Goal: Contribute content: Contribute content

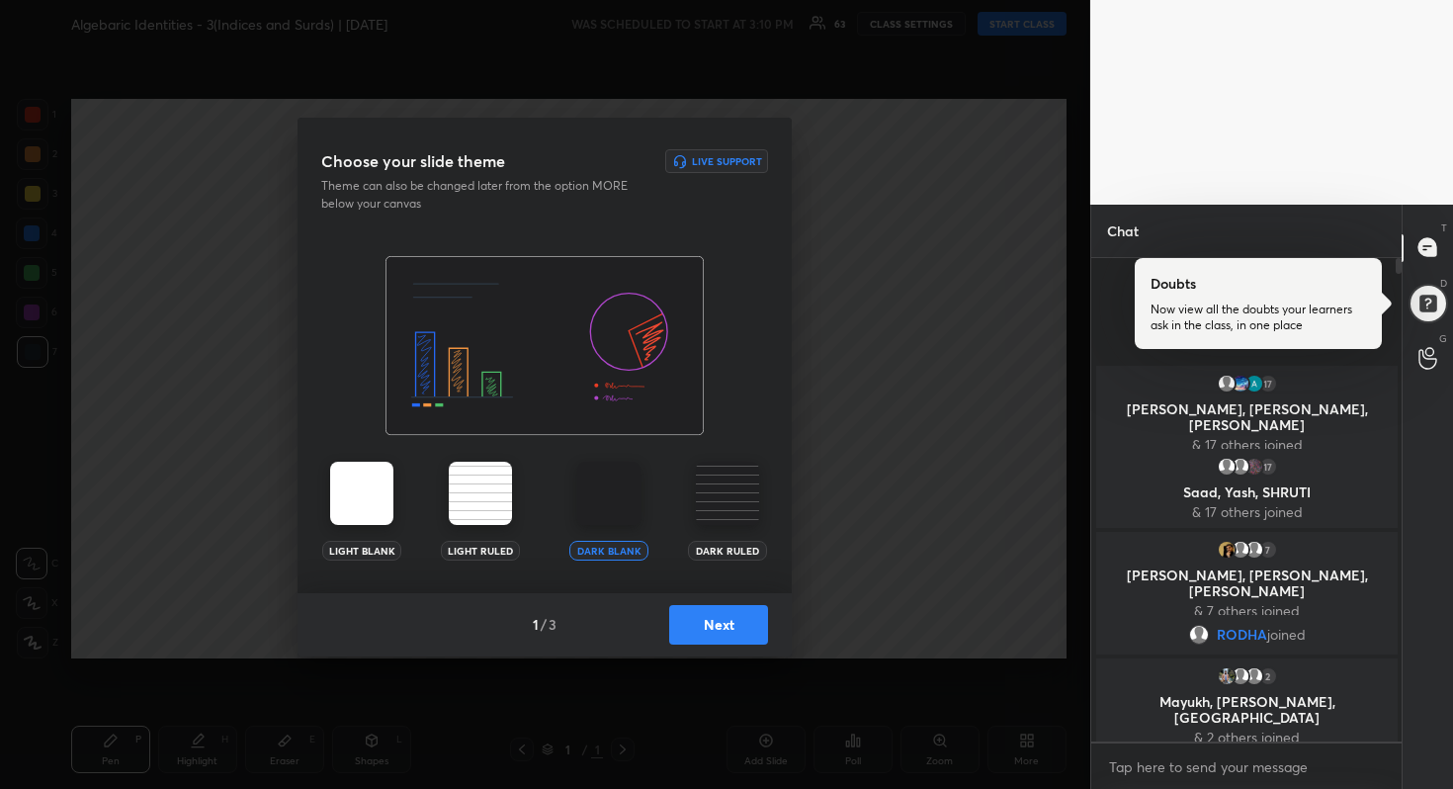
click at [751, 618] on button "Next" at bounding box center [718, 625] width 99 height 40
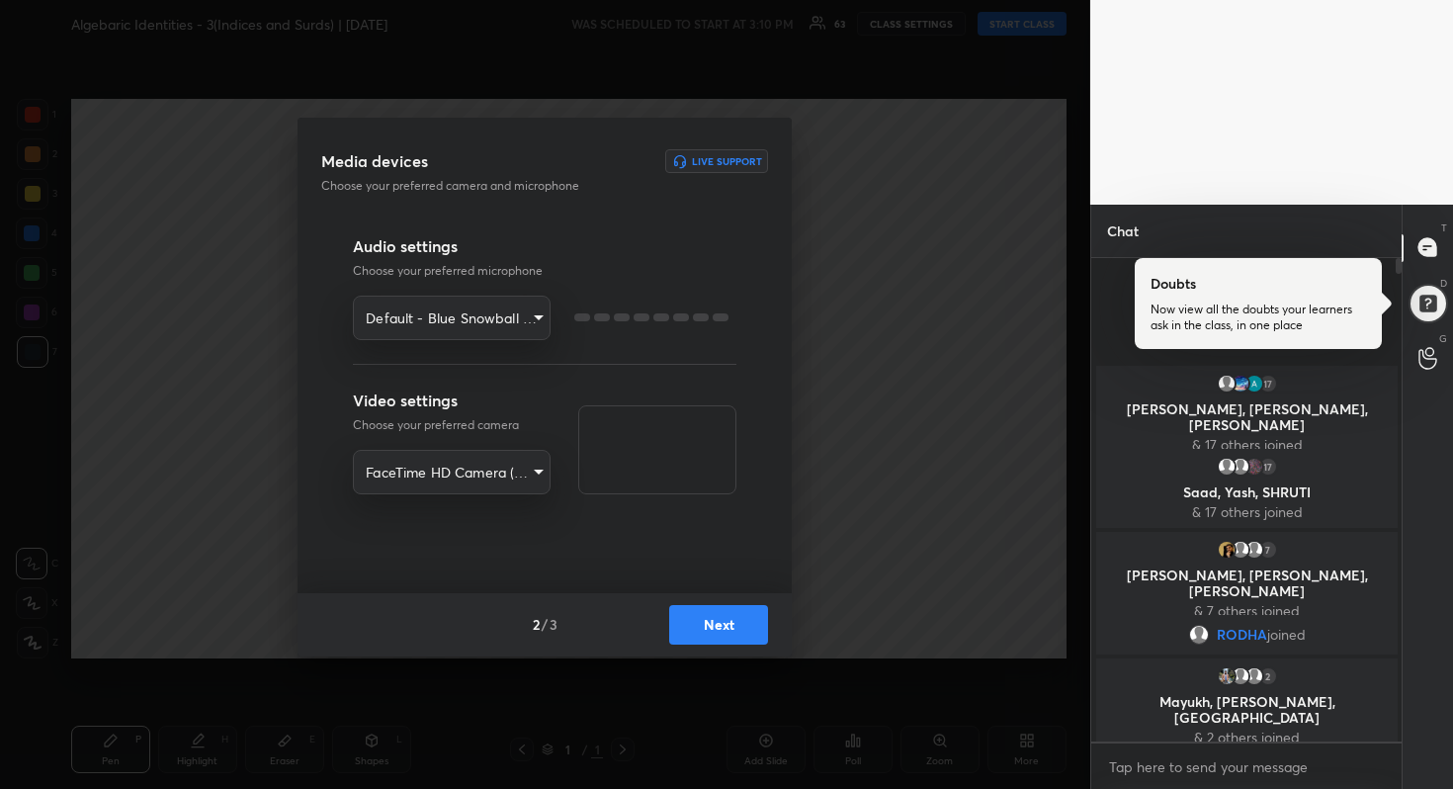
click at [751, 618] on button "Next" at bounding box center [718, 625] width 99 height 40
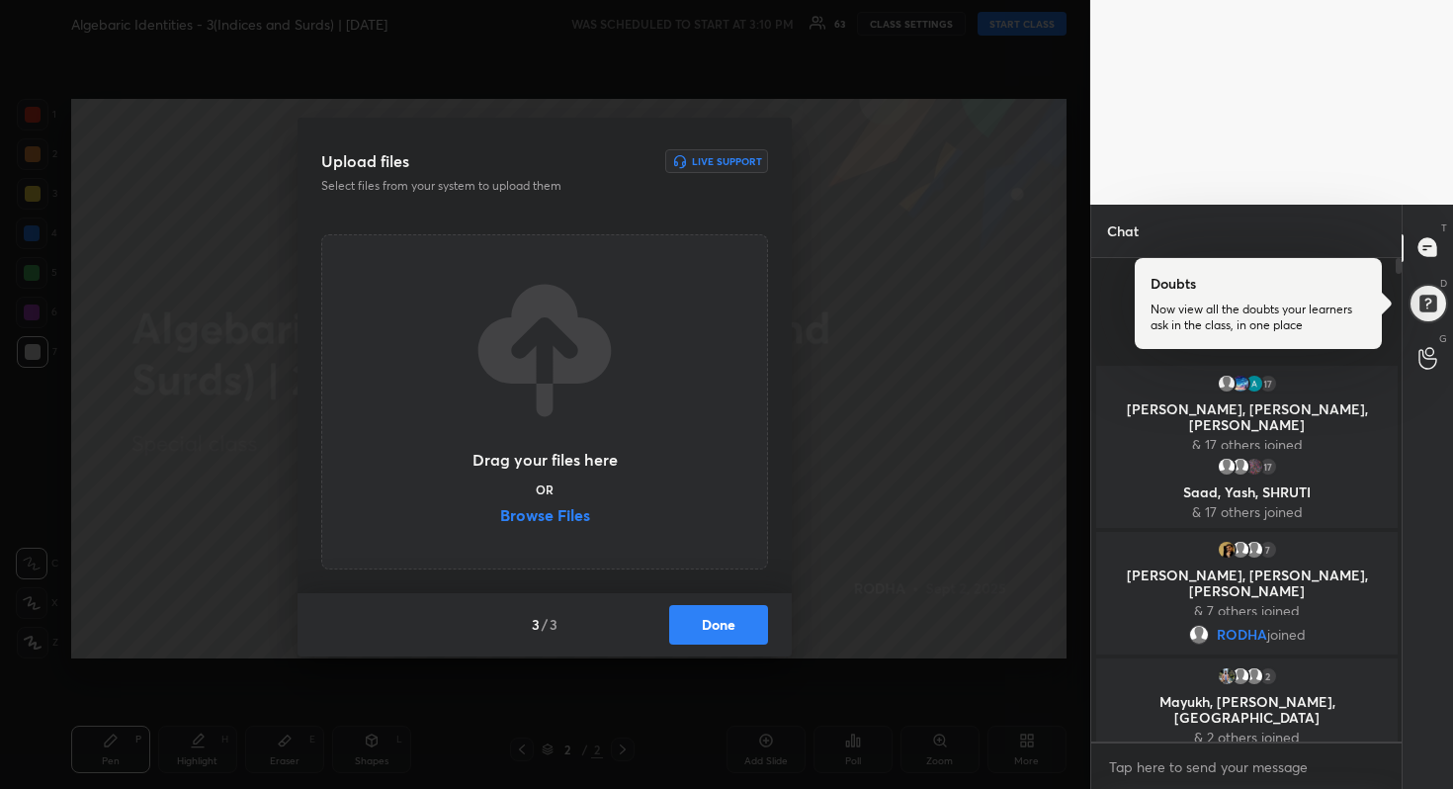
click at [751, 618] on button "Done" at bounding box center [718, 625] width 99 height 40
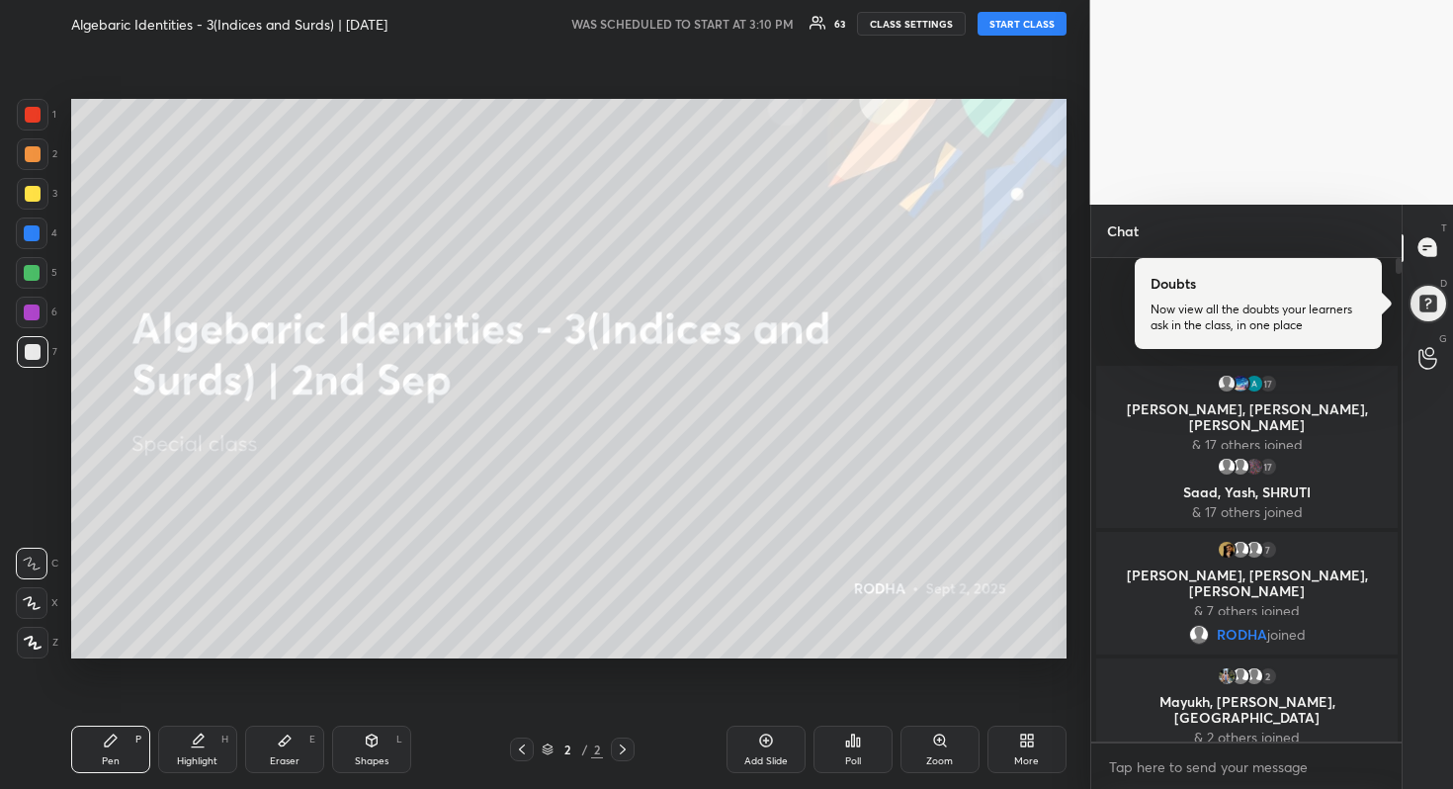
click at [1012, 29] on button "START CLASS" at bounding box center [1022, 24] width 89 height 24
type textarea "x"
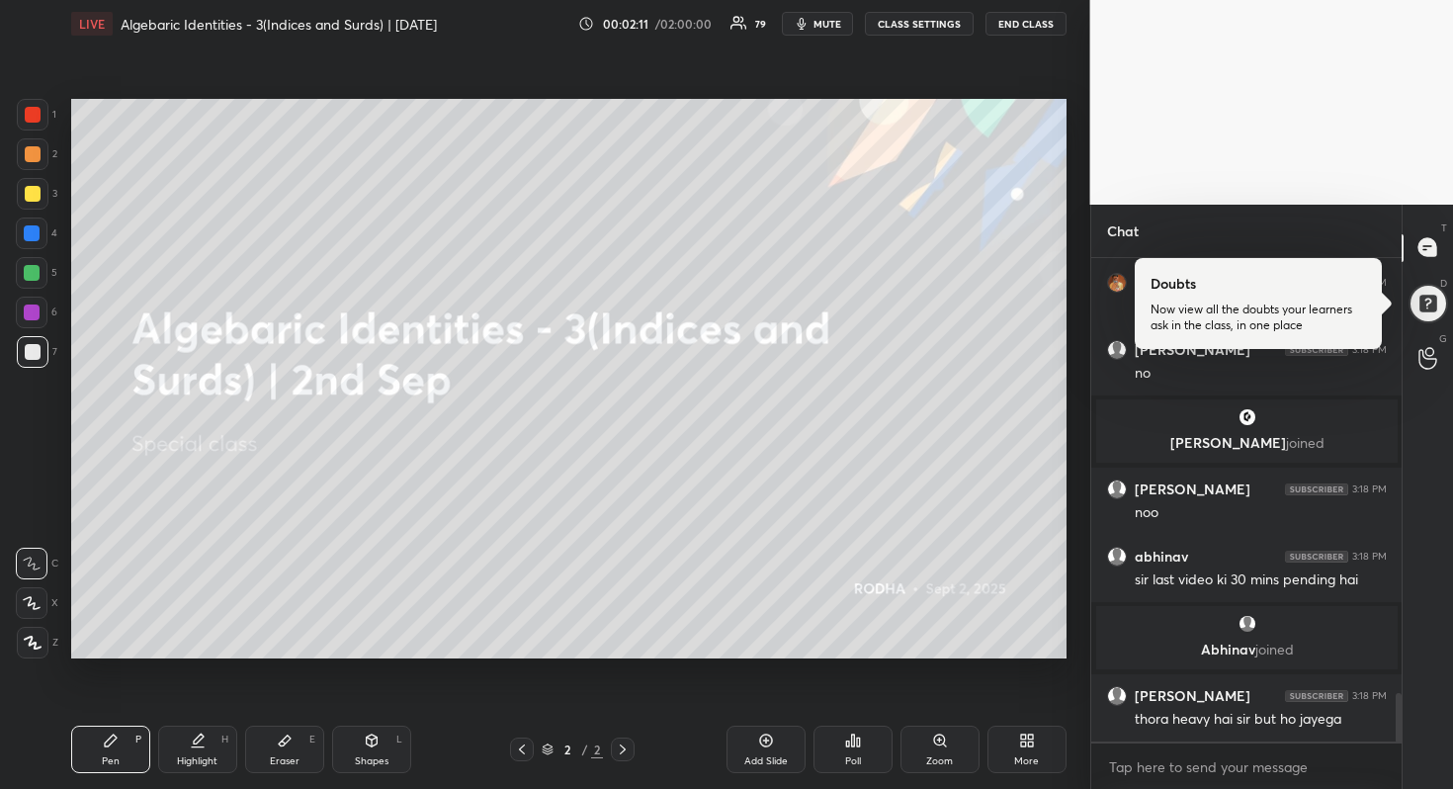
scroll to position [4435, 0]
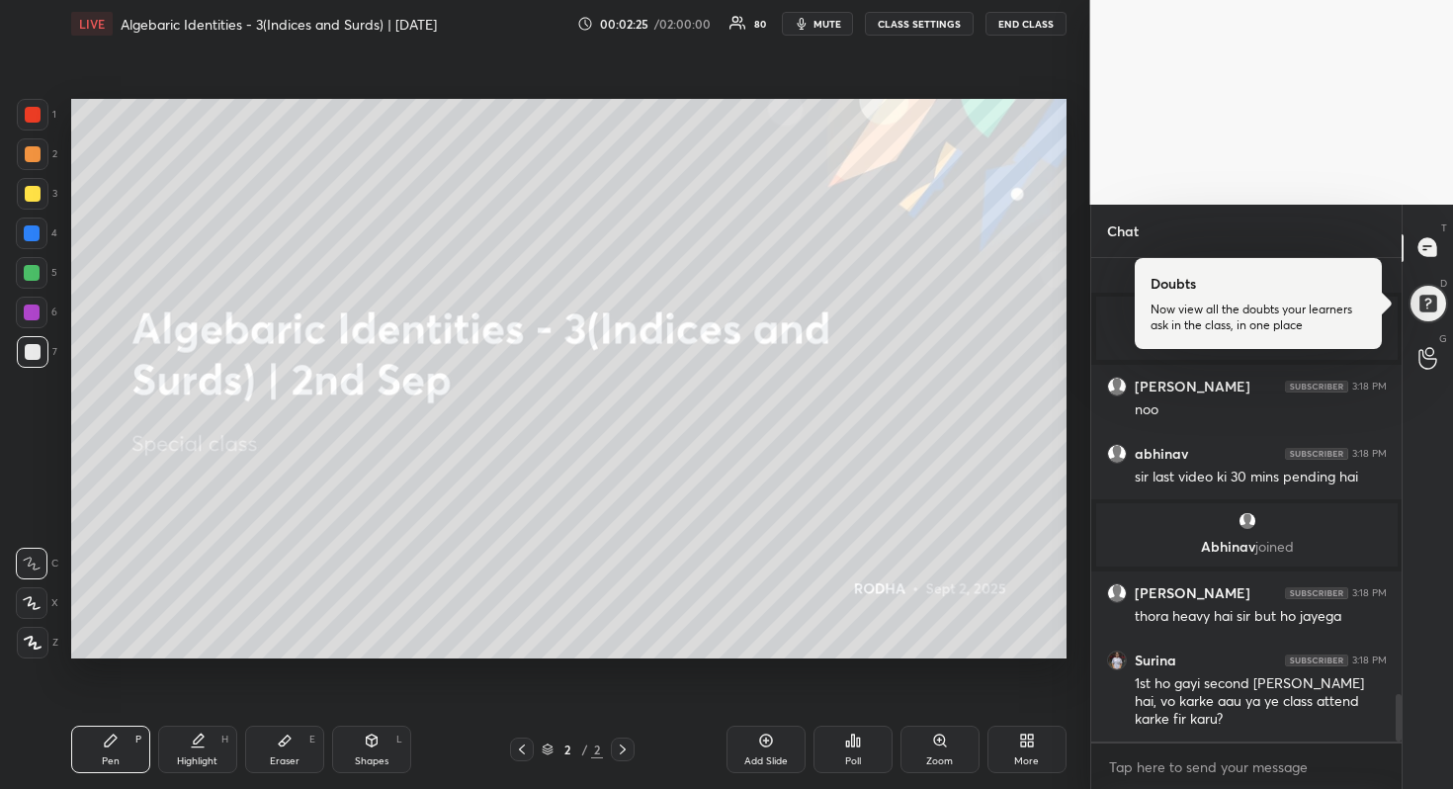
click at [784, 736] on div "Add Slide" at bounding box center [766, 749] width 79 height 47
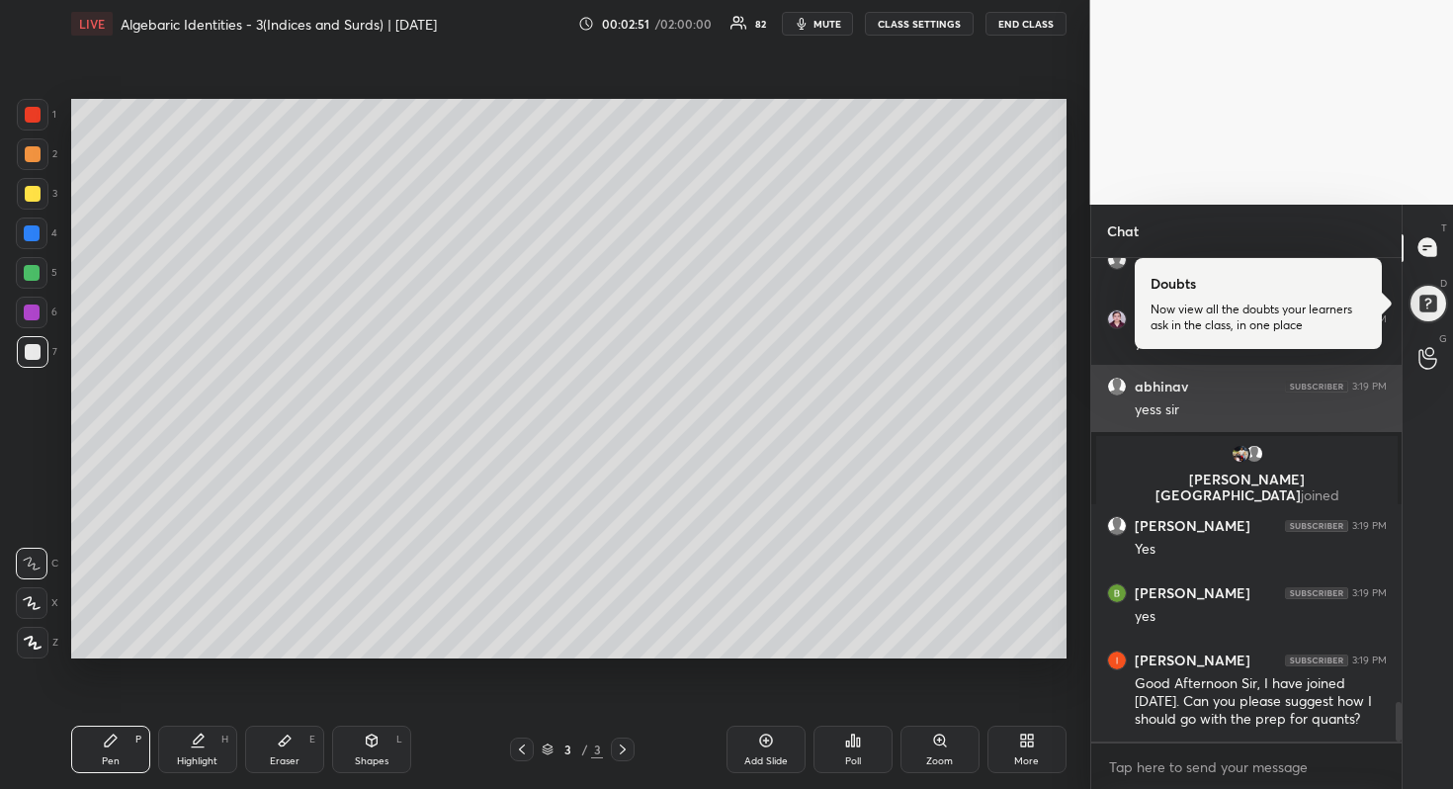
scroll to position [5570, 0]
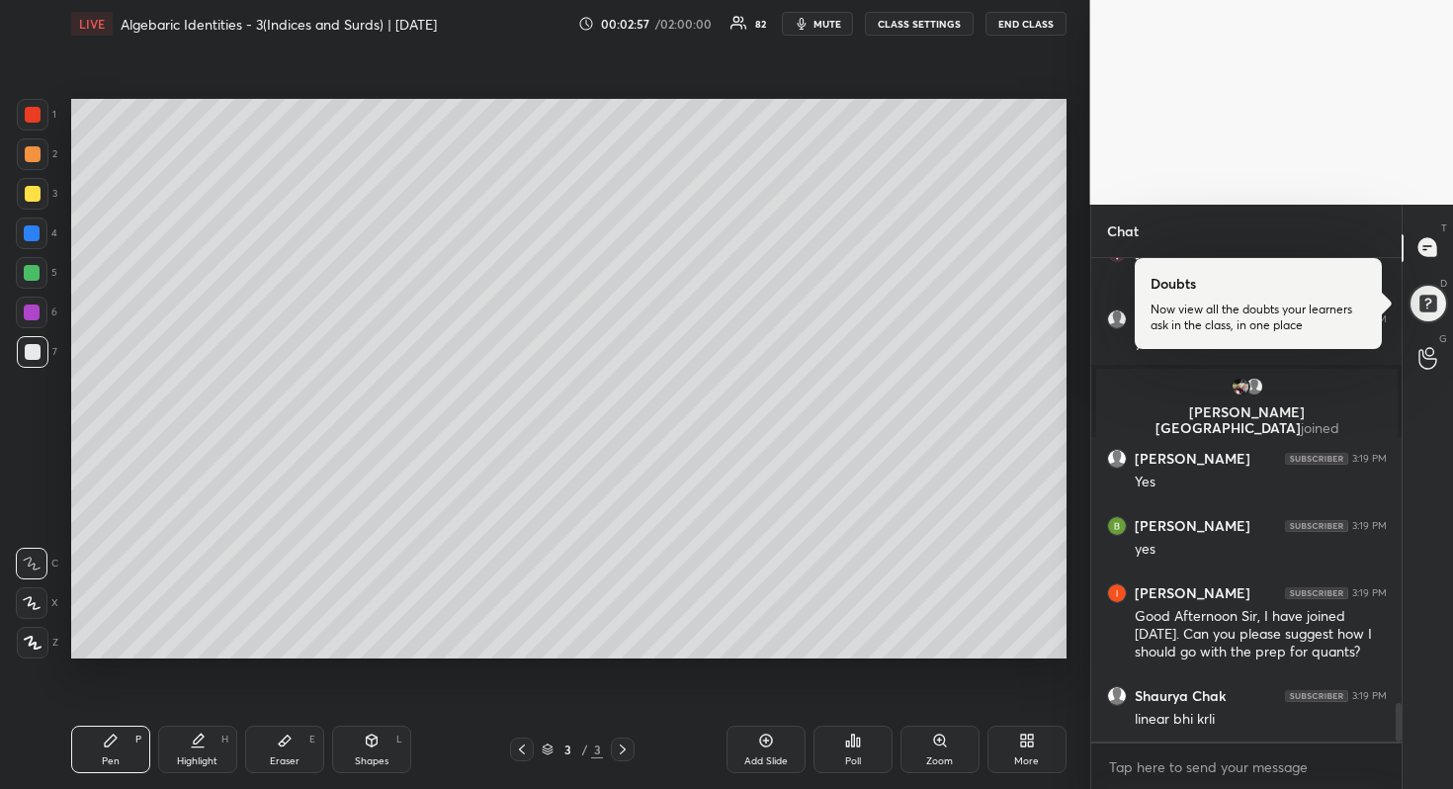
click at [37, 192] on div at bounding box center [33, 194] width 16 height 16
click at [34, 596] on icon at bounding box center [32, 603] width 18 height 14
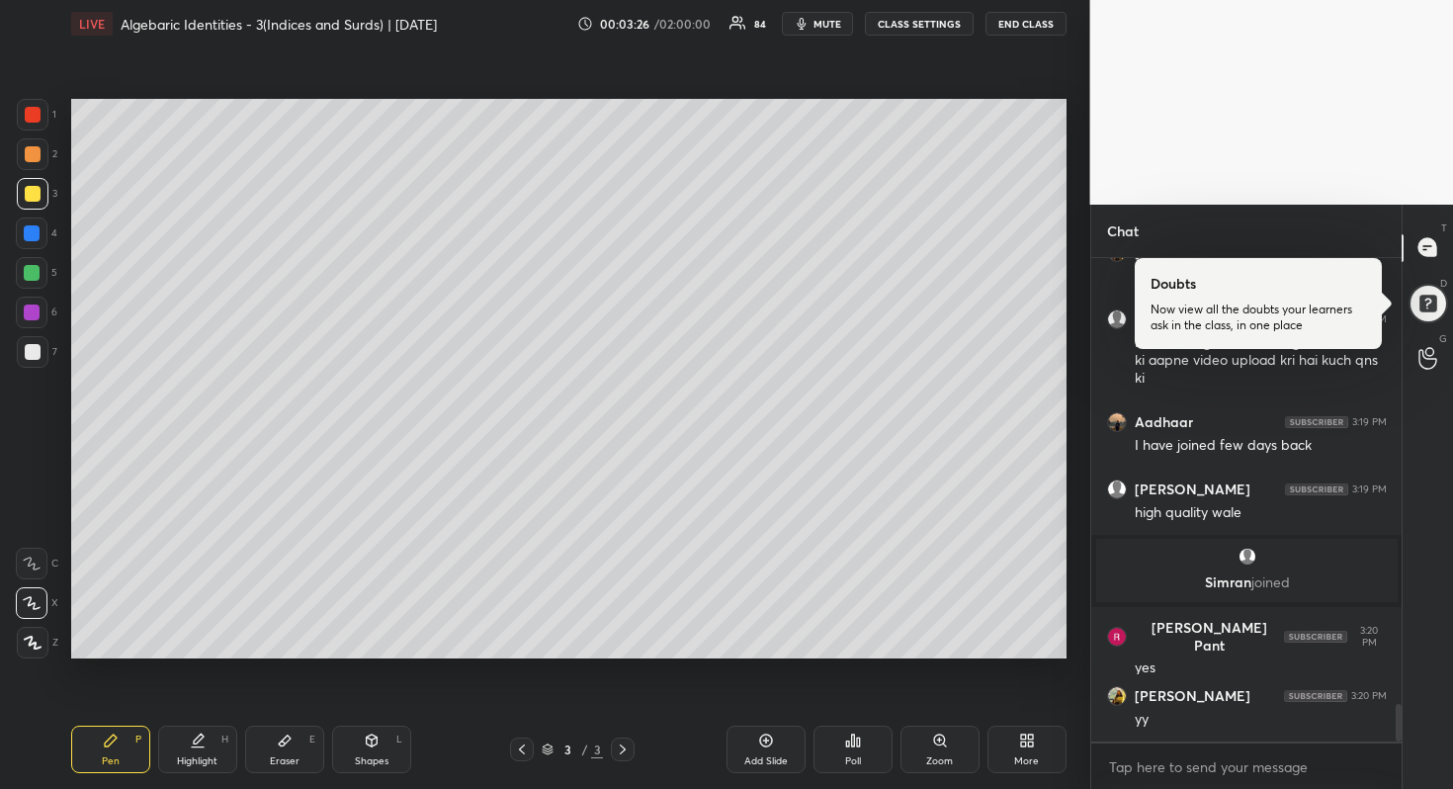
scroll to position [6092, 0]
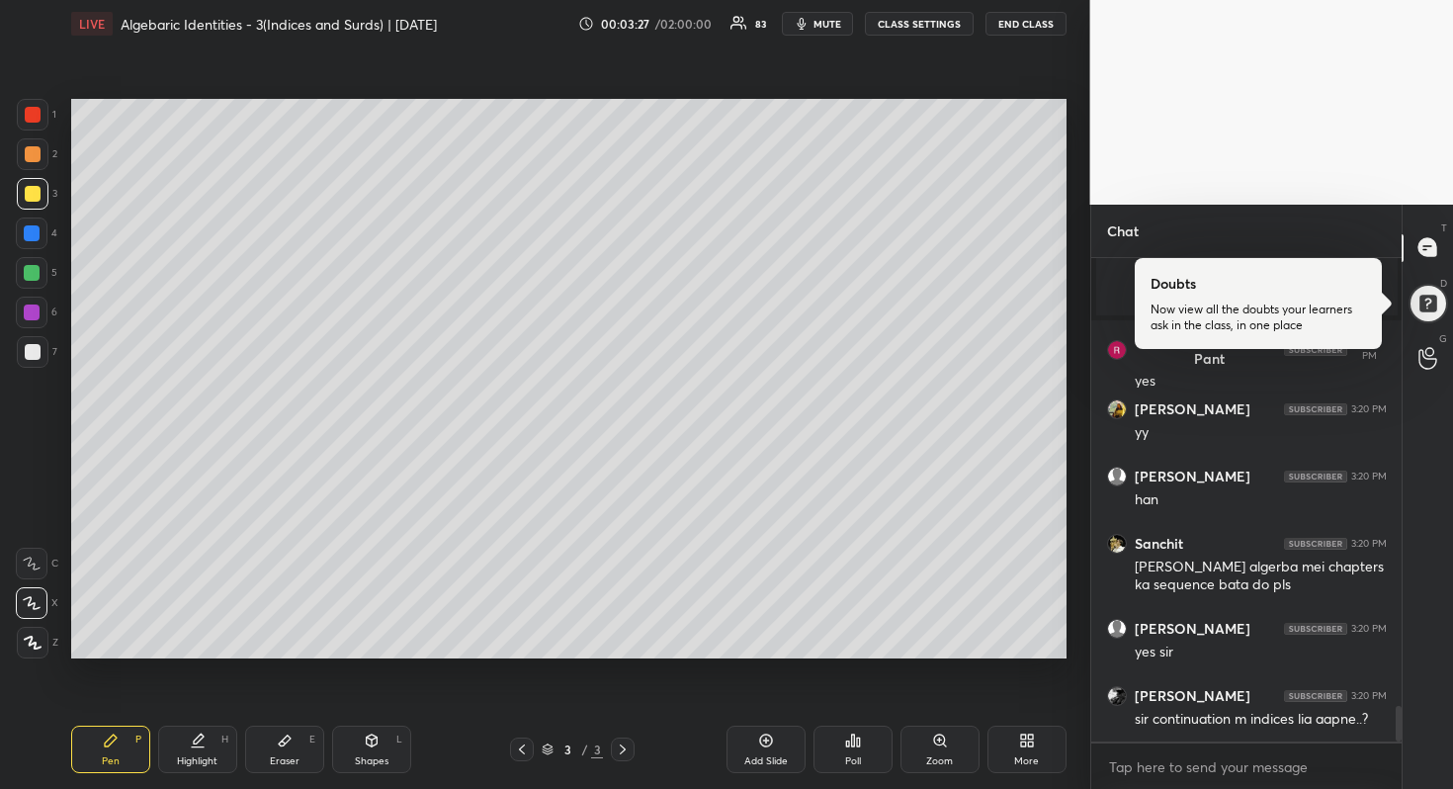
click at [37, 340] on div at bounding box center [33, 352] width 32 height 32
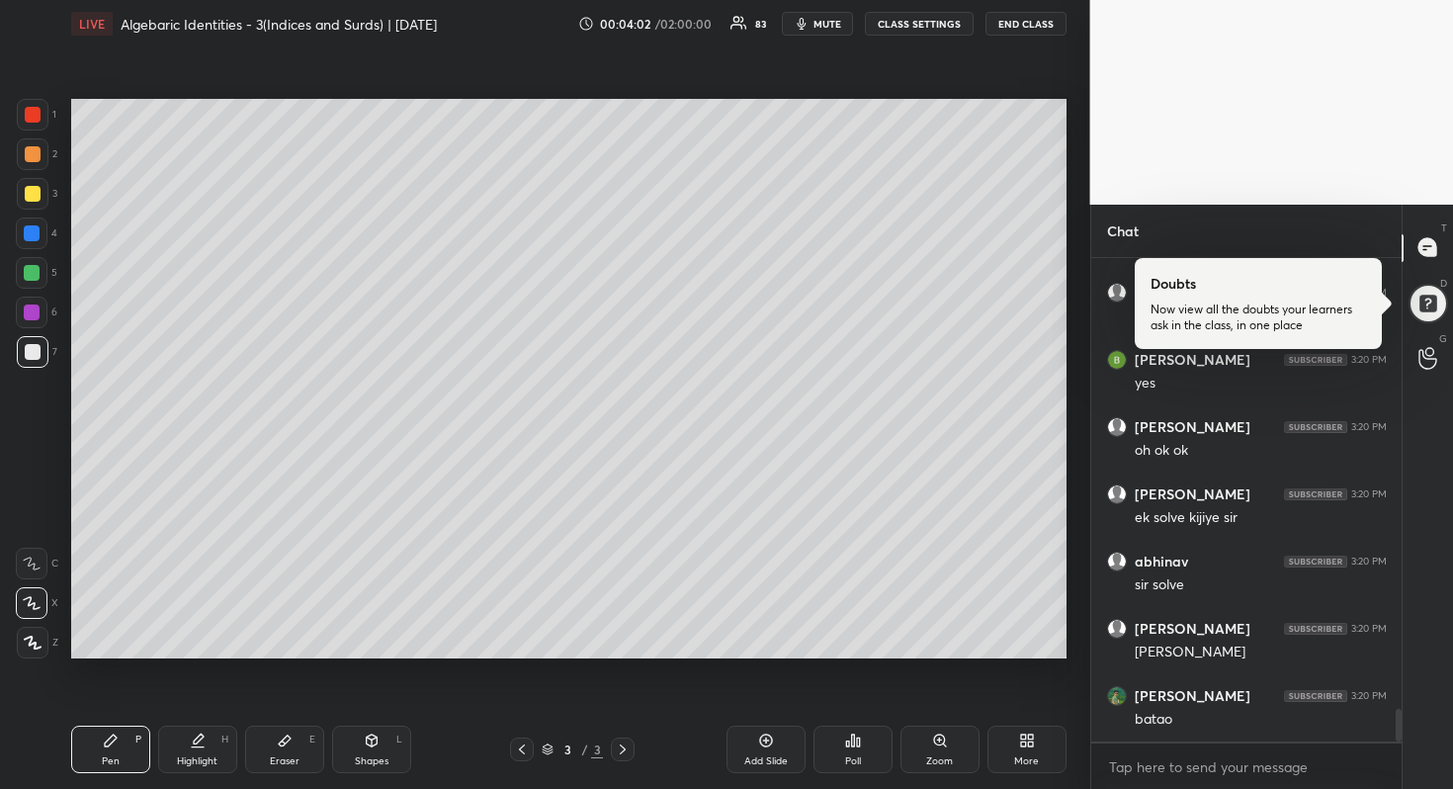
scroll to position [6764, 0]
click at [35, 270] on div at bounding box center [32, 273] width 16 height 16
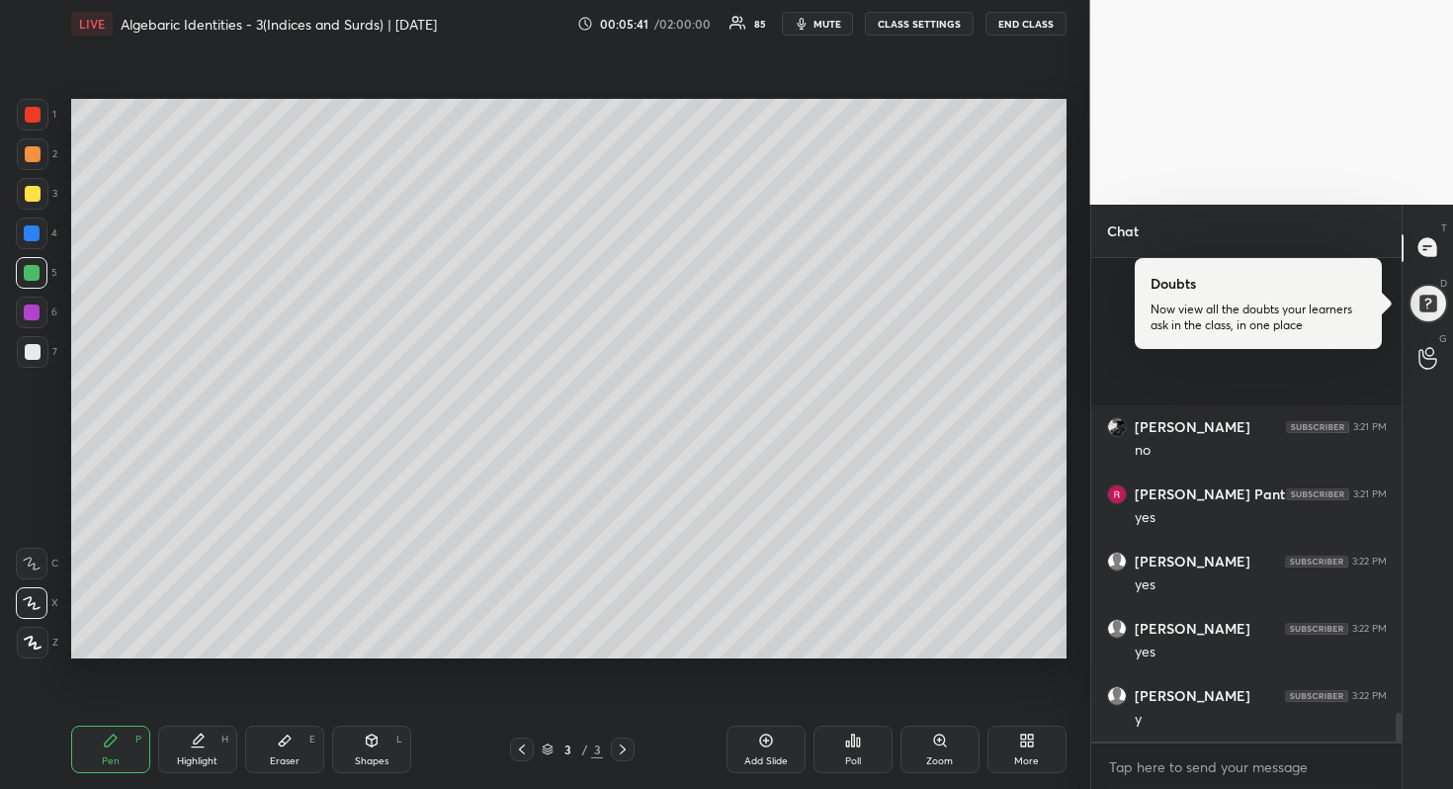
scroll to position [7809, 0]
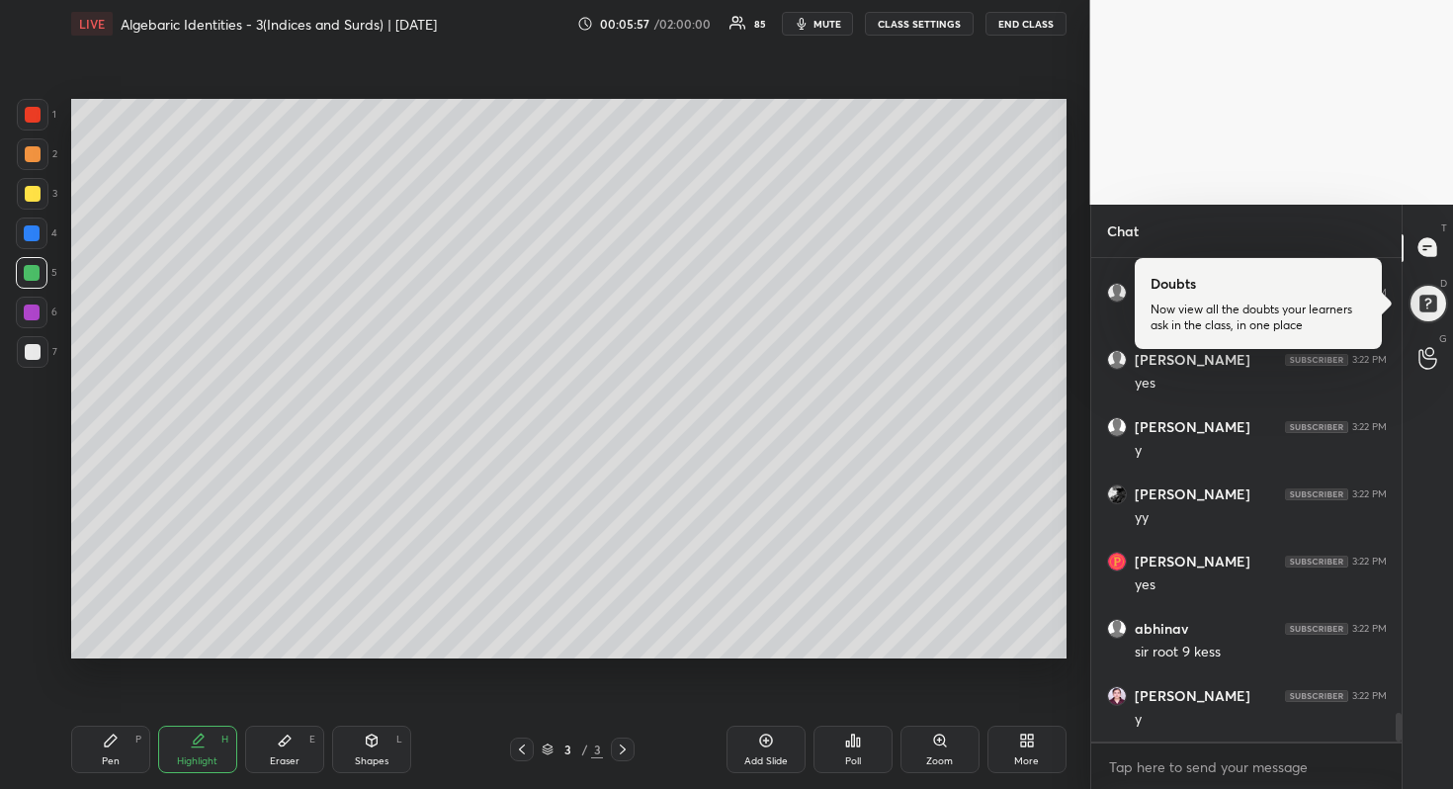
drag, startPoint x: 32, startPoint y: 349, endPoint x: 45, endPoint y: 352, distance: 14.2
click at [33, 350] on div at bounding box center [33, 352] width 16 height 16
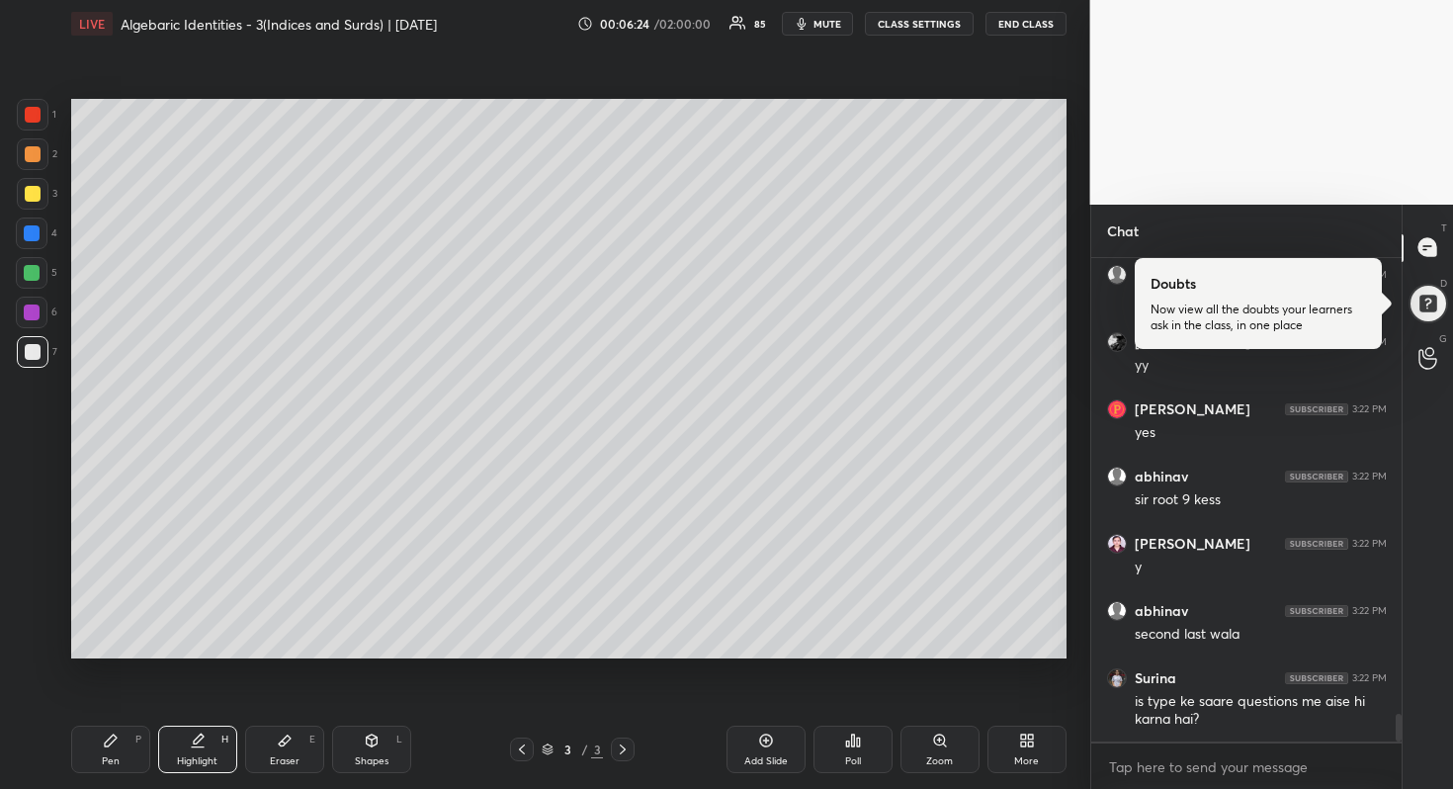
scroll to position [8029, 0]
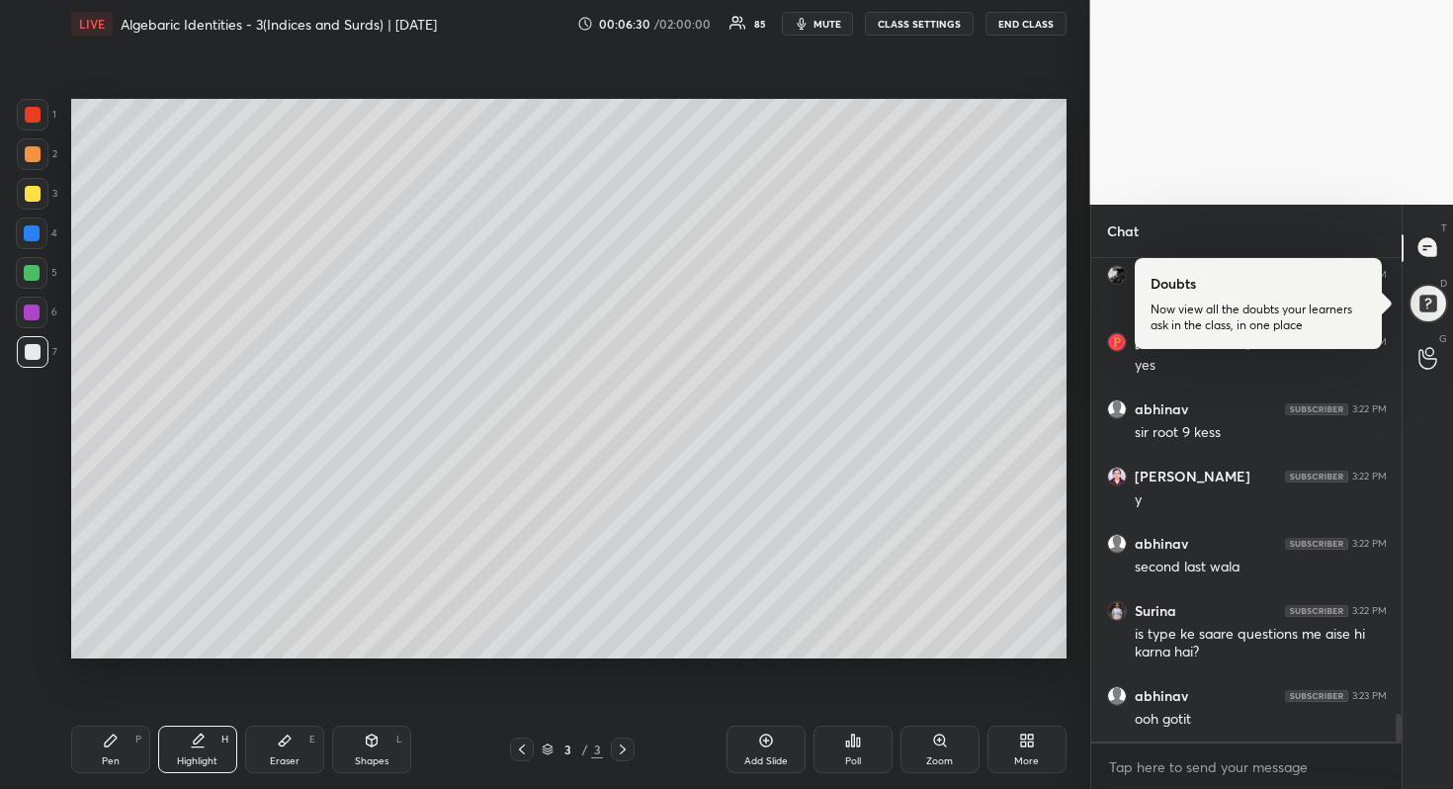
click at [757, 750] on div "Add Slide" at bounding box center [766, 749] width 79 height 47
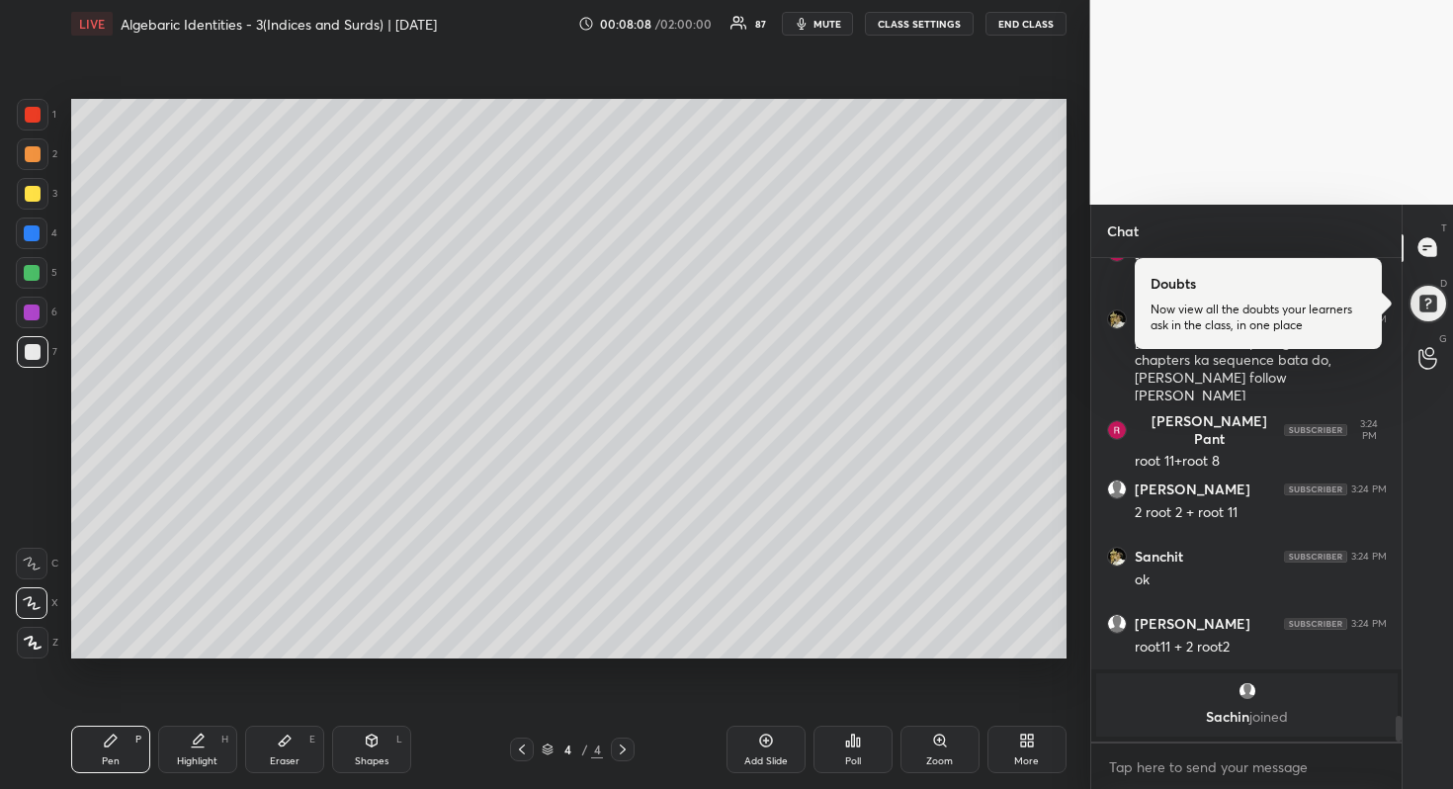
scroll to position [8385, 0]
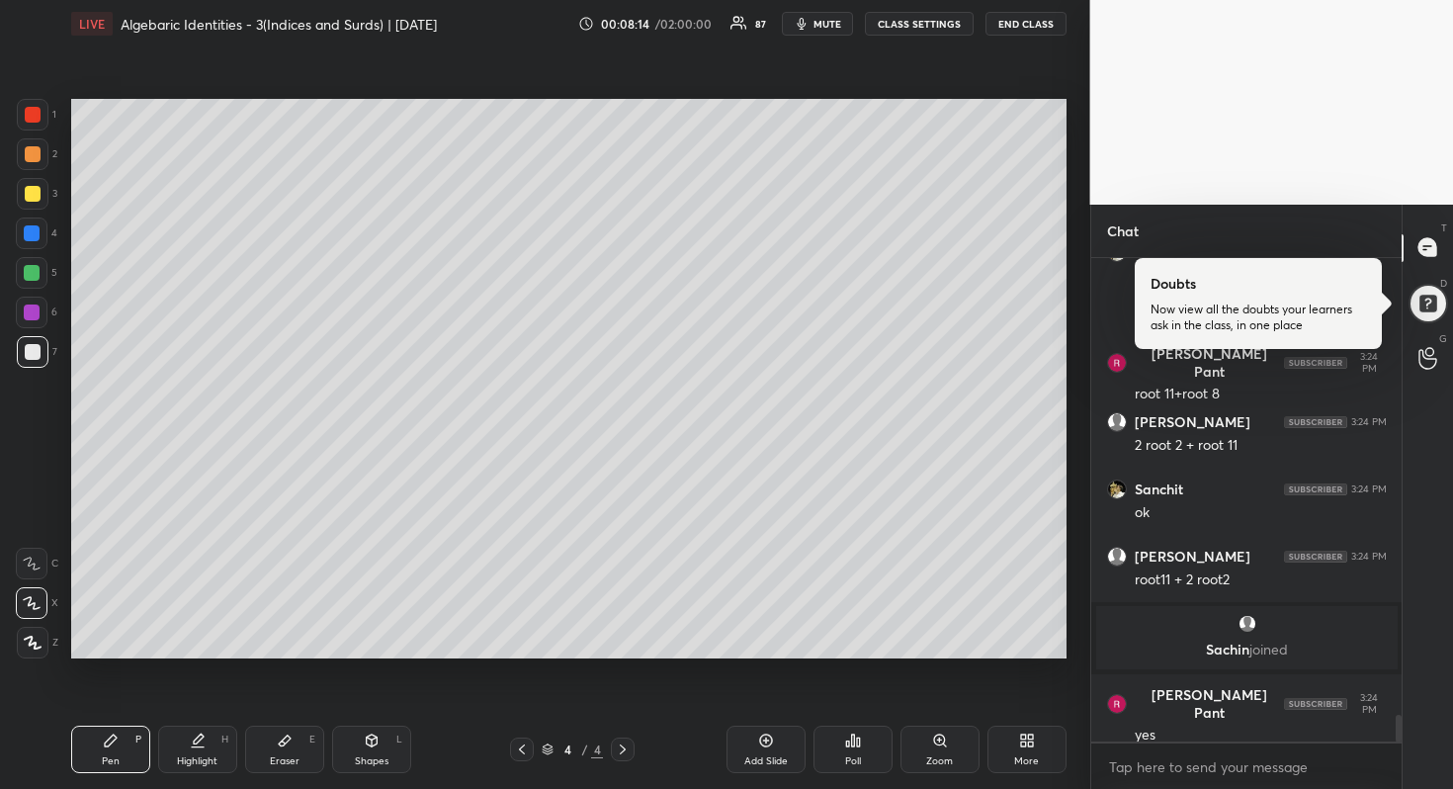
click at [39, 194] on div at bounding box center [33, 194] width 16 height 16
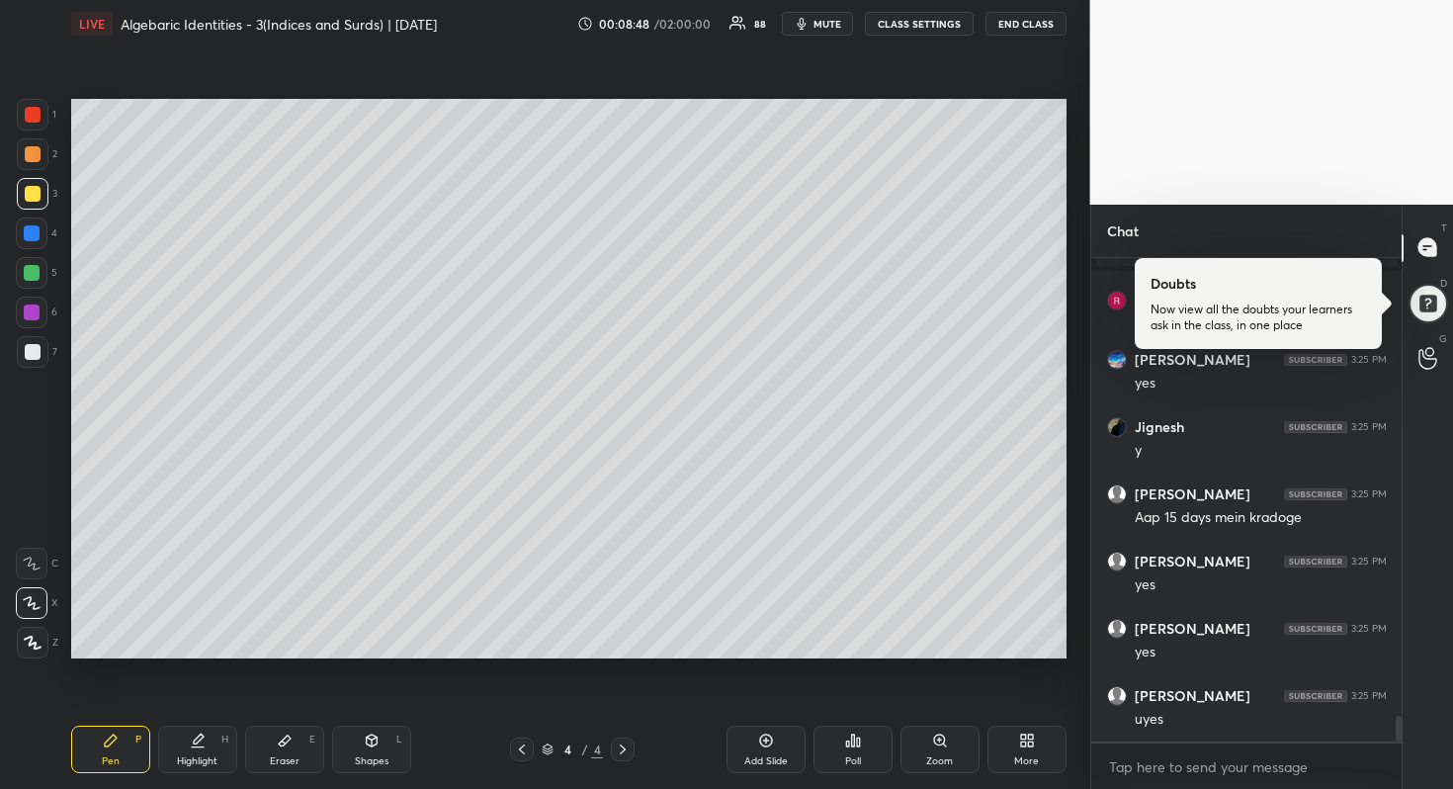
scroll to position [8855, 0]
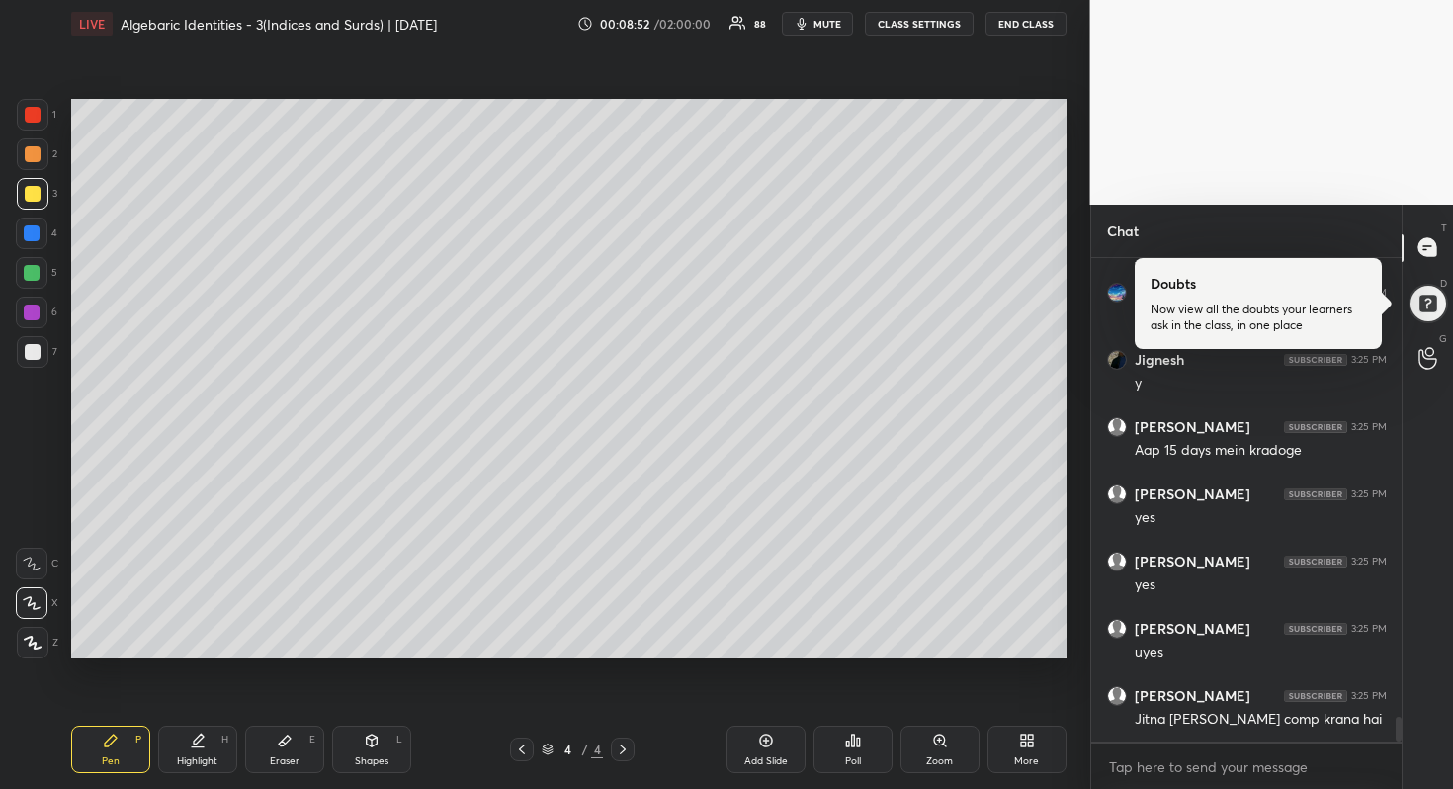
click at [35, 195] on div at bounding box center [33, 194] width 16 height 16
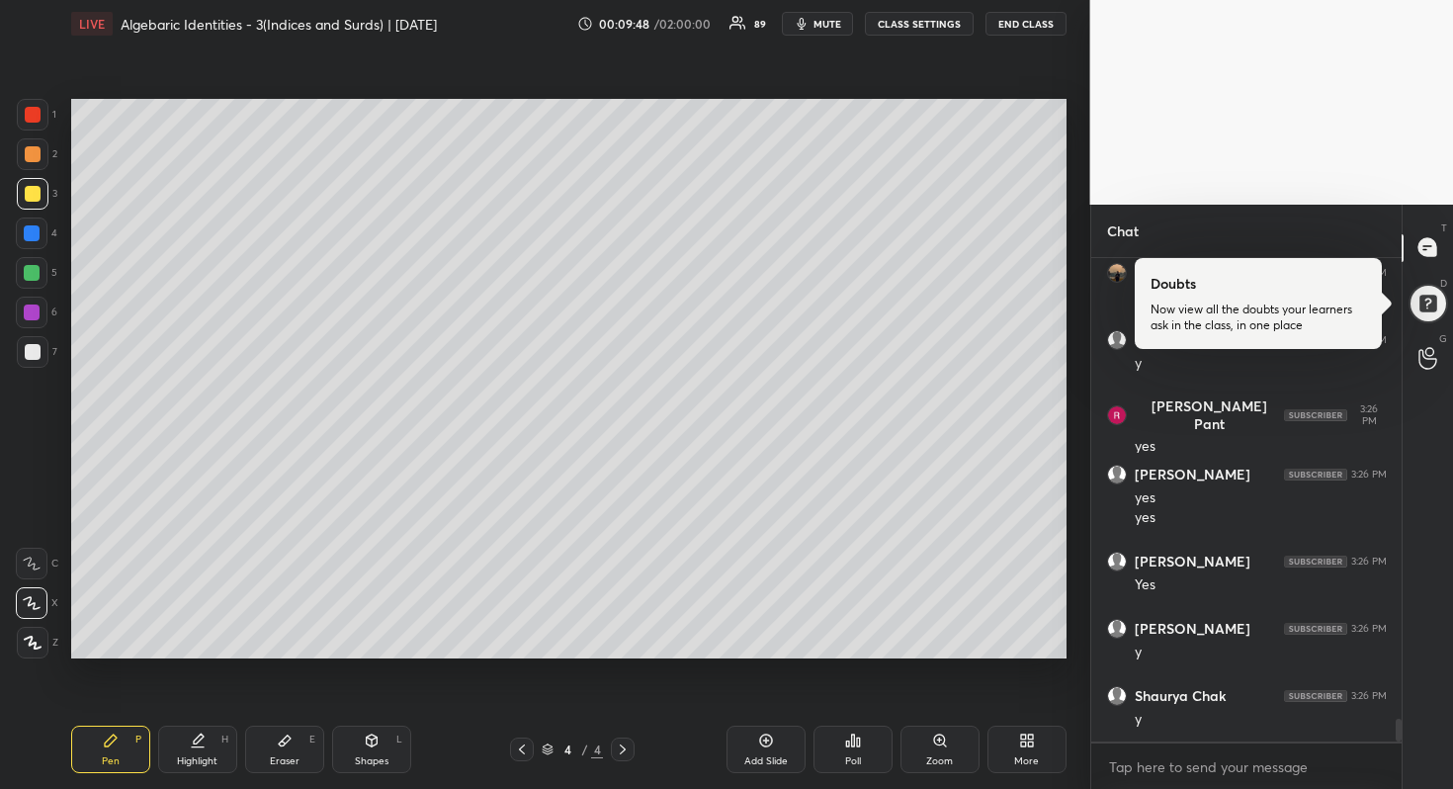
scroll to position [9661, 0]
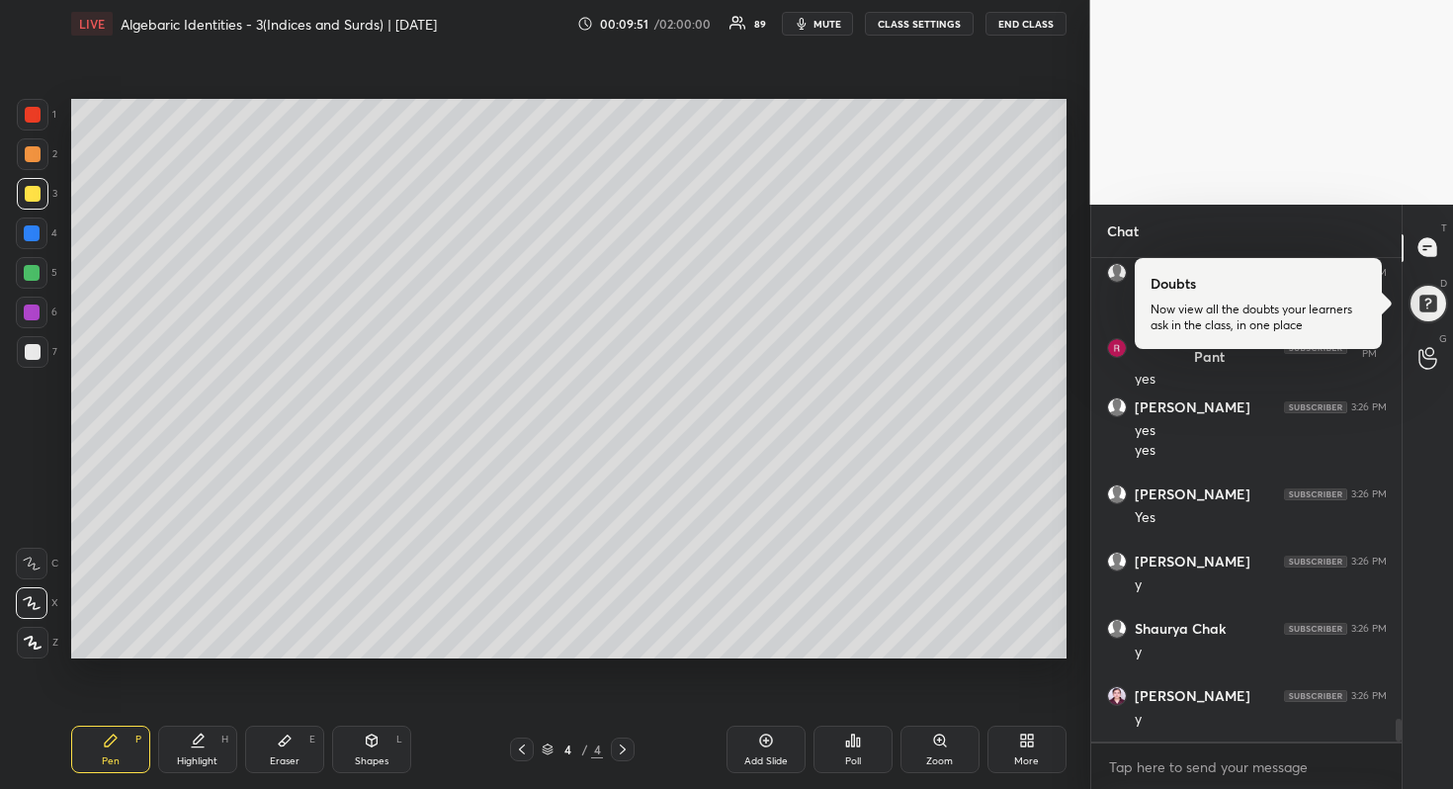
click at [42, 355] on div at bounding box center [33, 352] width 32 height 32
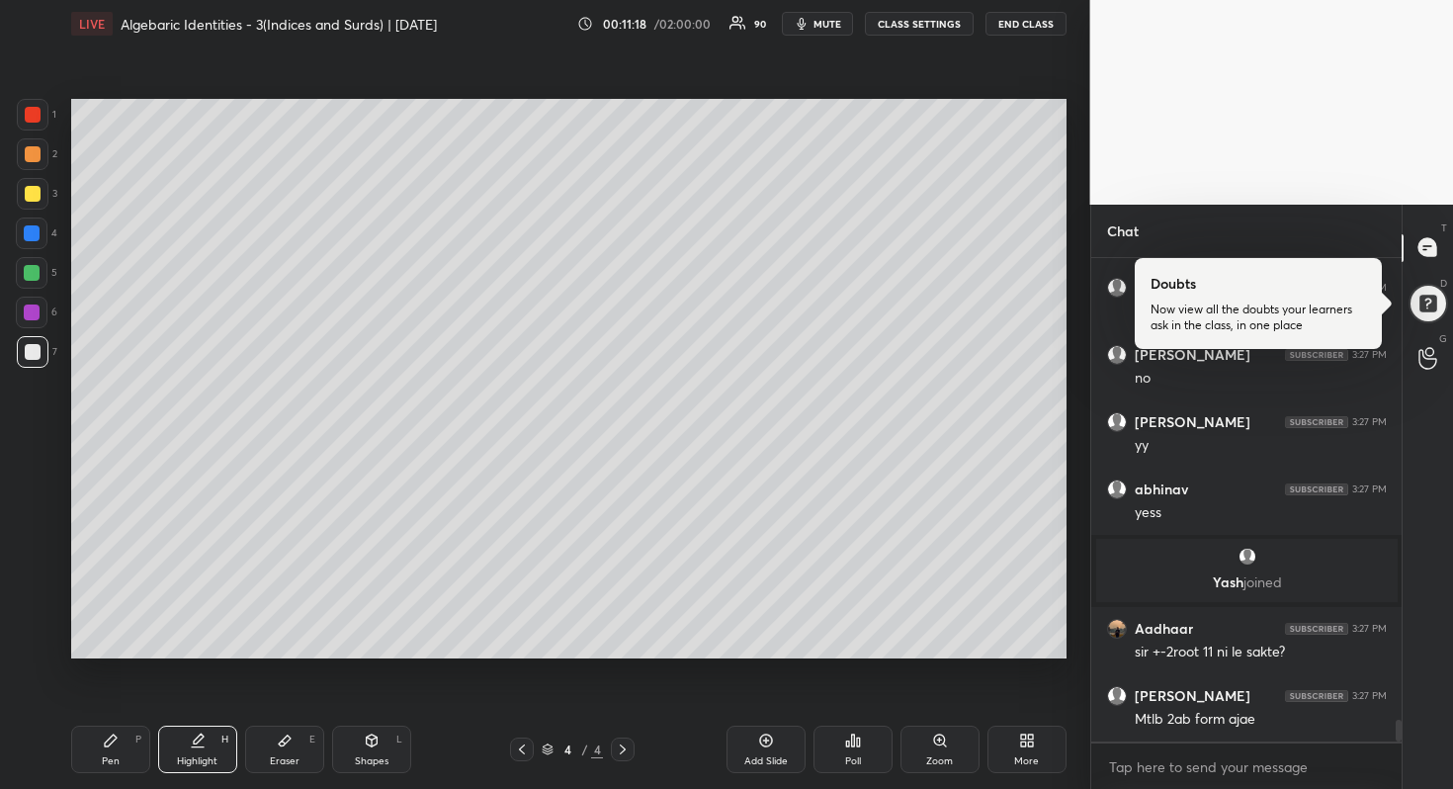
scroll to position [10369, 0]
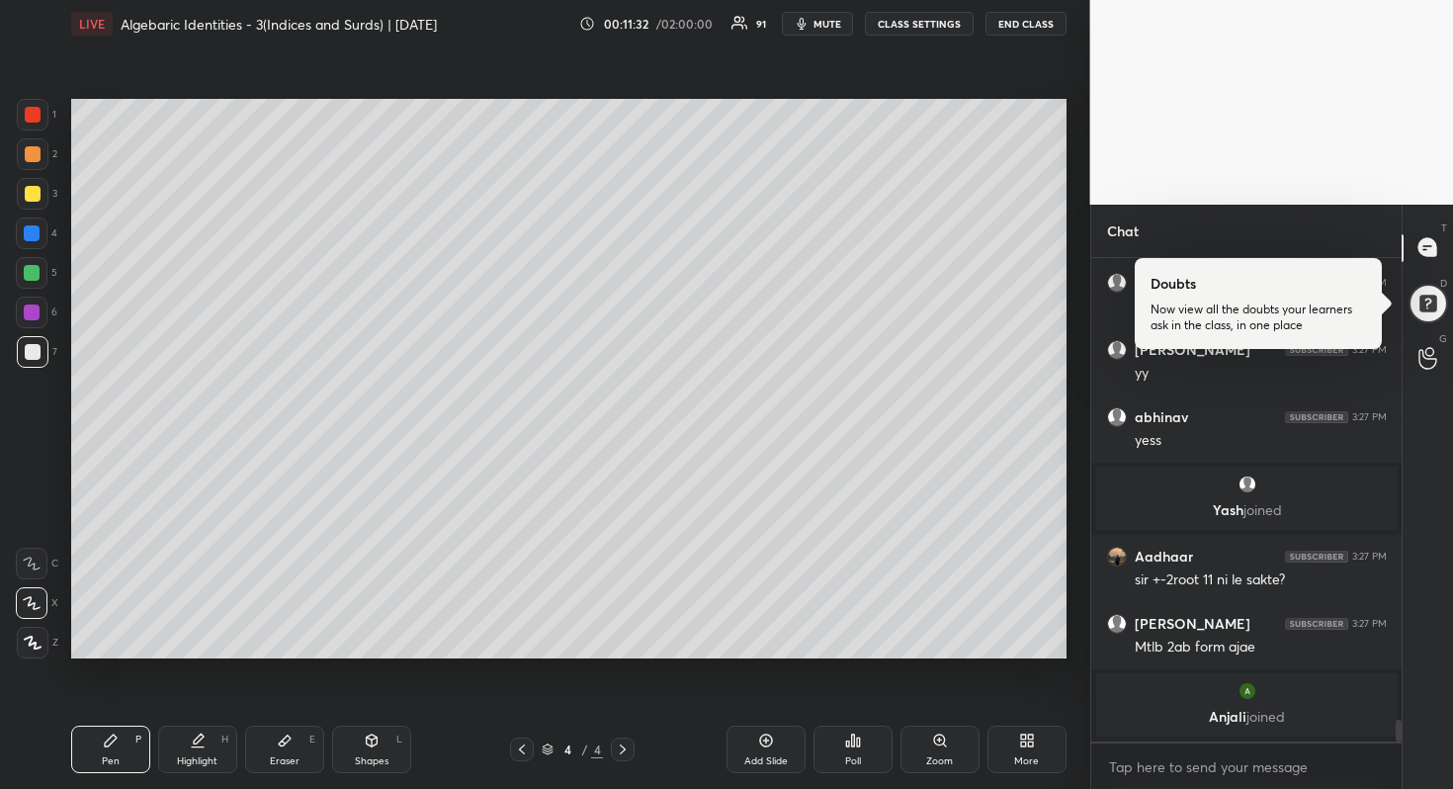
click at [774, 756] on div "Add Slide" at bounding box center [767, 761] width 44 height 10
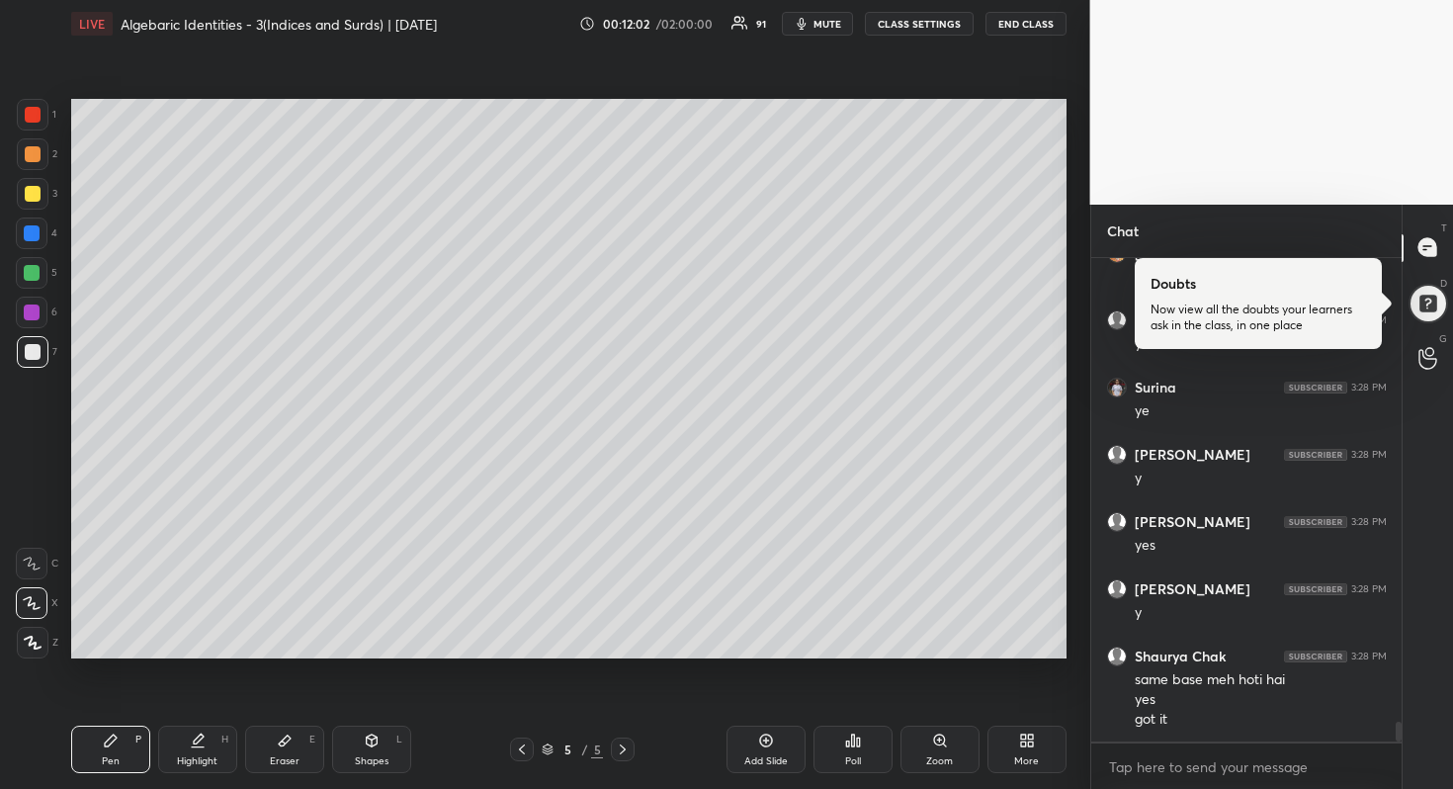
scroll to position [11387, 0]
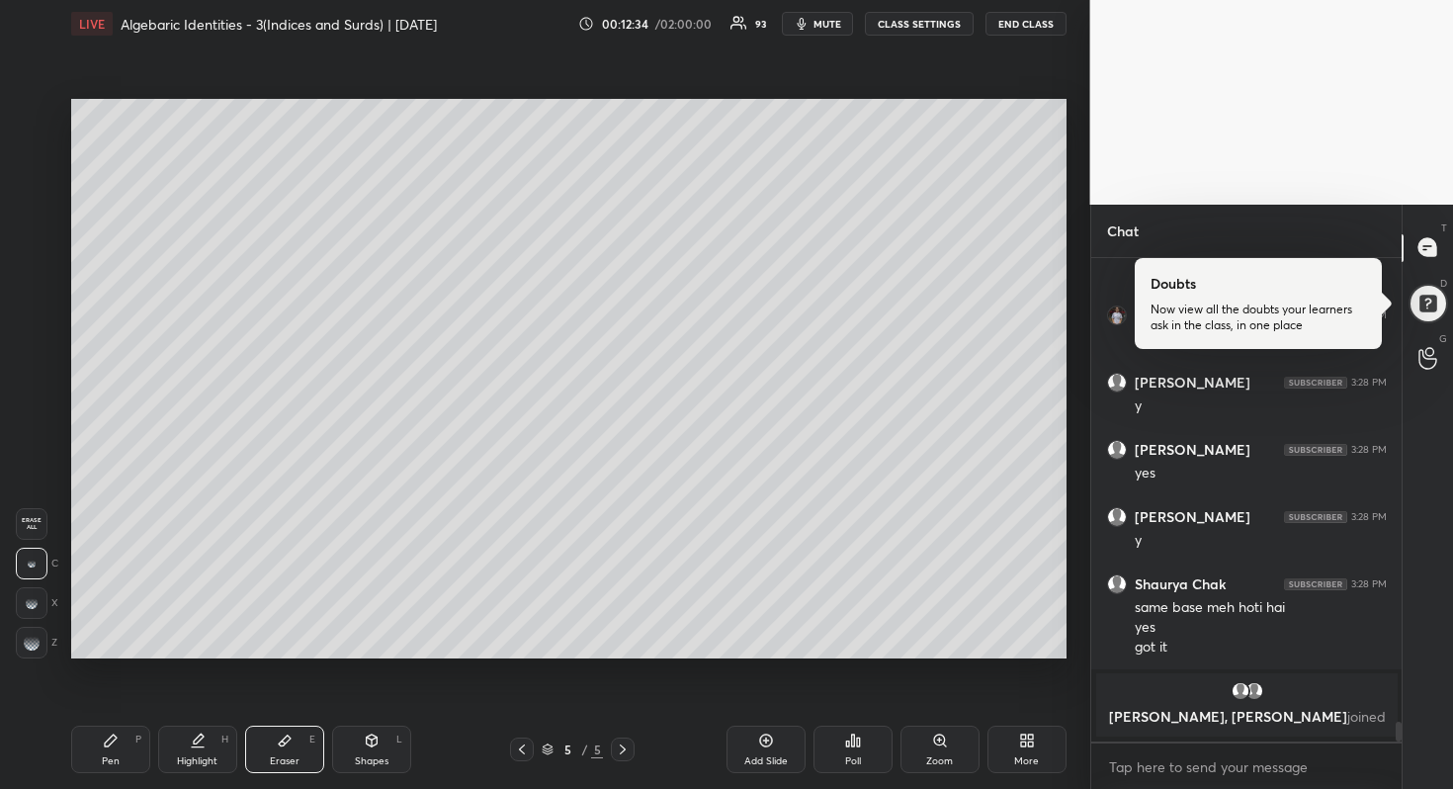
click at [123, 733] on div "Pen P" at bounding box center [110, 749] width 79 height 47
click at [37, 196] on div at bounding box center [33, 194] width 16 height 16
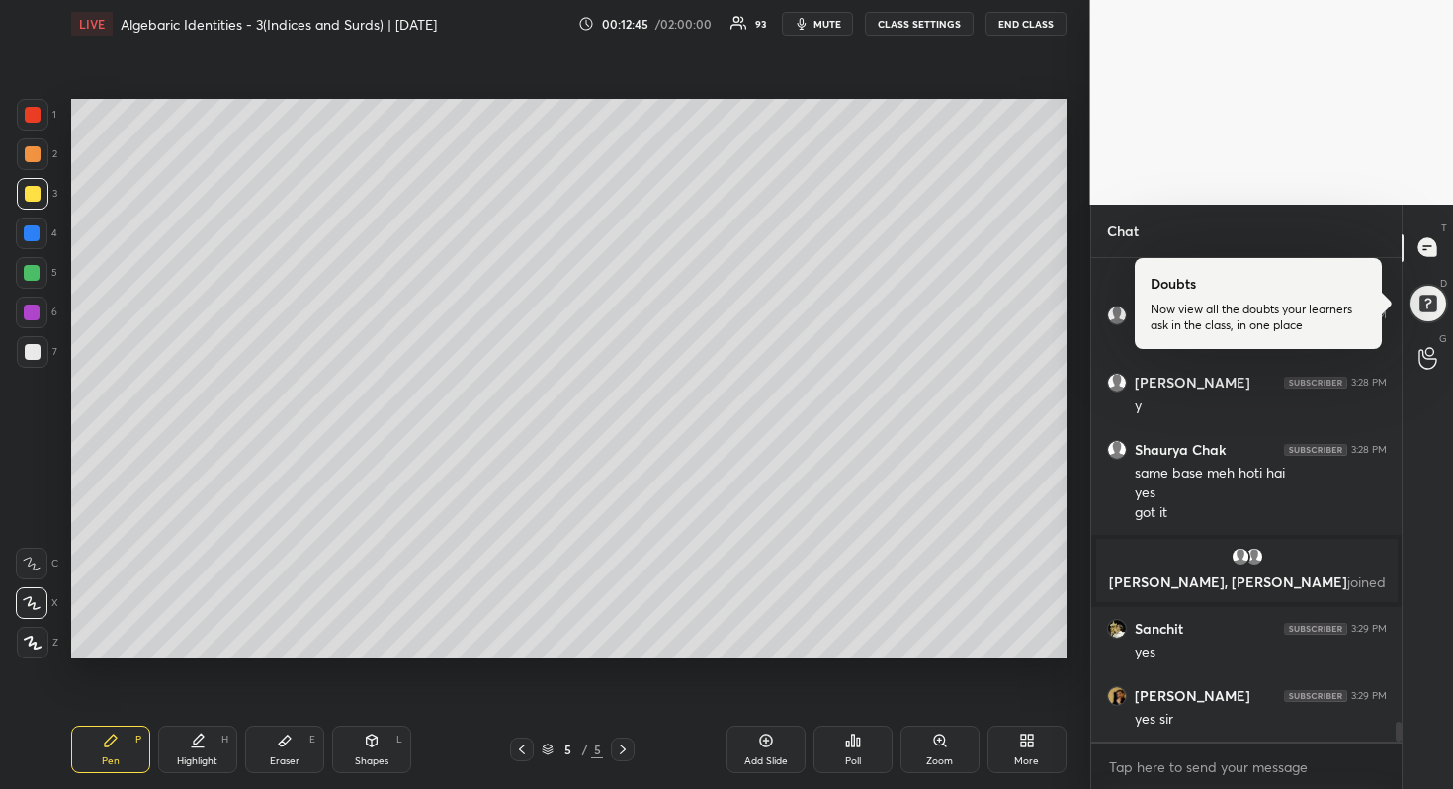
scroll to position [11302, 0]
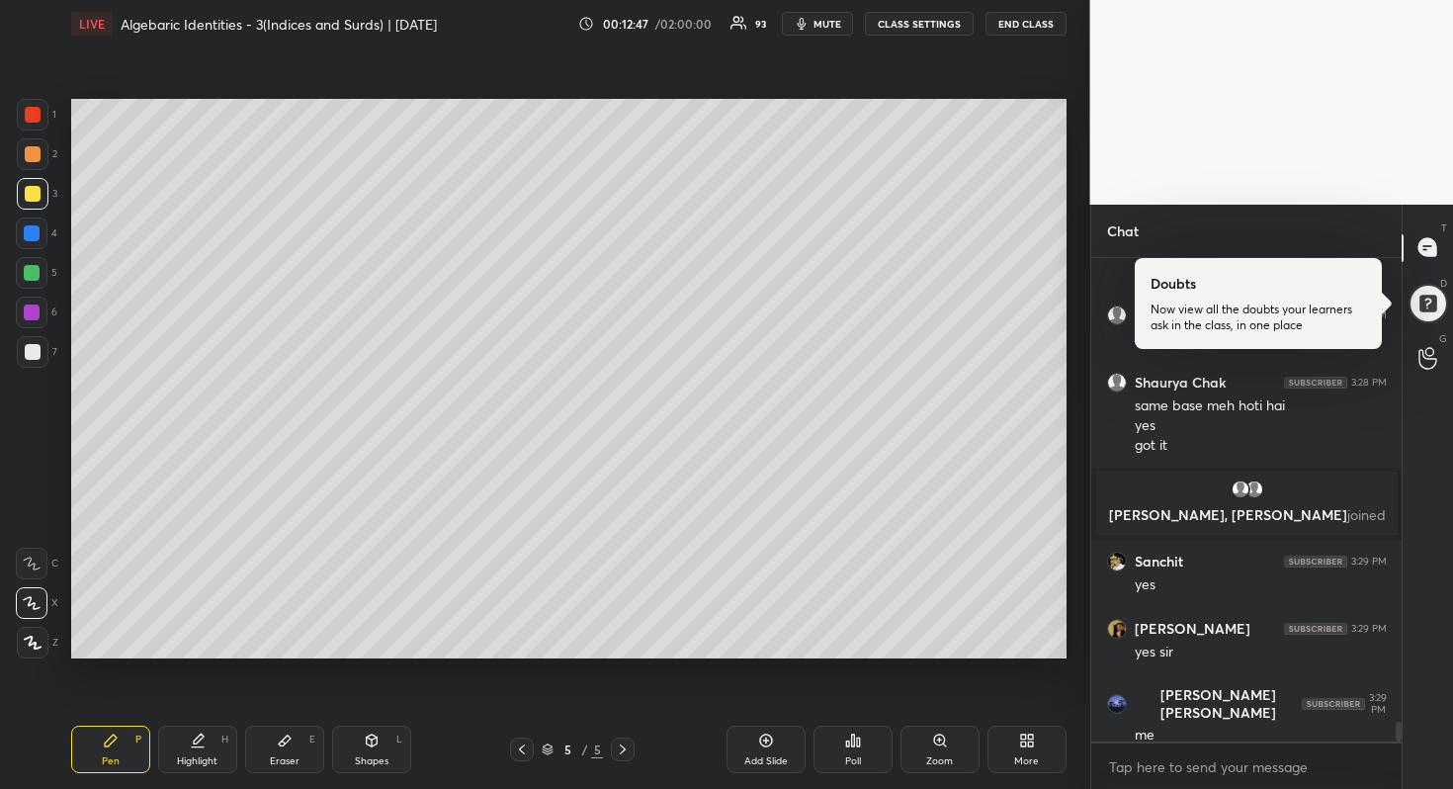
click at [32, 270] on div at bounding box center [32, 273] width 16 height 16
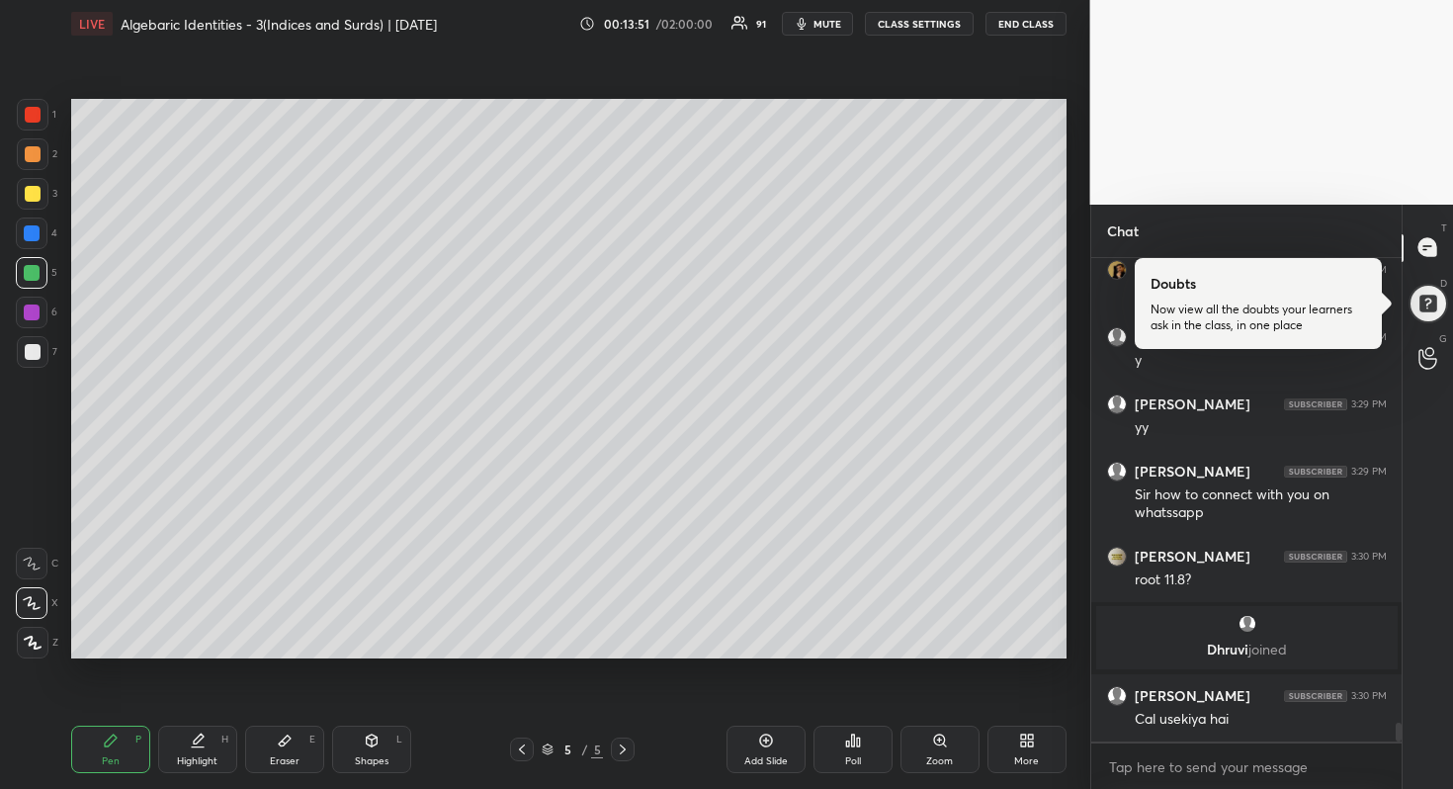
scroll to position [11692, 0]
click at [38, 236] on div at bounding box center [32, 233] width 16 height 16
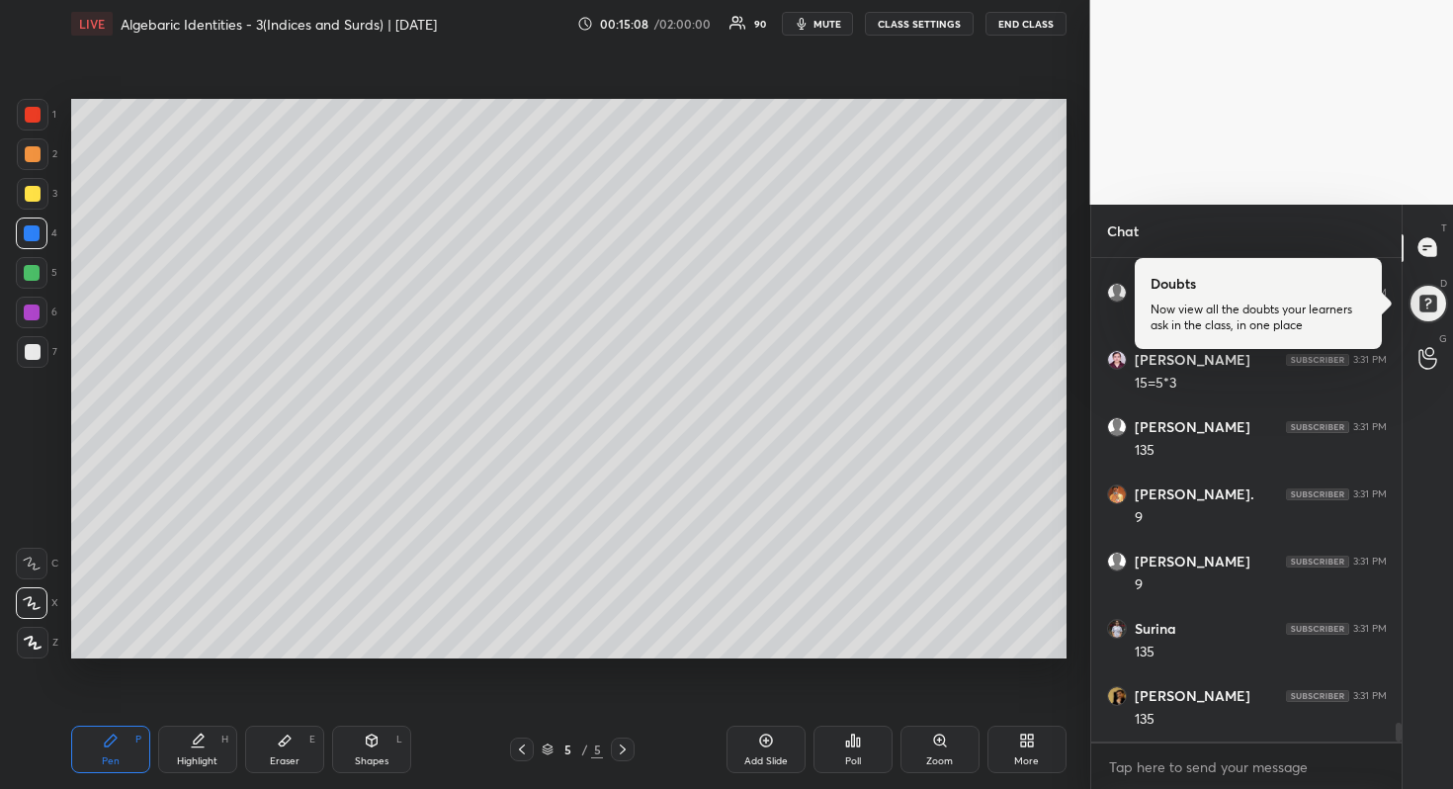
scroll to position [12297, 0]
drag, startPoint x: 285, startPoint y: 746, endPoint x: 287, endPoint y: 676, distance: 69.2
click at [285, 743] on icon at bounding box center [285, 741] width 16 height 16
drag, startPoint x: 29, startPoint y: 356, endPoint x: 60, endPoint y: 354, distance: 31.7
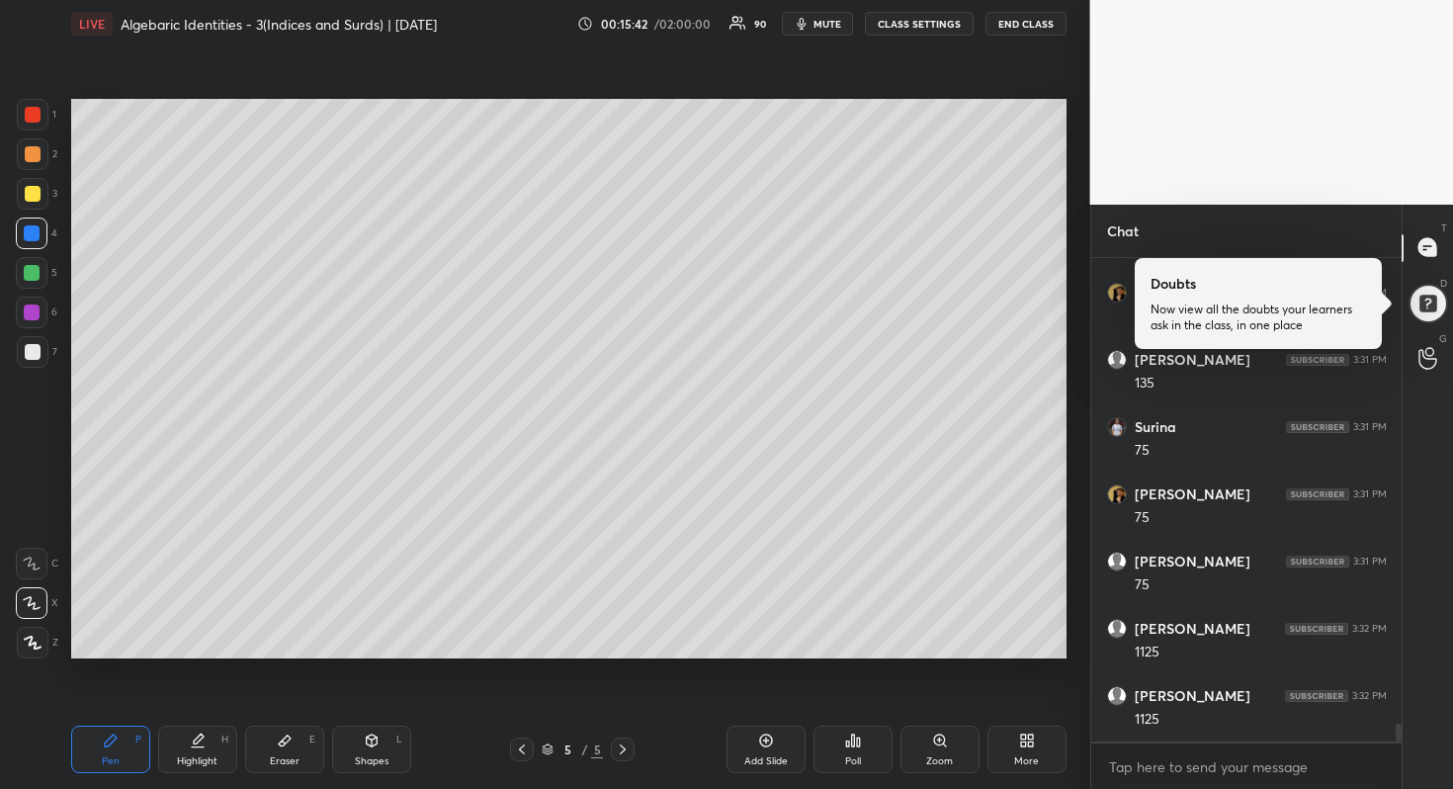
click at [29, 357] on div at bounding box center [33, 352] width 16 height 16
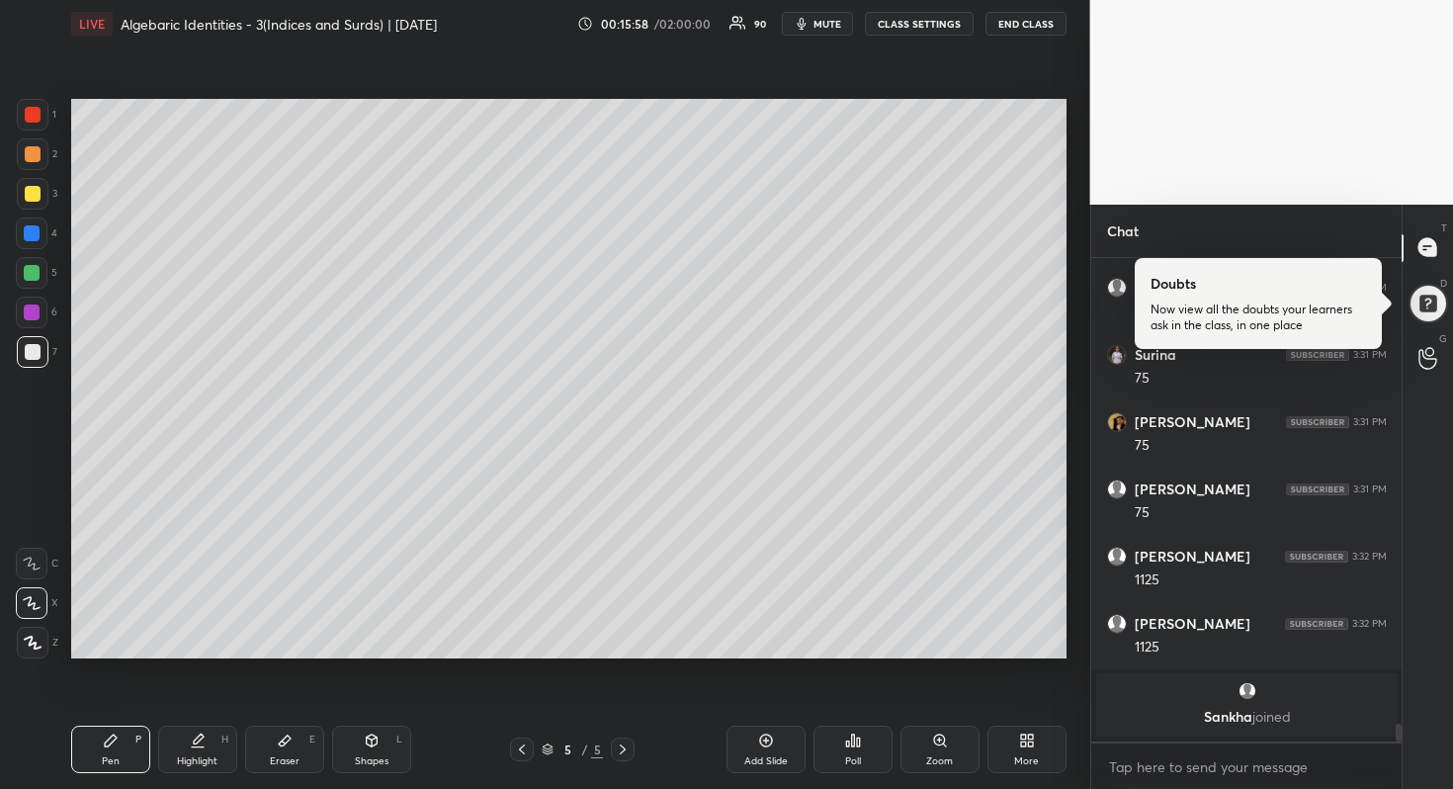
click at [39, 157] on div at bounding box center [33, 154] width 32 height 32
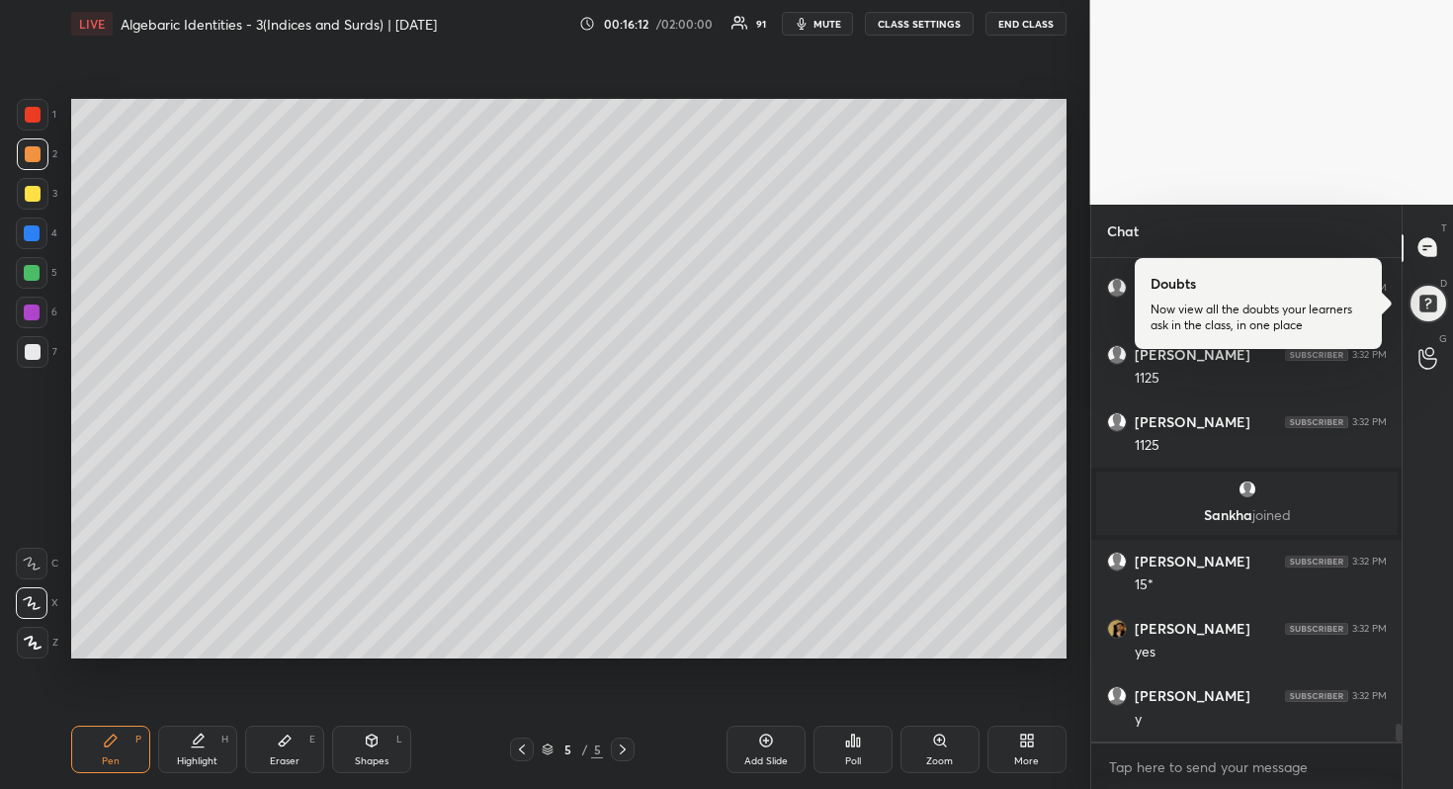
scroll to position [12610, 0]
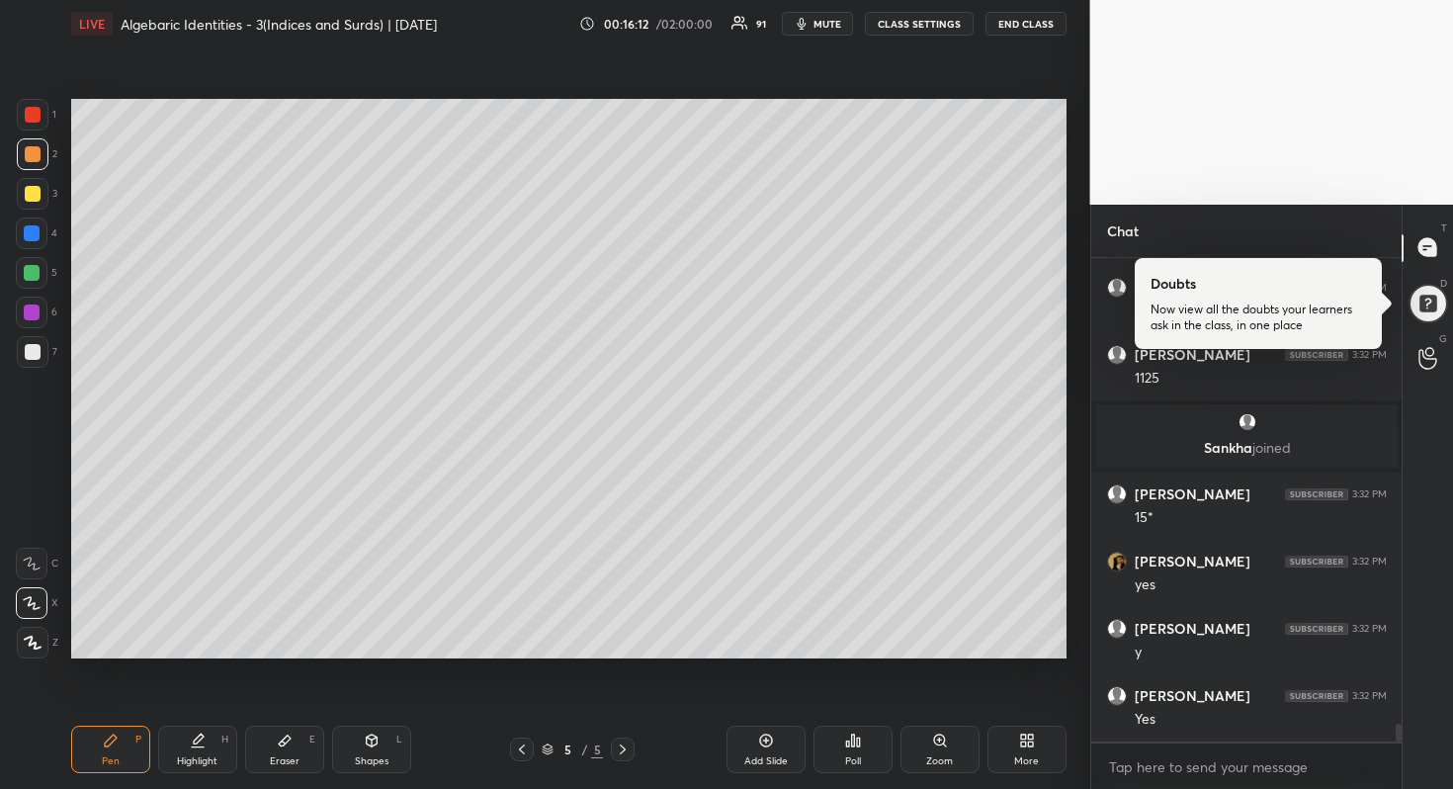
drag, startPoint x: 24, startPoint y: 276, endPoint x: 45, endPoint y: 274, distance: 21.8
click at [25, 277] on div at bounding box center [32, 273] width 16 height 16
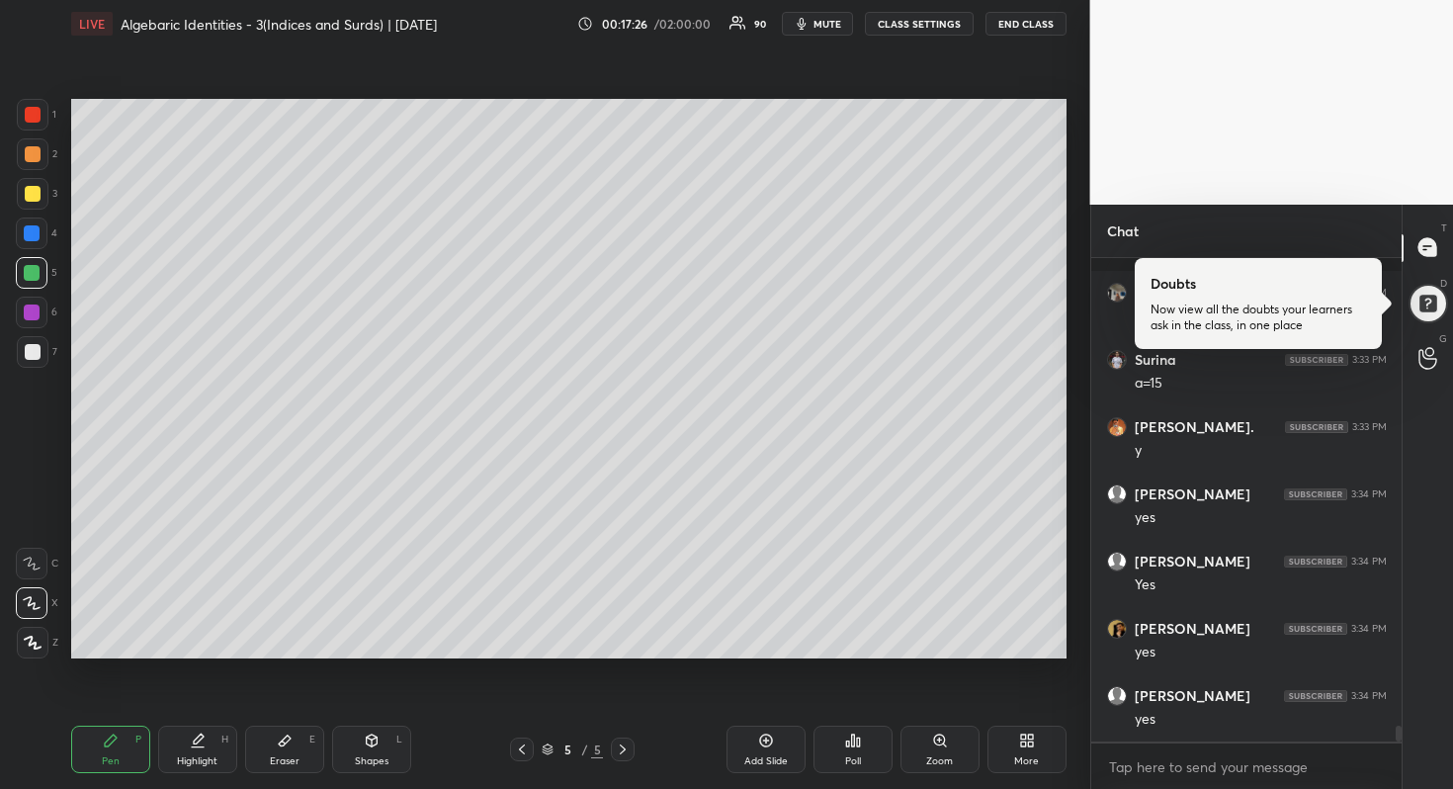
scroll to position [14243, 0]
click at [41, 352] on div at bounding box center [33, 352] width 32 height 32
click at [36, 198] on div at bounding box center [33, 194] width 16 height 16
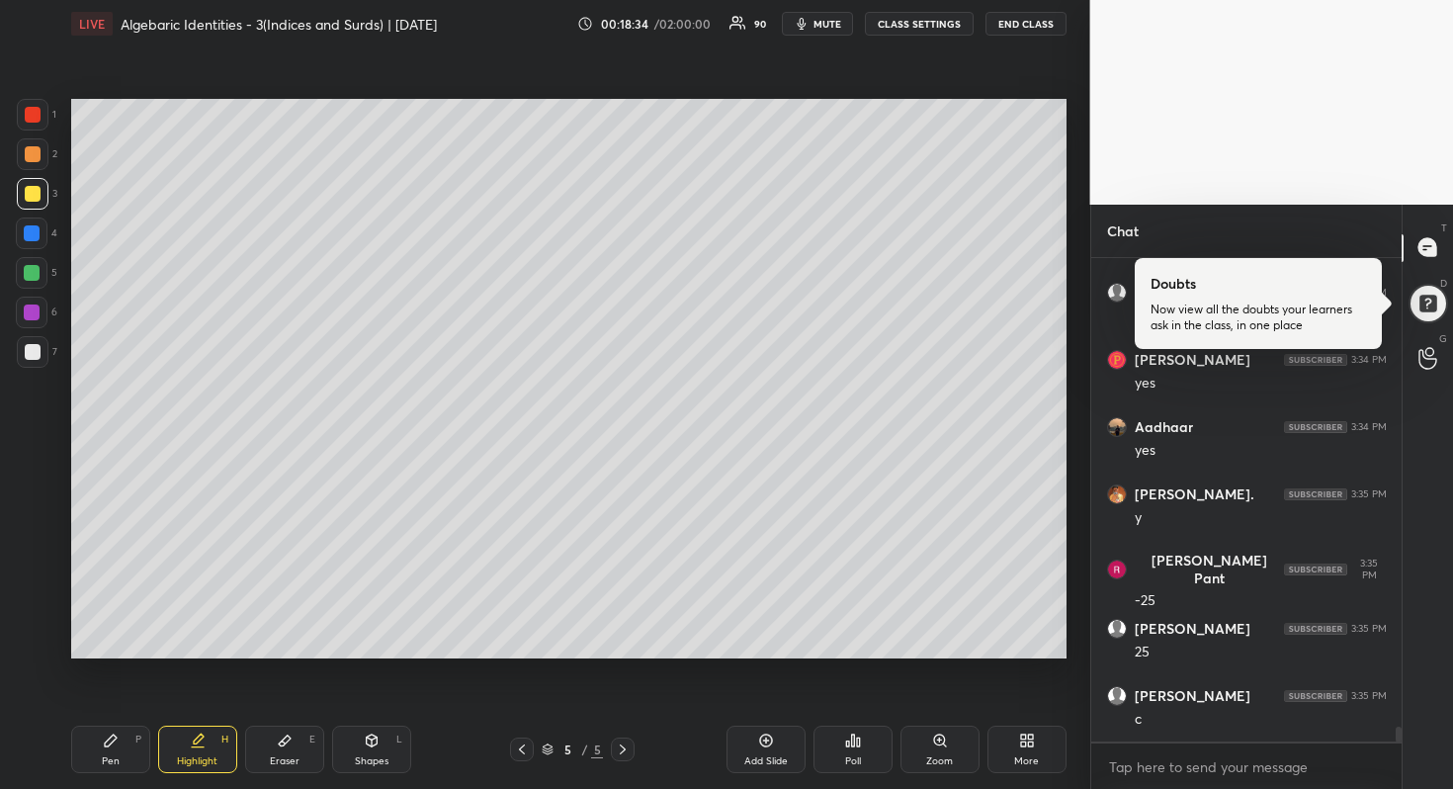
scroll to position [15655, 0]
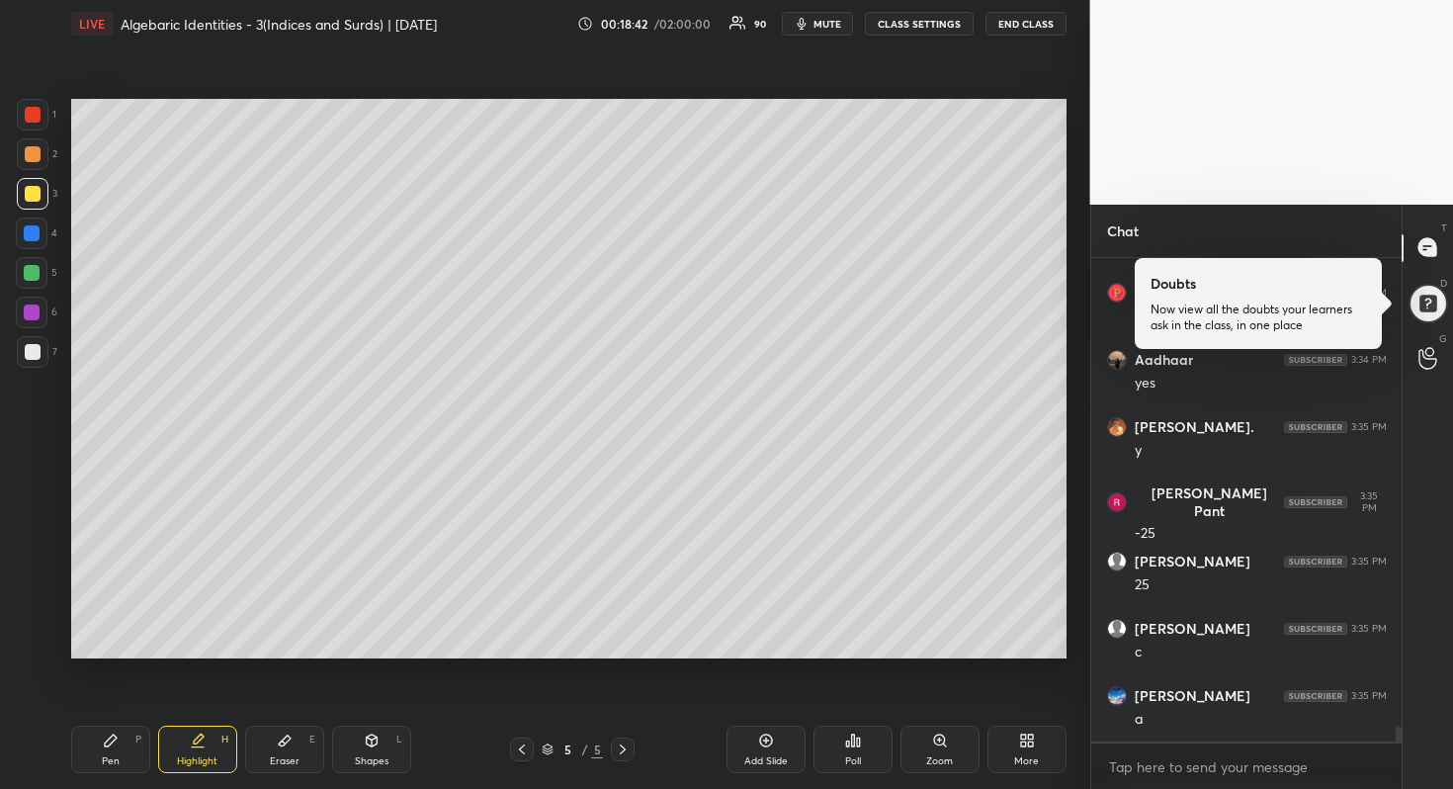
drag, startPoint x: 281, startPoint y: 754, endPoint x: 274, endPoint y: 693, distance: 61.7
click at [282, 756] on div "Eraser" at bounding box center [285, 761] width 30 height 10
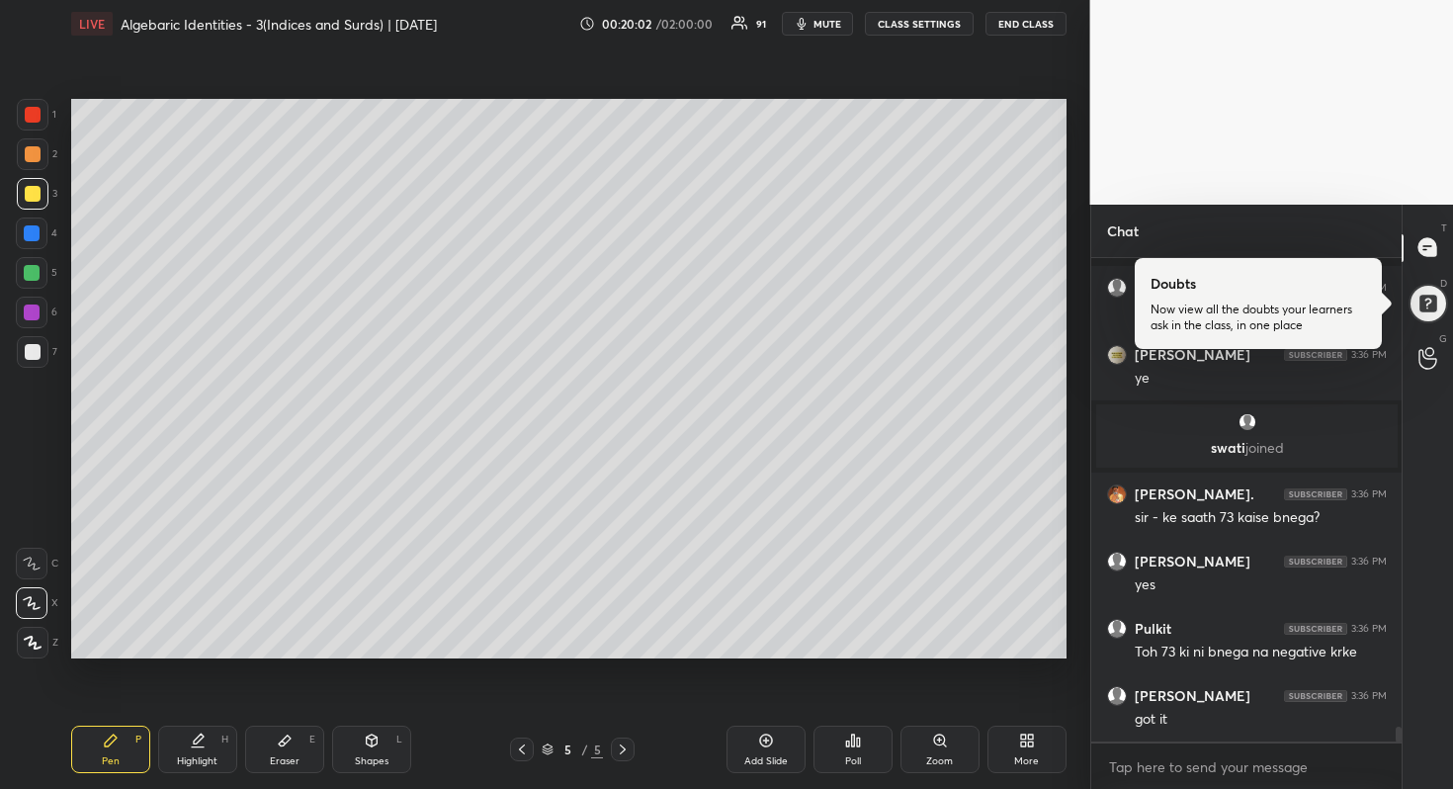
scroll to position [15577, 0]
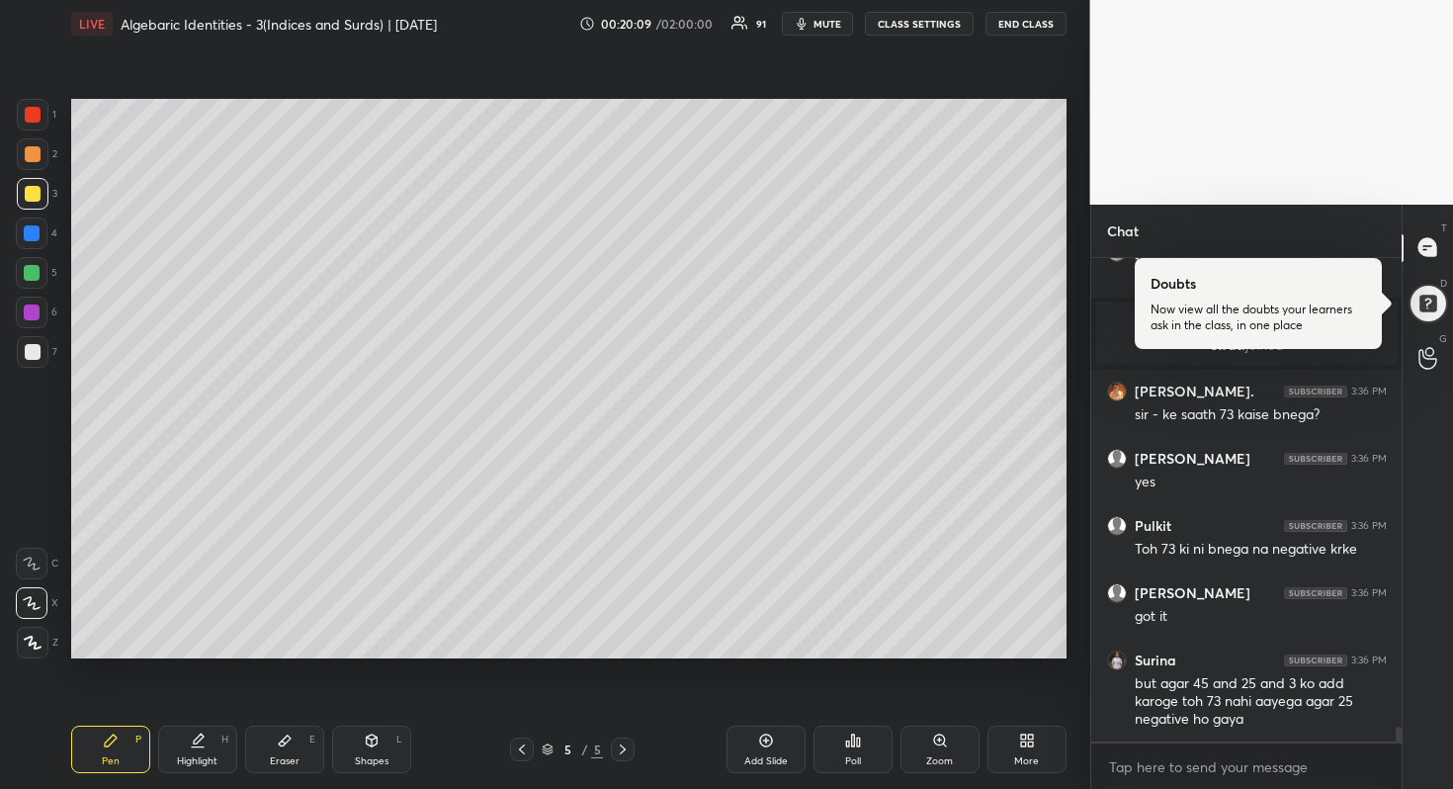
drag, startPoint x: 287, startPoint y: 757, endPoint x: 288, endPoint y: 741, distance: 16.8
click at [287, 757] on div "Eraser" at bounding box center [285, 761] width 30 height 10
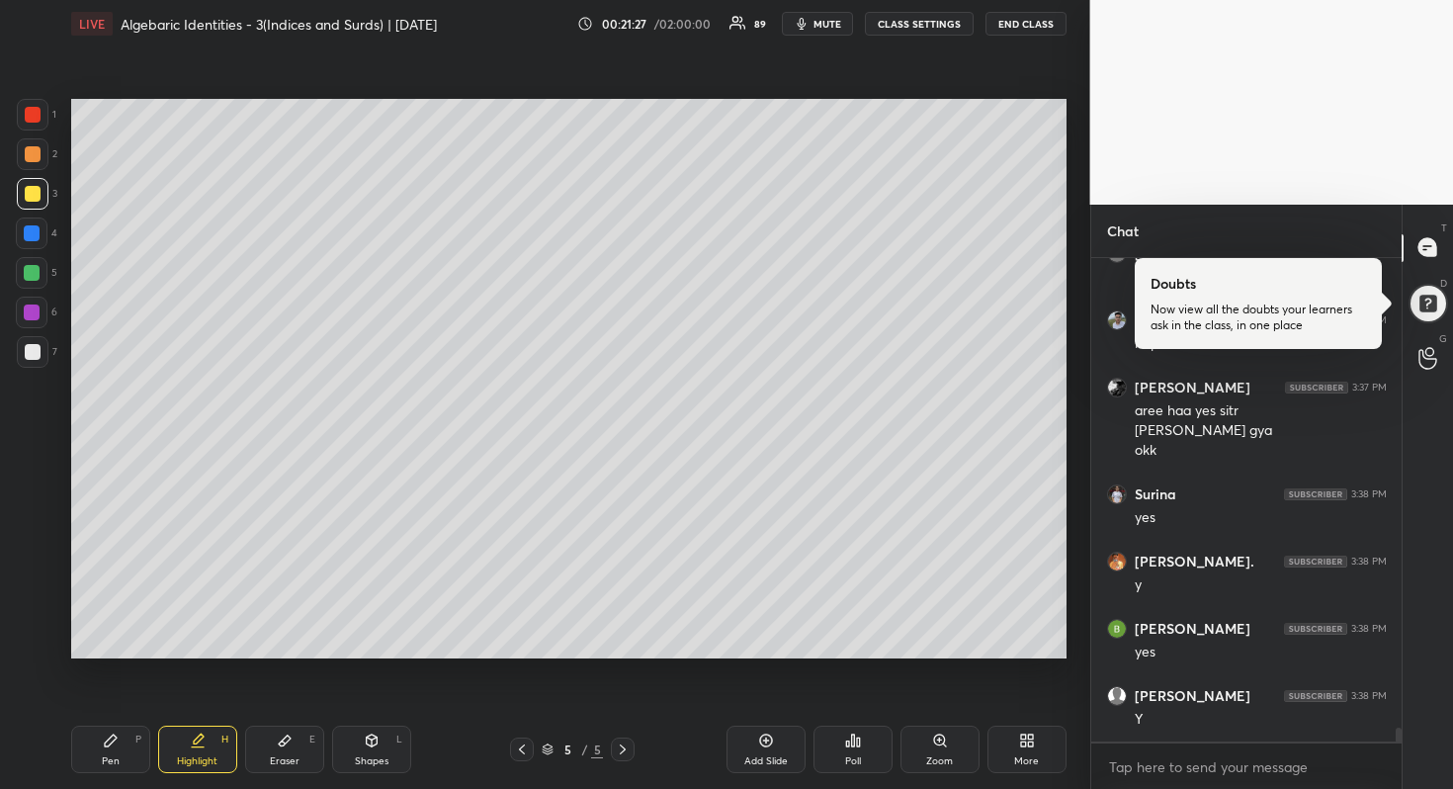
scroll to position [16550, 0]
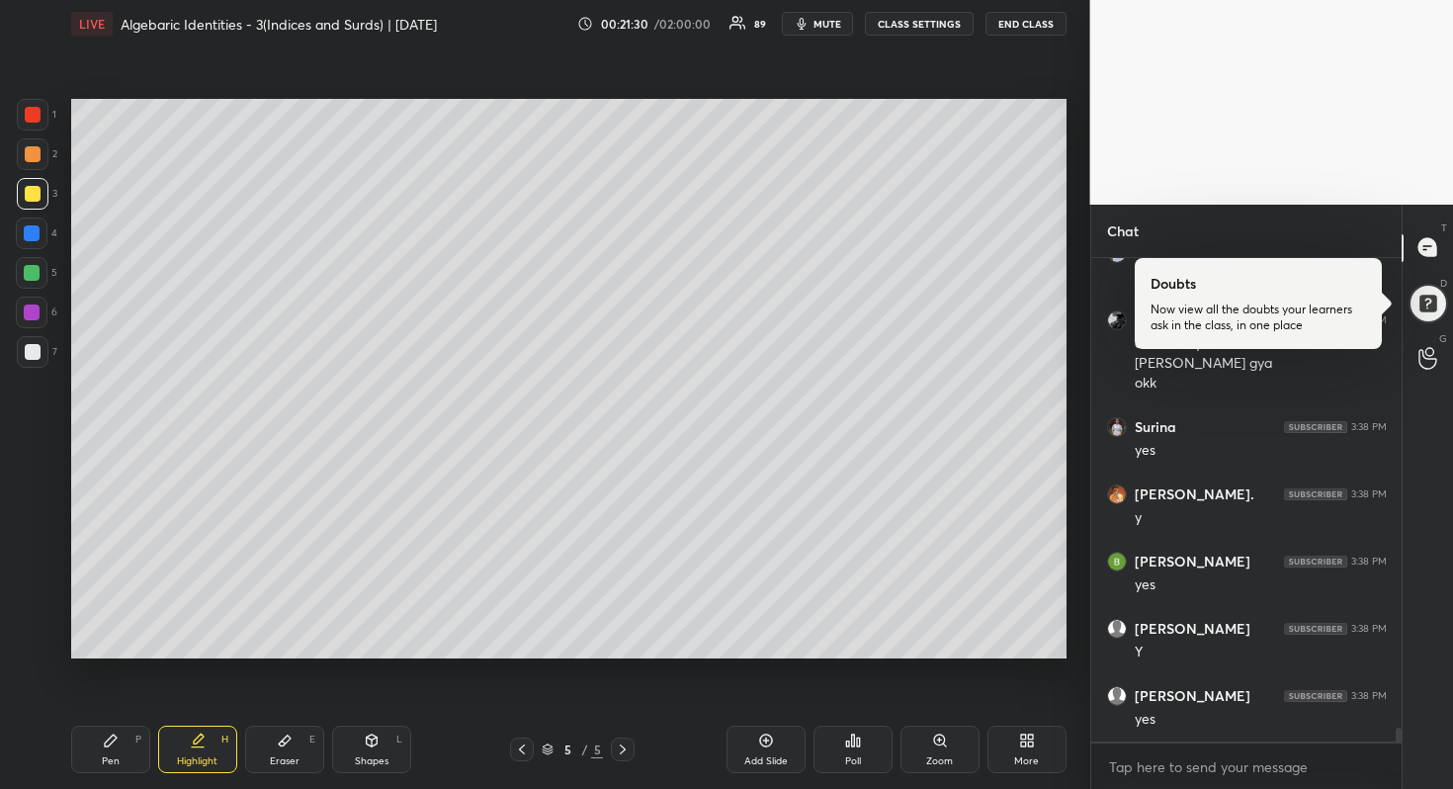
click at [789, 757] on div "Add Slide" at bounding box center [766, 749] width 79 height 47
click at [33, 351] on div at bounding box center [33, 352] width 16 height 16
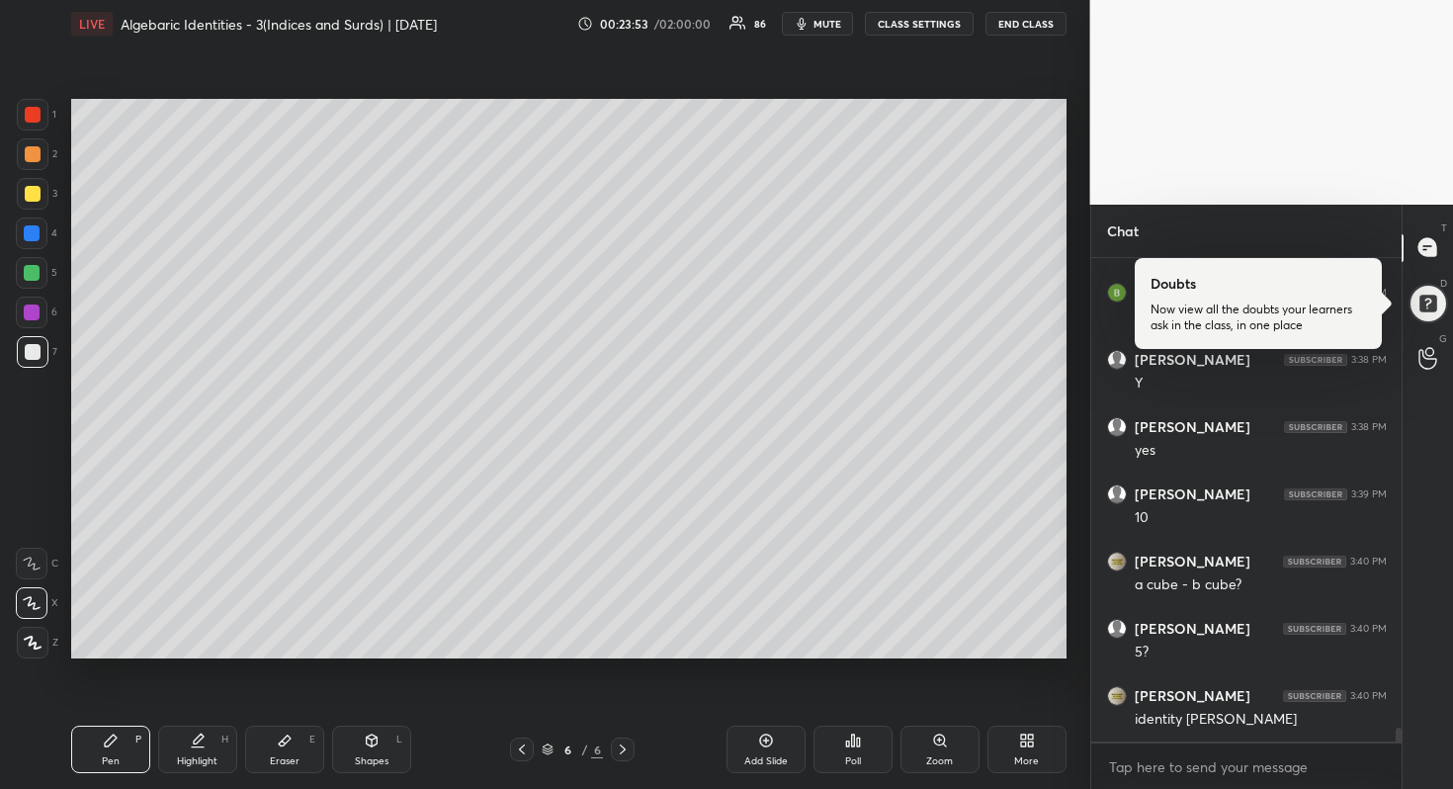
scroll to position [16886, 0]
drag, startPoint x: 44, startPoint y: 191, endPoint x: 61, endPoint y: 184, distance: 19.1
click at [41, 191] on div at bounding box center [33, 194] width 32 height 32
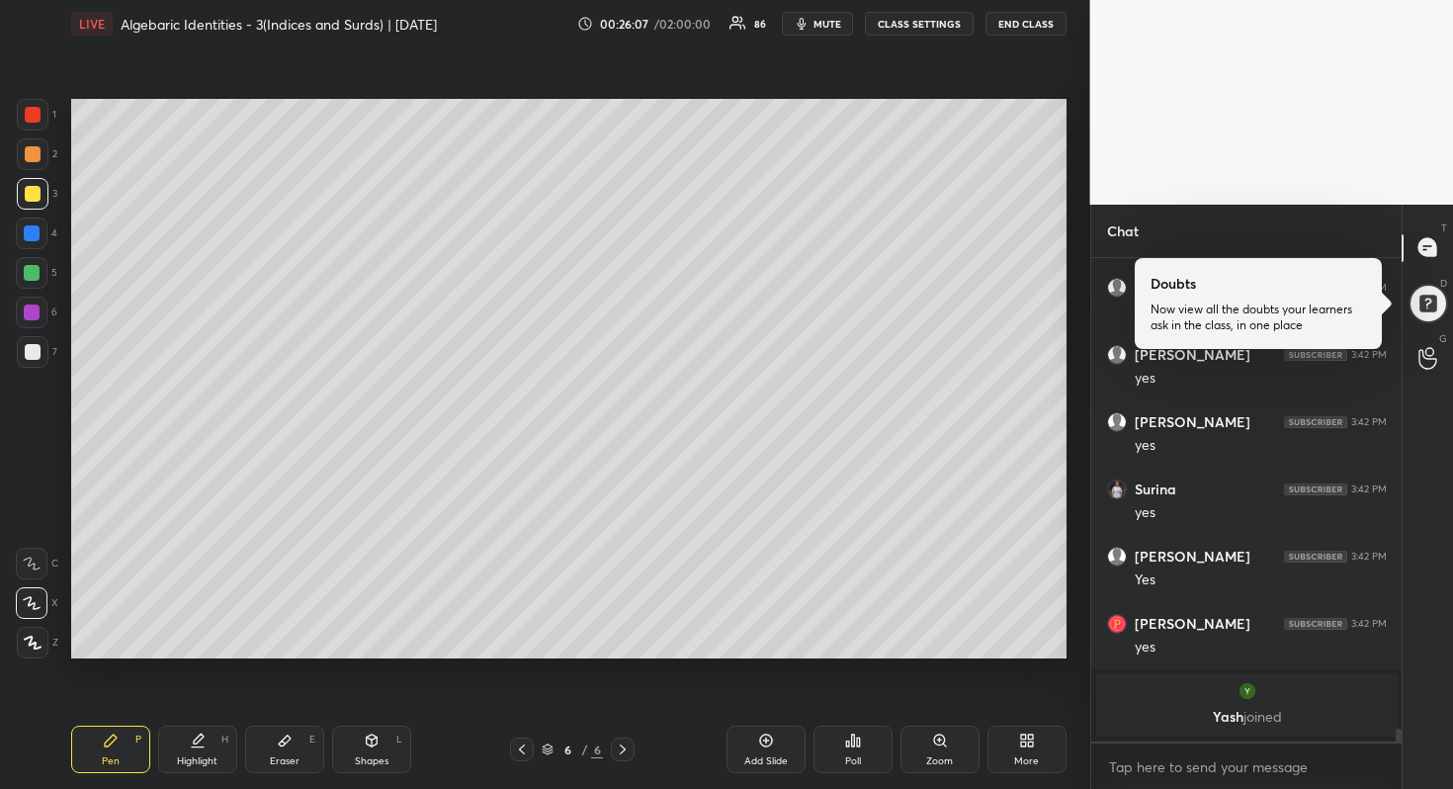
click at [45, 355] on div at bounding box center [33, 352] width 32 height 32
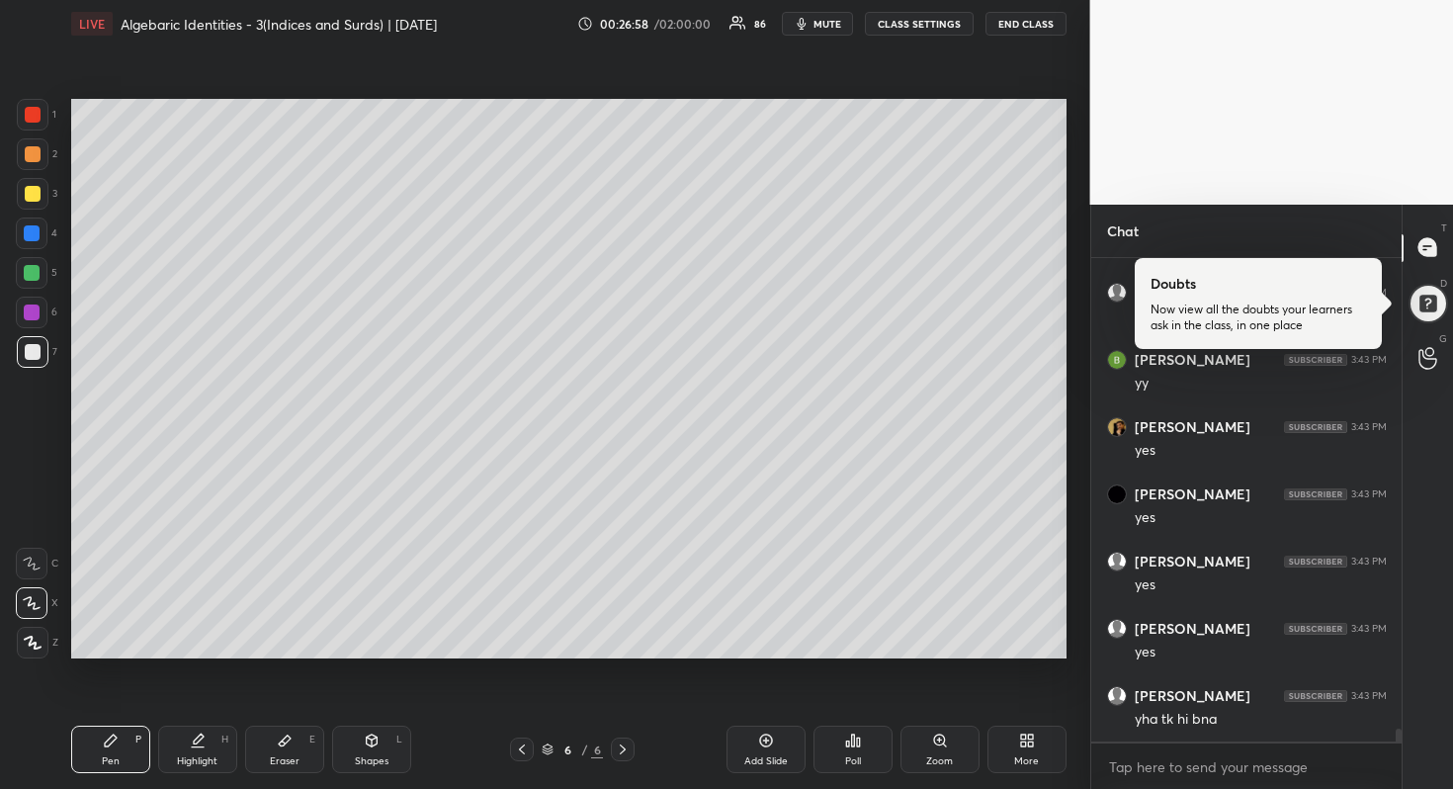
scroll to position [17804, 0]
click at [35, 273] on div at bounding box center [32, 273] width 16 height 16
click at [765, 748] on div "Add Slide" at bounding box center [766, 749] width 79 height 47
click at [532, 752] on div at bounding box center [522, 750] width 24 height 24
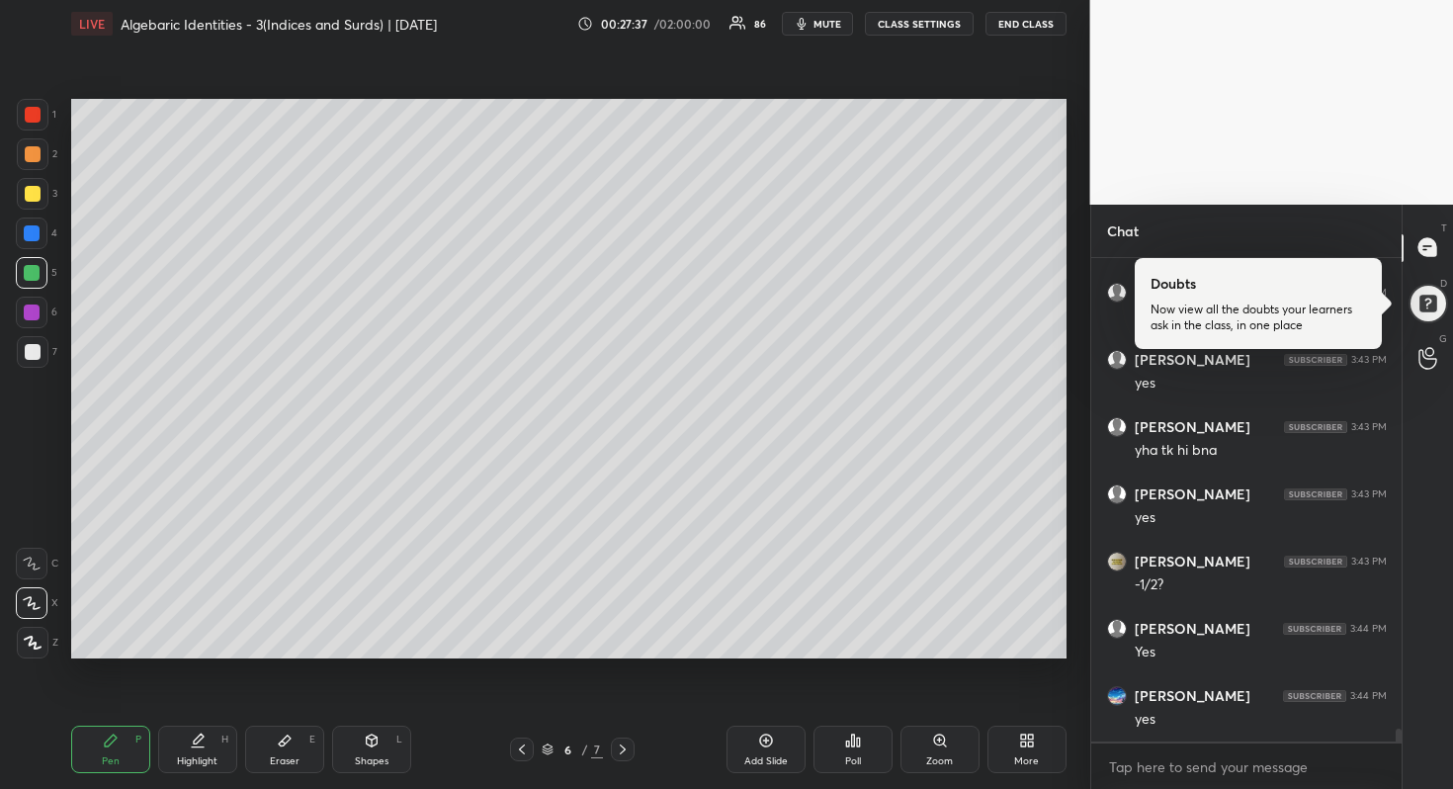
drag, startPoint x: 630, startPoint y: 751, endPoint x: 631, endPoint y: 738, distance: 13.9
click at [629, 750] on icon at bounding box center [623, 750] width 16 height 16
drag, startPoint x: 35, startPoint y: 187, endPoint x: 51, endPoint y: 184, distance: 17.1
click at [35, 187] on div at bounding box center [33, 194] width 16 height 16
click at [522, 741] on div at bounding box center [522, 750] width 24 height 24
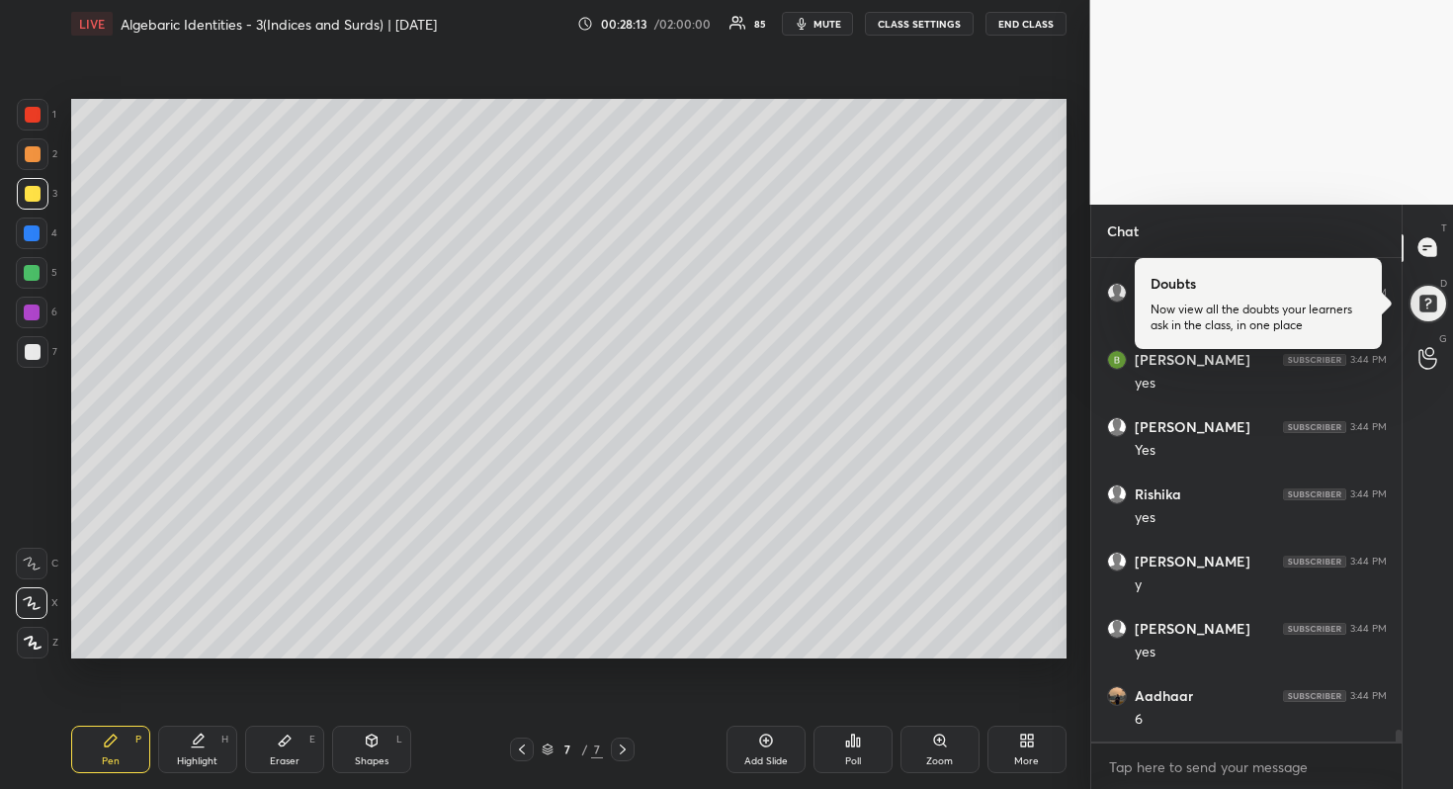
scroll to position [18611, 0]
drag, startPoint x: 37, startPoint y: 232, endPoint x: 54, endPoint y: 232, distance: 17.8
click at [37, 232] on div at bounding box center [32, 233] width 16 height 16
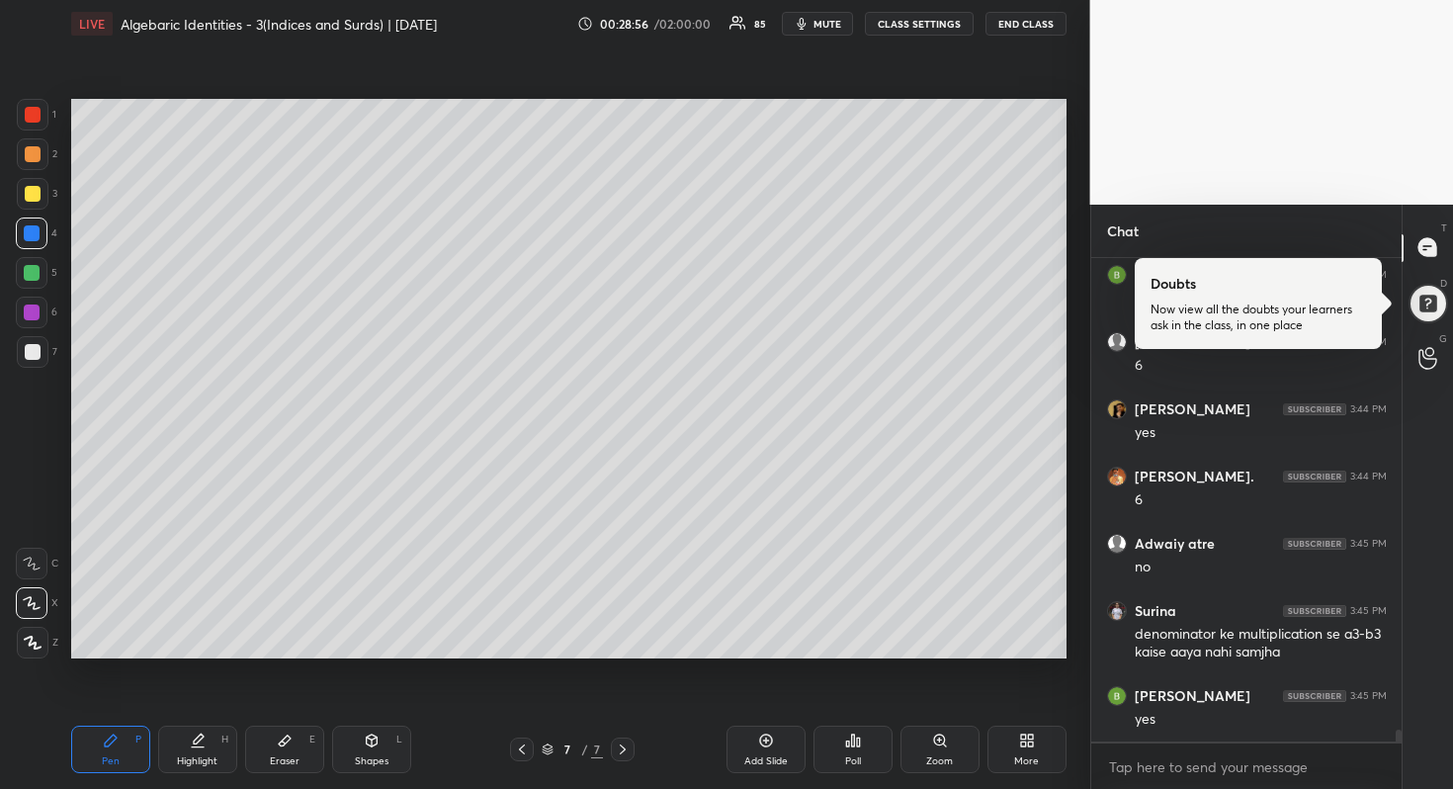
scroll to position [19306, 0]
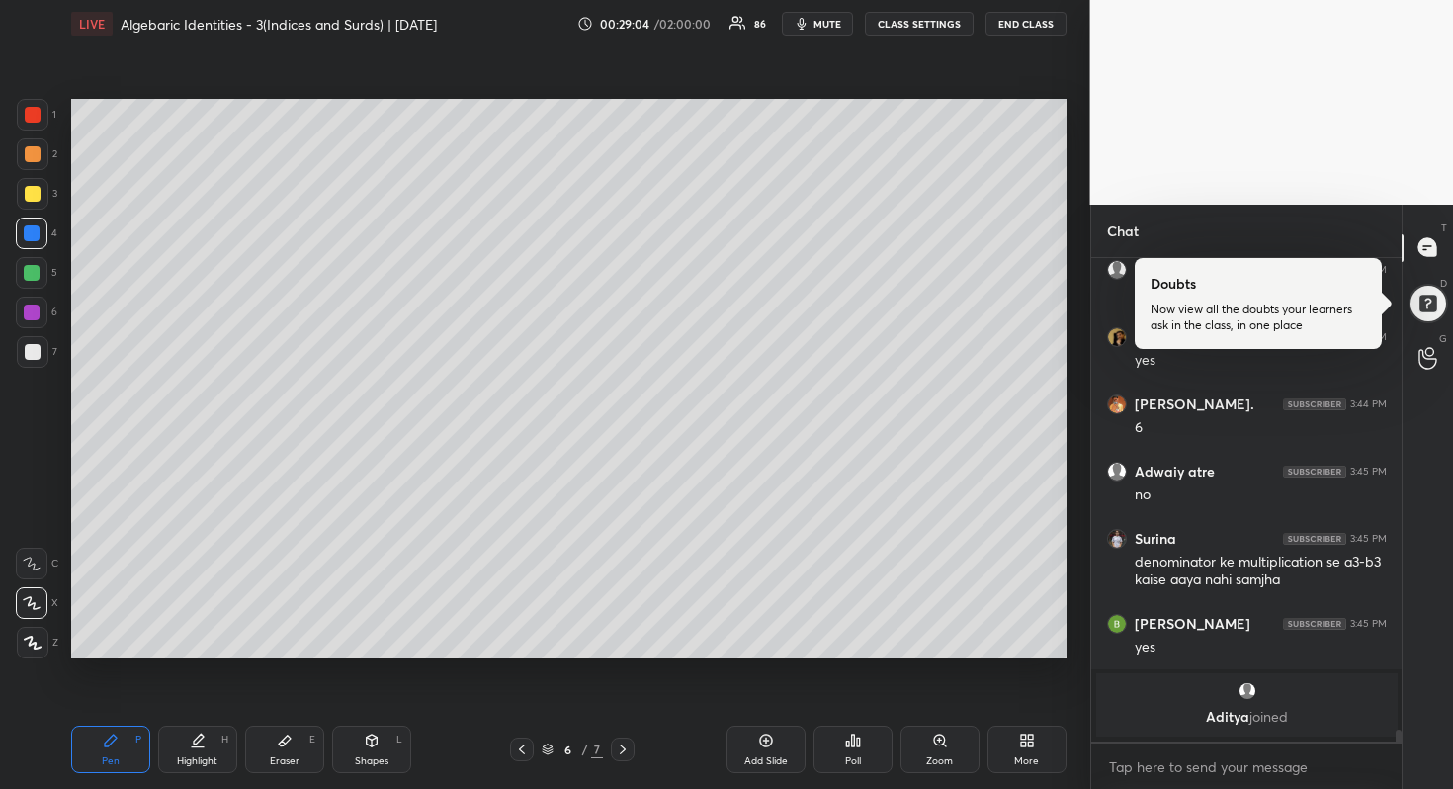
click at [28, 149] on div at bounding box center [33, 154] width 16 height 16
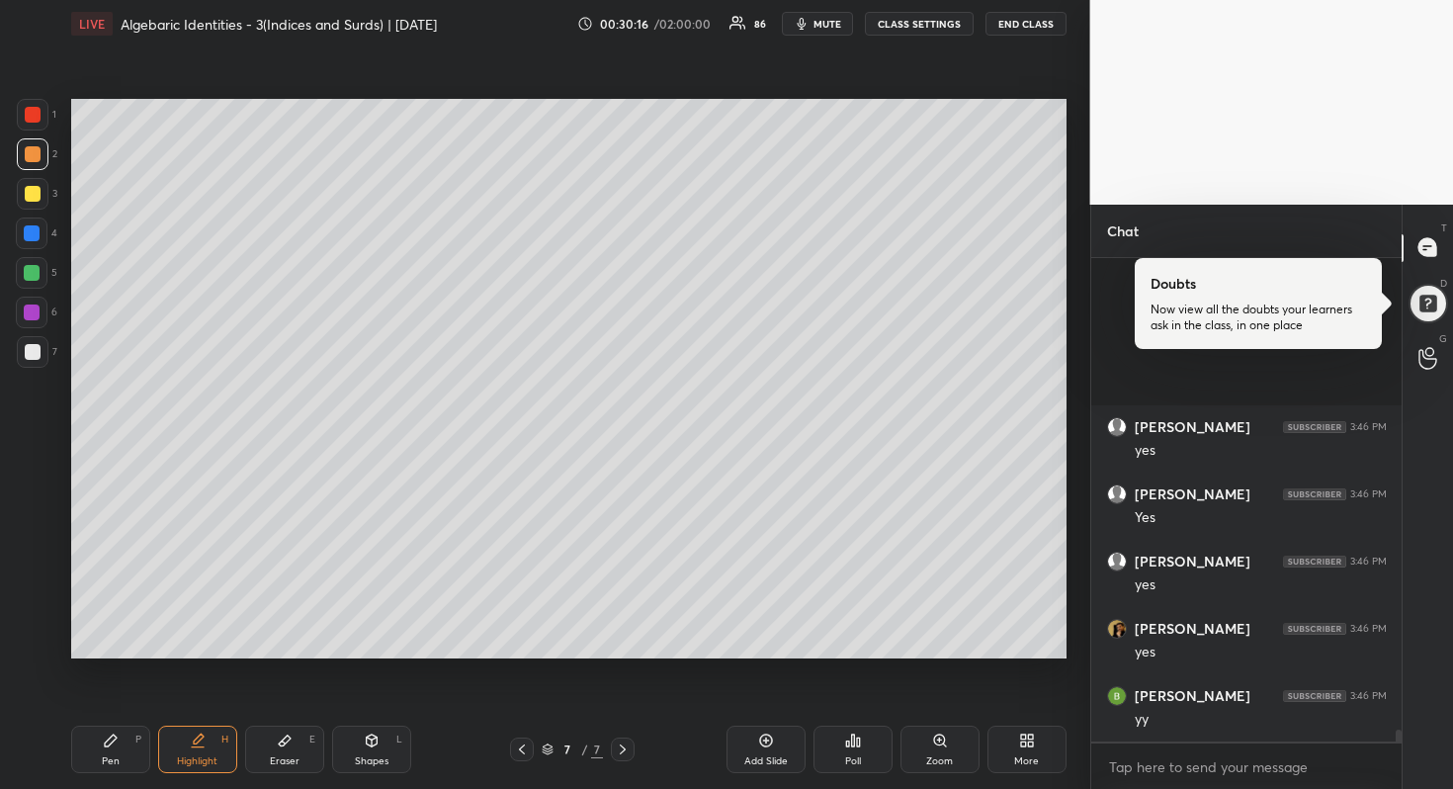
scroll to position [19577, 0]
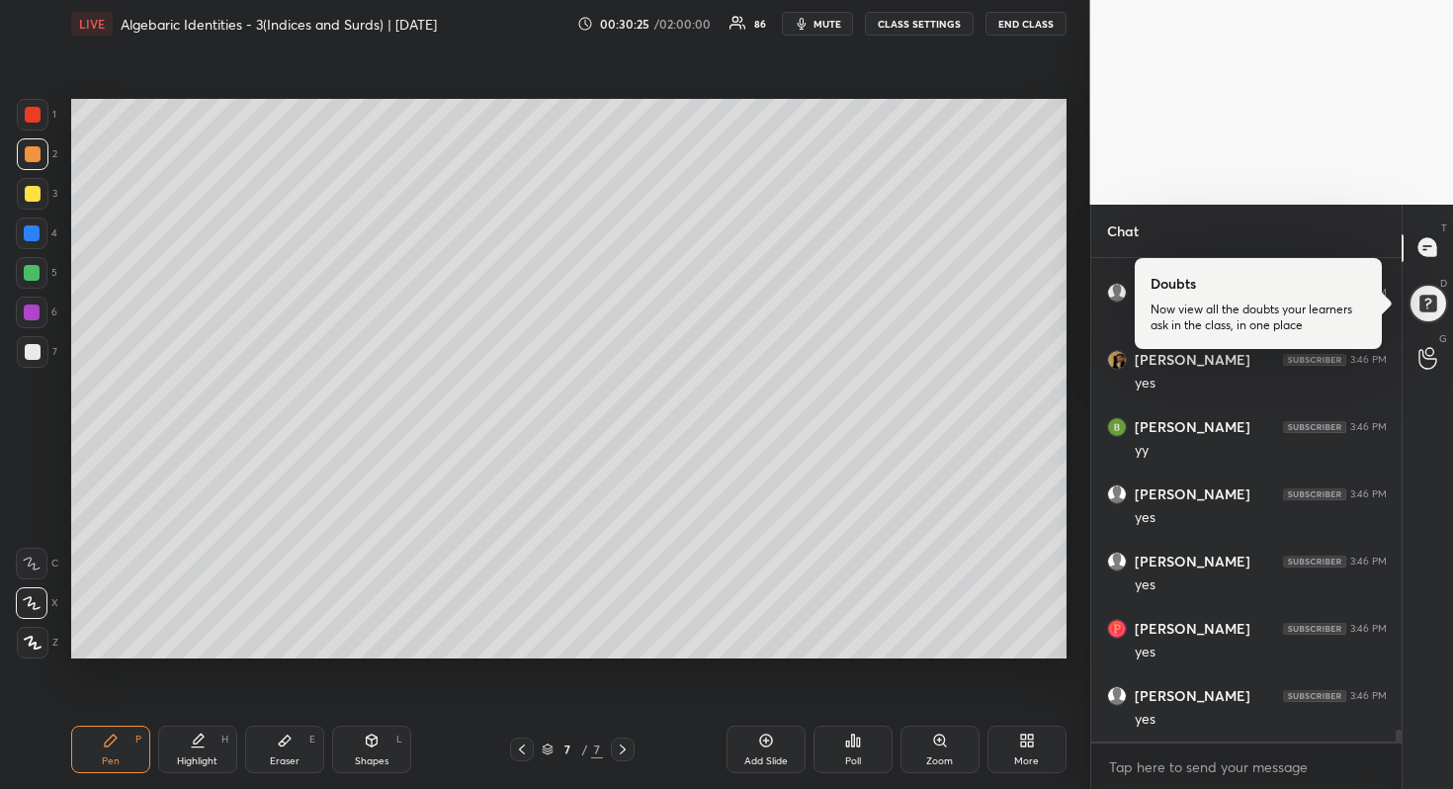
click at [31, 360] on div at bounding box center [33, 352] width 32 height 32
click at [34, 161] on div at bounding box center [33, 154] width 32 height 32
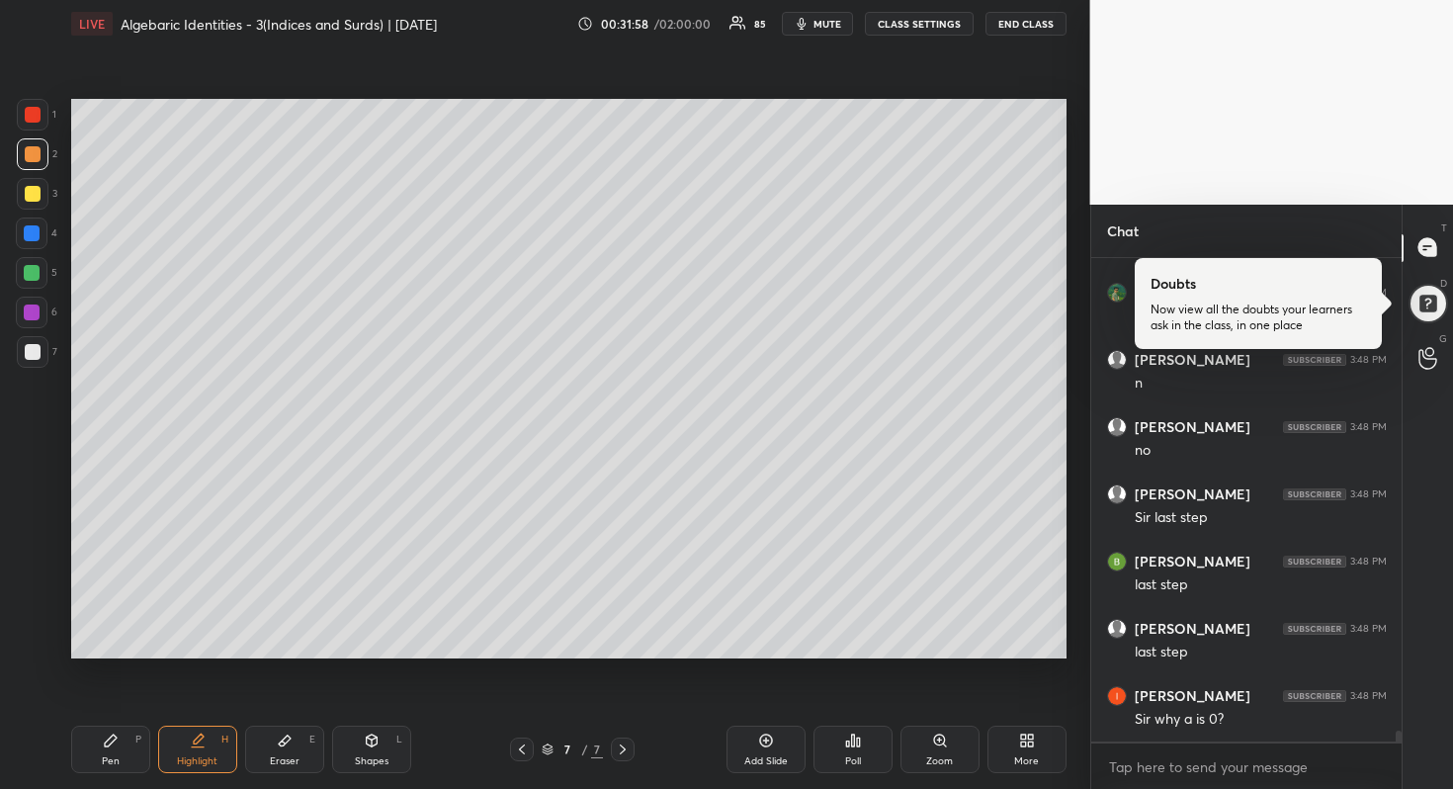
scroll to position [21868, 0]
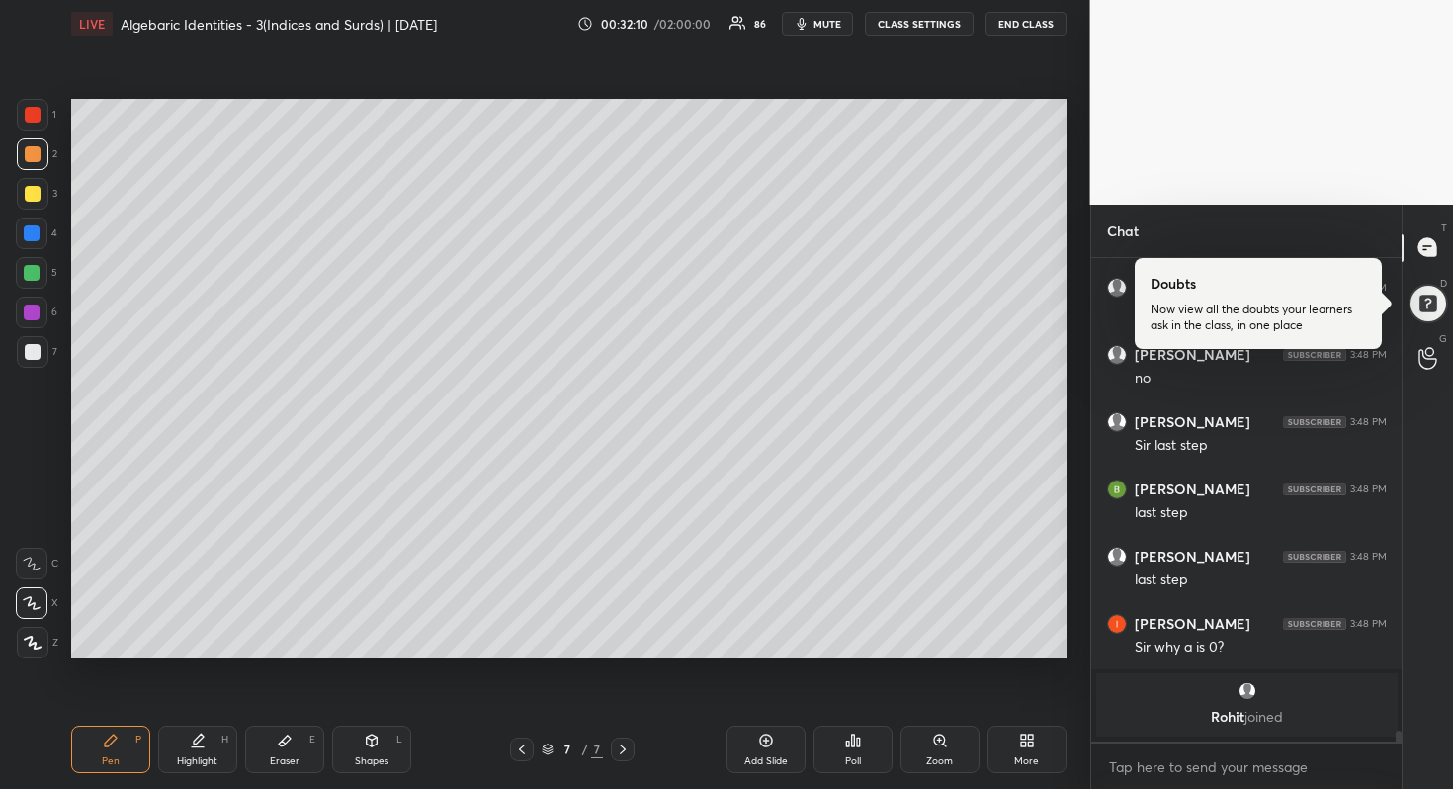
click at [36, 236] on div at bounding box center [32, 233] width 16 height 16
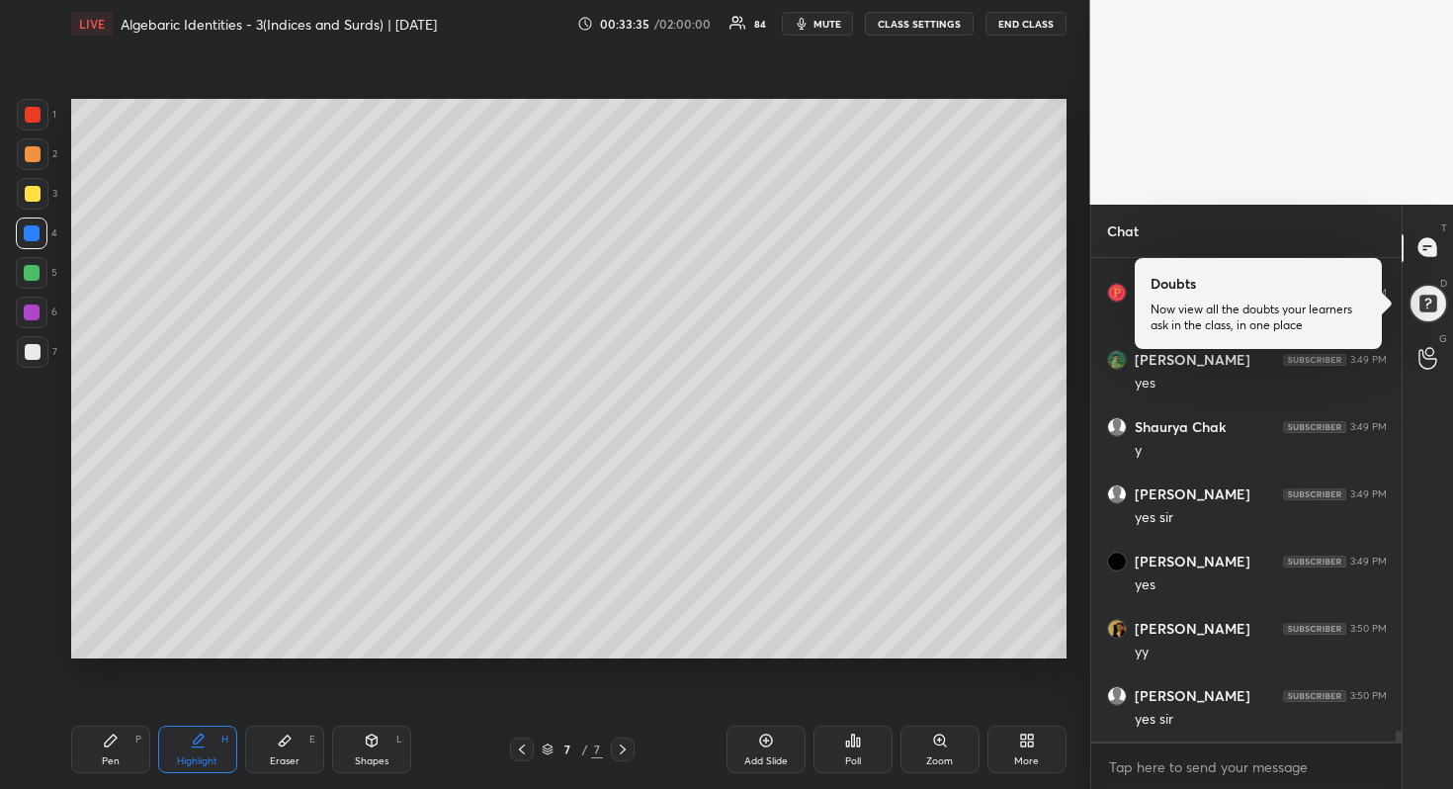
scroll to position [21846, 0]
click at [526, 752] on icon at bounding box center [522, 750] width 16 height 16
click at [625, 747] on icon at bounding box center [623, 750] width 16 height 16
click at [625, 748] on icon at bounding box center [623, 750] width 16 height 16
drag, startPoint x: 782, startPoint y: 749, endPoint x: 775, endPoint y: 728, distance: 22.8
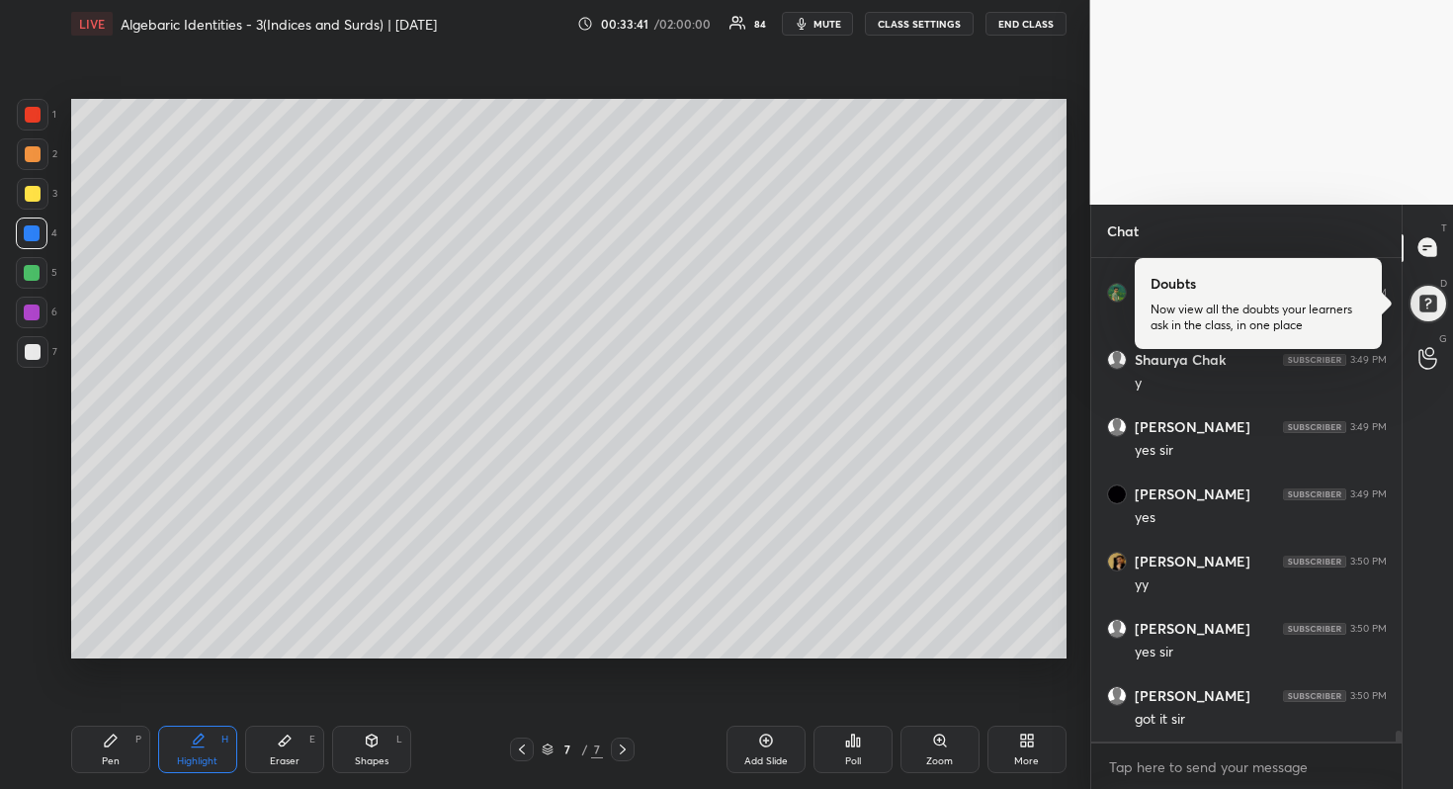
click at [782, 748] on div "Add Slide" at bounding box center [766, 749] width 79 height 47
click at [41, 353] on div at bounding box center [33, 352] width 32 height 32
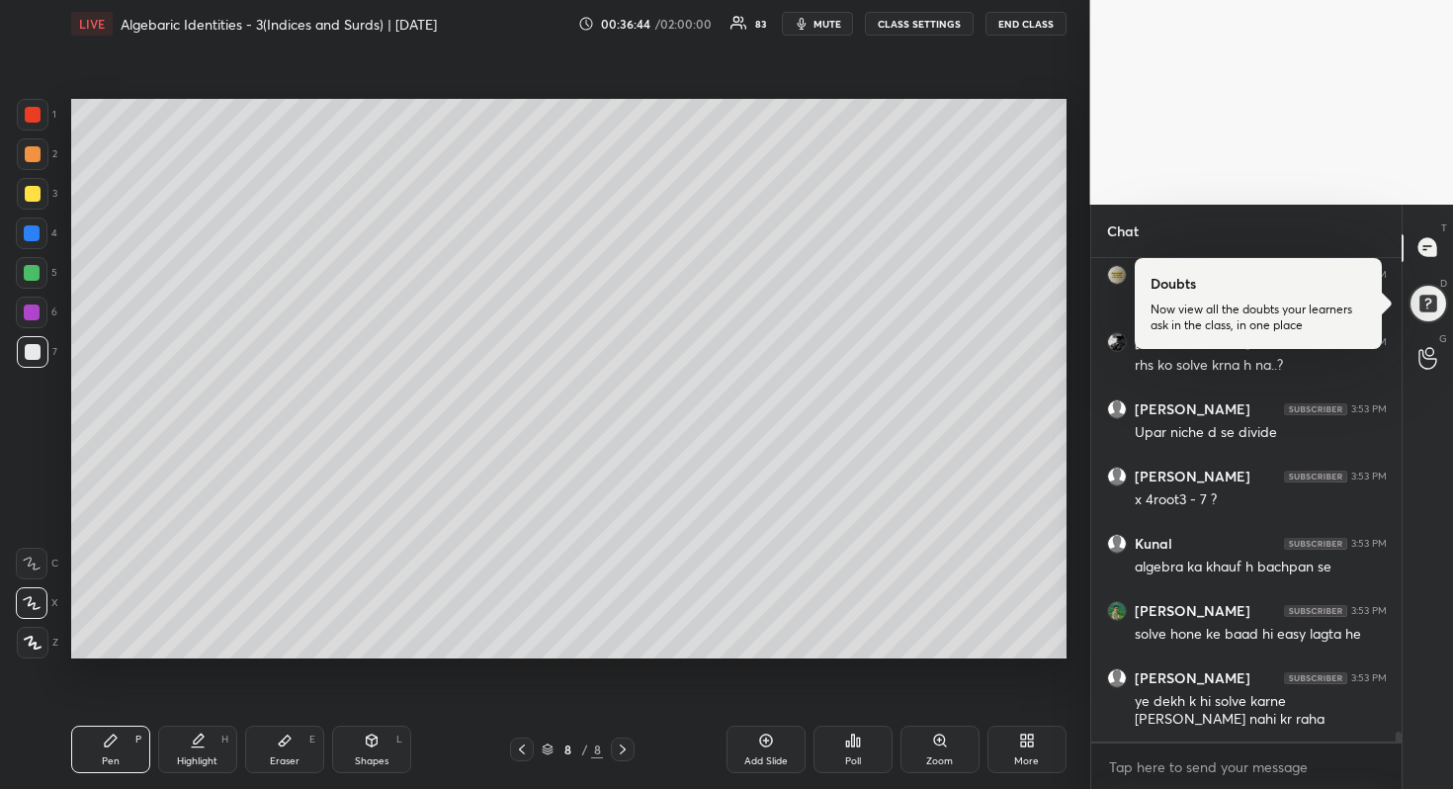
scroll to position [24090, 0]
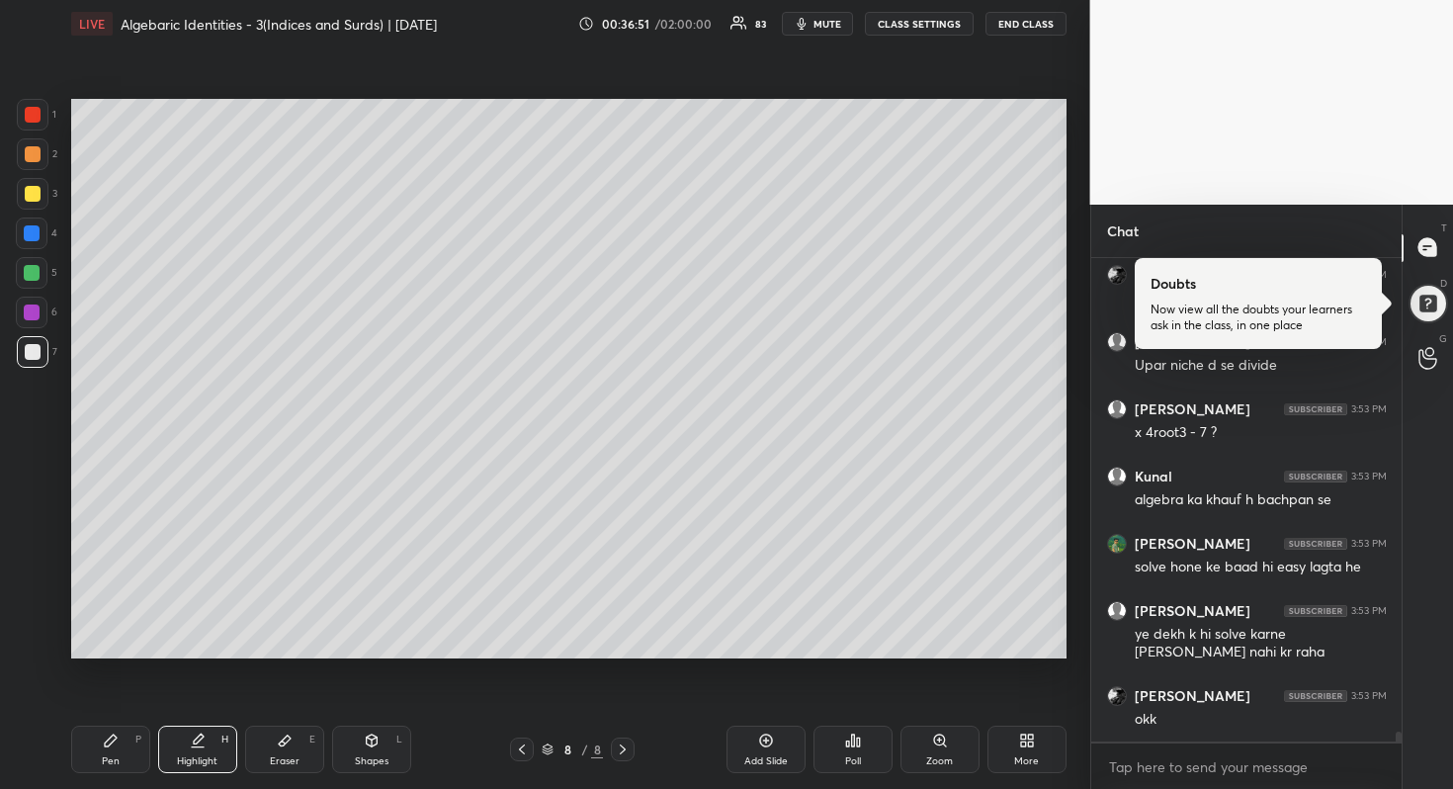
click at [33, 188] on div at bounding box center [33, 194] width 16 height 16
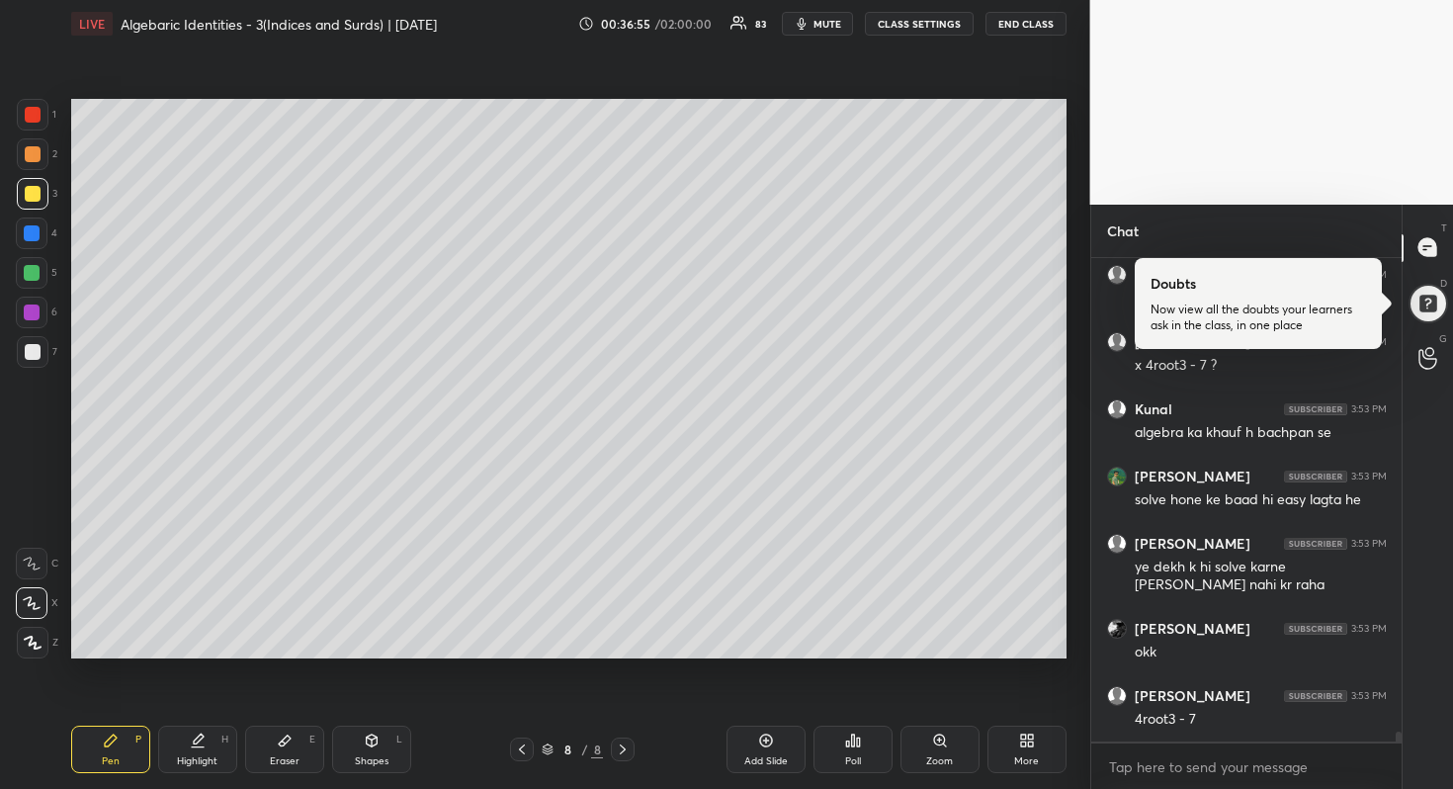
scroll to position [24225, 0]
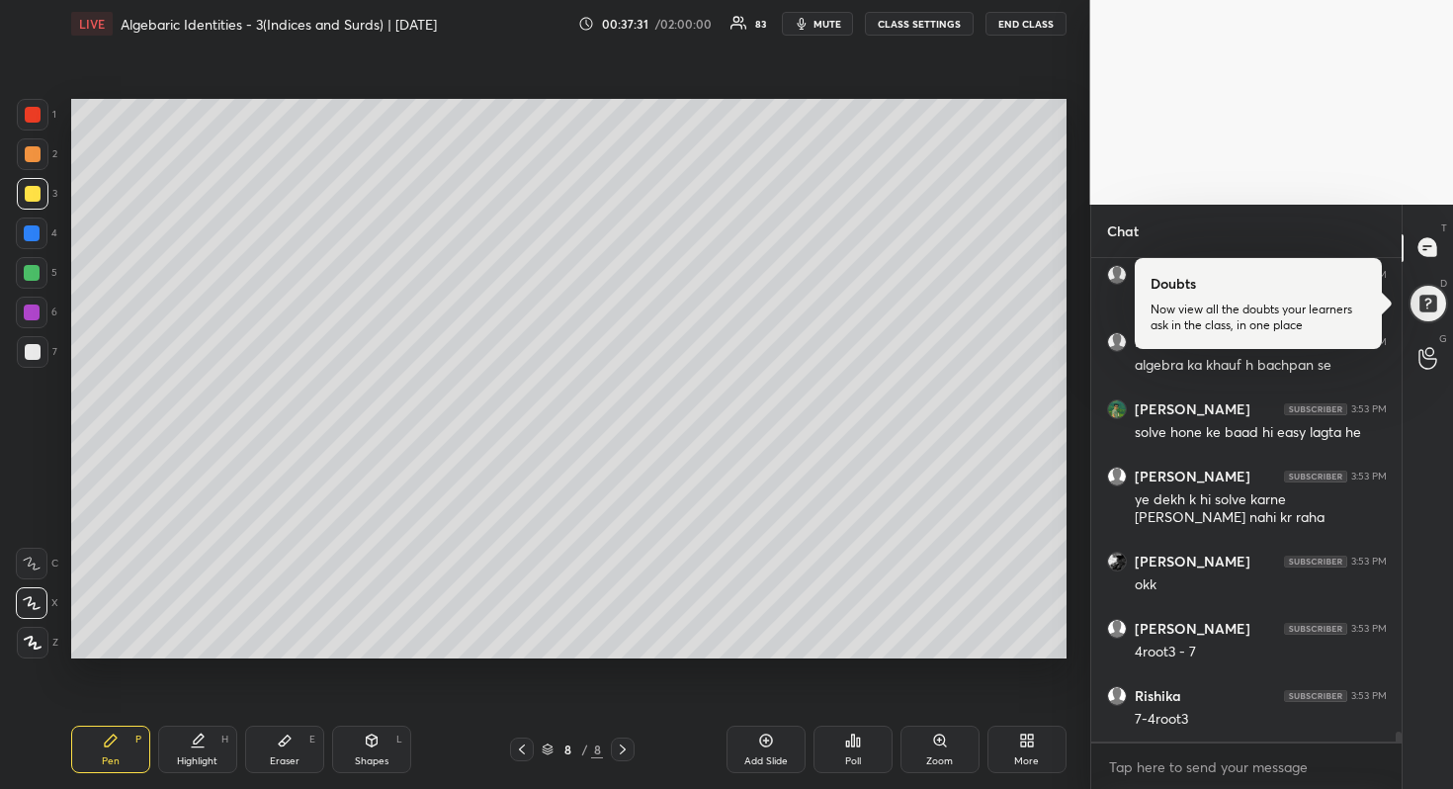
click at [34, 274] on div at bounding box center [32, 273] width 16 height 16
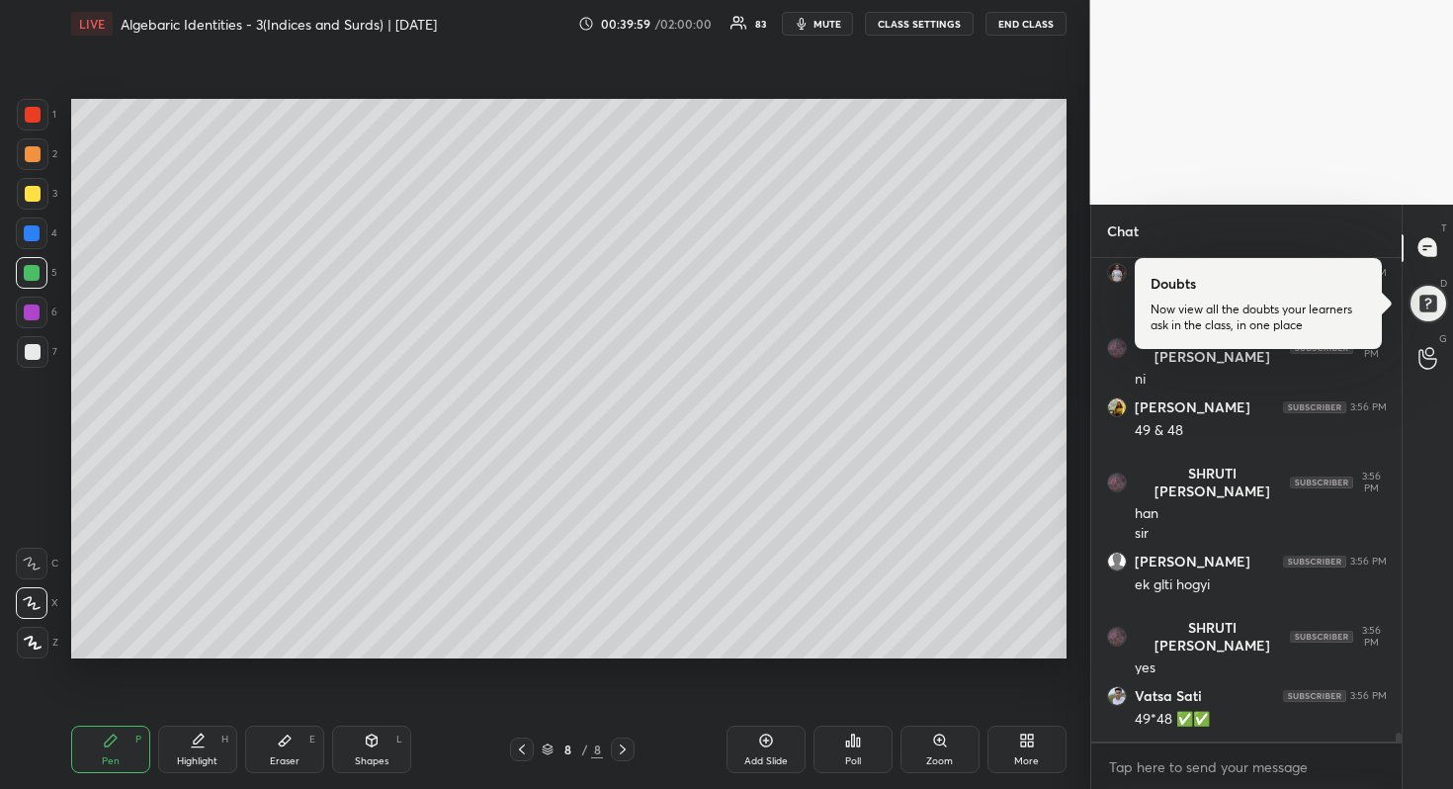
scroll to position [24708, 0]
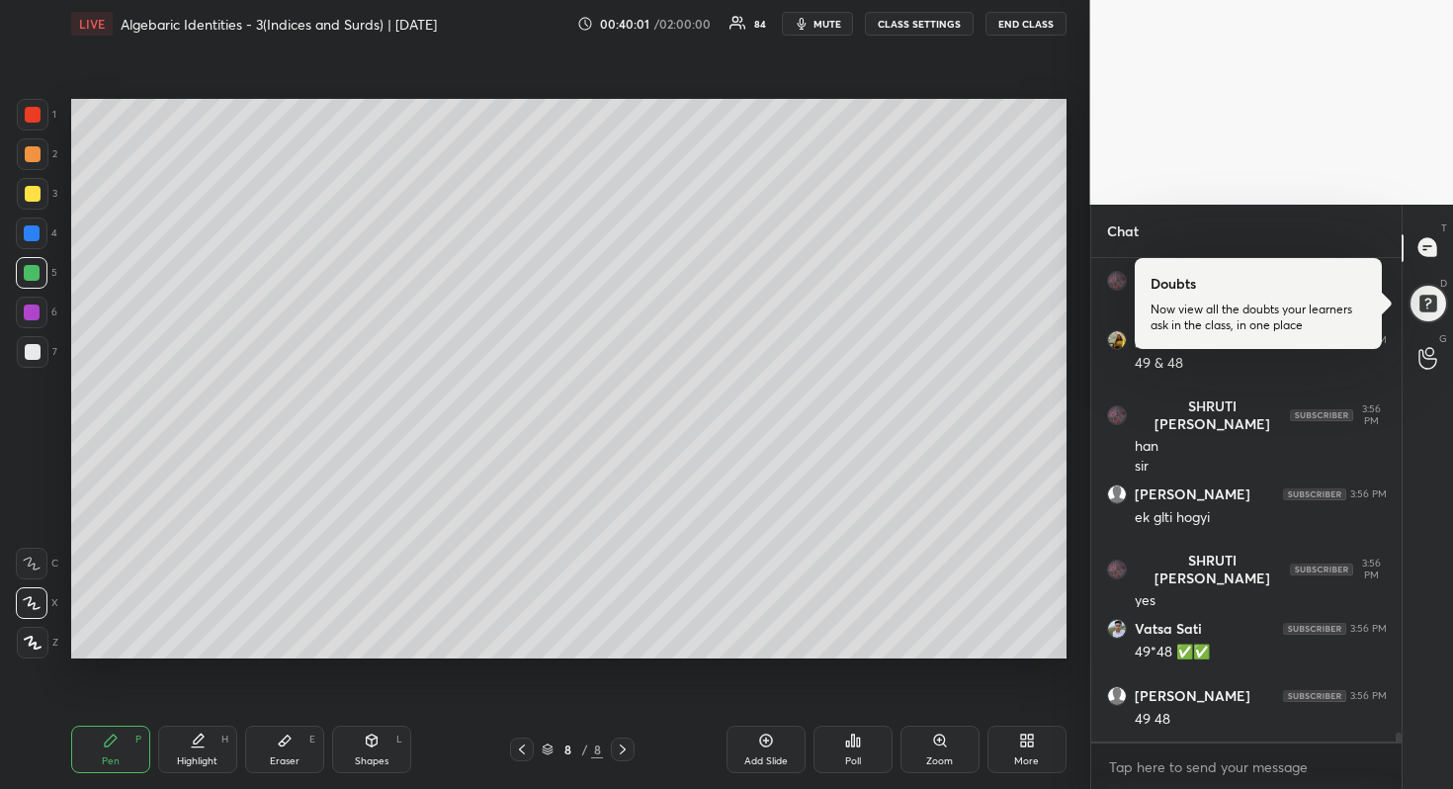
click at [306, 746] on div "Eraser E" at bounding box center [284, 749] width 79 height 47
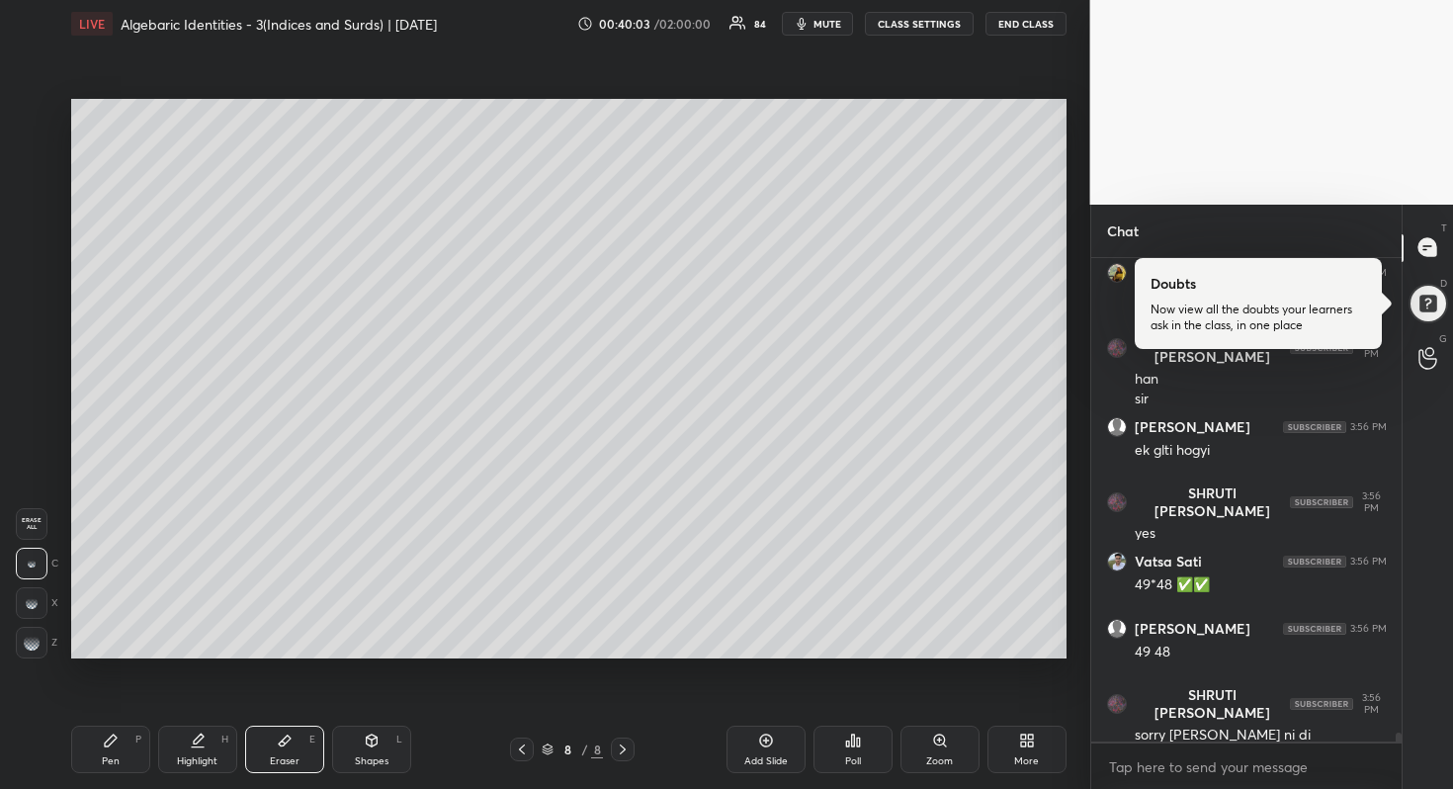
click at [30, 637] on g at bounding box center [32, 643] width 16 height 16
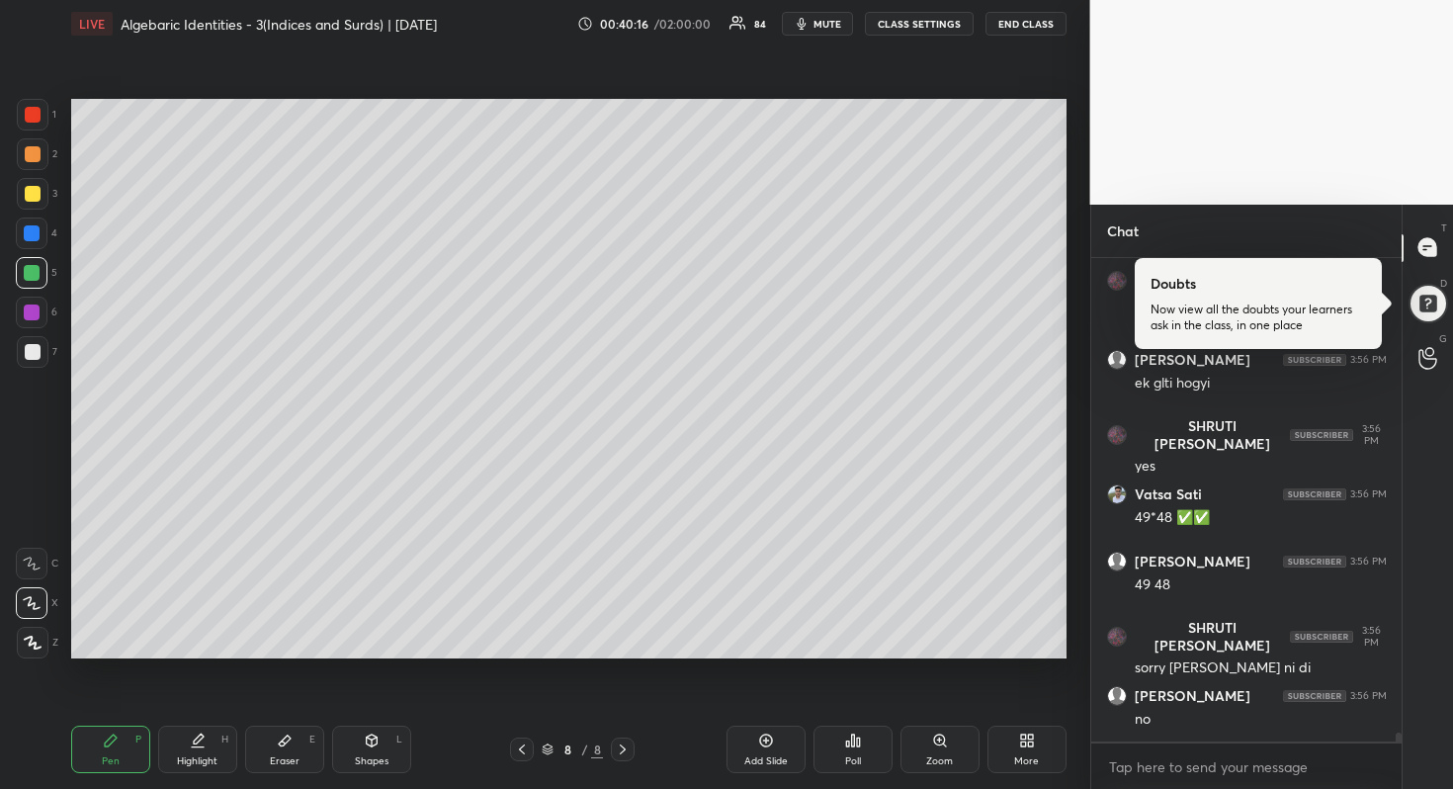
scroll to position [24910, 0]
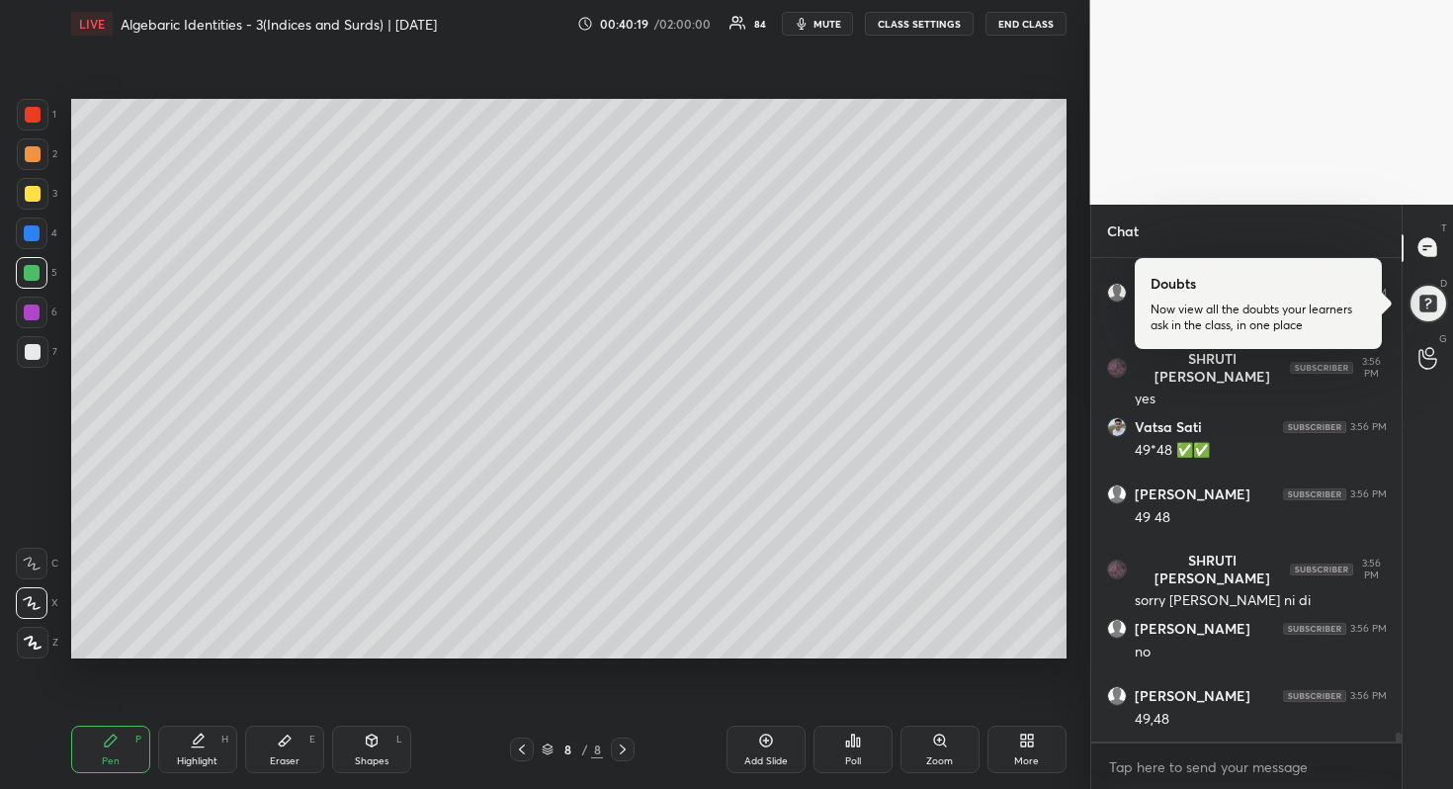
click at [37, 346] on div at bounding box center [33, 352] width 16 height 16
click at [30, 199] on div at bounding box center [33, 194] width 16 height 16
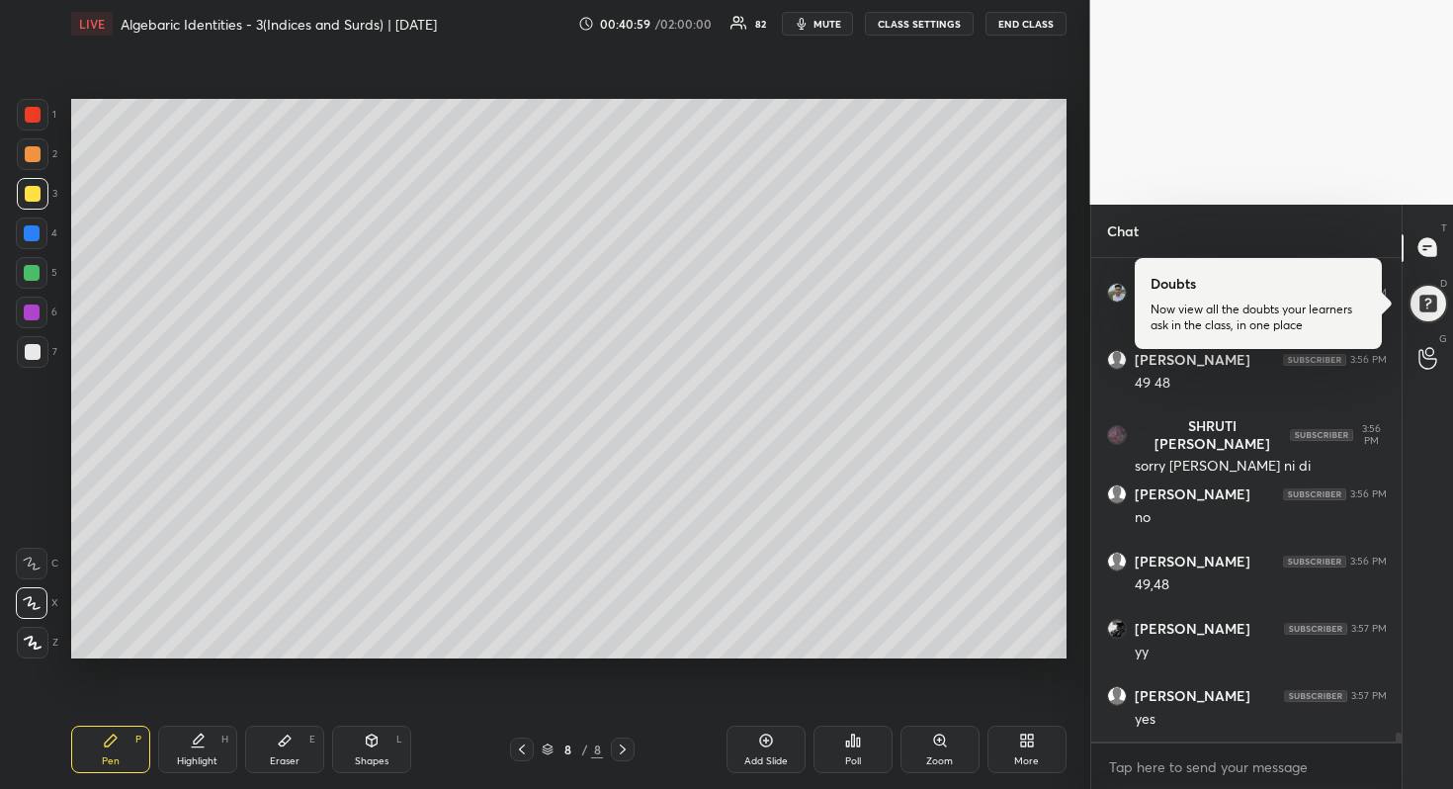
scroll to position [25112, 0]
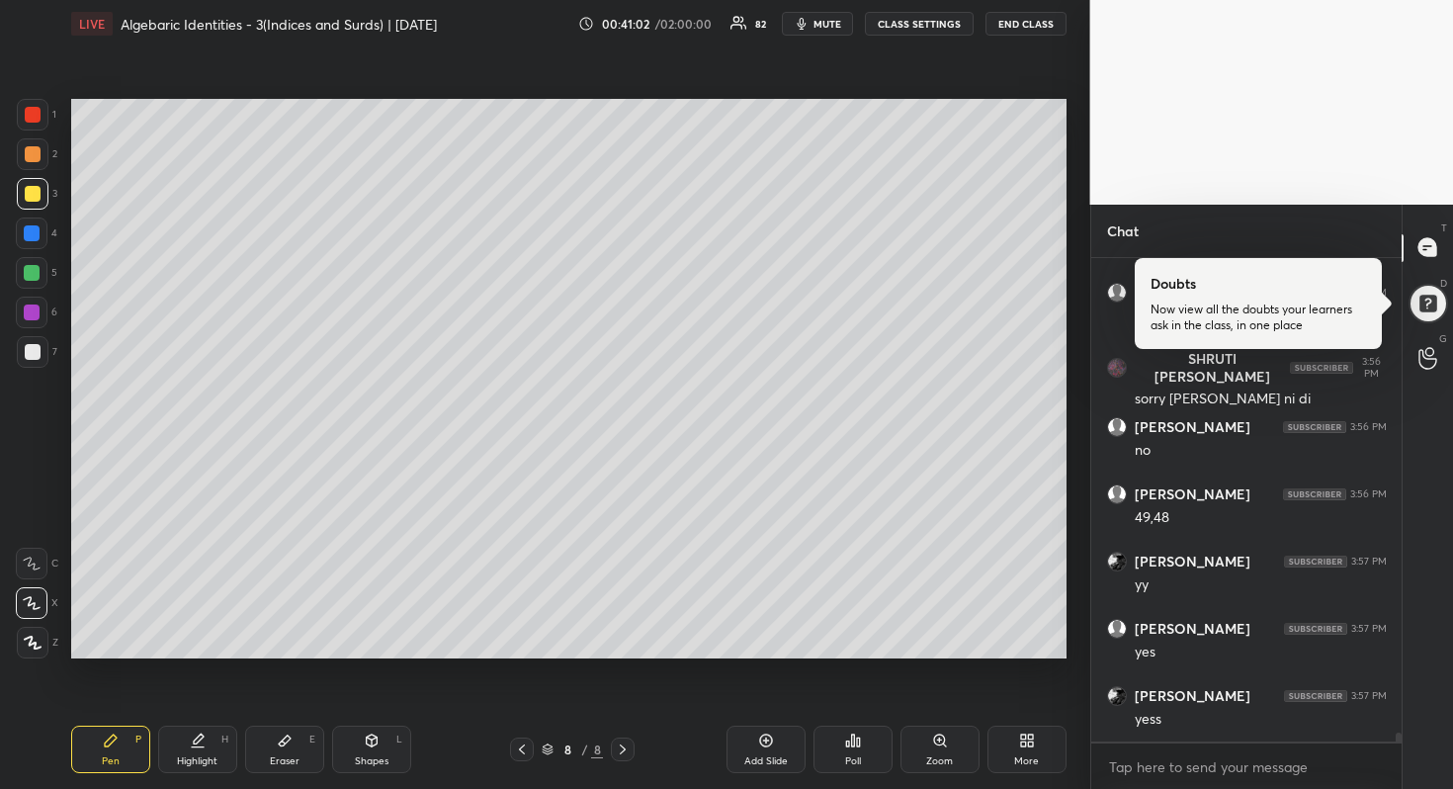
click at [33, 234] on div at bounding box center [32, 233] width 16 height 16
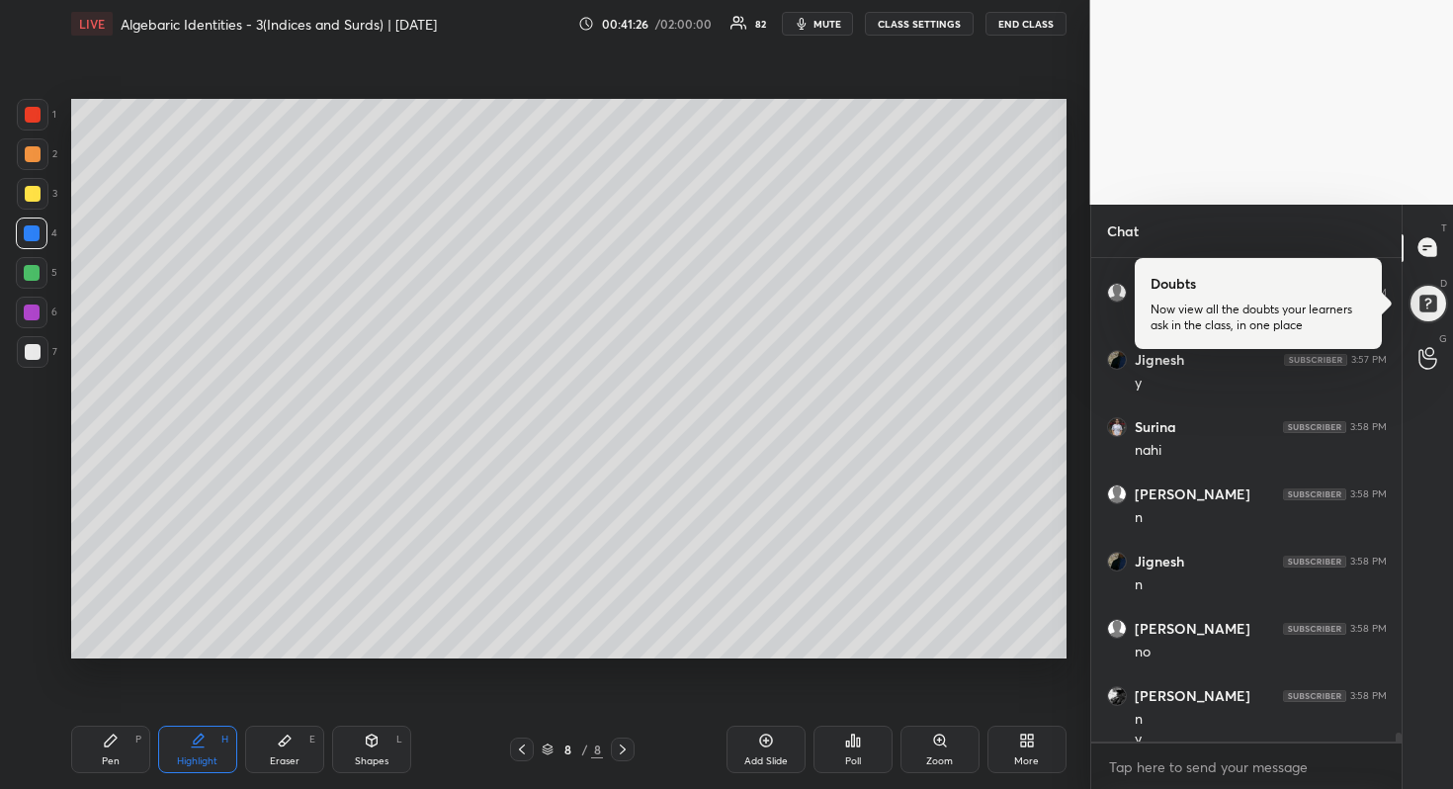
scroll to position [25737, 0]
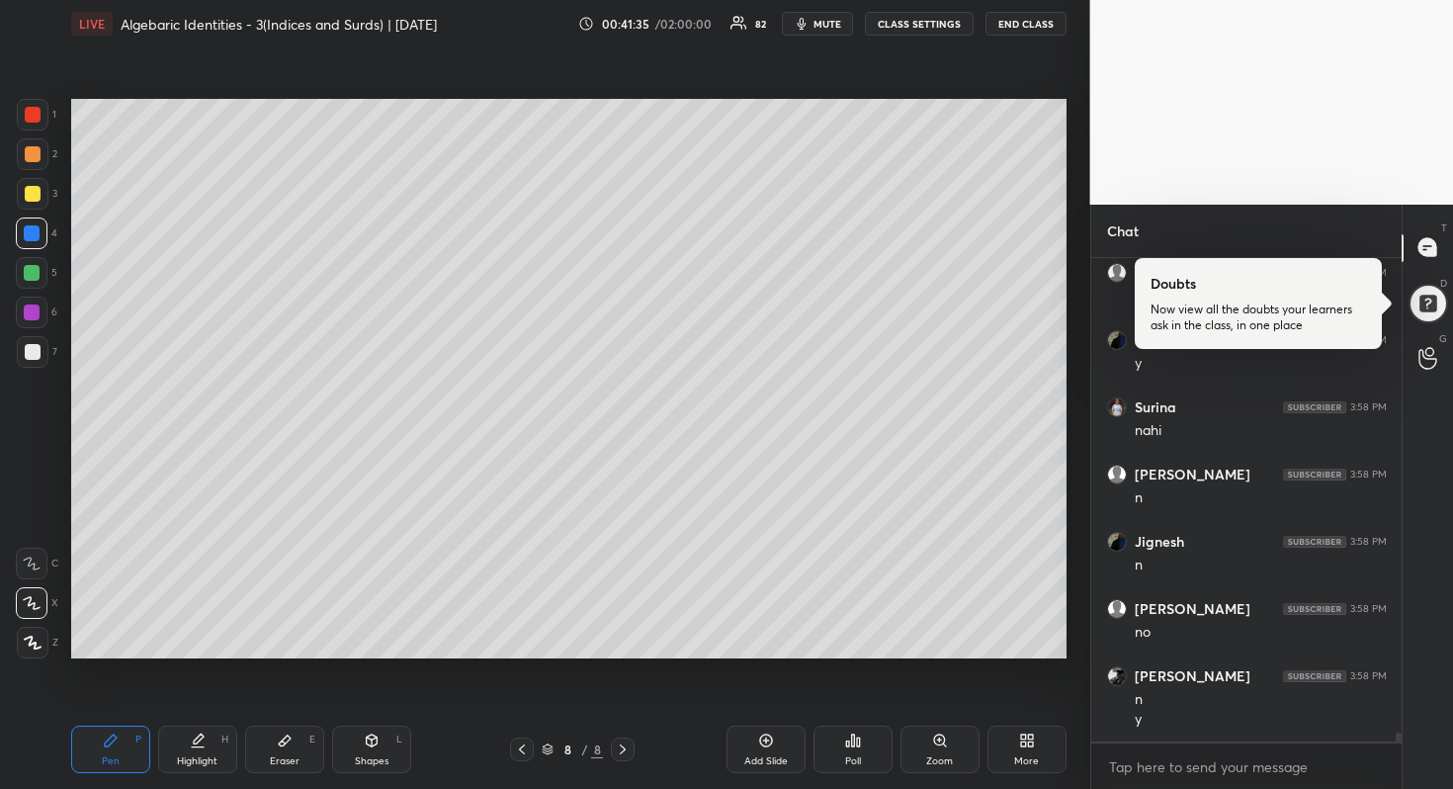
drag, startPoint x: 32, startPoint y: 272, endPoint x: 58, endPoint y: 271, distance: 26.7
click at [32, 272] on div at bounding box center [32, 273] width 16 height 16
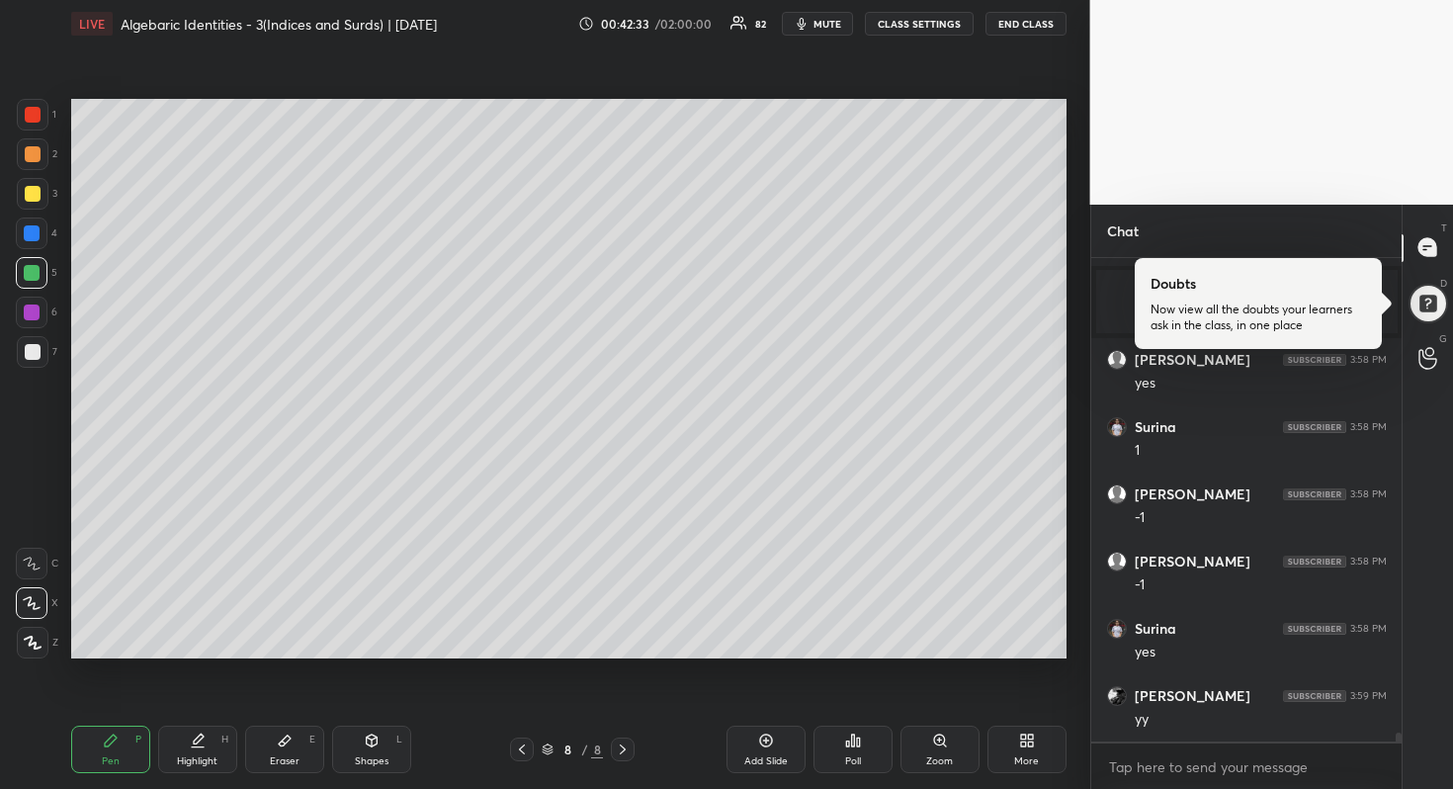
scroll to position [25793, 0]
click at [34, 196] on div at bounding box center [33, 194] width 16 height 16
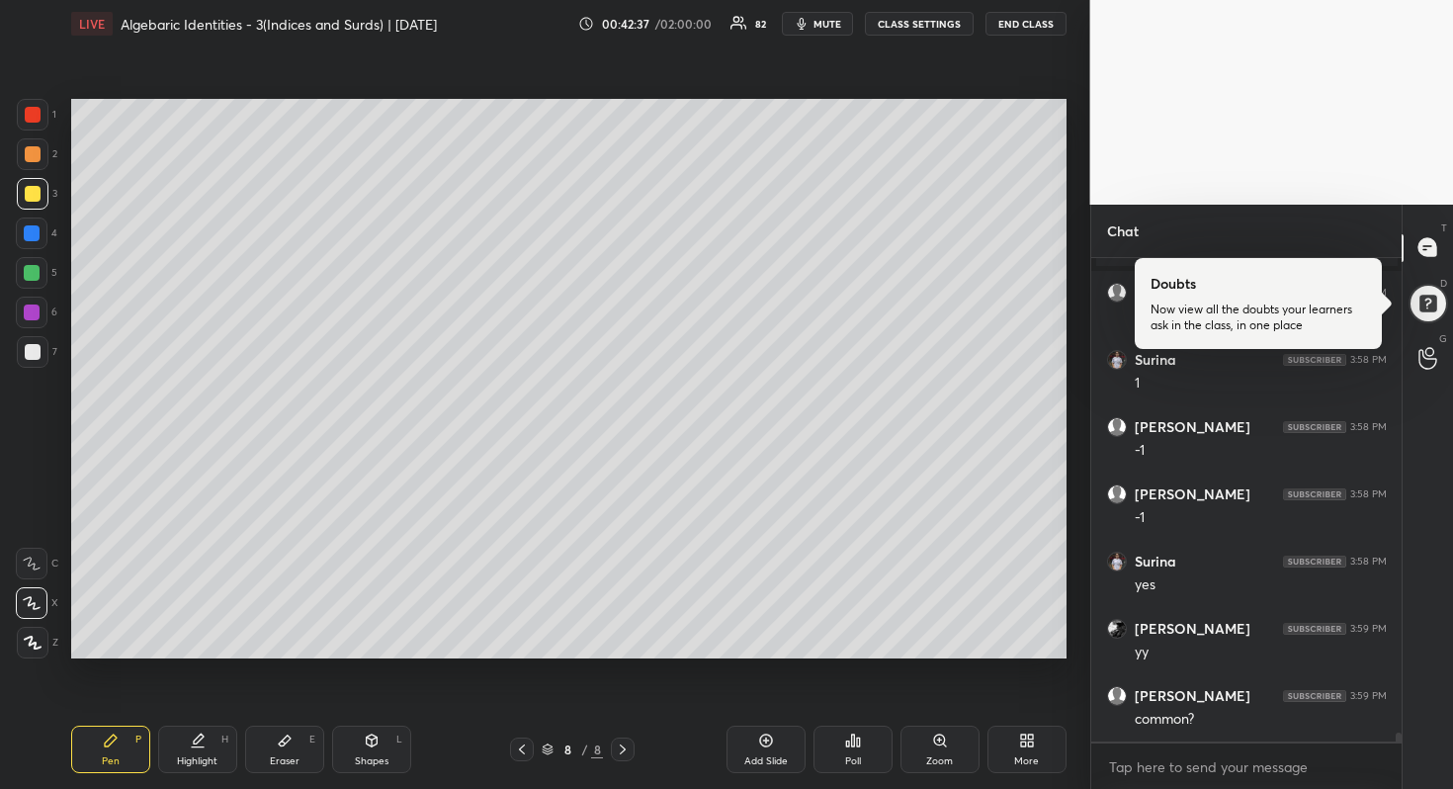
click at [39, 349] on div at bounding box center [33, 352] width 16 height 16
click at [31, 189] on div at bounding box center [33, 194] width 16 height 16
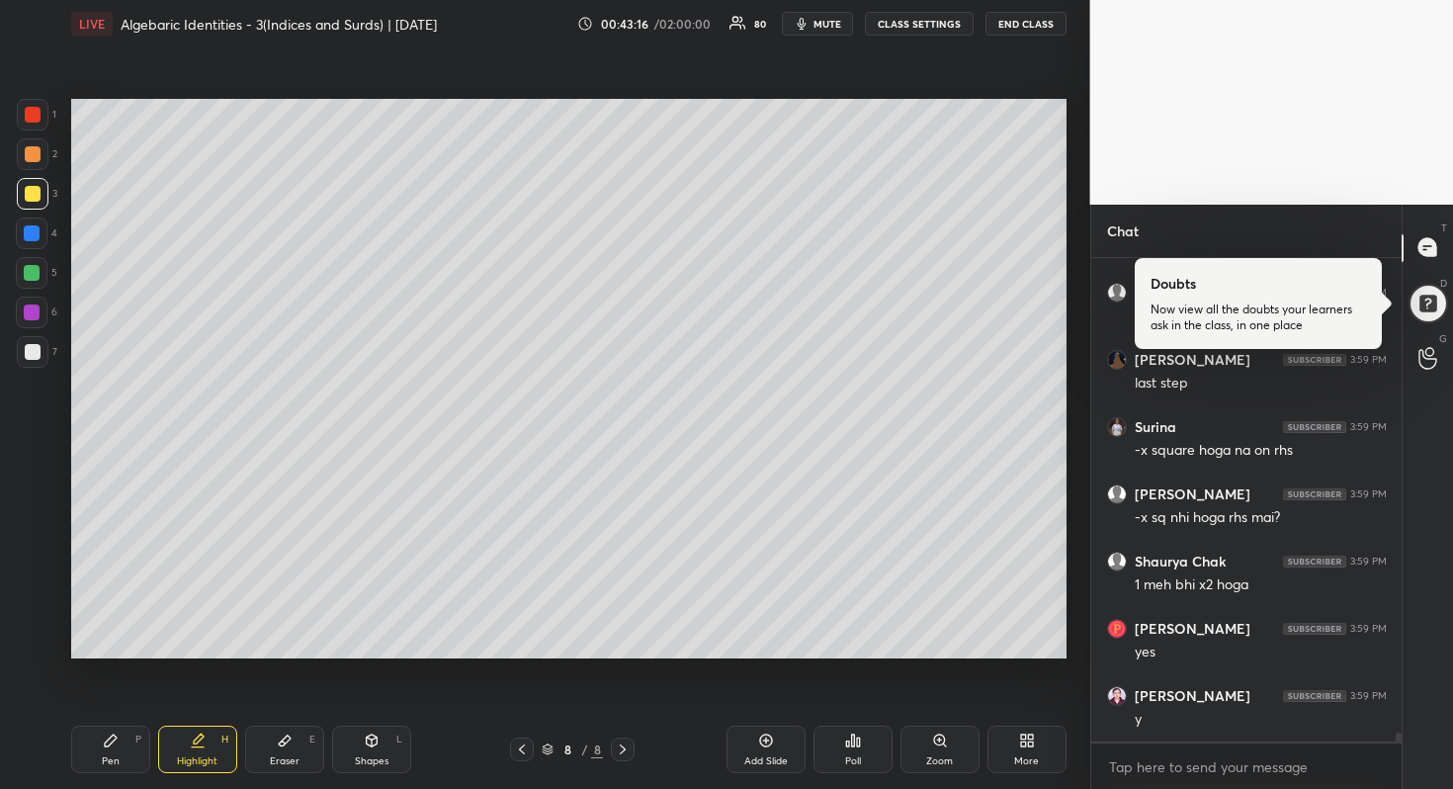
scroll to position [26264, 0]
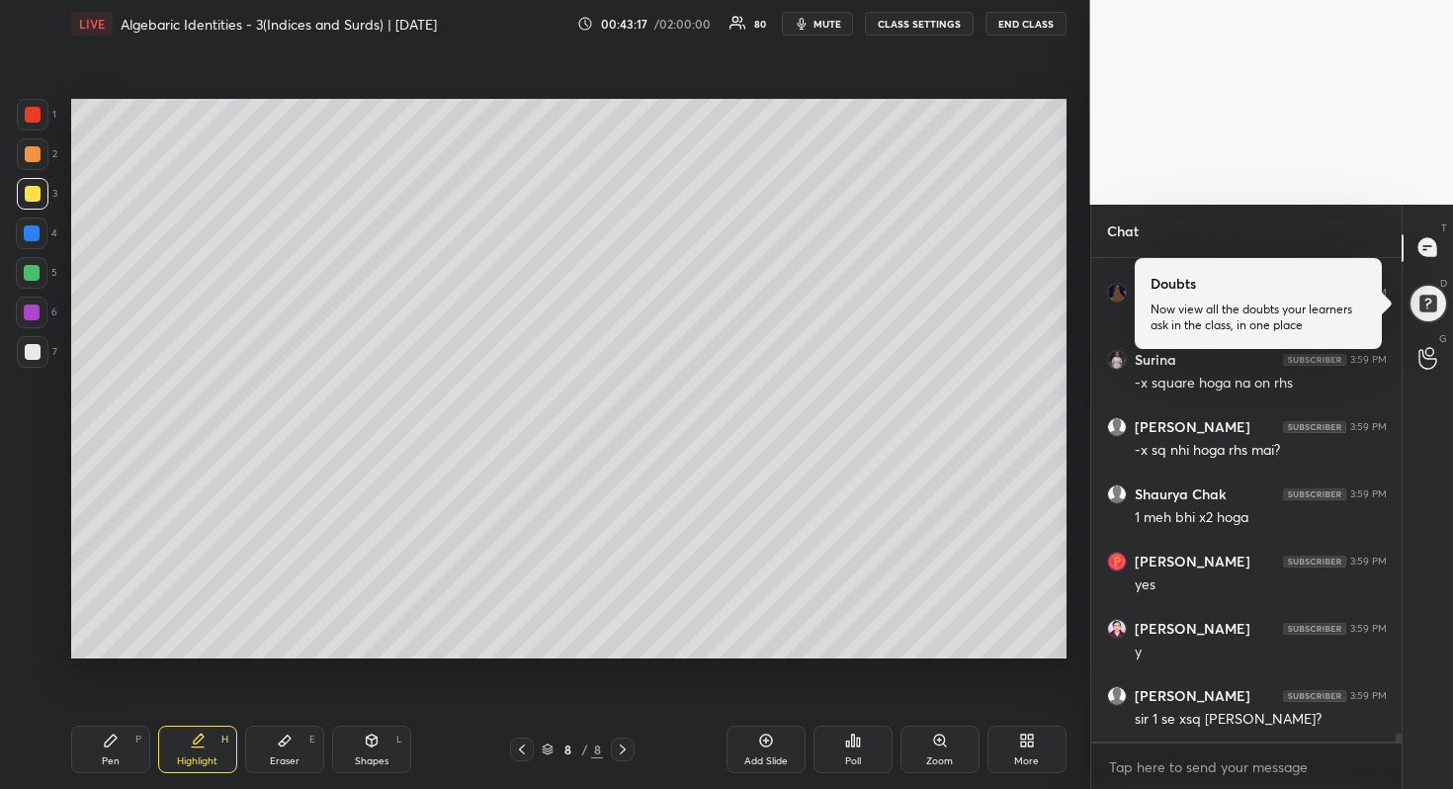
drag, startPoint x: 276, startPoint y: 748, endPoint x: 308, endPoint y: 734, distance: 34.5
click at [277, 748] on icon at bounding box center [285, 741] width 16 height 16
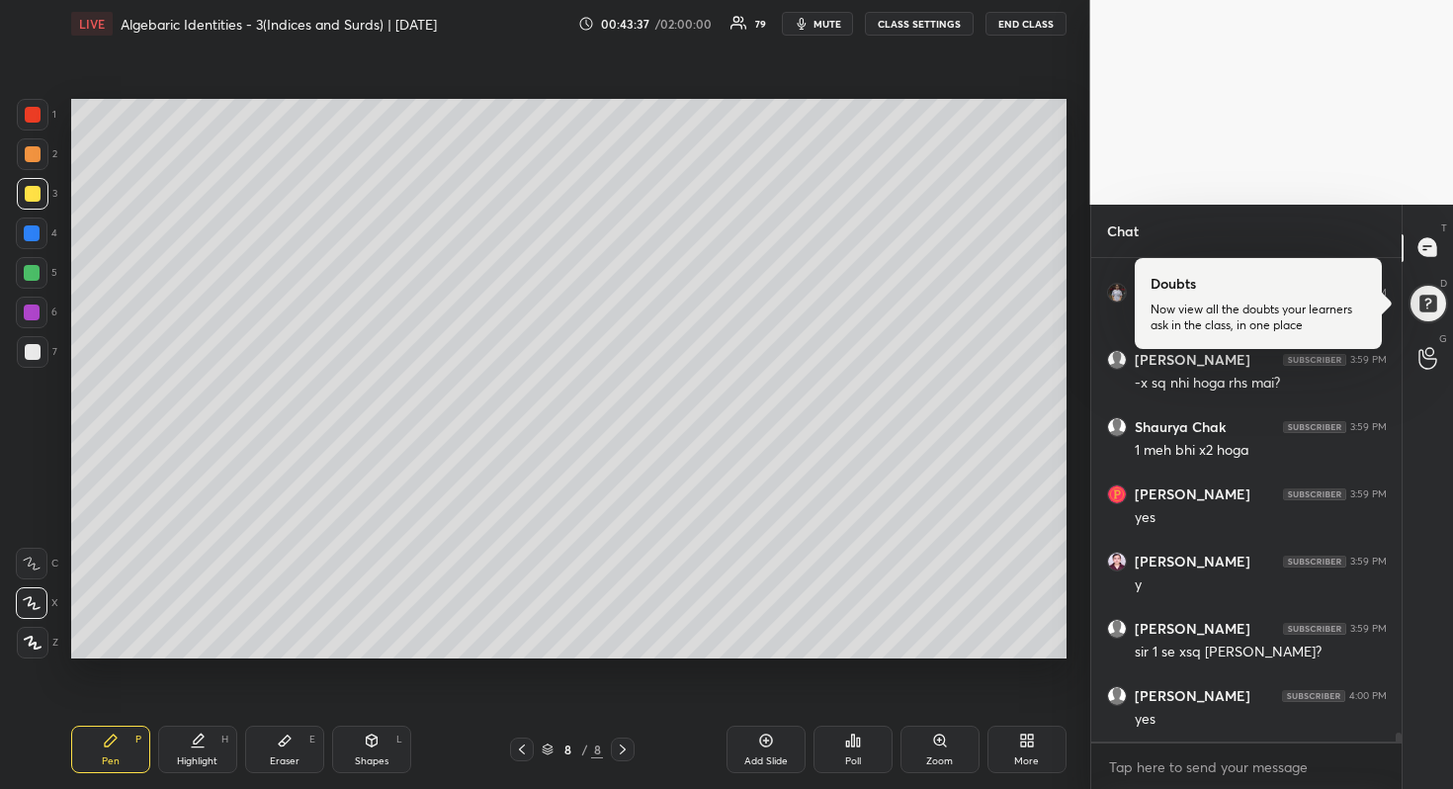
click at [636, 752] on div "8 / 8" at bounding box center [572, 750] width 155 height 24
click at [775, 741] on div "Add Slide" at bounding box center [766, 749] width 79 height 47
click at [528, 757] on div at bounding box center [522, 750] width 24 height 24
click at [632, 747] on div at bounding box center [623, 750] width 24 height 24
click at [44, 348] on div at bounding box center [33, 352] width 32 height 32
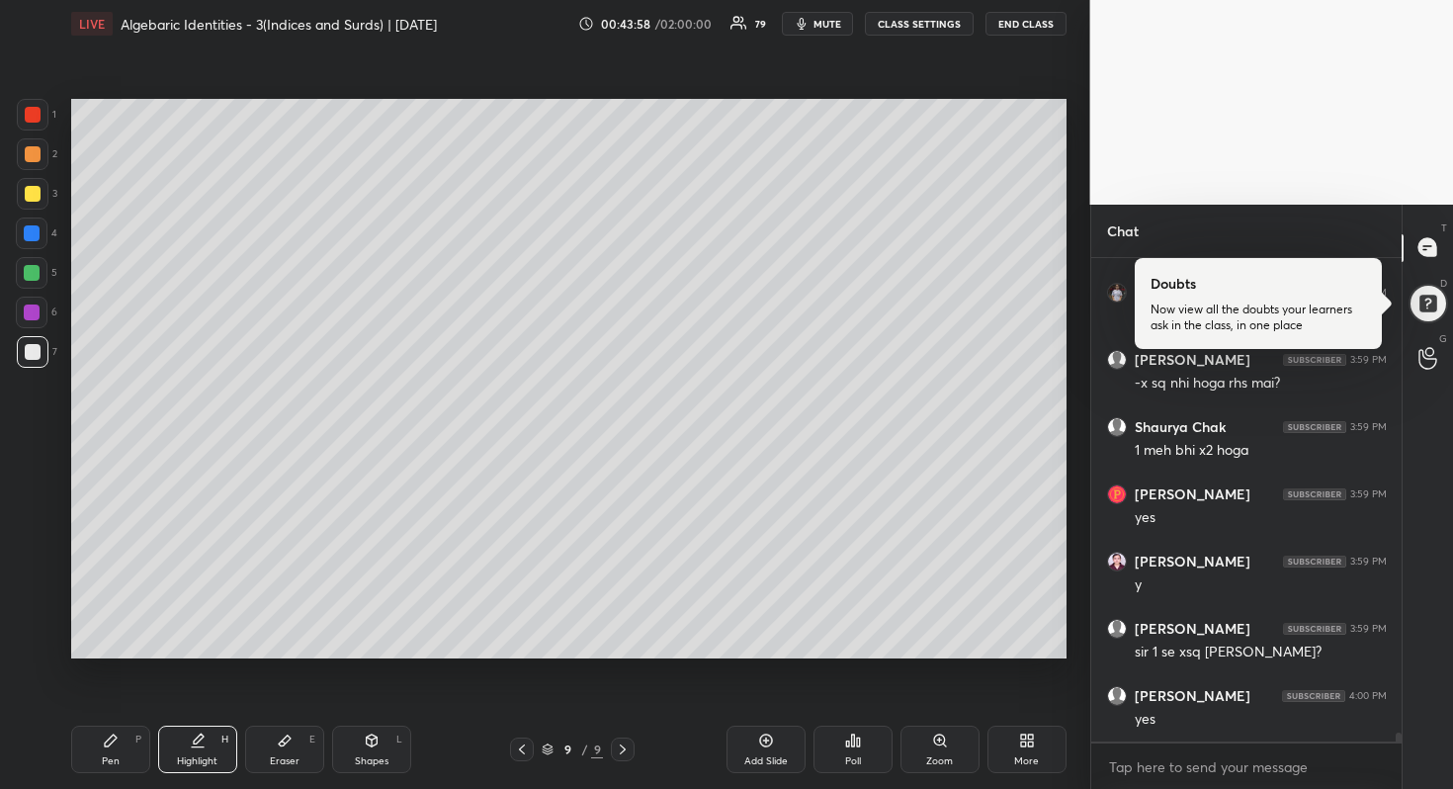
scroll to position [26398, 0]
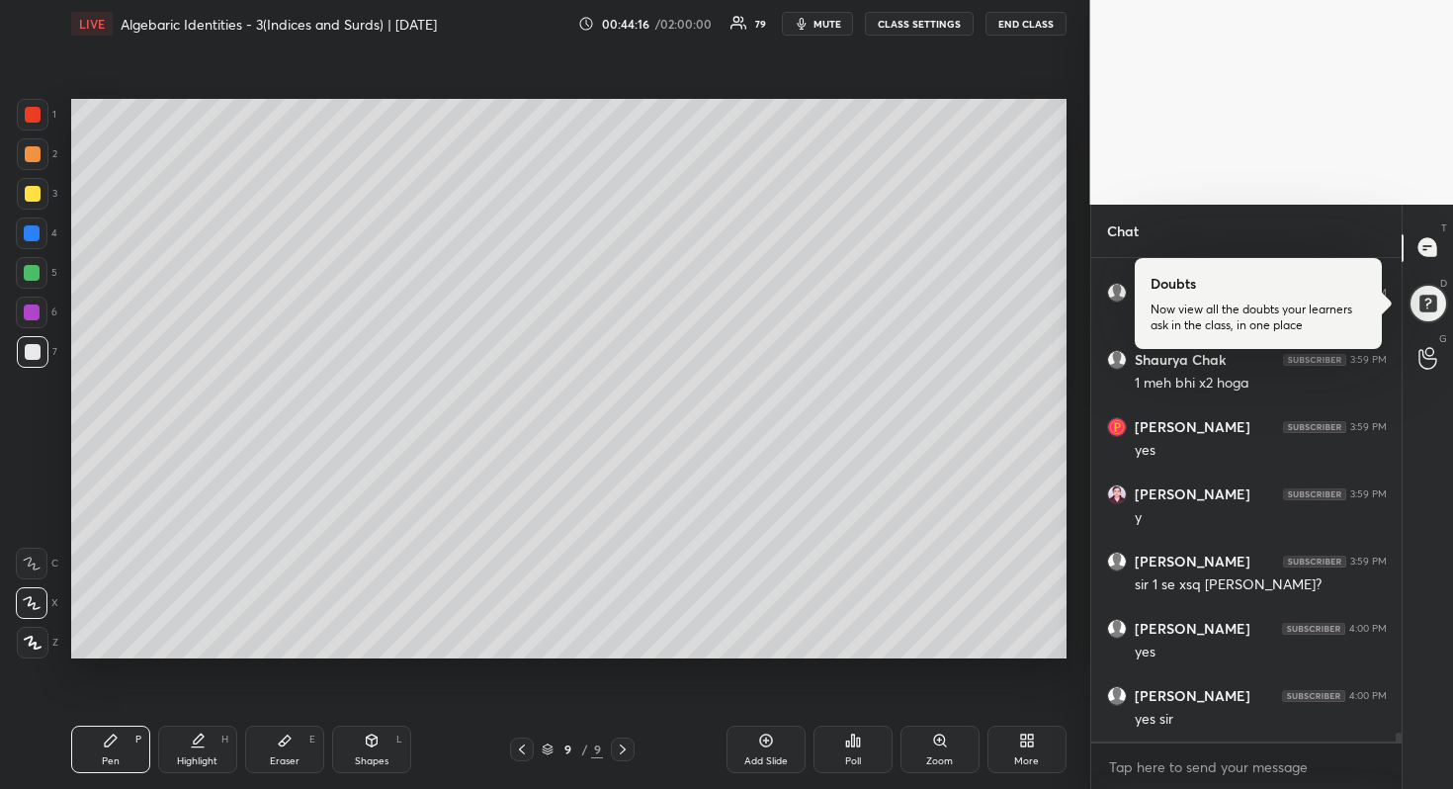
click at [36, 280] on div at bounding box center [32, 273] width 16 height 16
click at [297, 738] on div "Eraser E" at bounding box center [284, 749] width 79 height 47
click at [31, 313] on div at bounding box center [32, 313] width 16 height 16
click at [29, 194] on div at bounding box center [33, 194] width 16 height 16
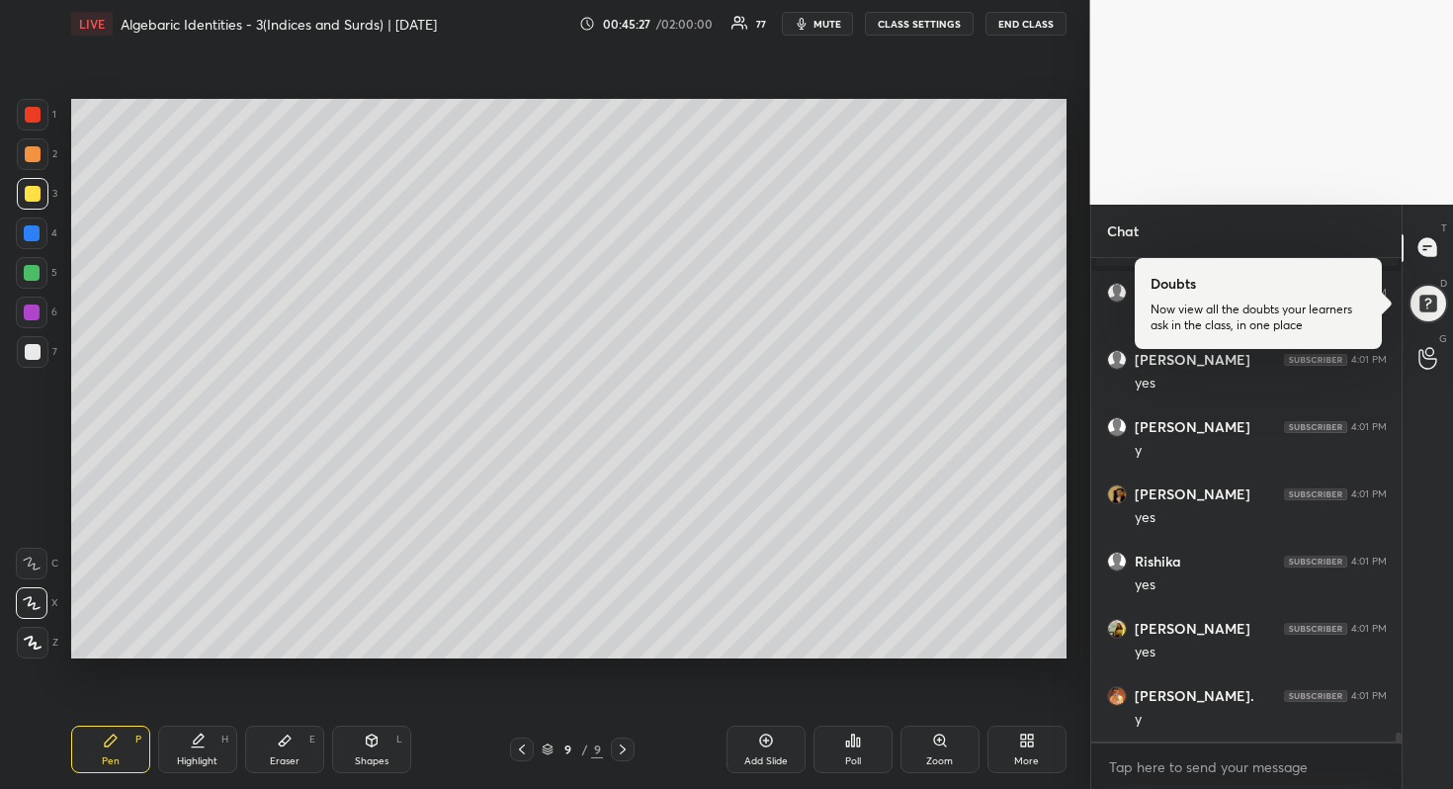
drag, startPoint x: 35, startPoint y: 351, endPoint x: 50, endPoint y: 344, distance: 17.3
click at [35, 351] on div at bounding box center [33, 352] width 16 height 16
click at [294, 749] on div "Eraser E" at bounding box center [284, 749] width 79 height 47
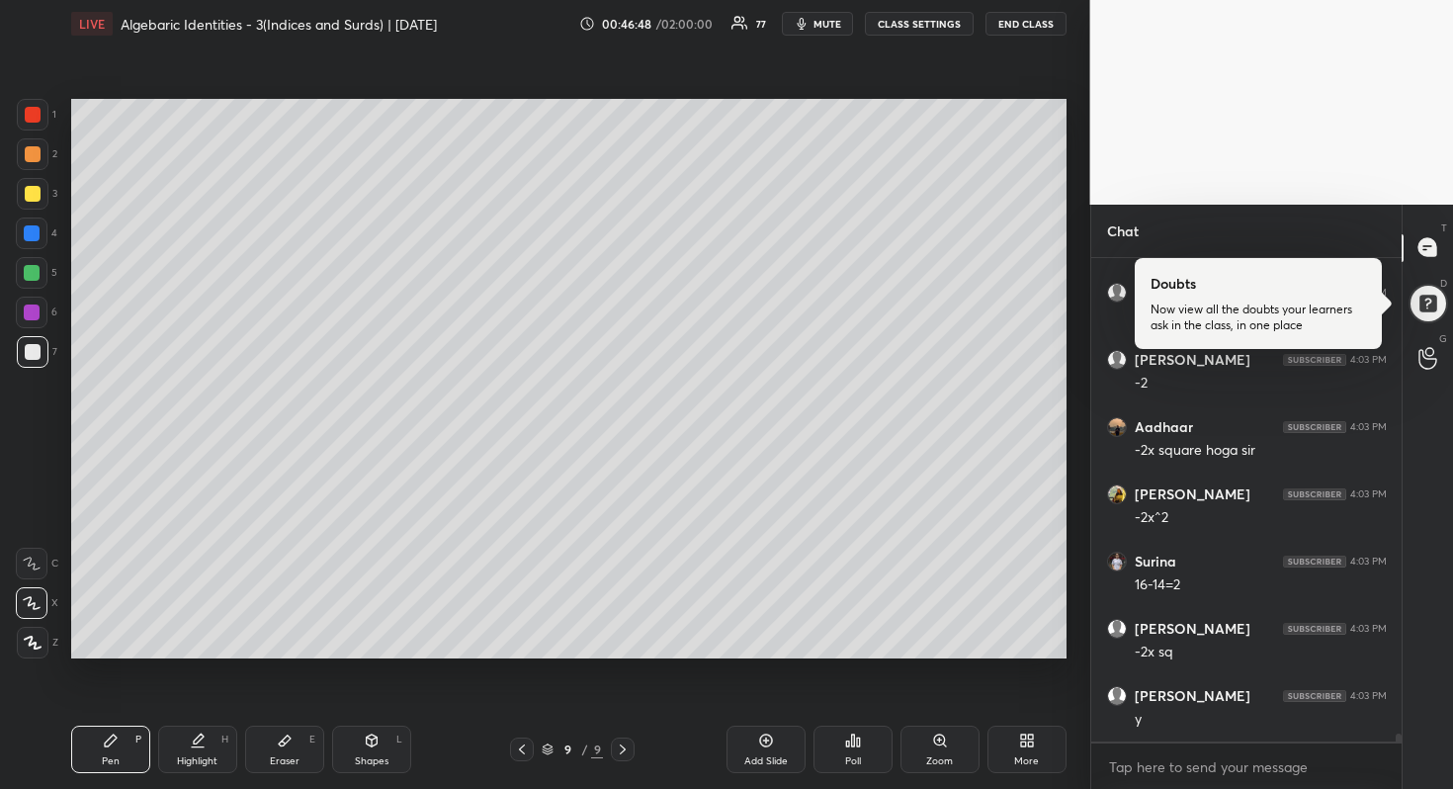
click at [33, 281] on div at bounding box center [32, 273] width 32 height 32
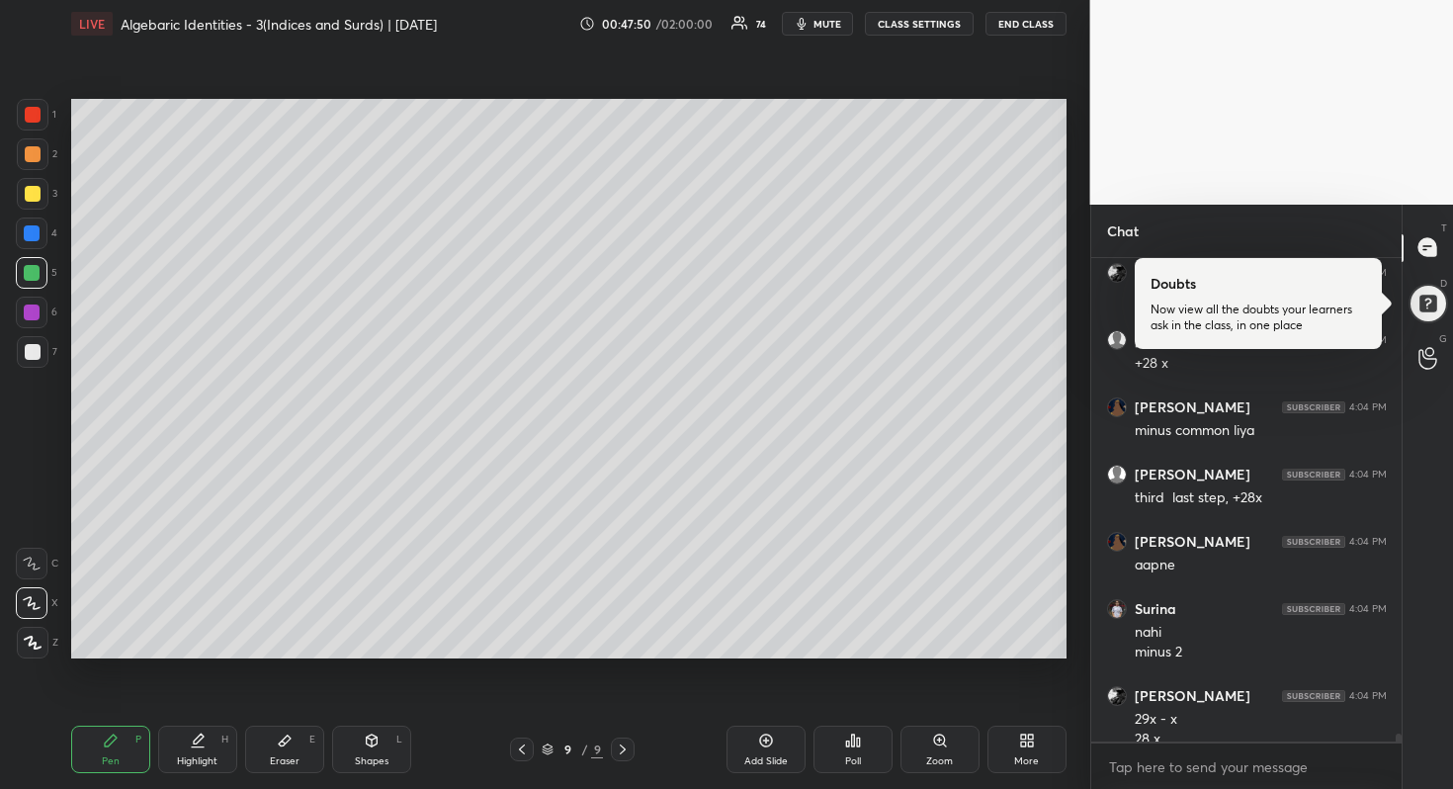
scroll to position [29856, 0]
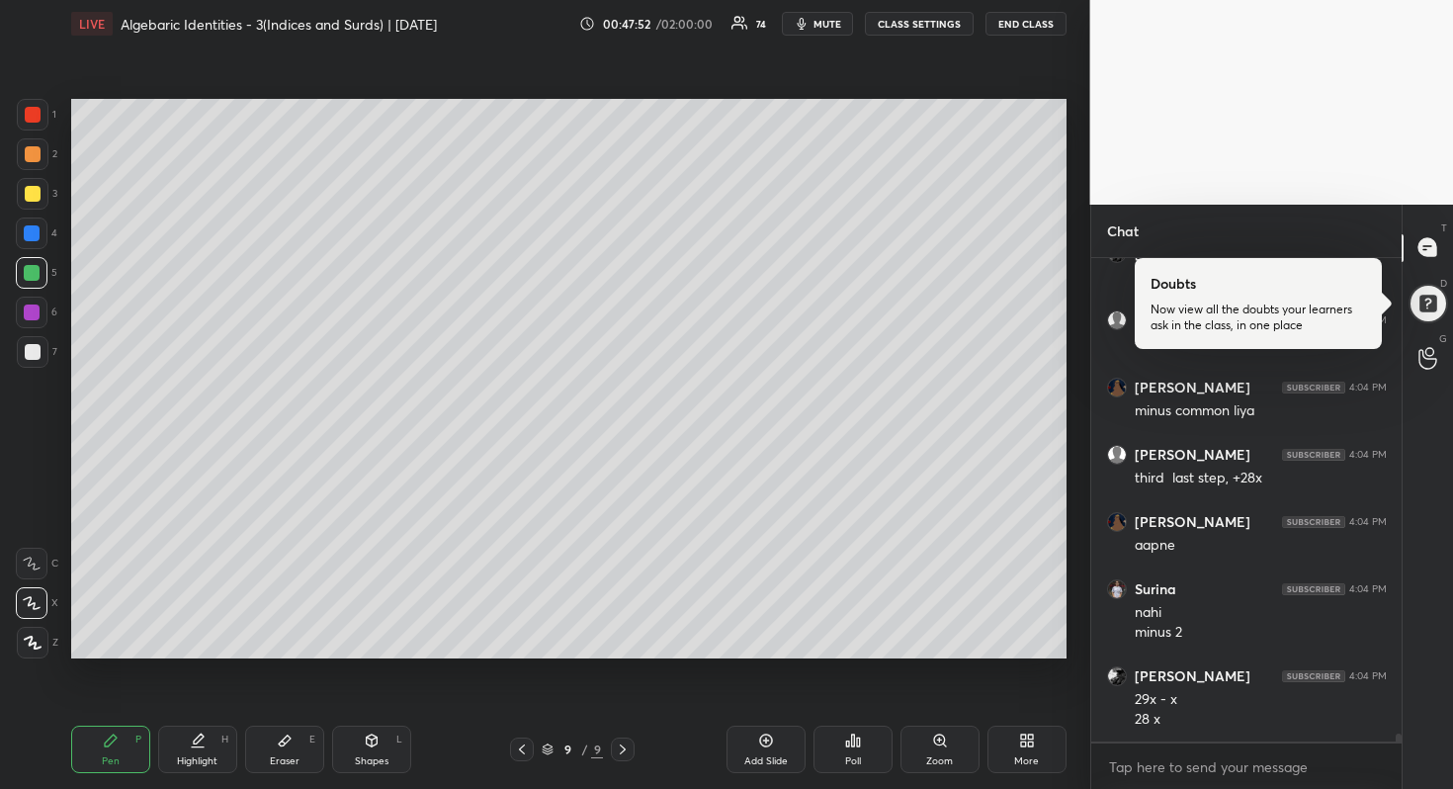
click at [285, 756] on div "Eraser" at bounding box center [285, 761] width 30 height 10
click at [298, 729] on div "Eraser E" at bounding box center [284, 749] width 79 height 47
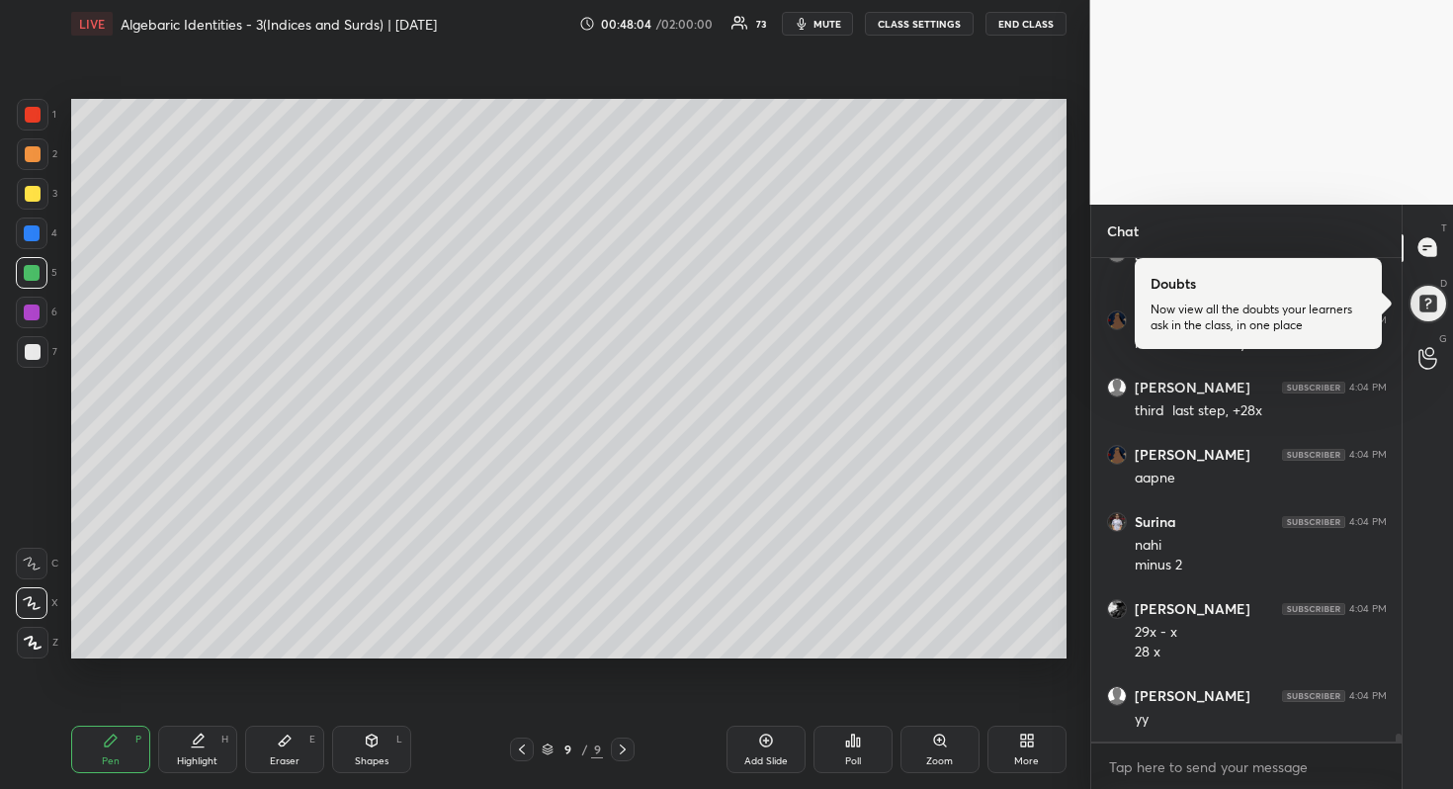
click at [38, 344] on div at bounding box center [33, 352] width 16 height 16
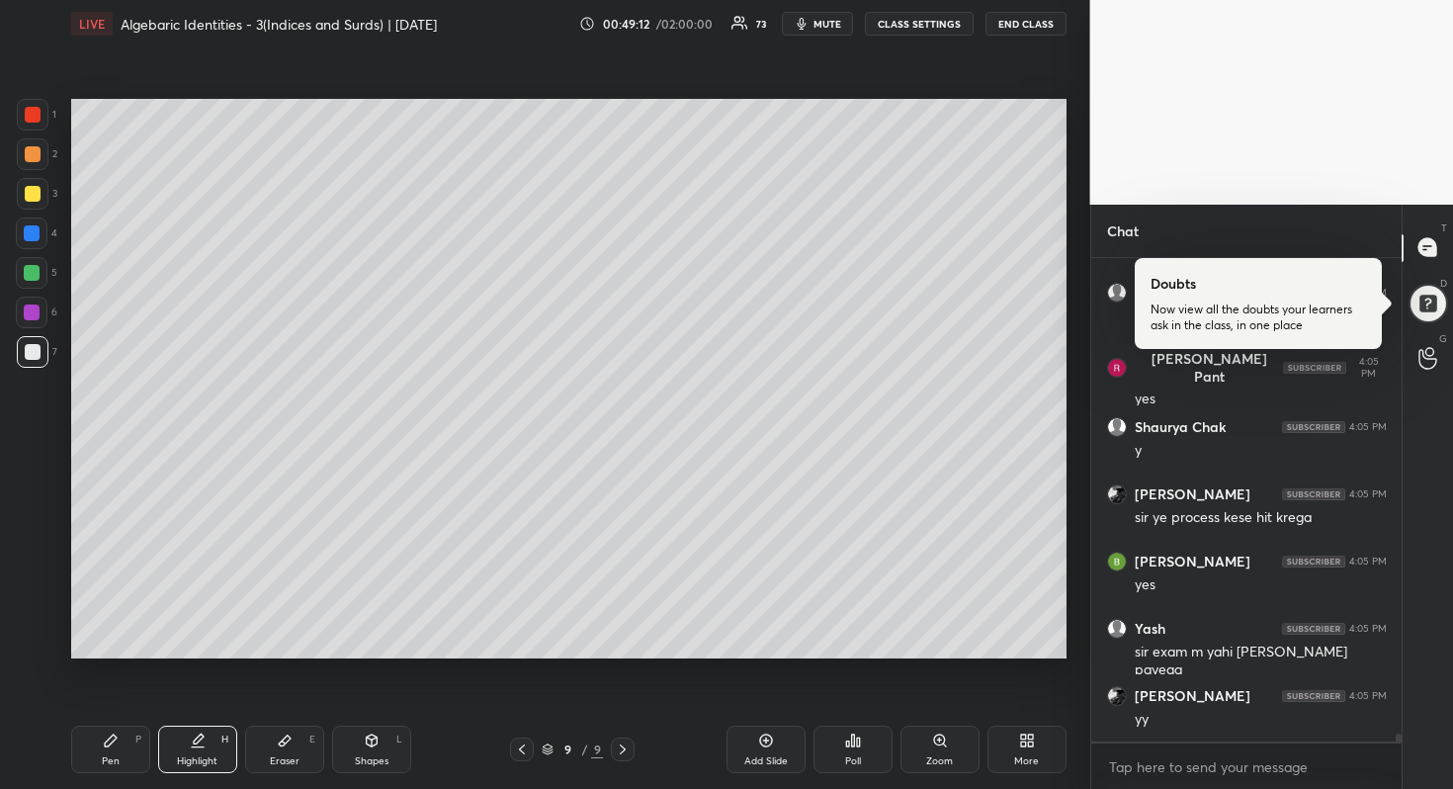
scroll to position [30797, 0]
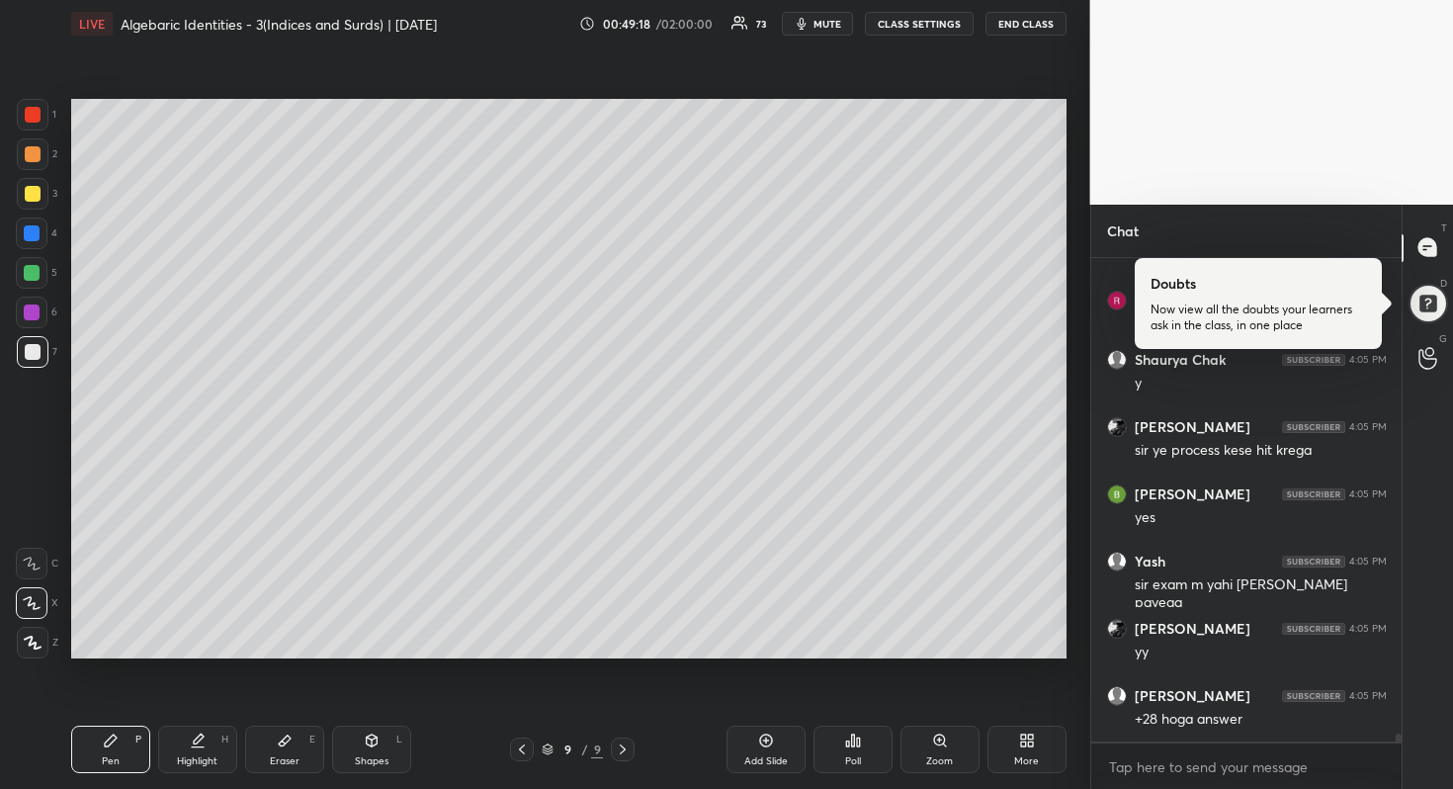
click at [28, 232] on div at bounding box center [32, 233] width 16 height 16
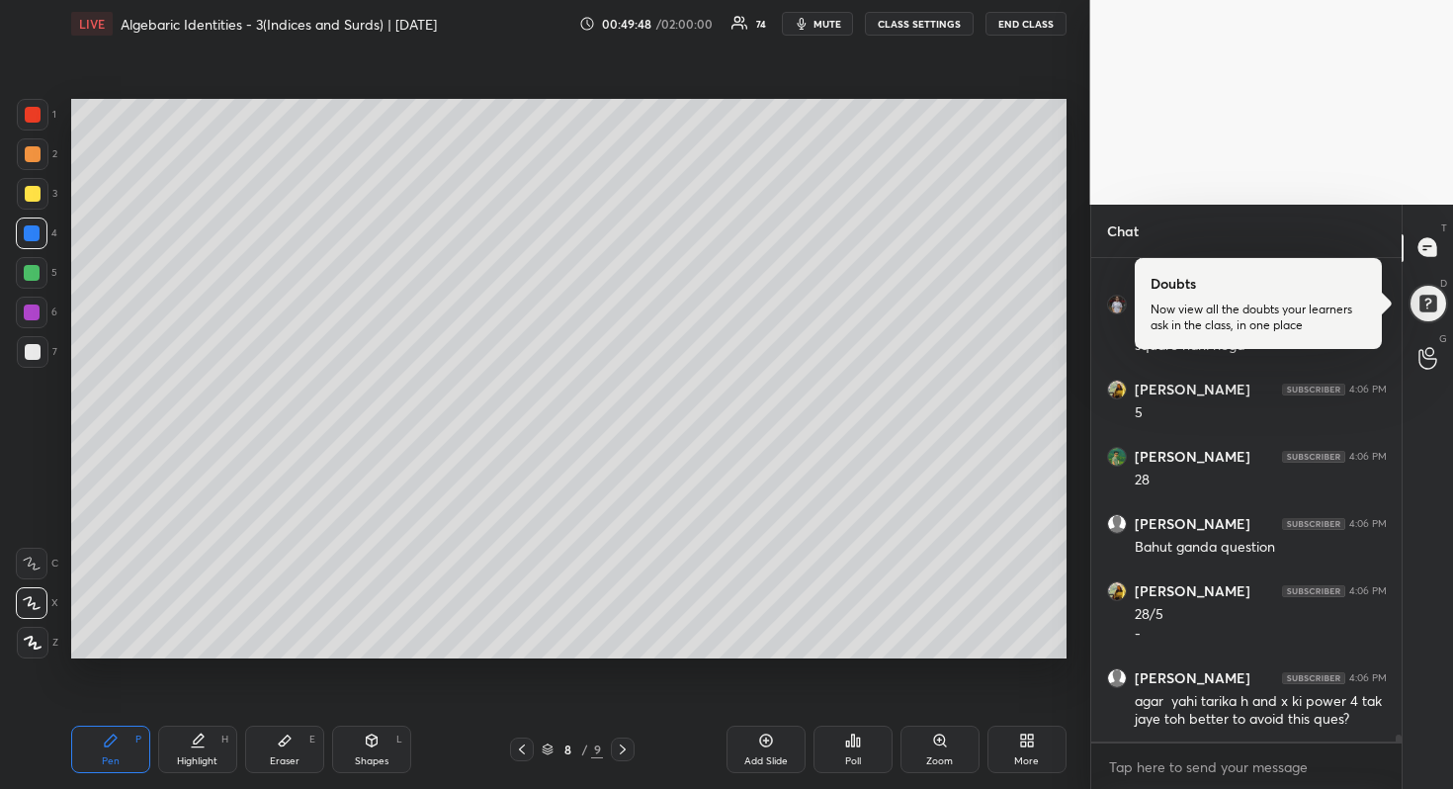
scroll to position [31458, 0]
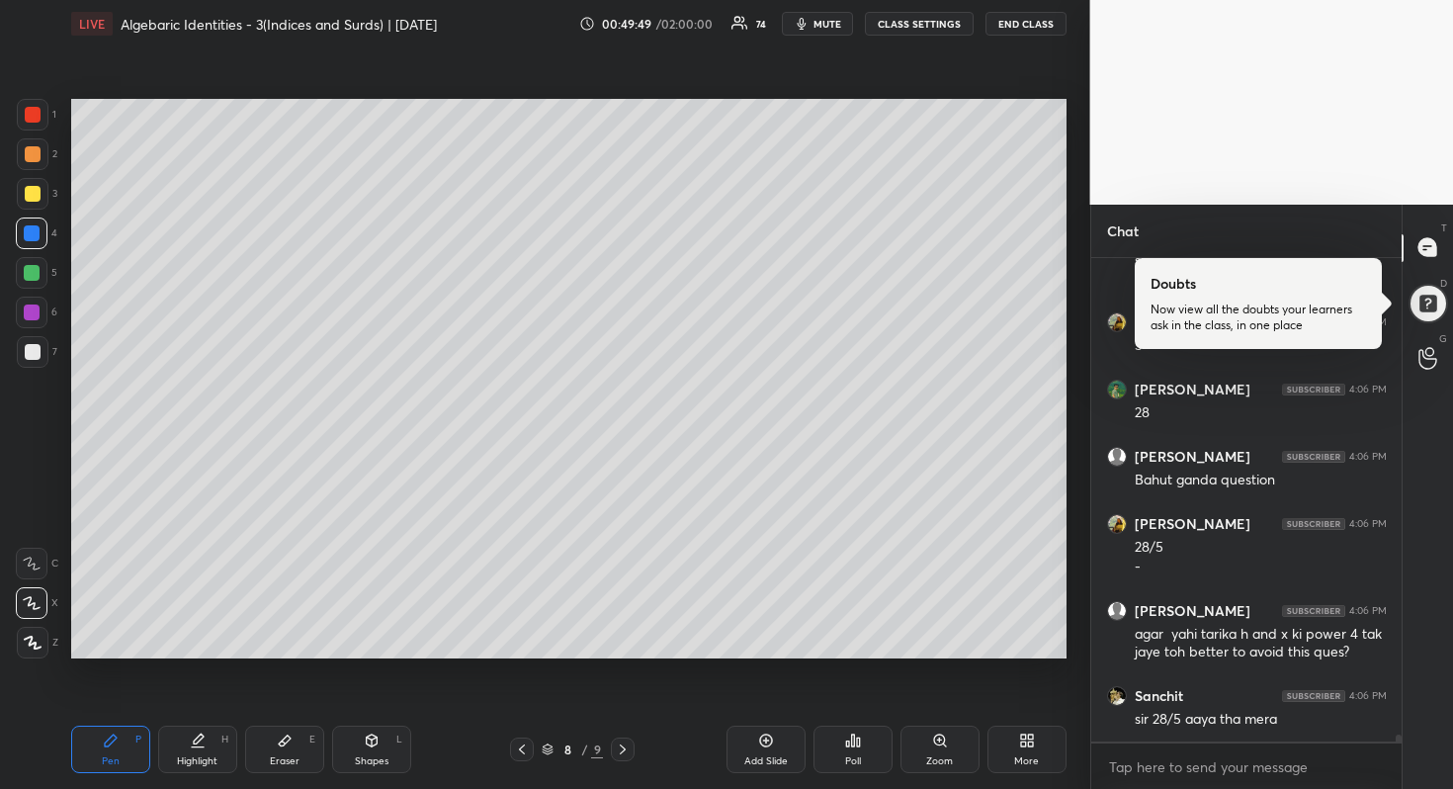
drag, startPoint x: 31, startPoint y: 153, endPoint x: 60, endPoint y: 153, distance: 29.7
click at [31, 154] on div at bounding box center [33, 154] width 16 height 16
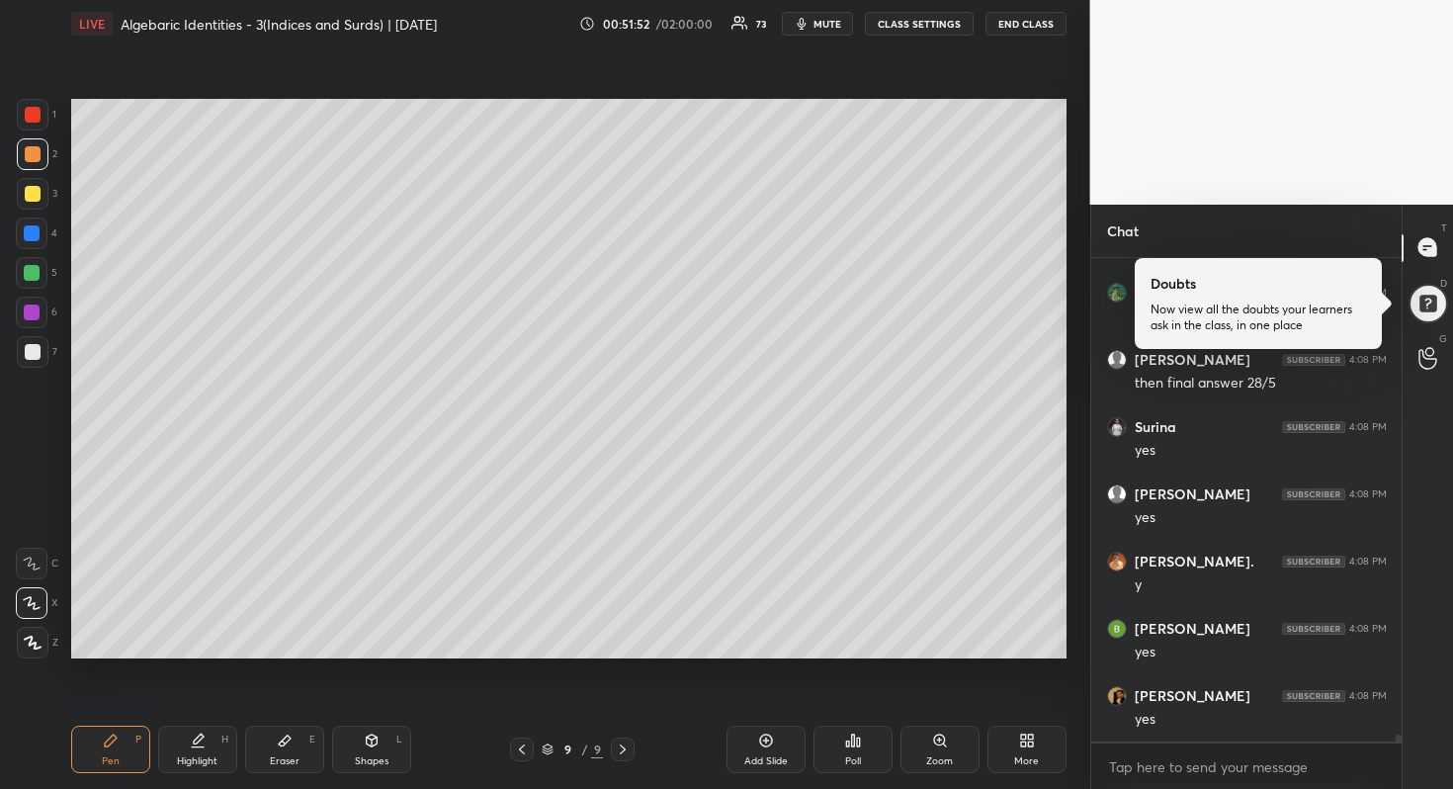
scroll to position [32572, 0]
click at [32, 271] on div at bounding box center [32, 273] width 16 height 16
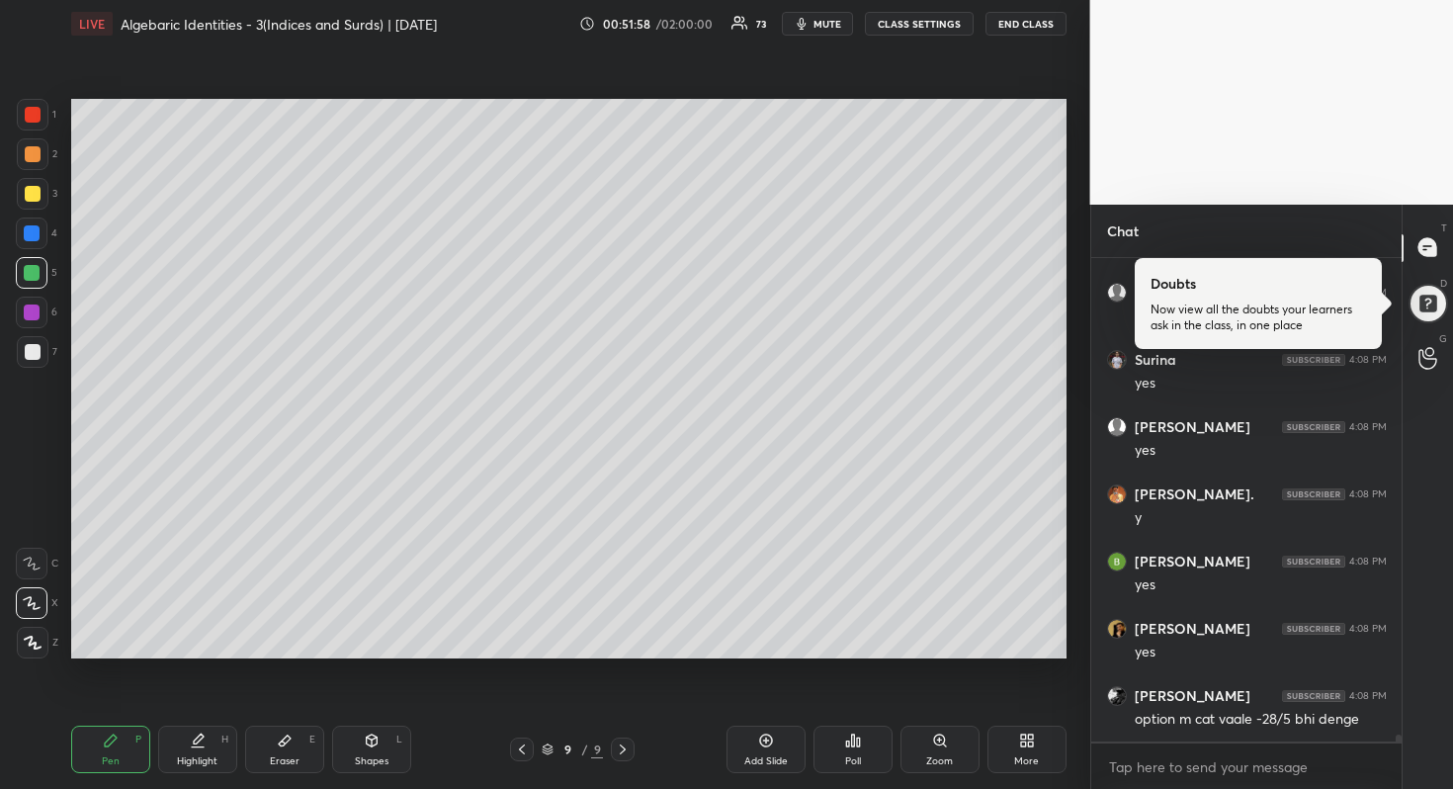
click at [29, 116] on div at bounding box center [33, 115] width 16 height 16
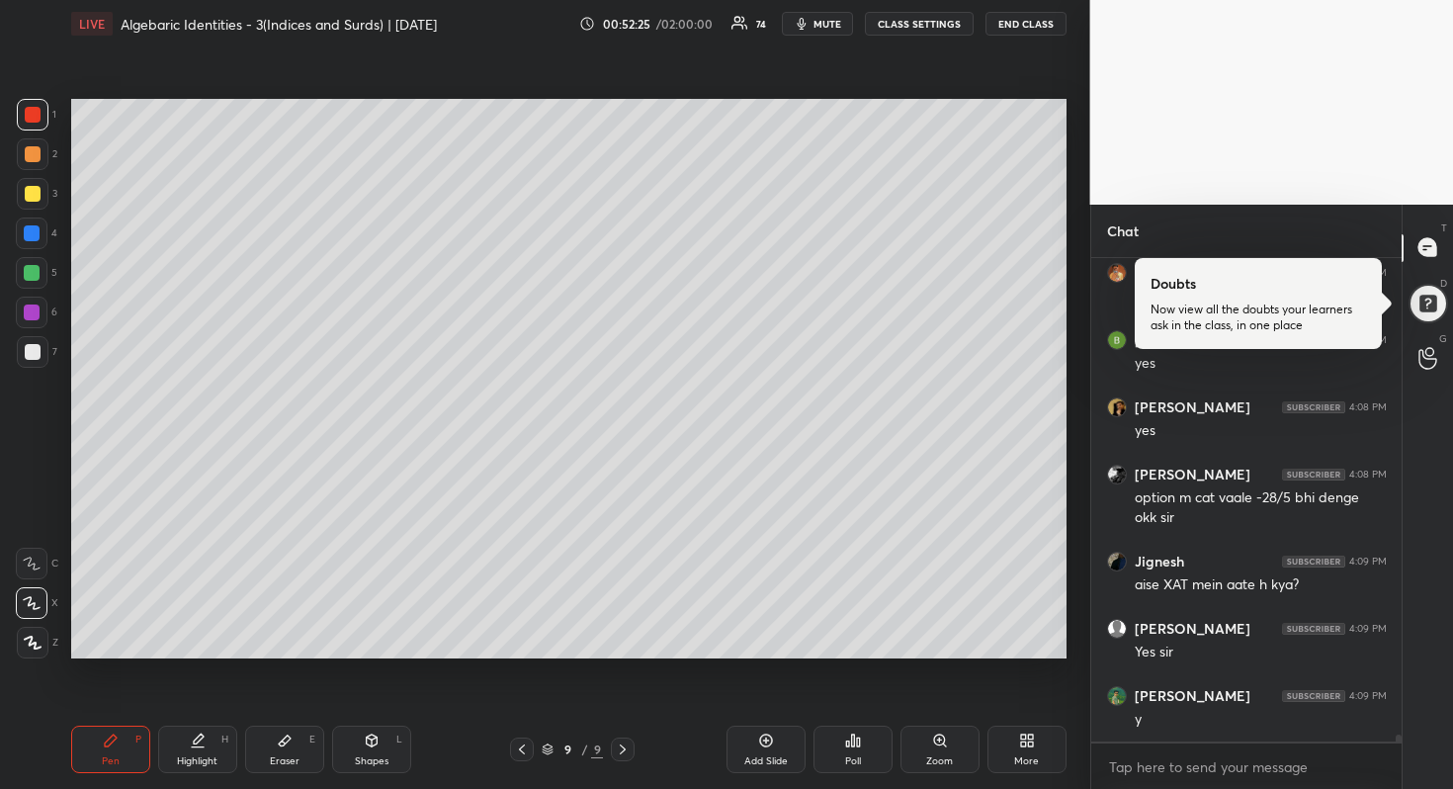
scroll to position [32861, 0]
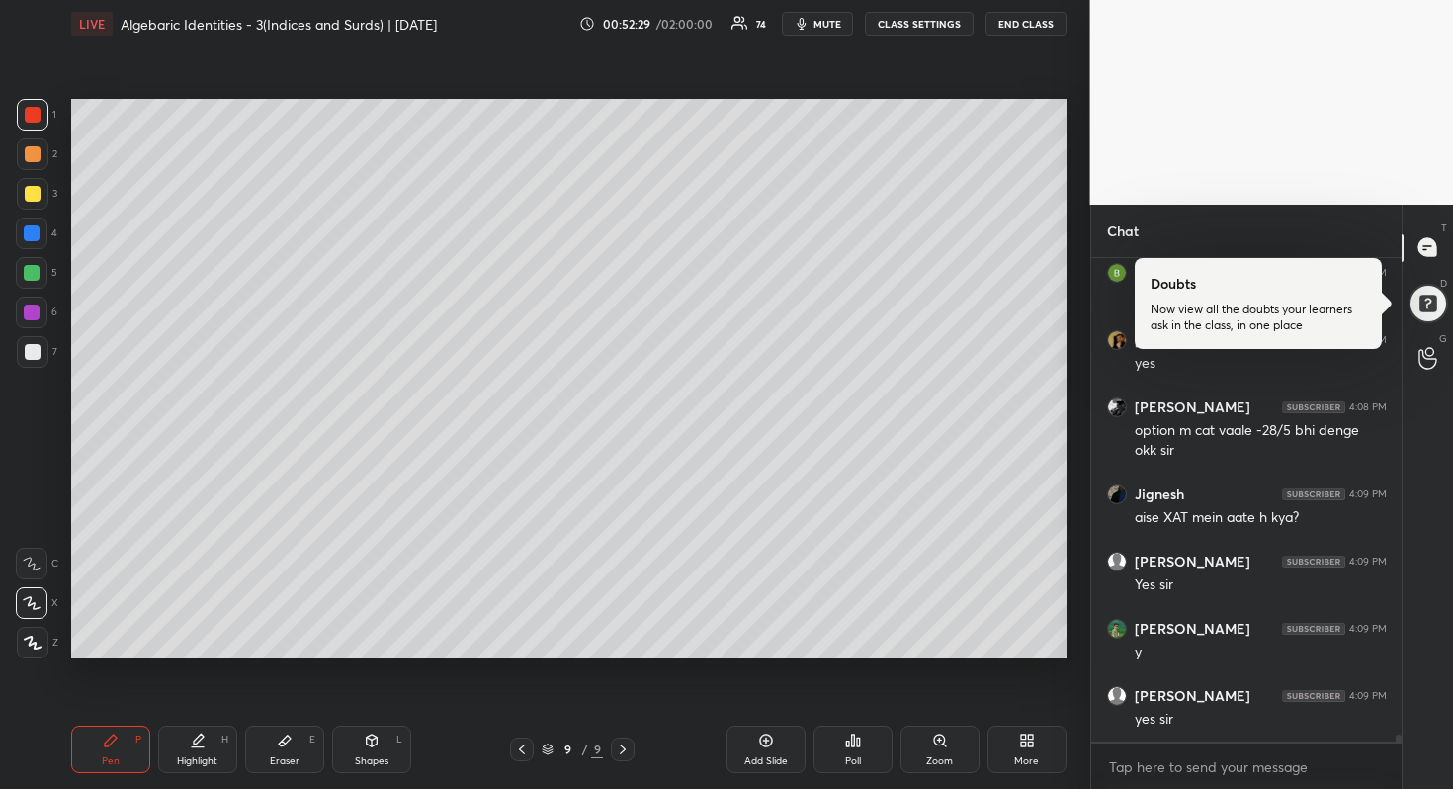
click at [764, 746] on icon at bounding box center [765, 741] width 13 height 13
click at [33, 346] on div at bounding box center [33, 352] width 16 height 16
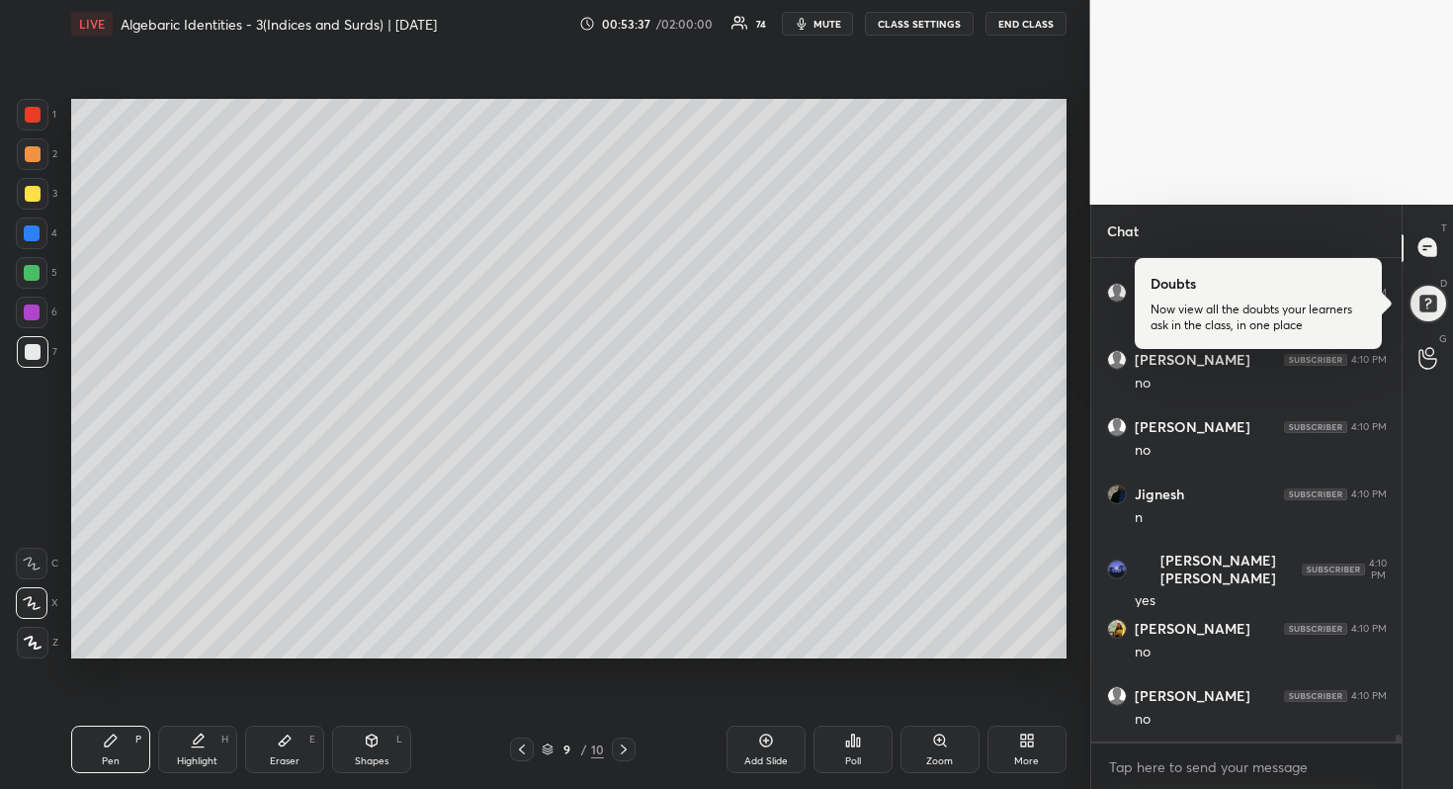
scroll to position [34427, 0]
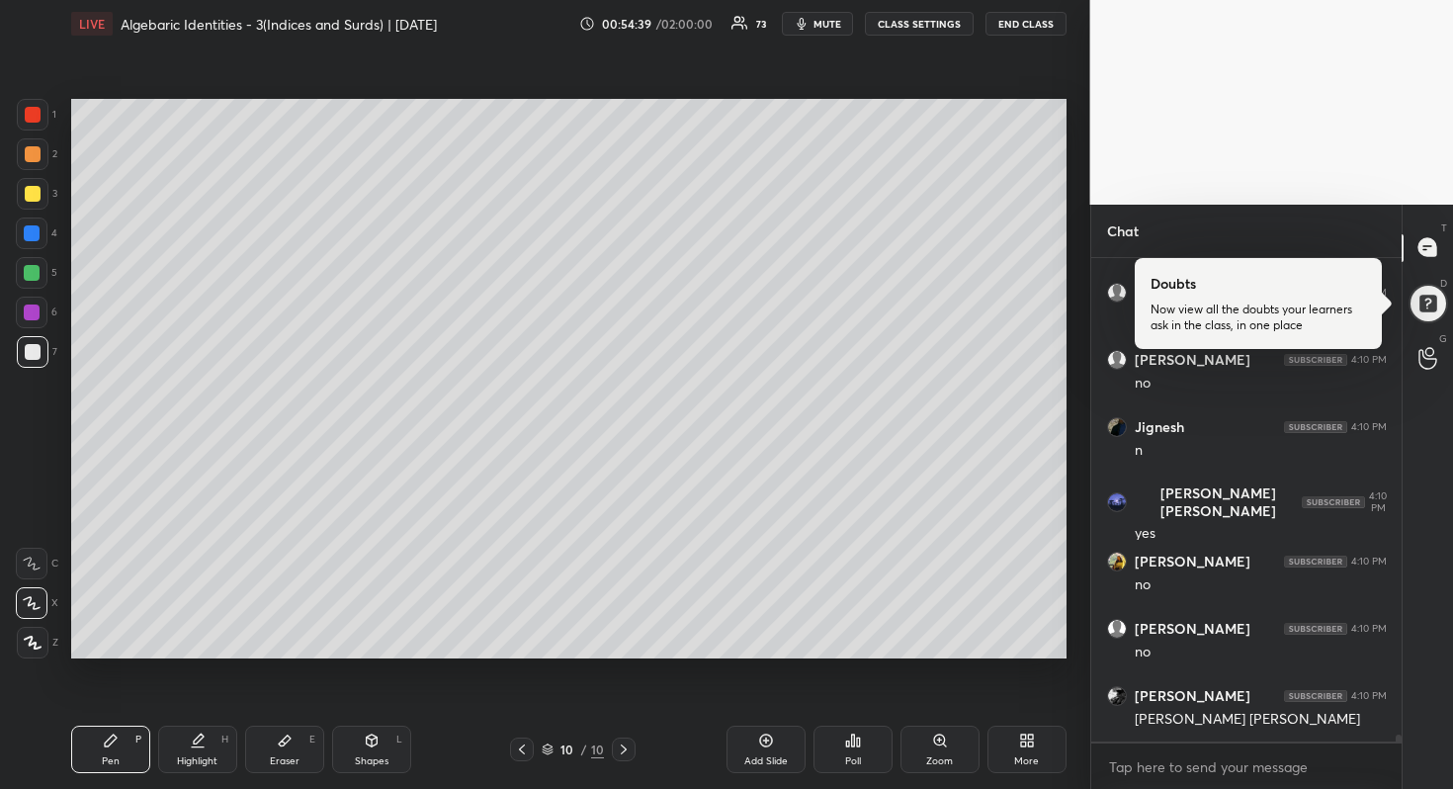
drag, startPoint x: 307, startPoint y: 741, endPoint x: 308, endPoint y: 729, distance: 12.0
click at [306, 743] on div "Eraser E" at bounding box center [284, 749] width 79 height 47
click at [91, 169] on div "Setting up your live class Poll for secs No correct answer Start poll" at bounding box center [569, 378] width 1012 height 662
click at [43, 189] on div at bounding box center [33, 194] width 32 height 32
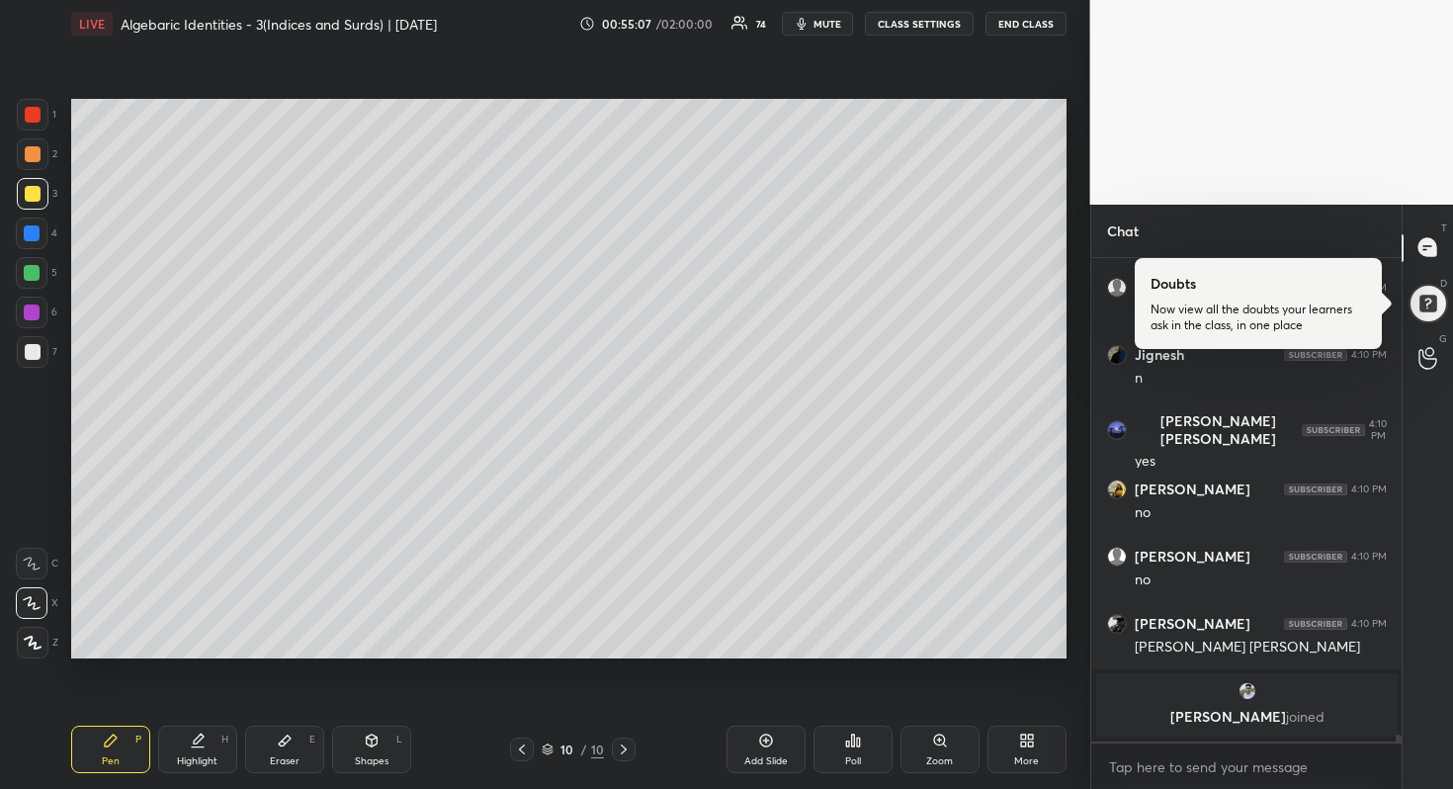
scroll to position [33397, 0]
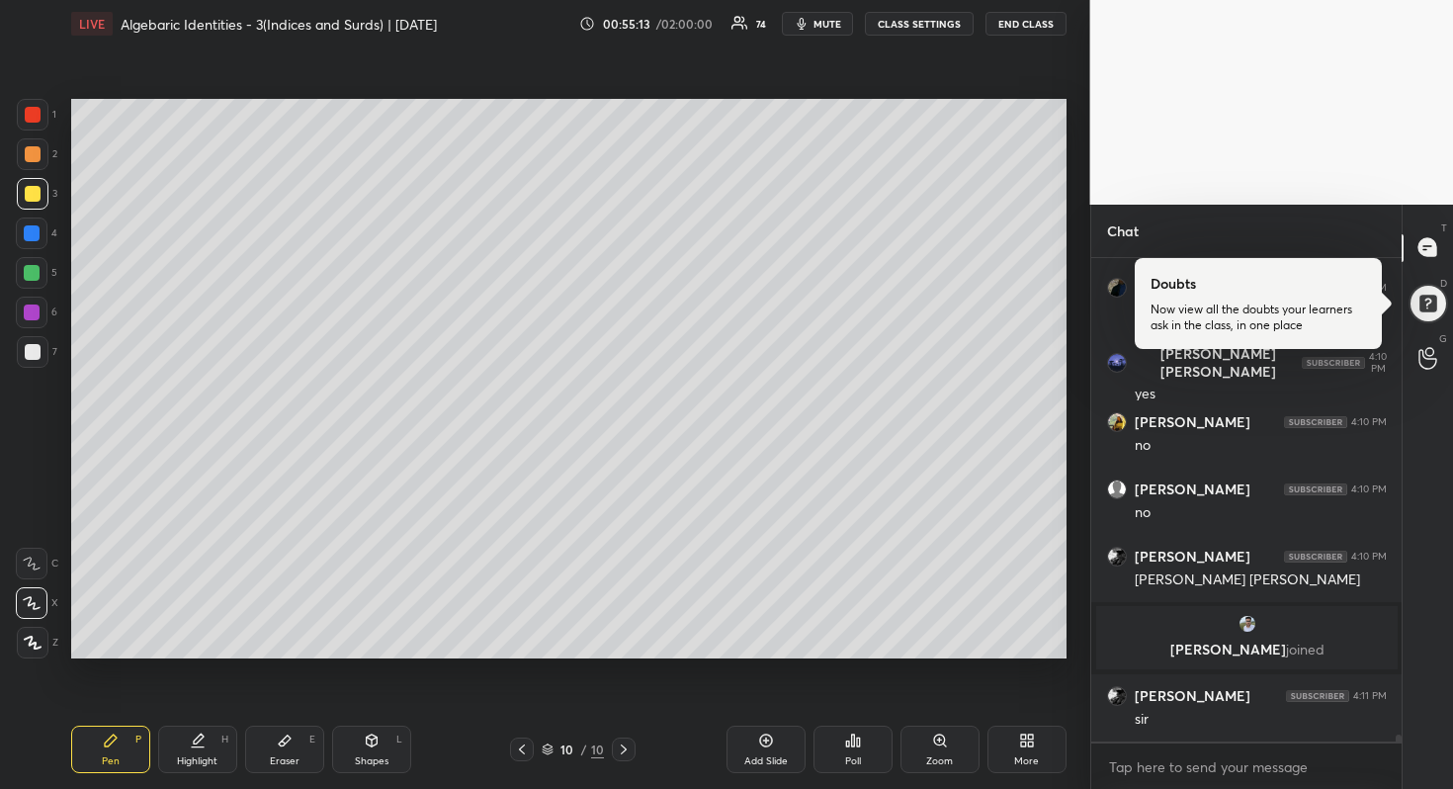
click at [293, 747] on div "Eraser E" at bounding box center [284, 749] width 79 height 47
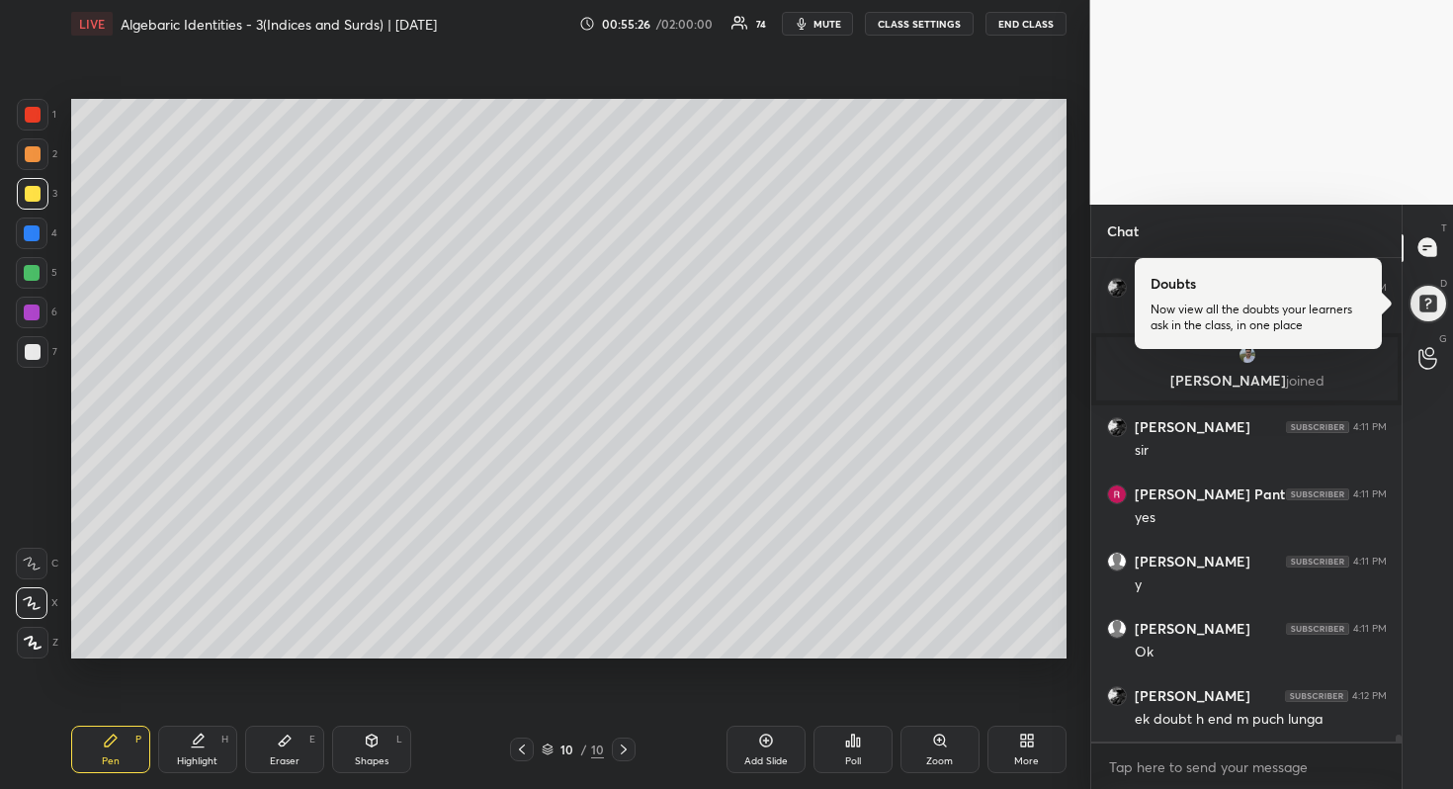
scroll to position [33733, 0]
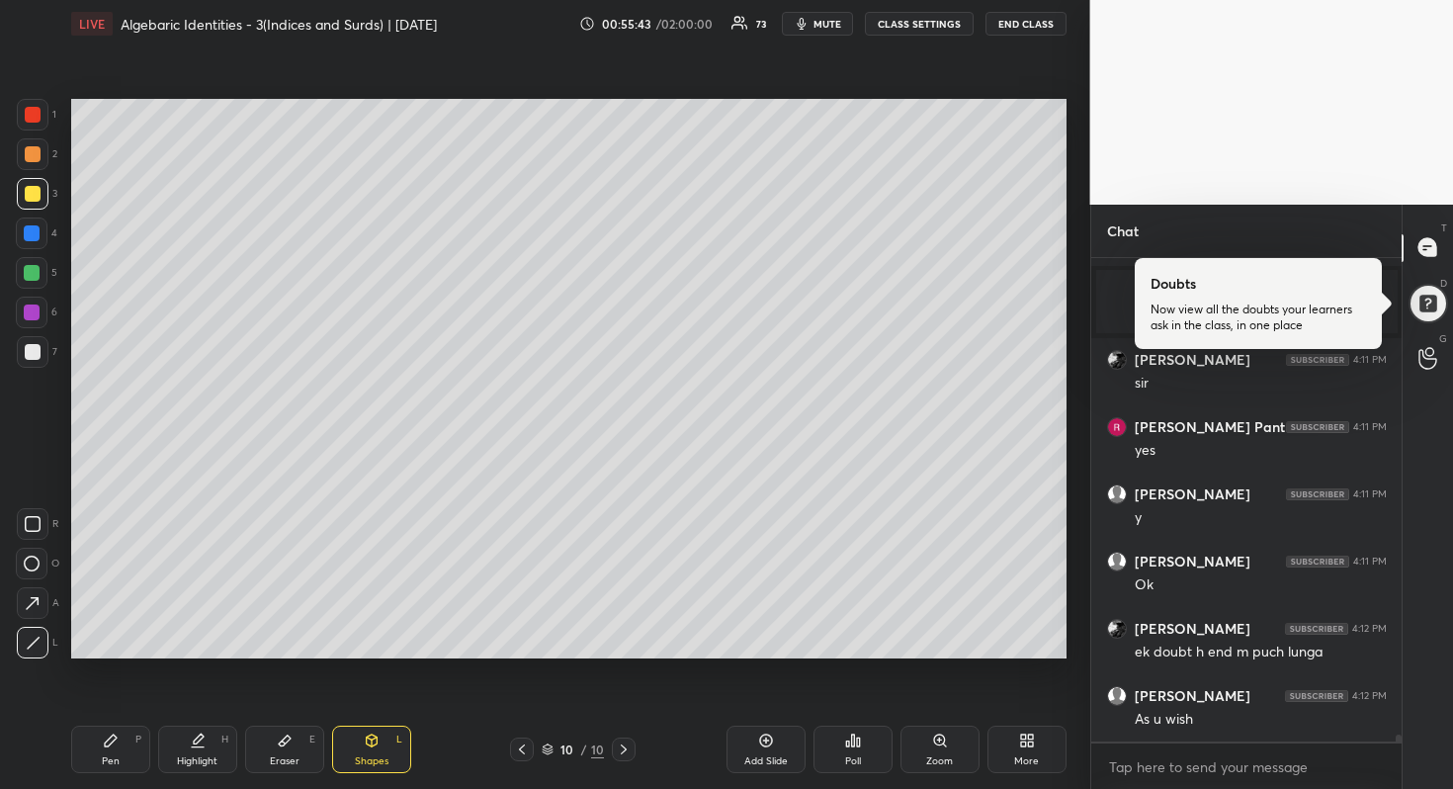
click at [35, 279] on div at bounding box center [32, 273] width 16 height 16
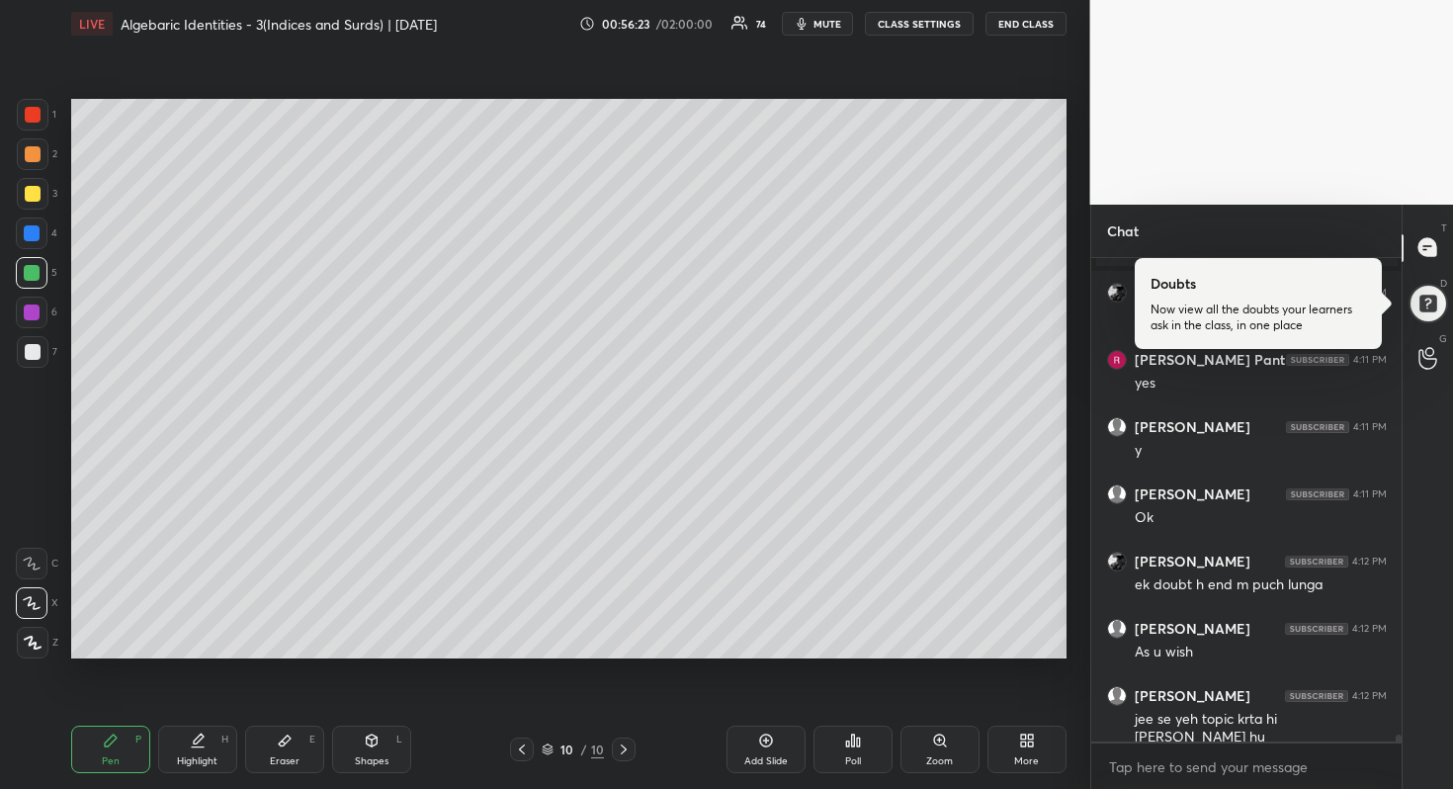
click at [37, 158] on div at bounding box center [33, 154] width 16 height 16
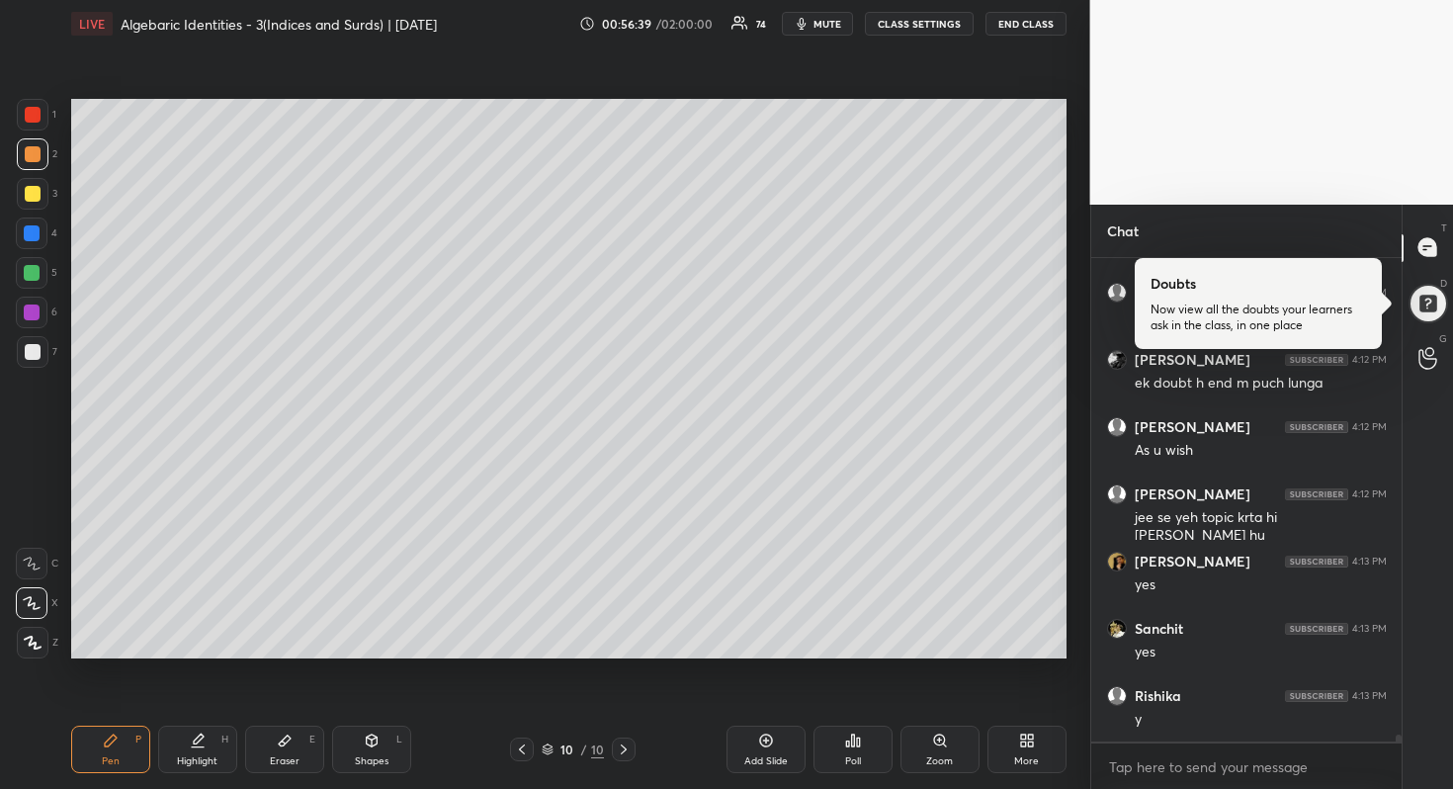
scroll to position [34136, 0]
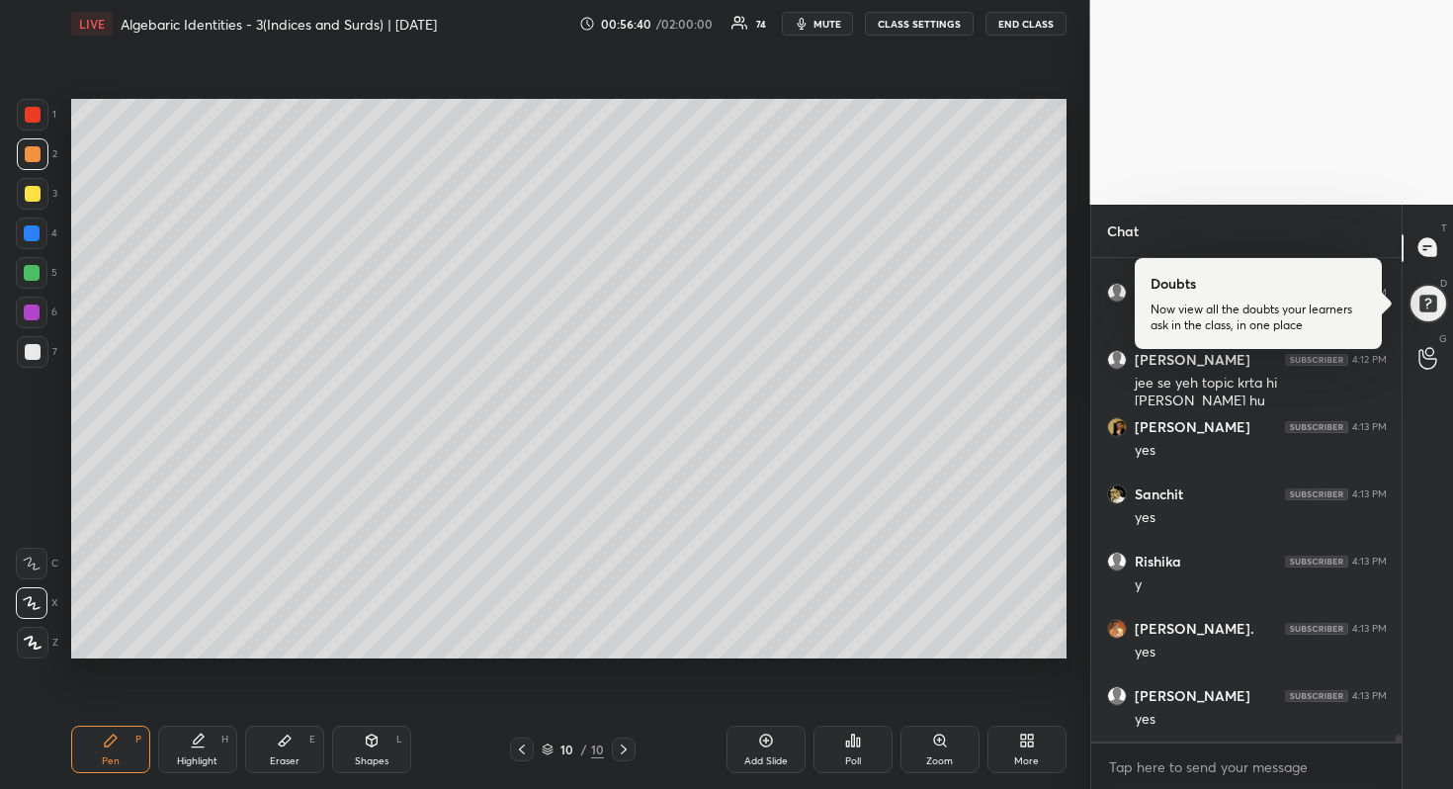
click at [40, 273] on div at bounding box center [32, 273] width 32 height 32
drag, startPoint x: 30, startPoint y: 354, endPoint x: 55, endPoint y: 355, distance: 25.7
click at [31, 354] on div at bounding box center [33, 352] width 16 height 16
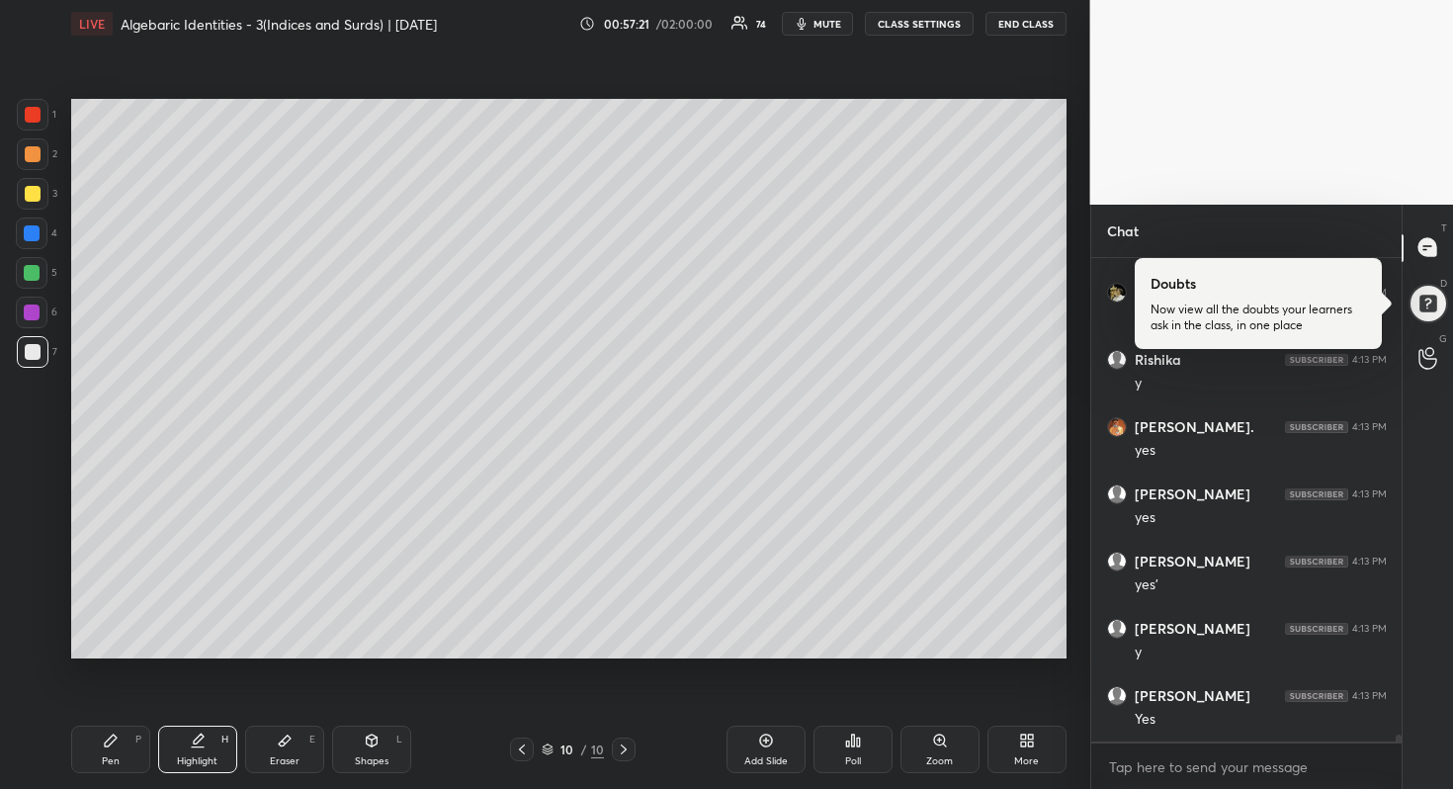
scroll to position [34405, 0]
click at [632, 750] on div at bounding box center [624, 750] width 24 height 24
click at [771, 745] on icon at bounding box center [766, 741] width 16 height 16
click at [40, 193] on div at bounding box center [33, 194] width 32 height 32
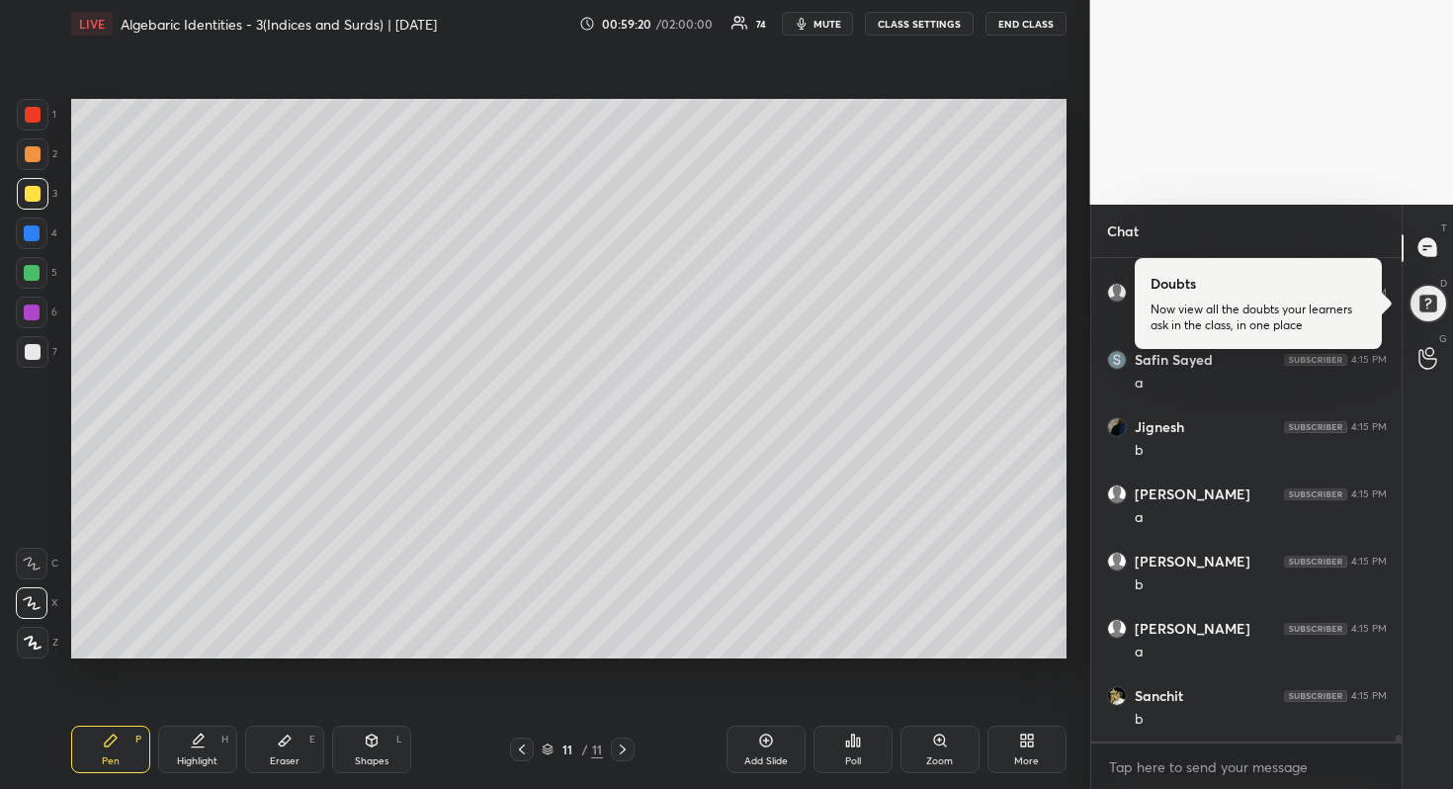
scroll to position [35346, 0]
click at [38, 274] on div at bounding box center [32, 273] width 16 height 16
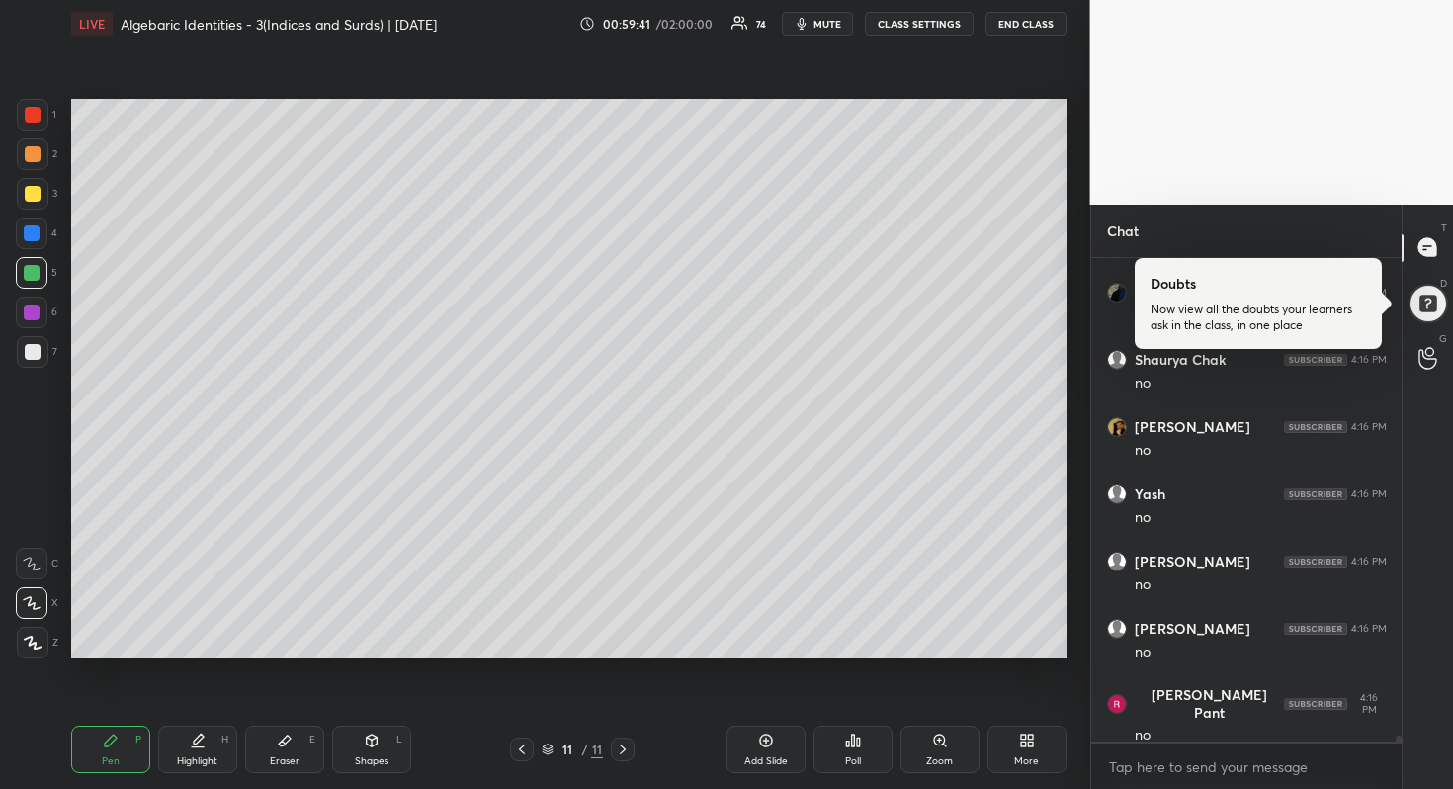
drag, startPoint x: 30, startPoint y: 192, endPoint x: 55, endPoint y: 197, distance: 26.2
click at [33, 192] on div at bounding box center [33, 194] width 16 height 16
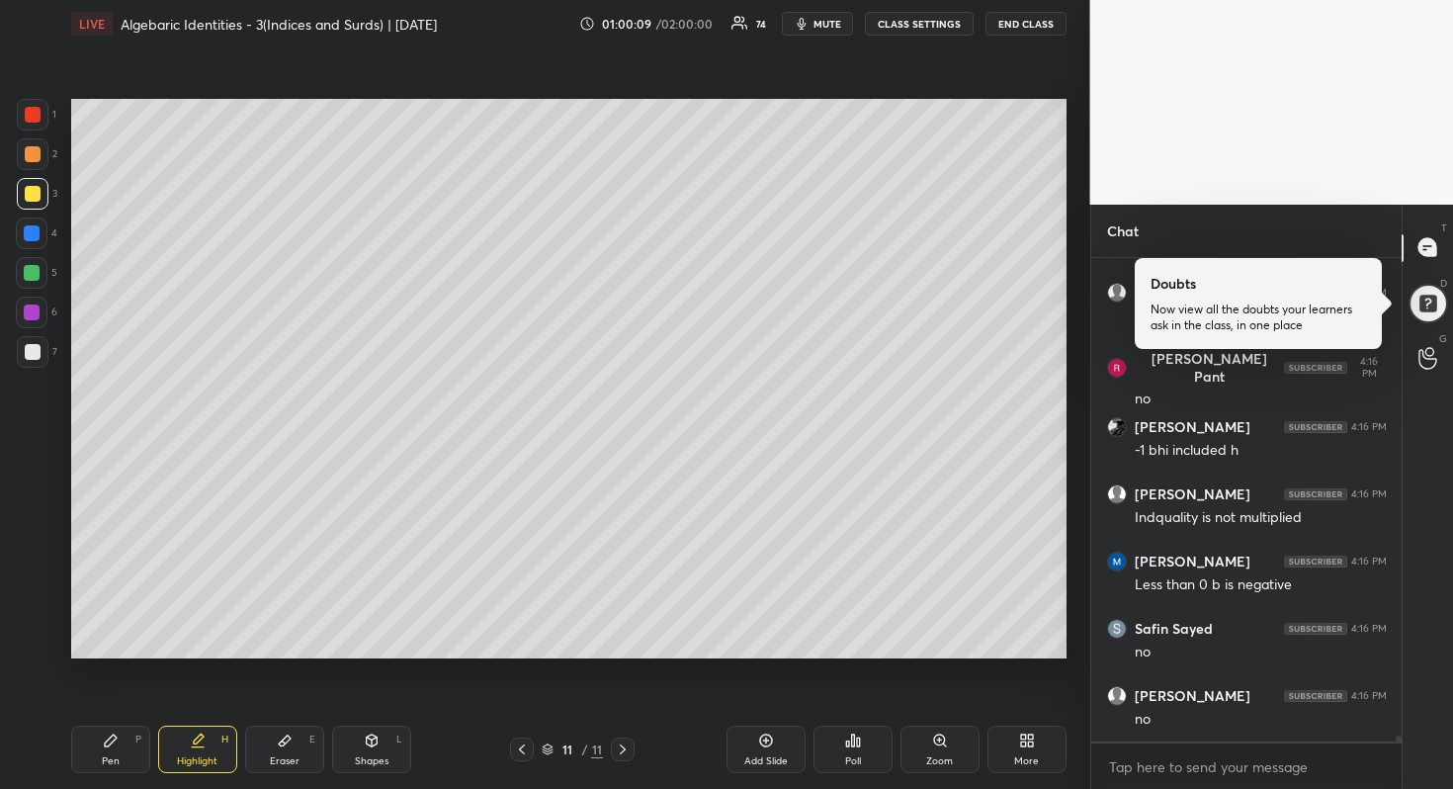
scroll to position [37162, 0]
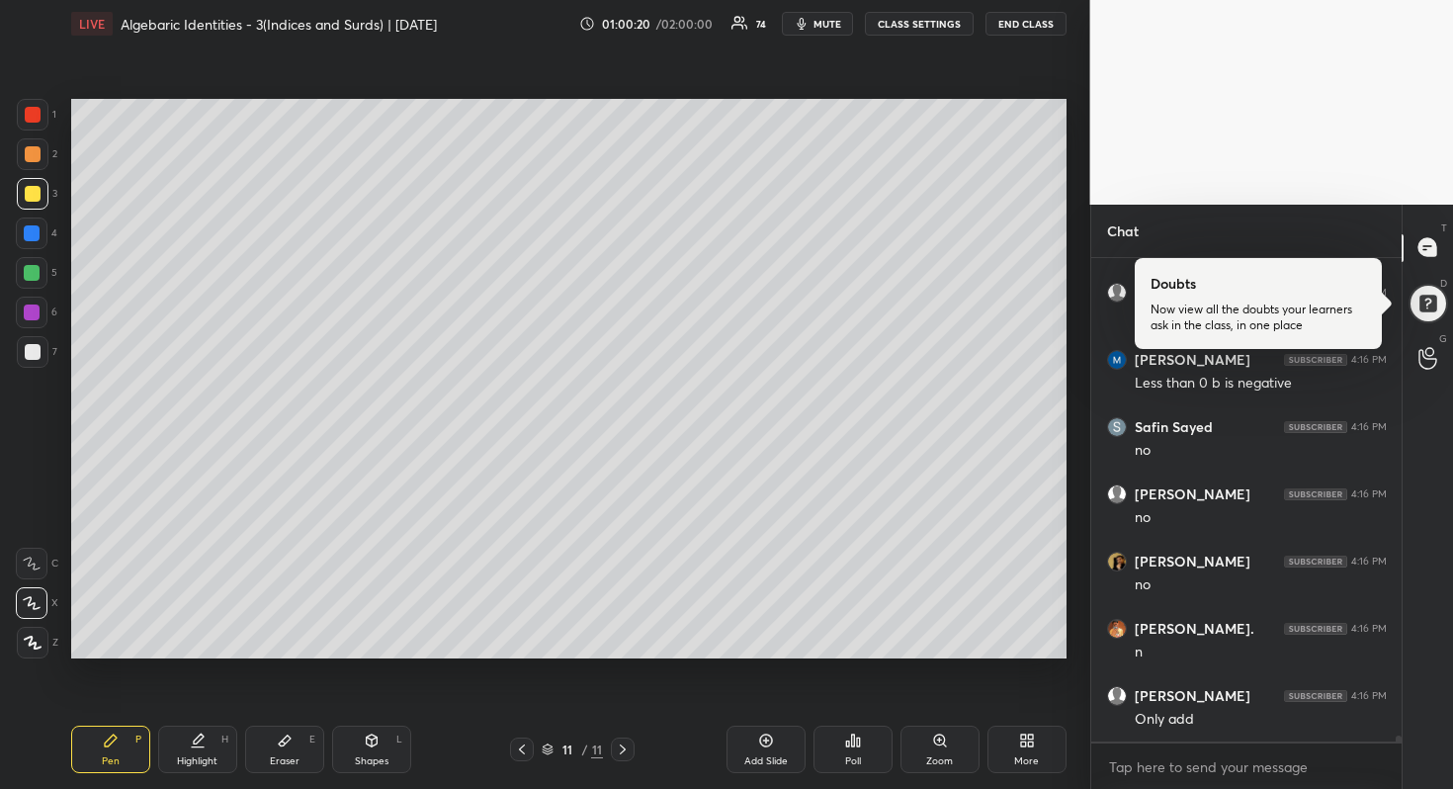
click at [25, 281] on div at bounding box center [32, 273] width 32 height 32
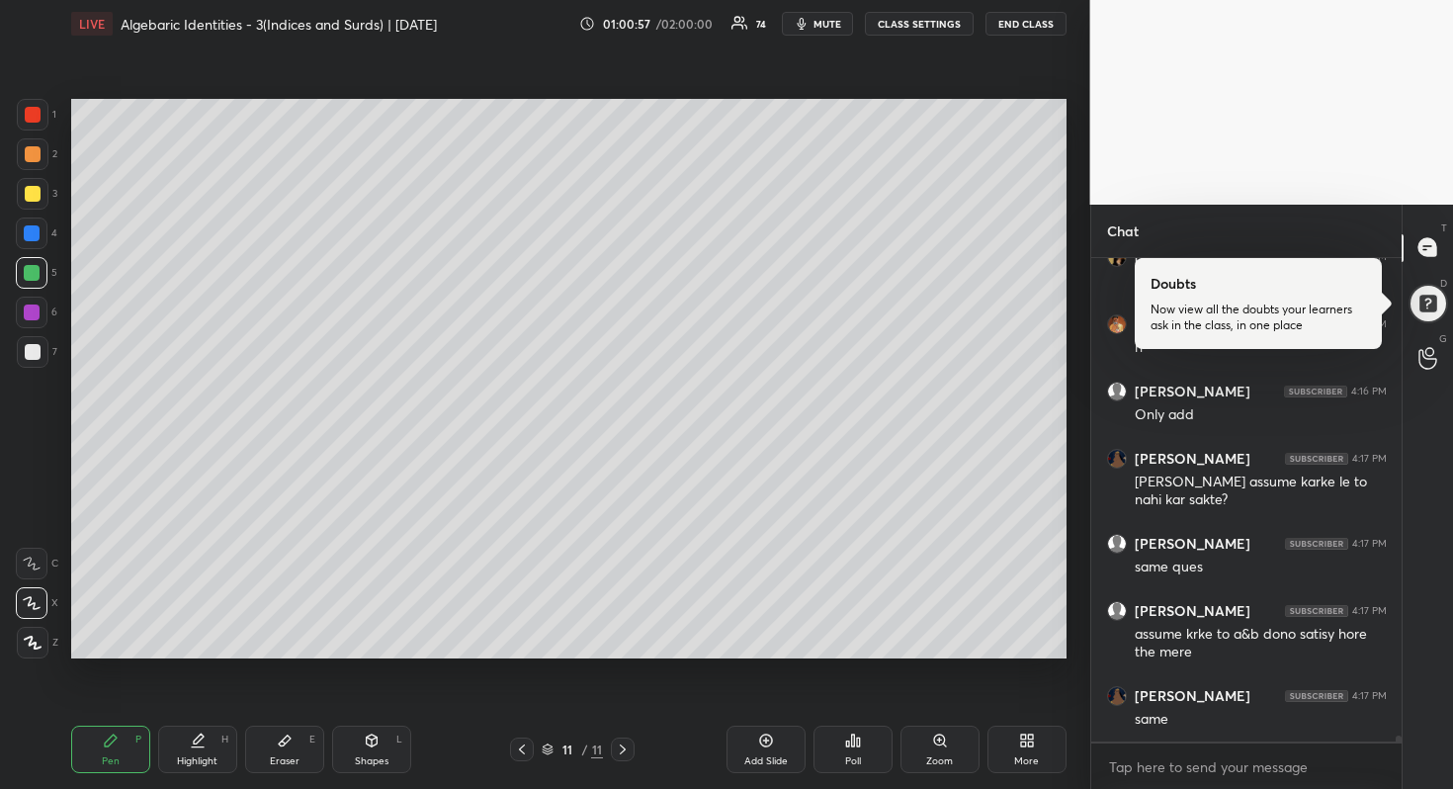
scroll to position [37534, 0]
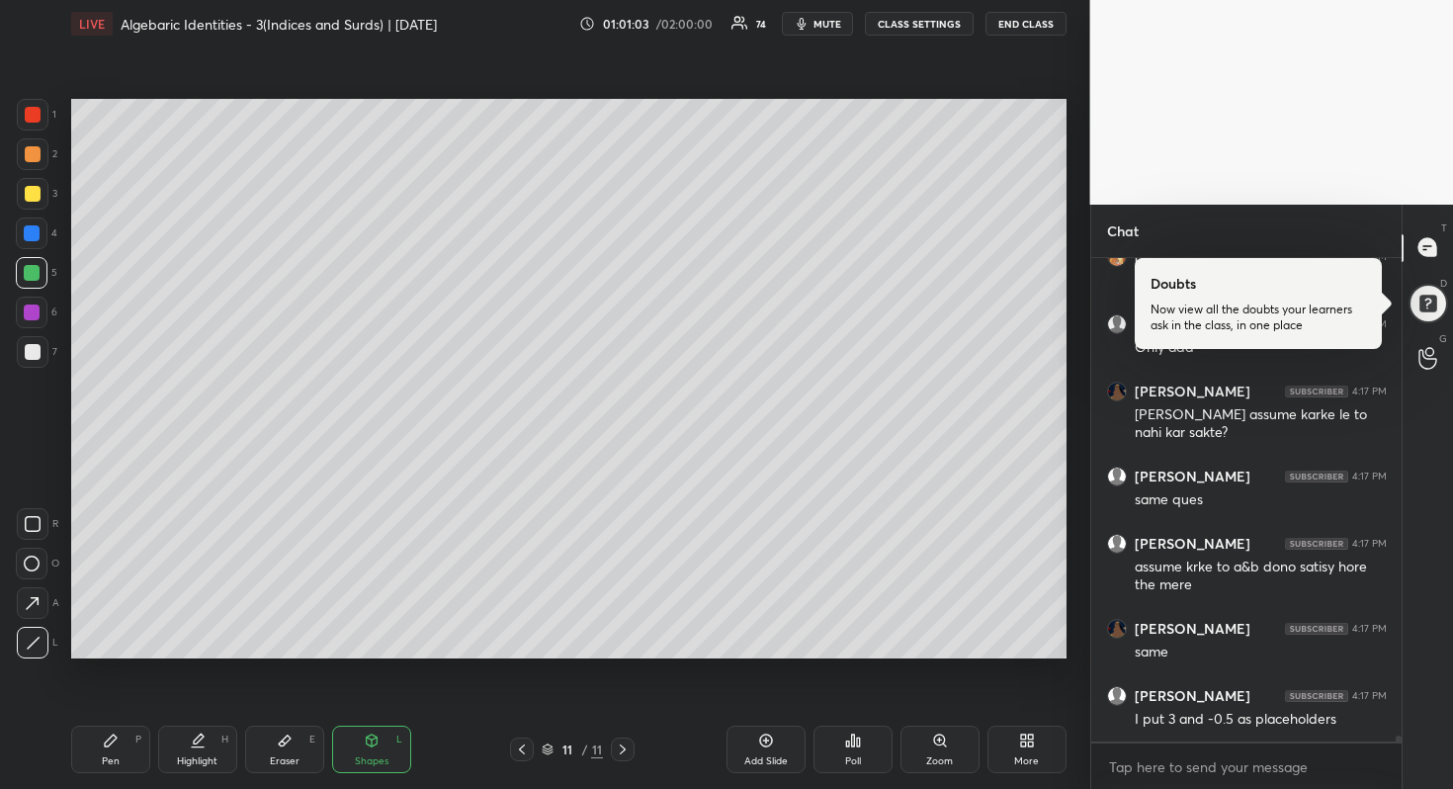
drag, startPoint x: 24, startPoint y: 350, endPoint x: 55, endPoint y: 348, distance: 31.7
click at [26, 349] on div at bounding box center [33, 352] width 16 height 16
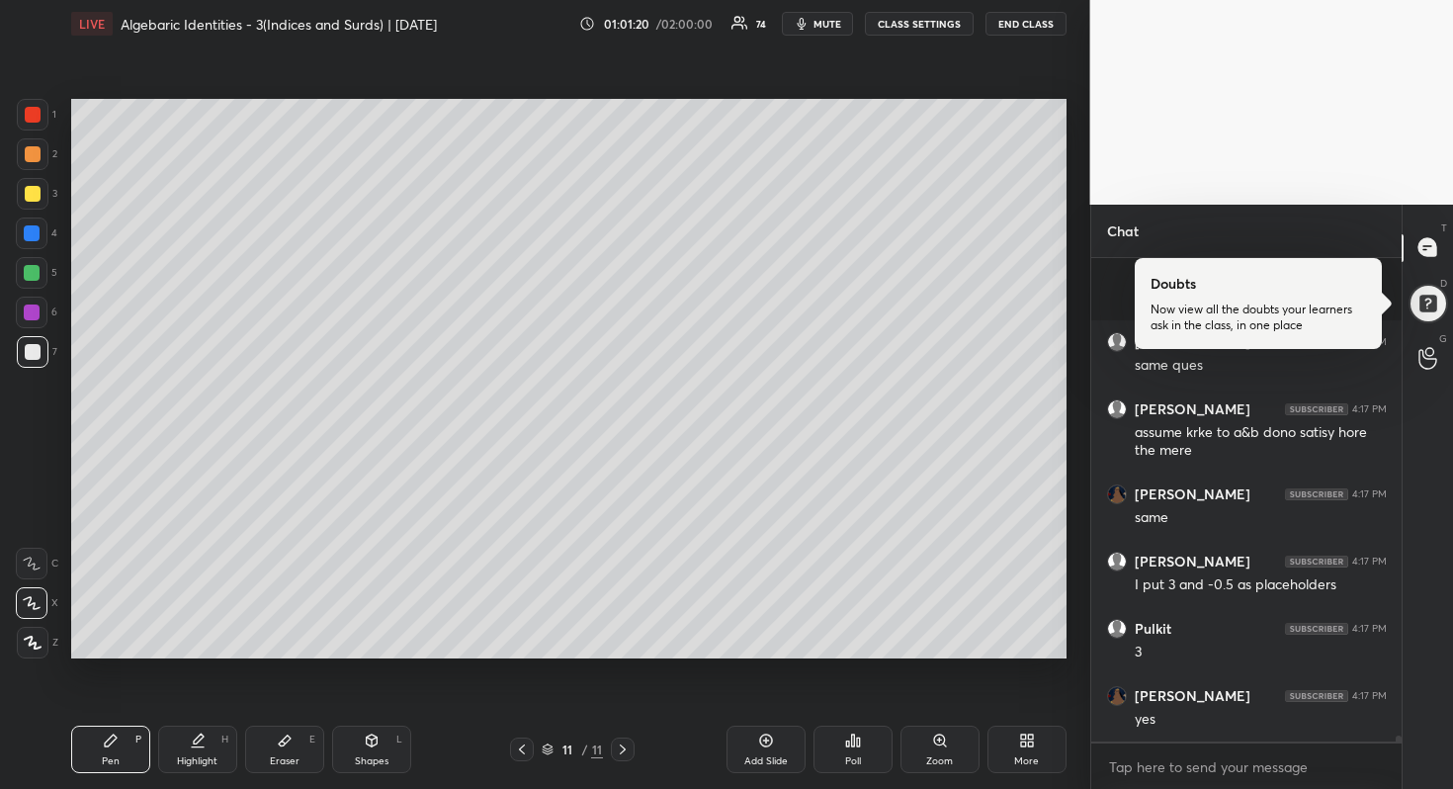
scroll to position [37803, 0]
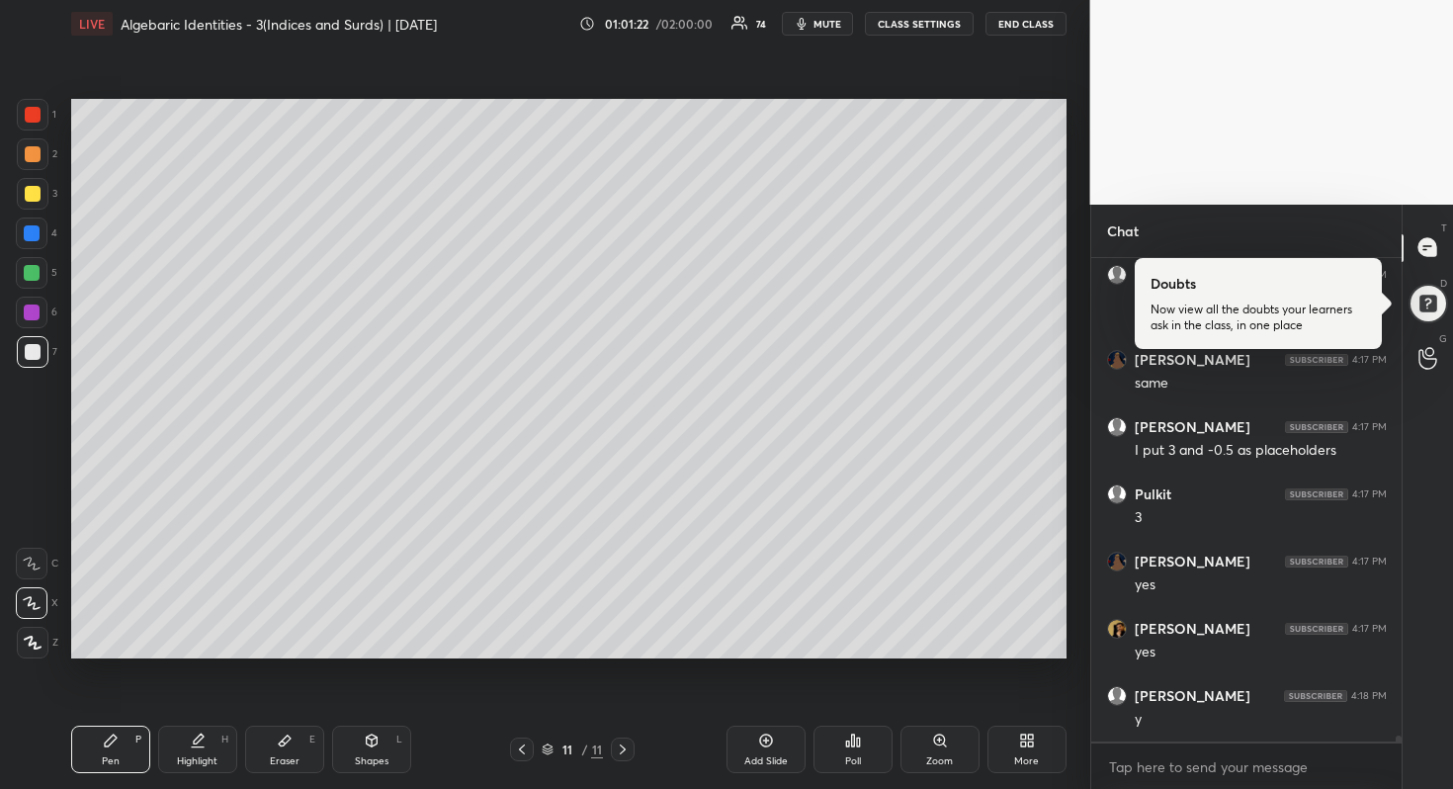
click at [33, 274] on div at bounding box center [32, 273] width 16 height 16
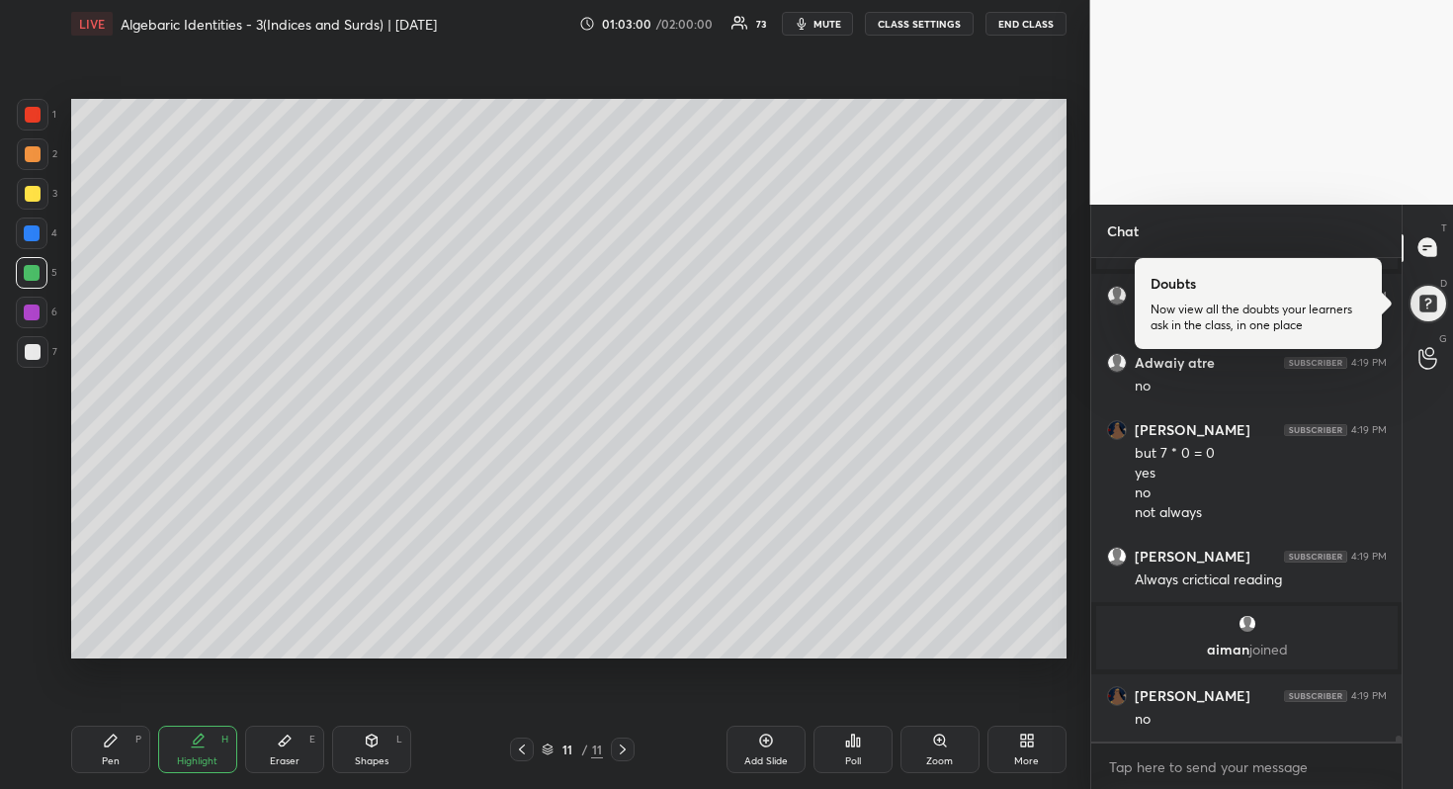
scroll to position [37304, 0]
click at [40, 352] on div at bounding box center [33, 352] width 32 height 32
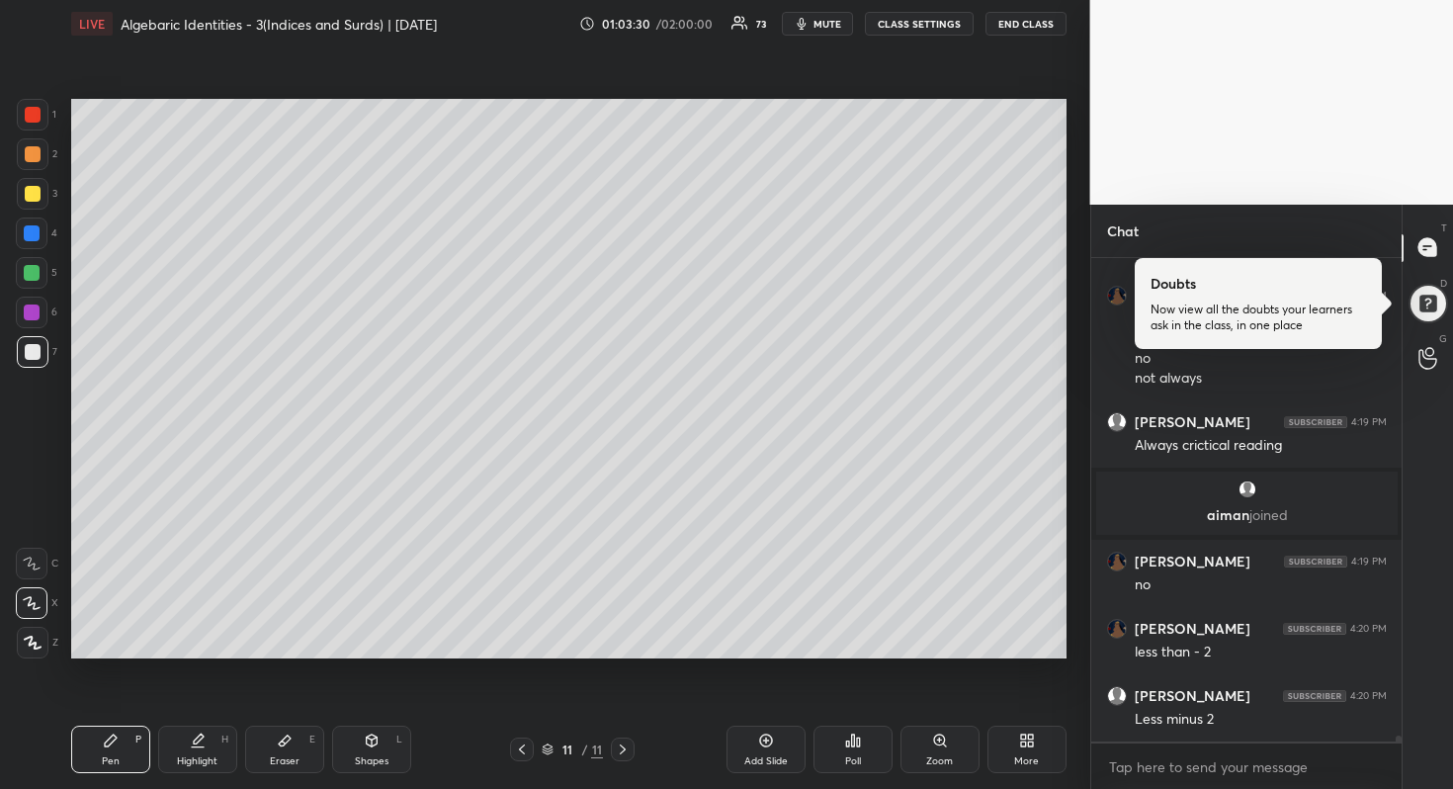
scroll to position [37506, 0]
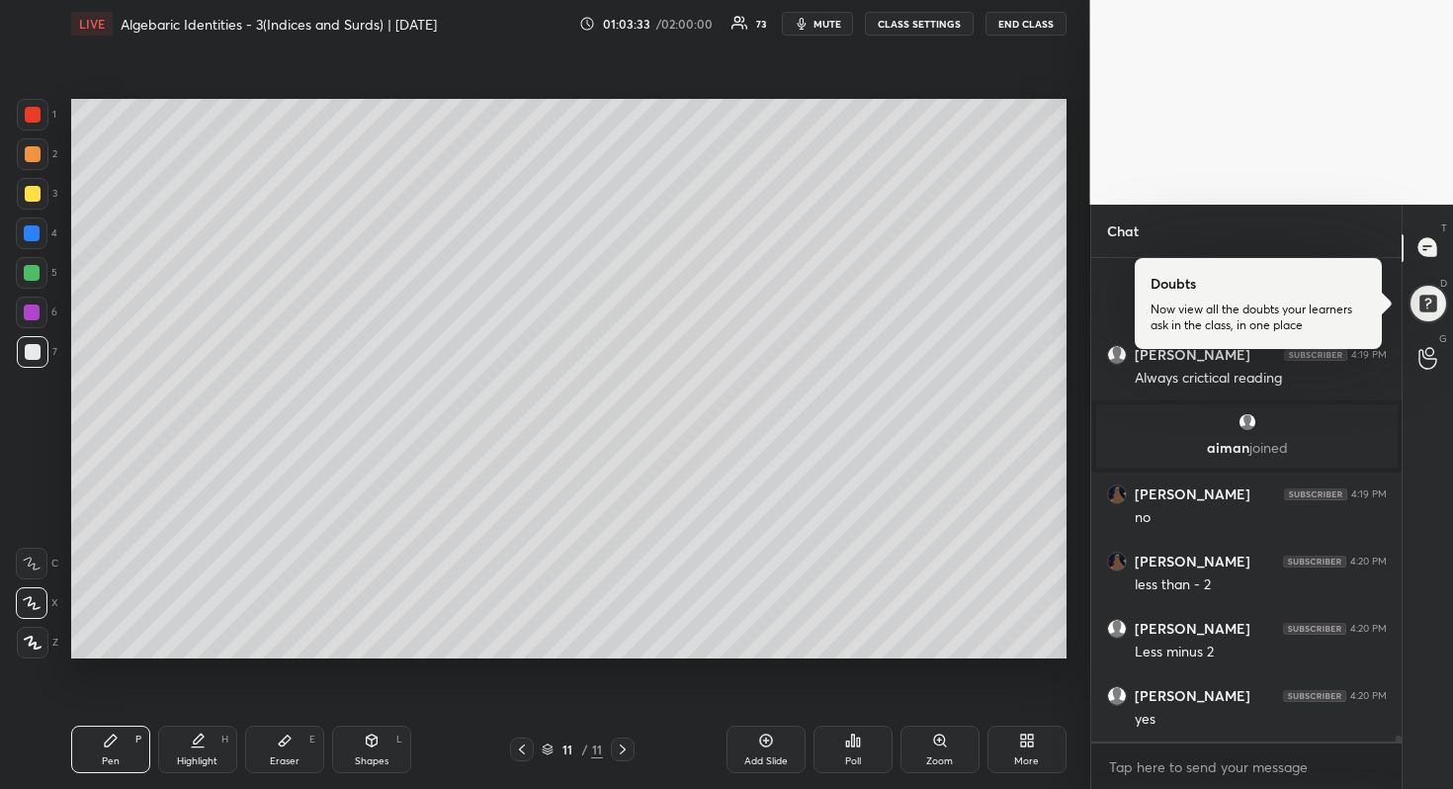
click at [35, 277] on div at bounding box center [32, 273] width 16 height 16
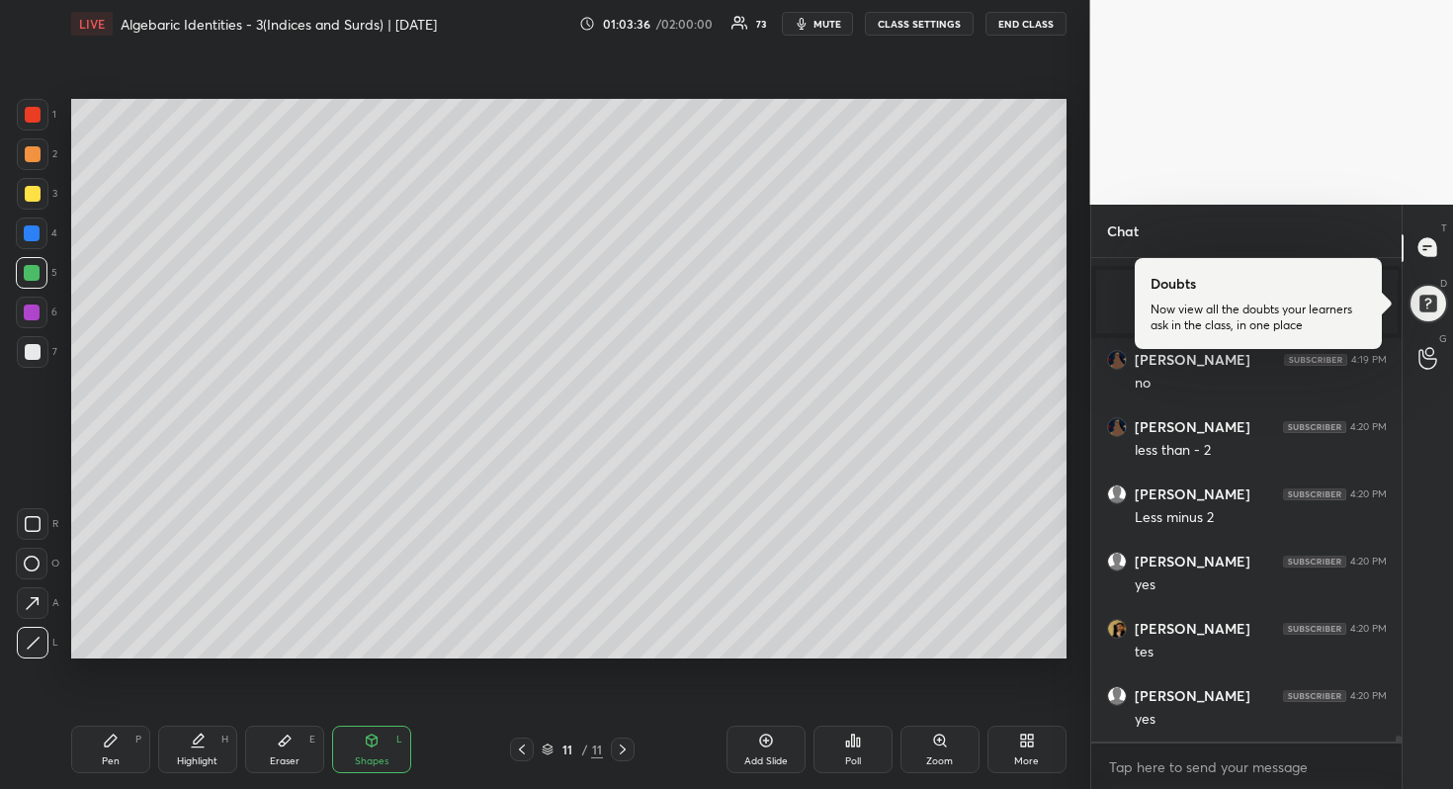
scroll to position [37708, 0]
click at [33, 233] on div at bounding box center [32, 233] width 16 height 16
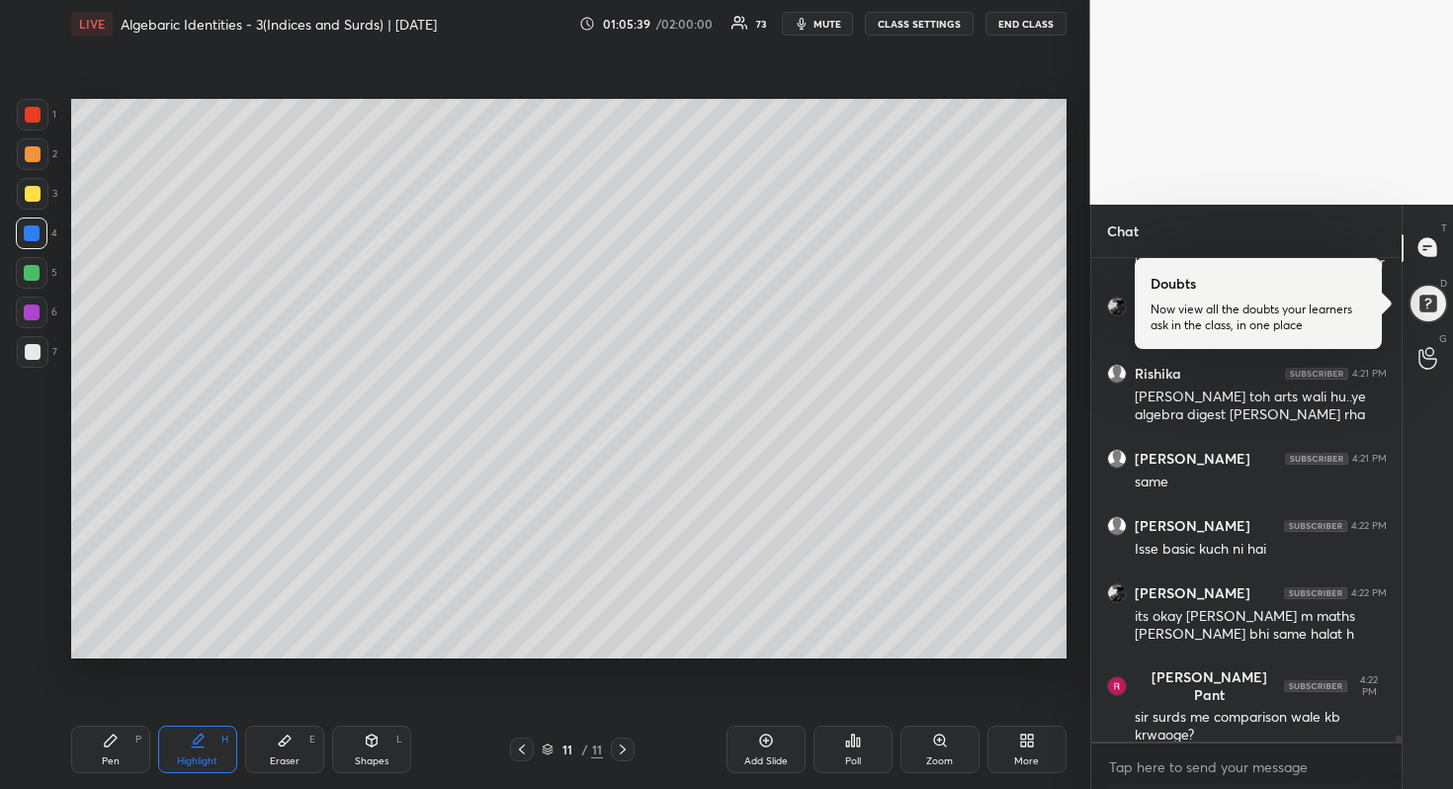
scroll to position [38954, 0]
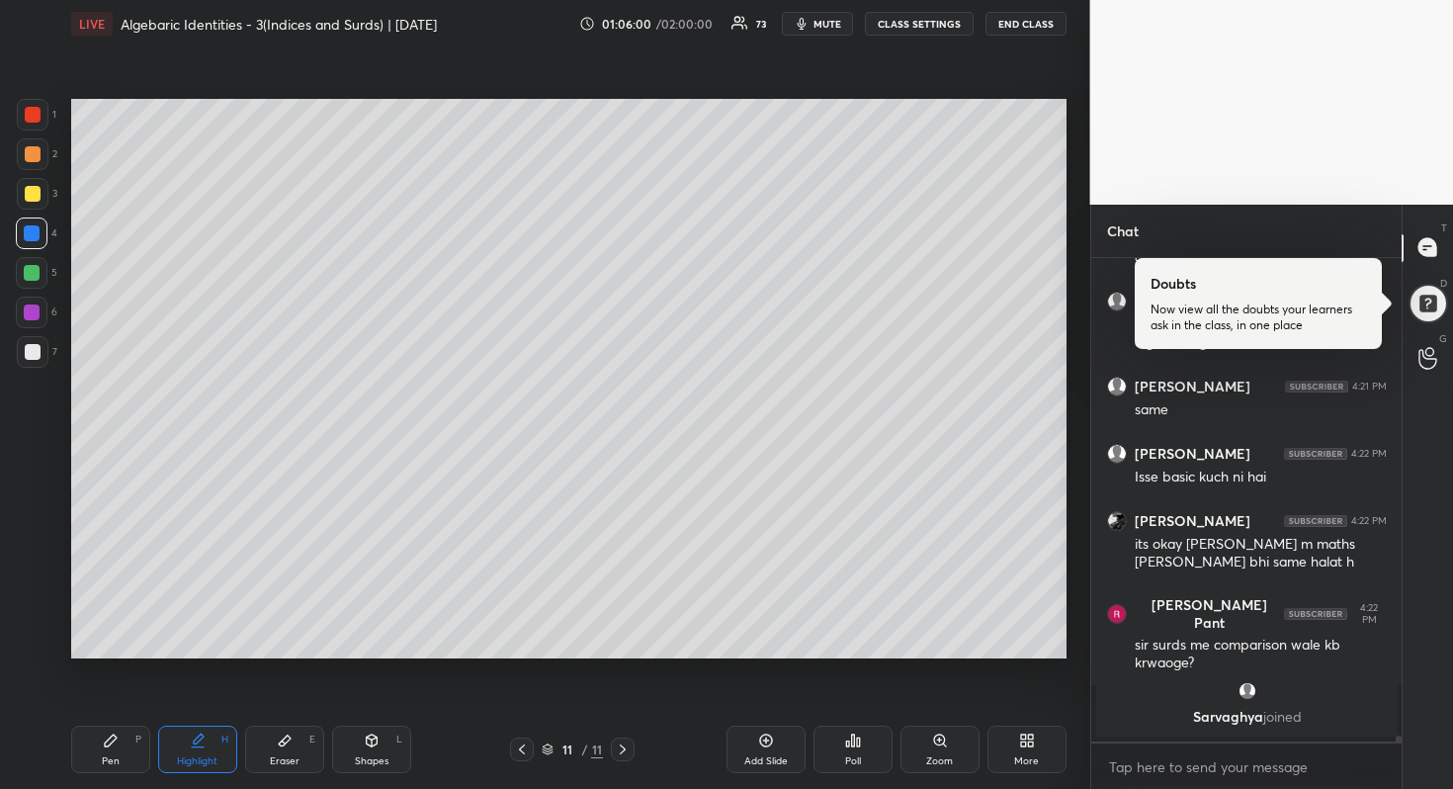
click at [35, 193] on div at bounding box center [33, 194] width 16 height 16
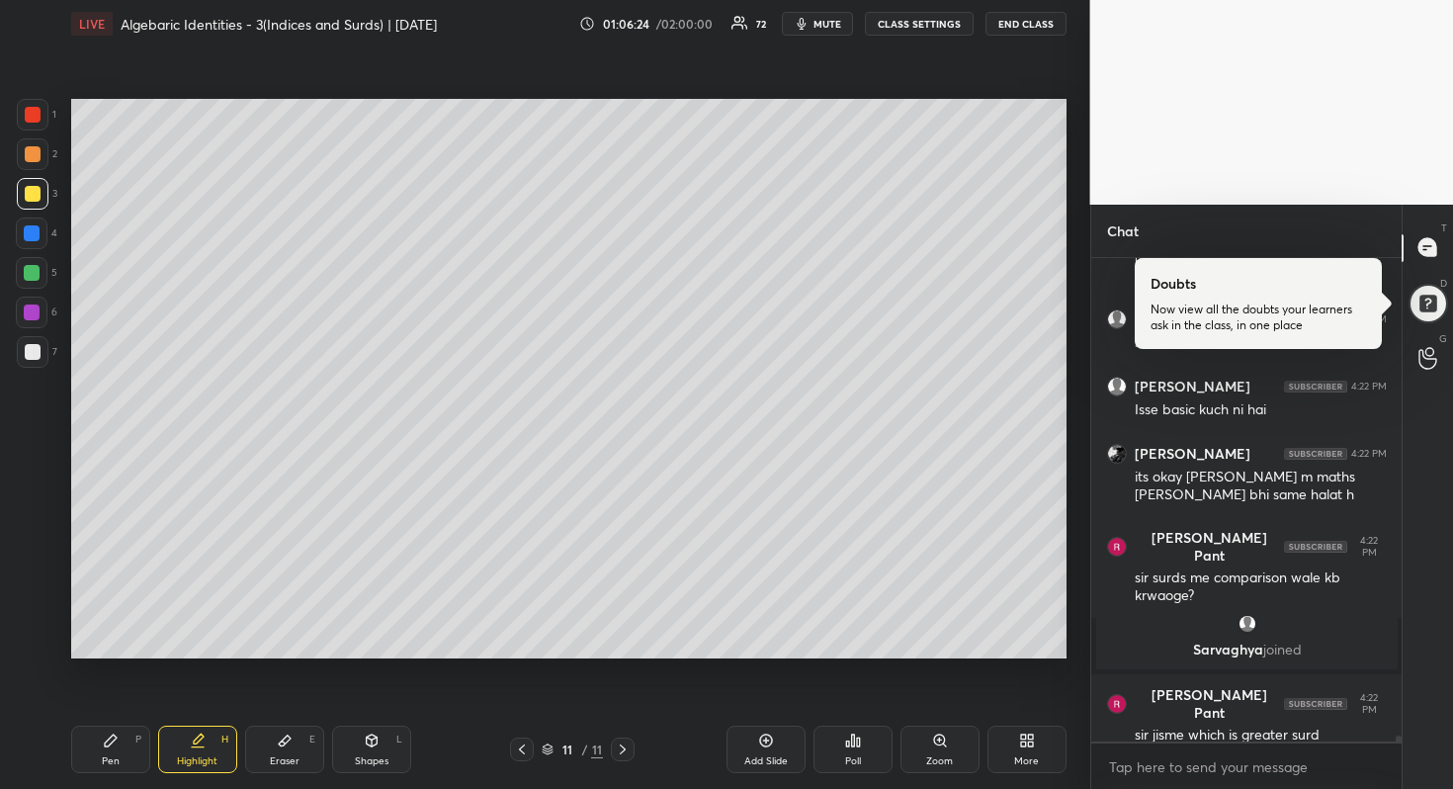
scroll to position [38947, 0]
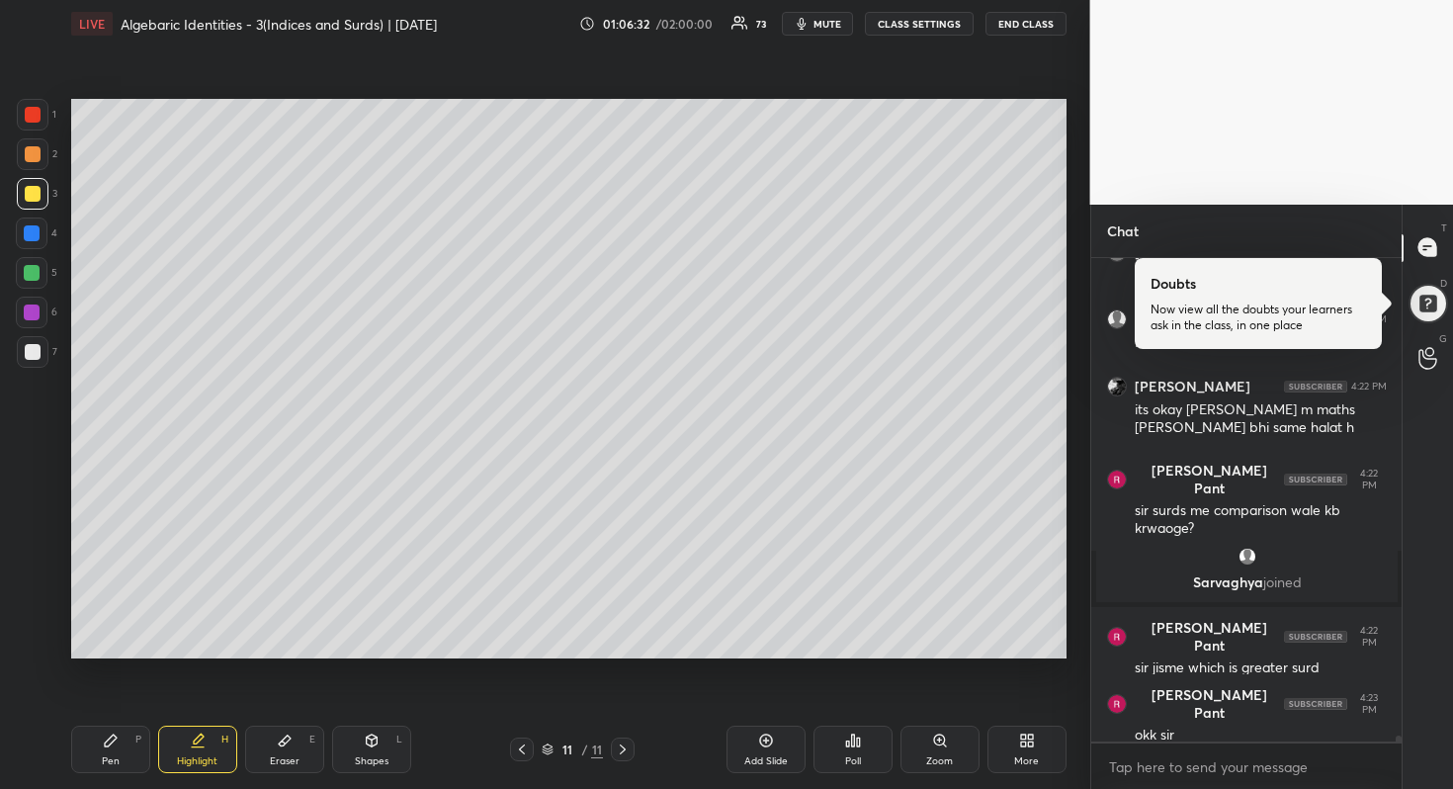
click at [753, 749] on div "Add Slide" at bounding box center [766, 749] width 79 height 47
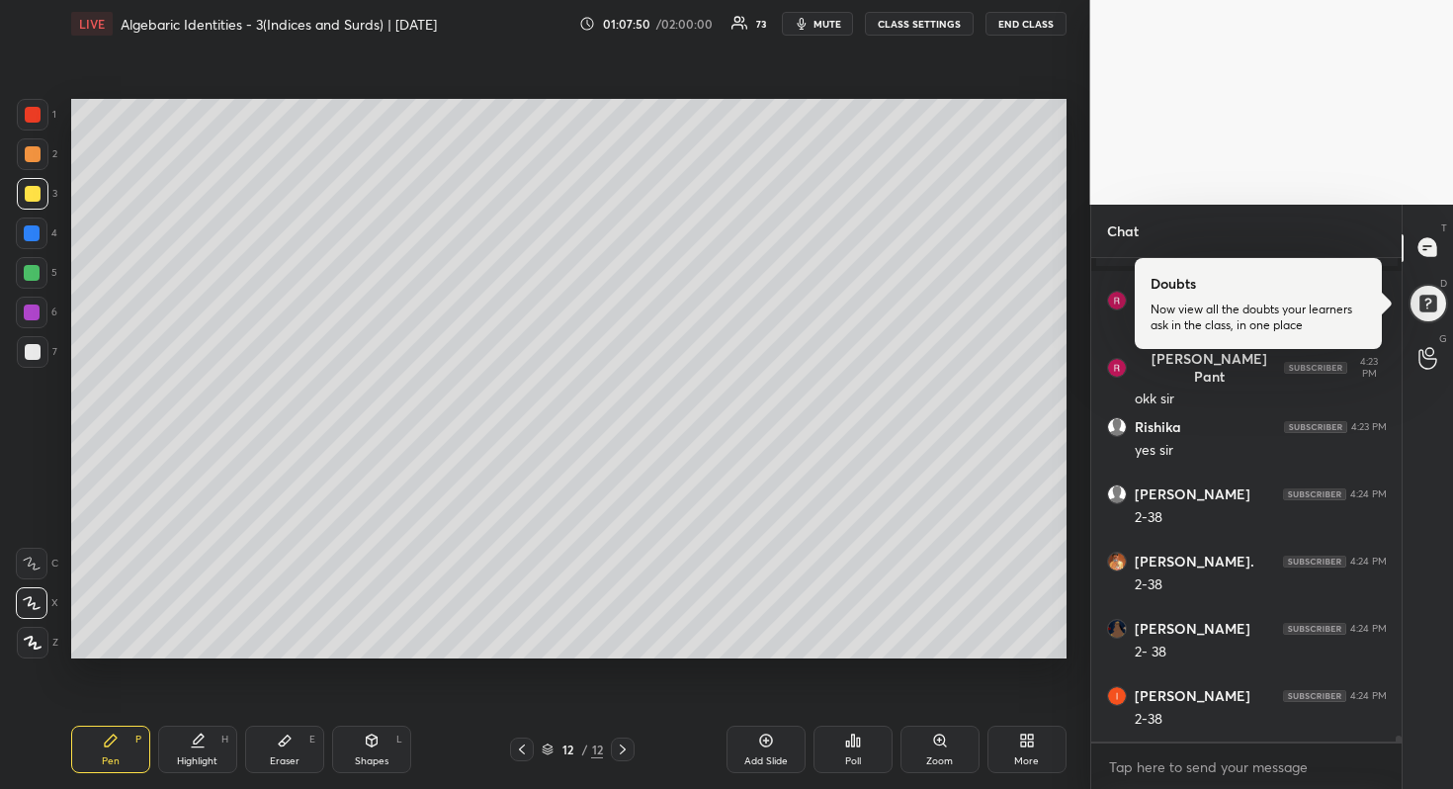
scroll to position [39350, 0]
click at [33, 275] on div at bounding box center [32, 273] width 16 height 16
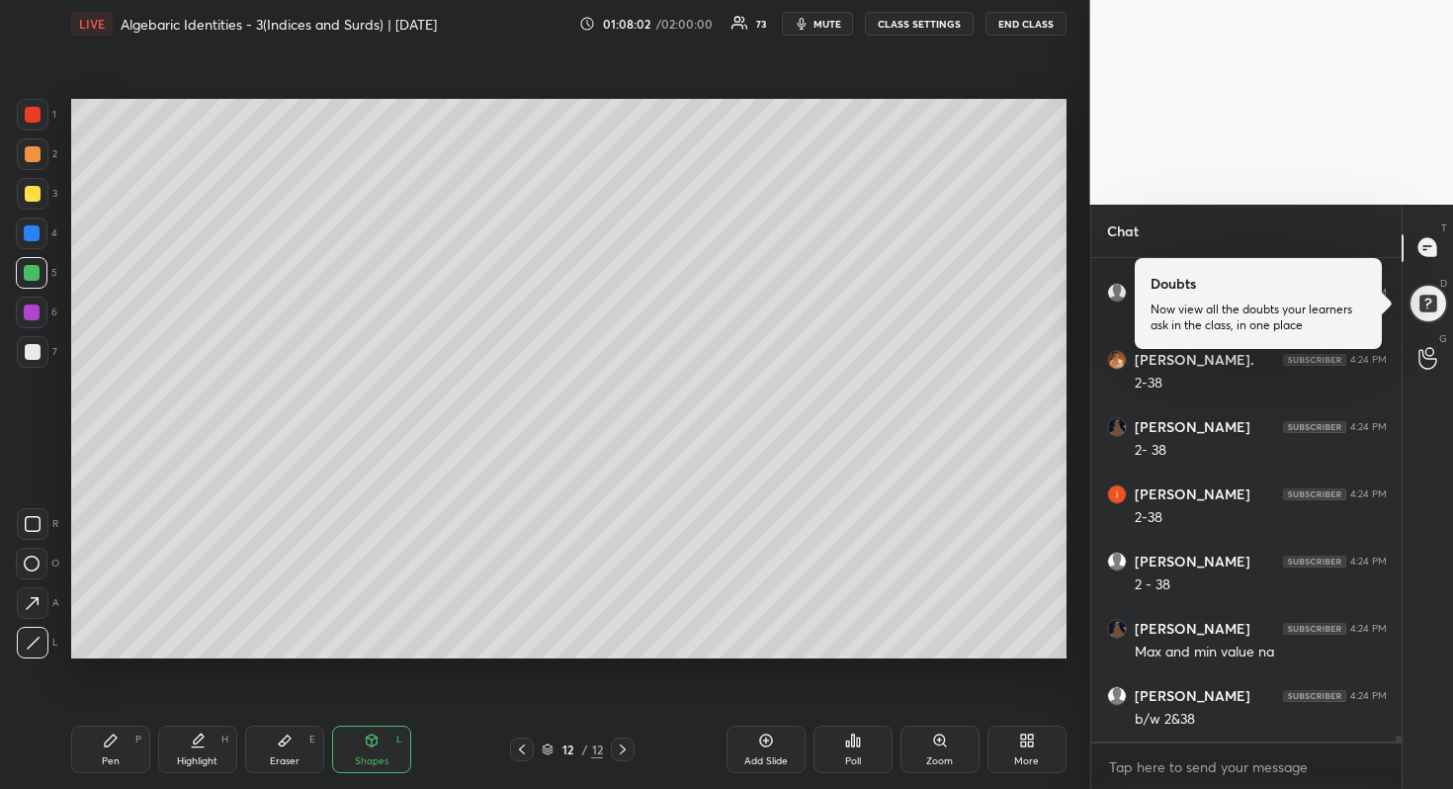
scroll to position [39552, 0]
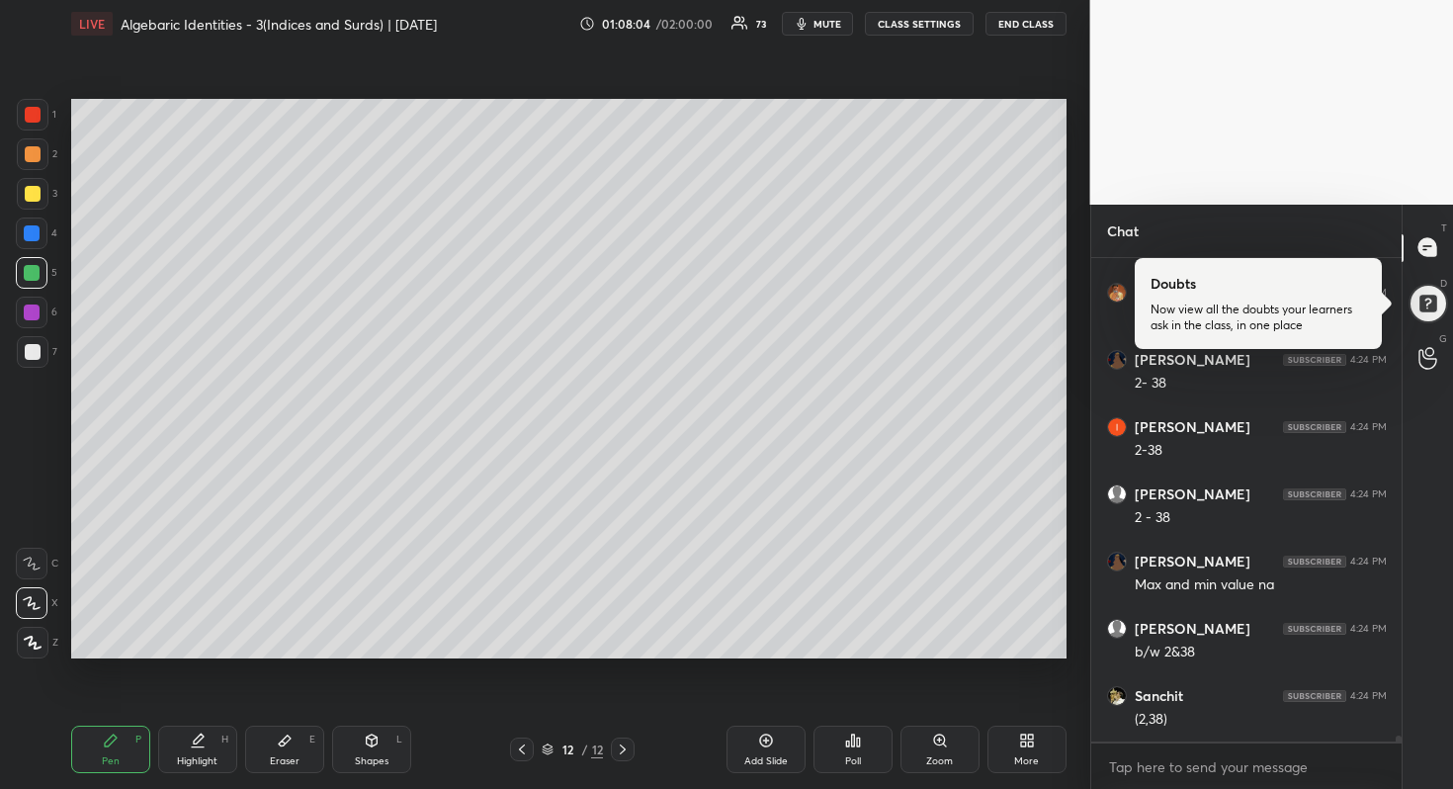
click at [39, 337] on div at bounding box center [33, 352] width 32 height 32
click at [40, 272] on div at bounding box center [32, 273] width 32 height 32
drag, startPoint x: 31, startPoint y: 347, endPoint x: 56, endPoint y: 359, distance: 28.3
click at [32, 348] on div at bounding box center [33, 352] width 16 height 16
click at [34, 232] on div at bounding box center [32, 233] width 16 height 16
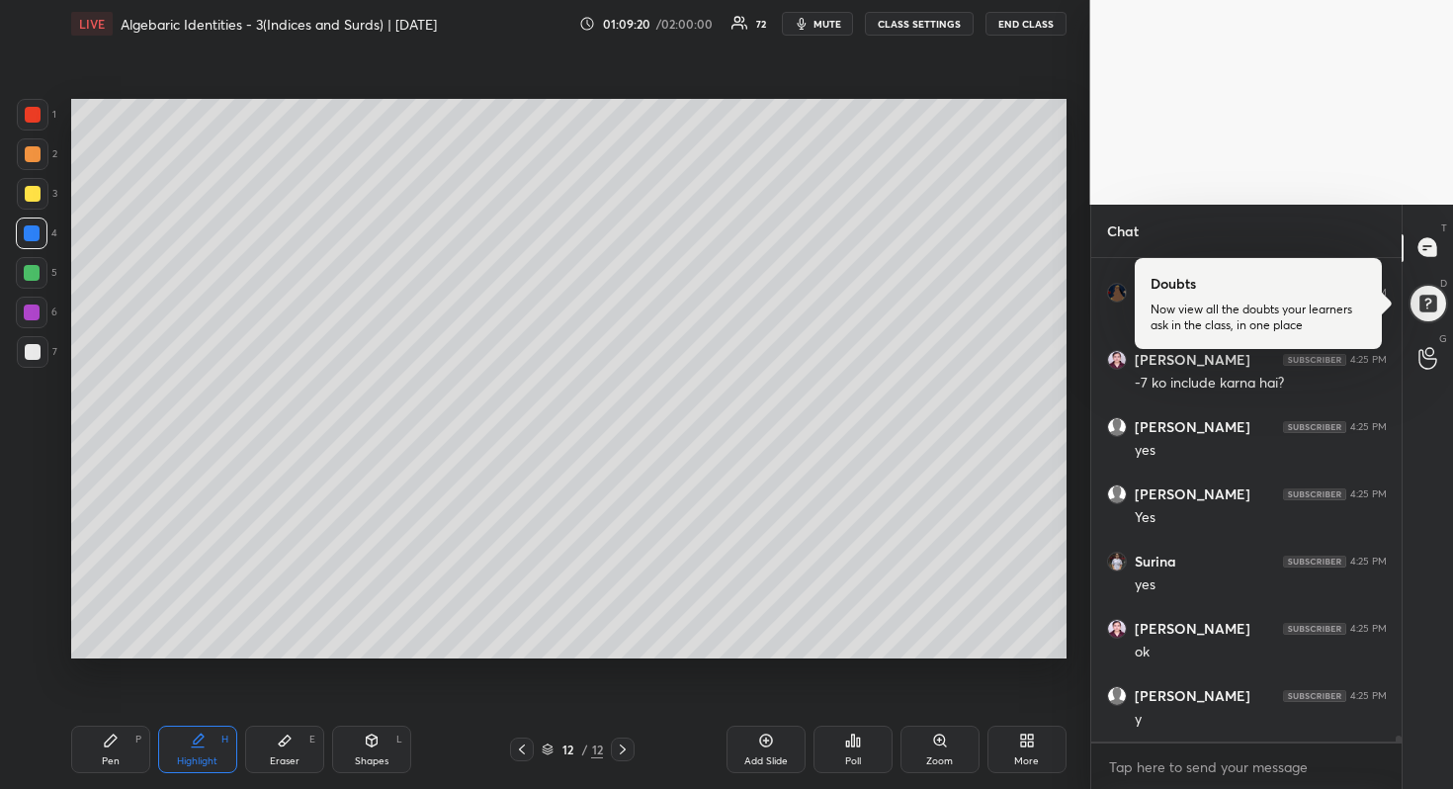
scroll to position [40291, 0]
click at [780, 745] on div "Add Slide" at bounding box center [766, 749] width 79 height 47
click at [33, 198] on div at bounding box center [33, 194] width 16 height 16
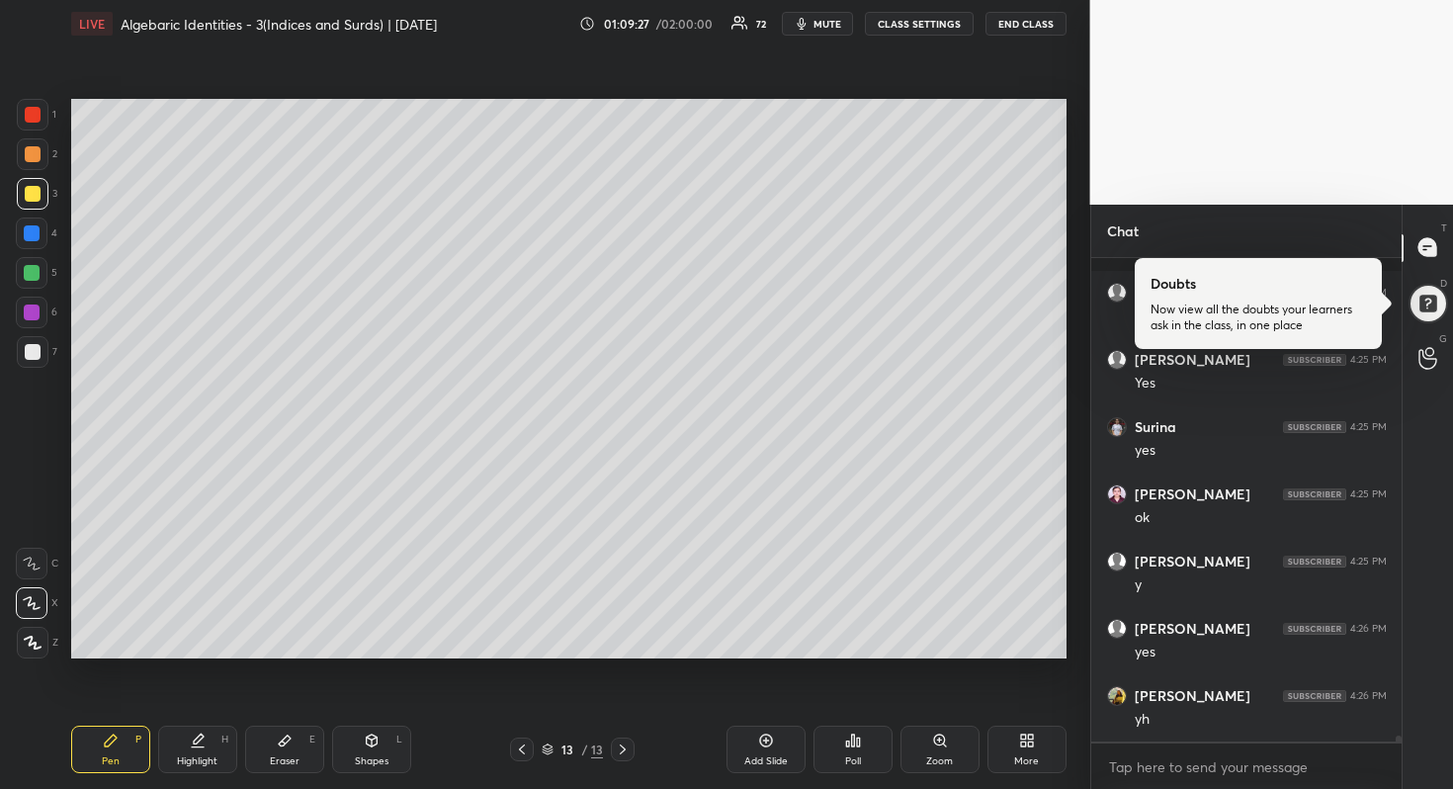
scroll to position [40461, 0]
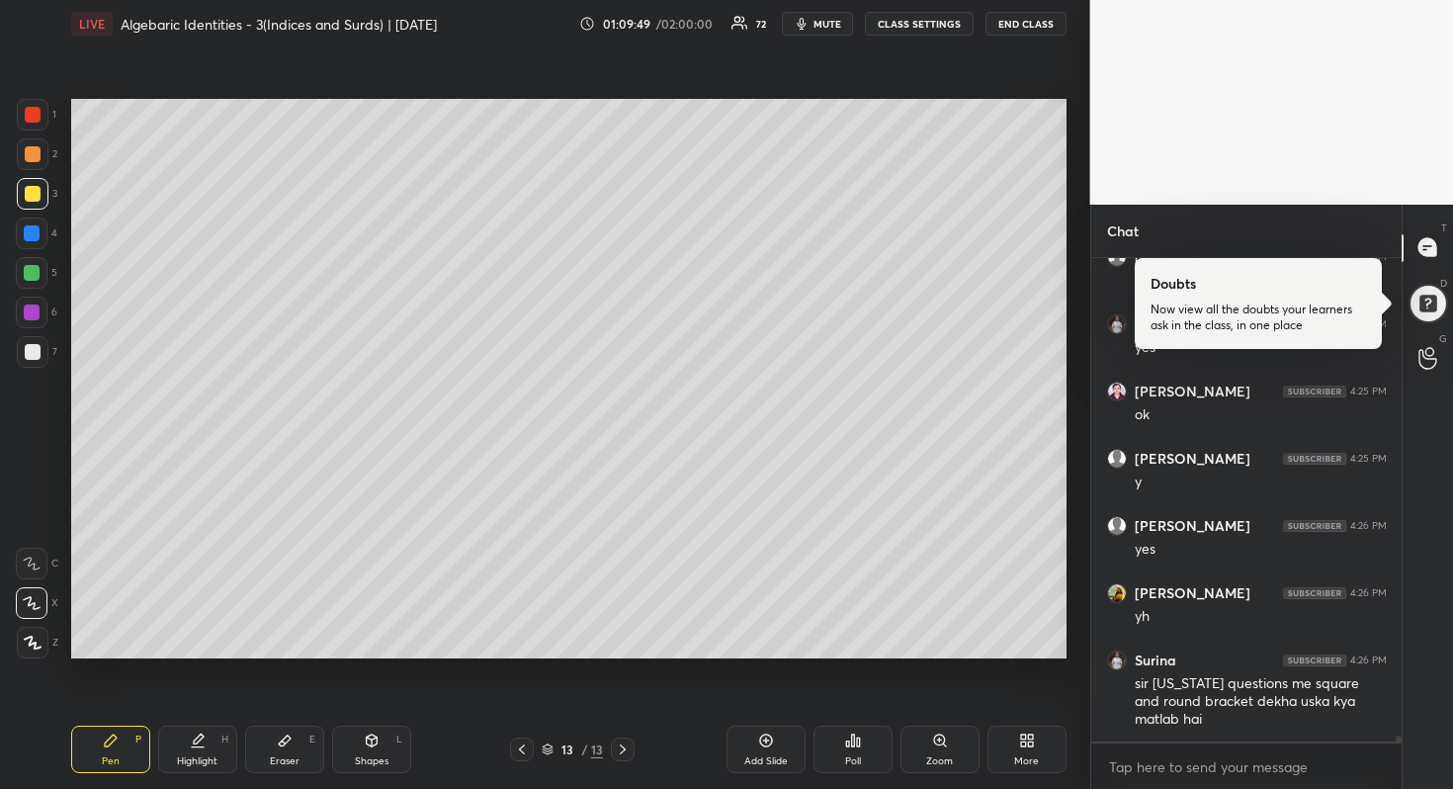
drag, startPoint x: 299, startPoint y: 751, endPoint x: 309, endPoint y: 735, distance: 20.0
click at [299, 751] on div "Eraser E" at bounding box center [284, 749] width 79 height 47
click at [106, 748] on div "Pen P" at bounding box center [110, 749] width 79 height 47
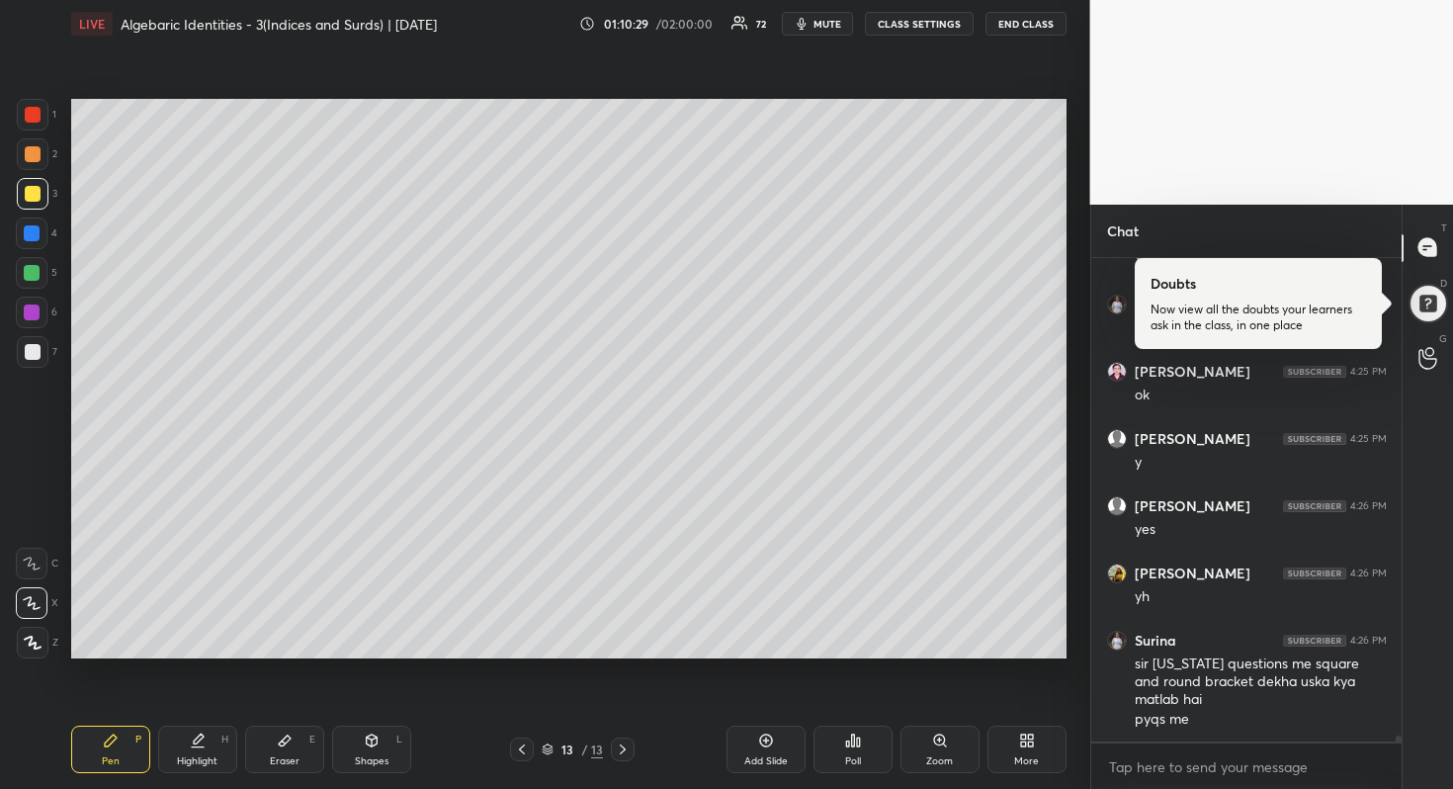
scroll to position [40548, 0]
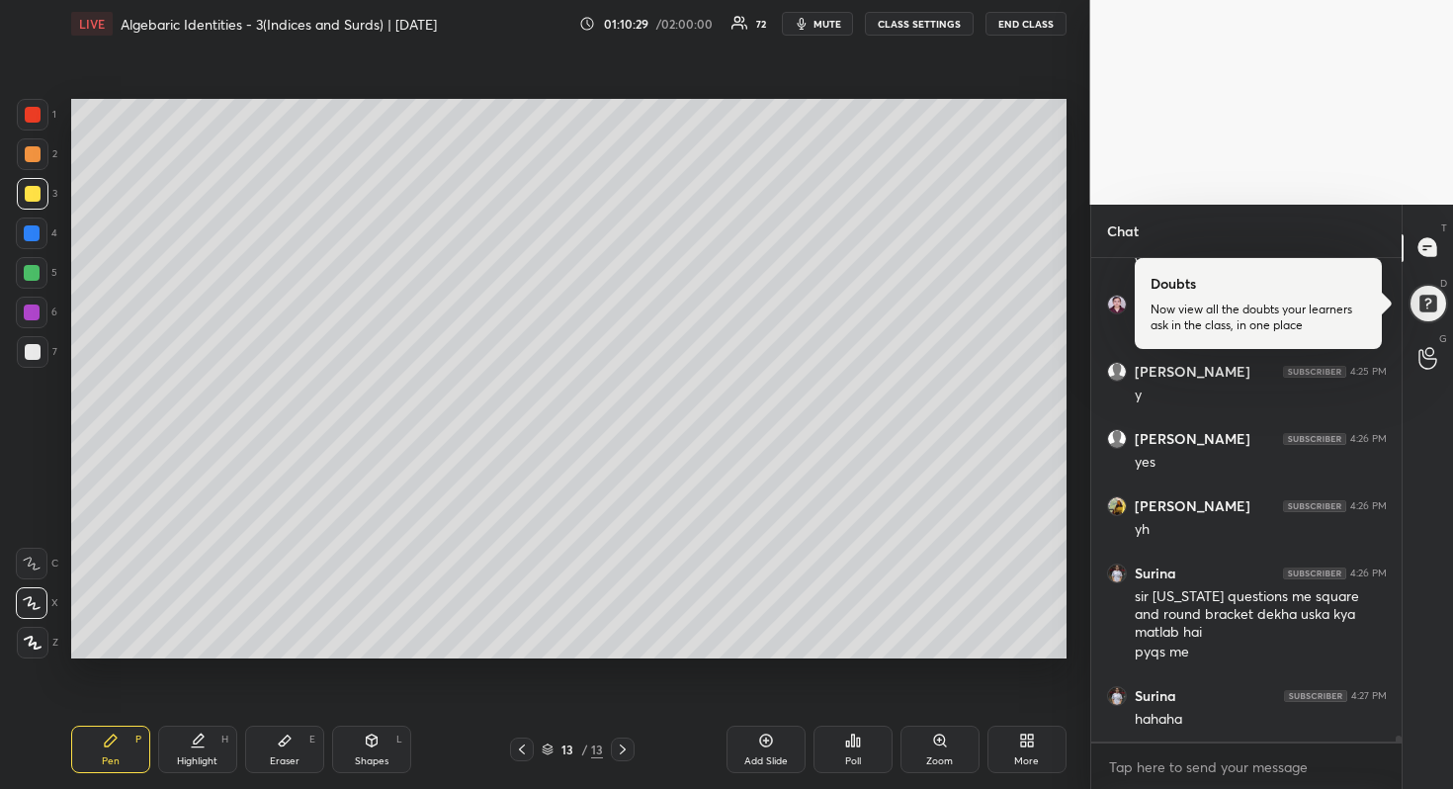
click at [37, 273] on div at bounding box center [32, 273] width 16 height 16
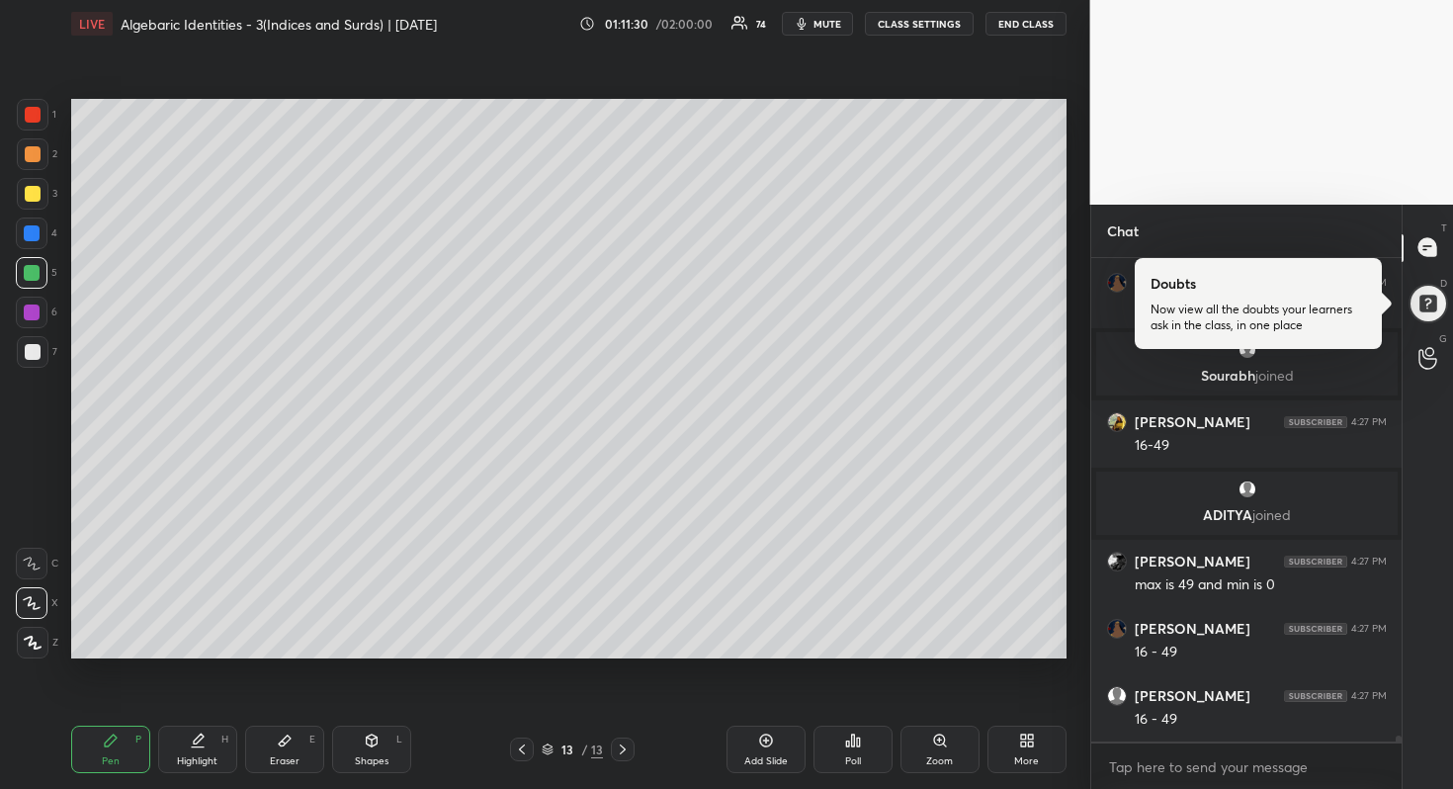
scroll to position [40845, 0]
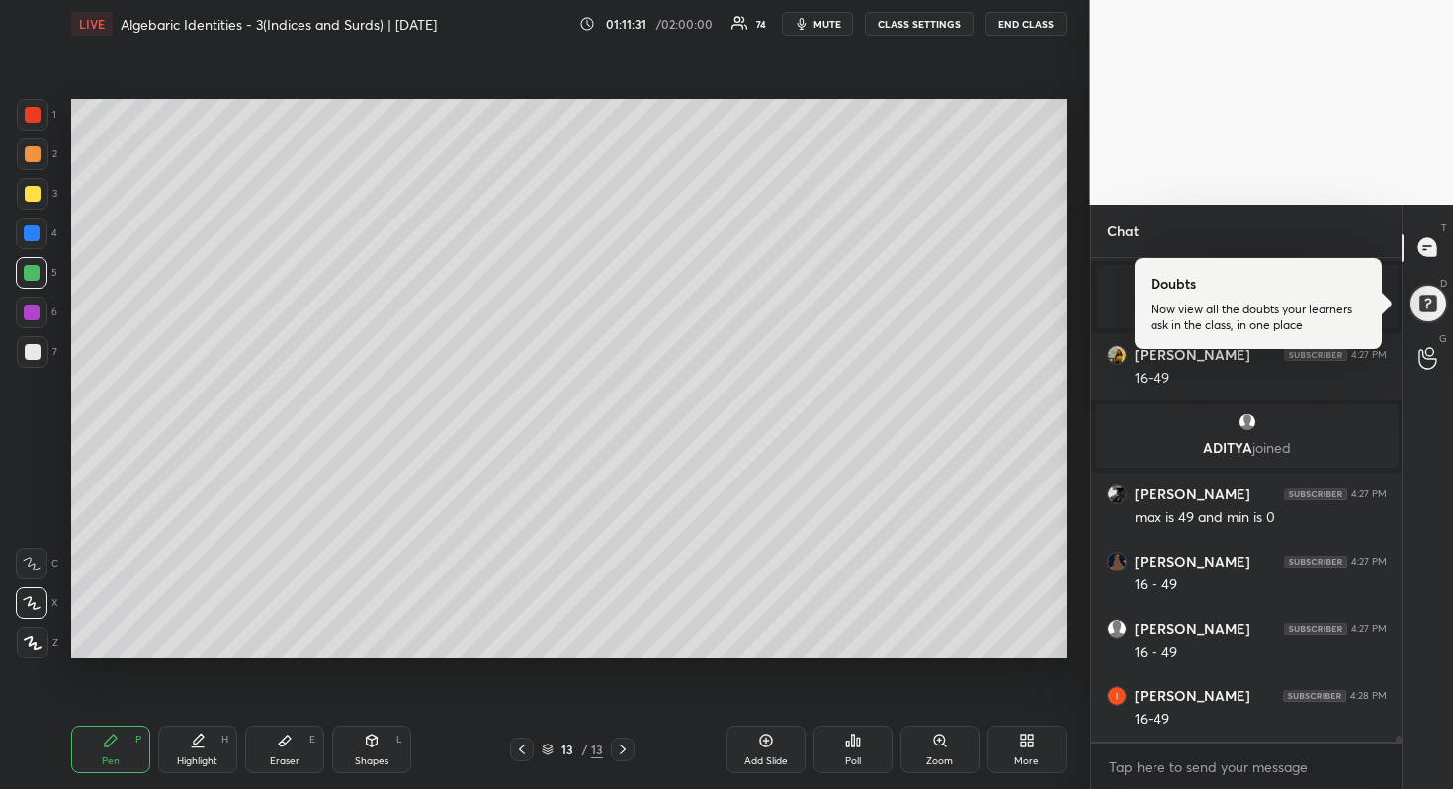
drag, startPoint x: 36, startPoint y: 348, endPoint x: 67, endPoint y: 333, distance: 34.9
click at [37, 348] on div at bounding box center [33, 352] width 16 height 16
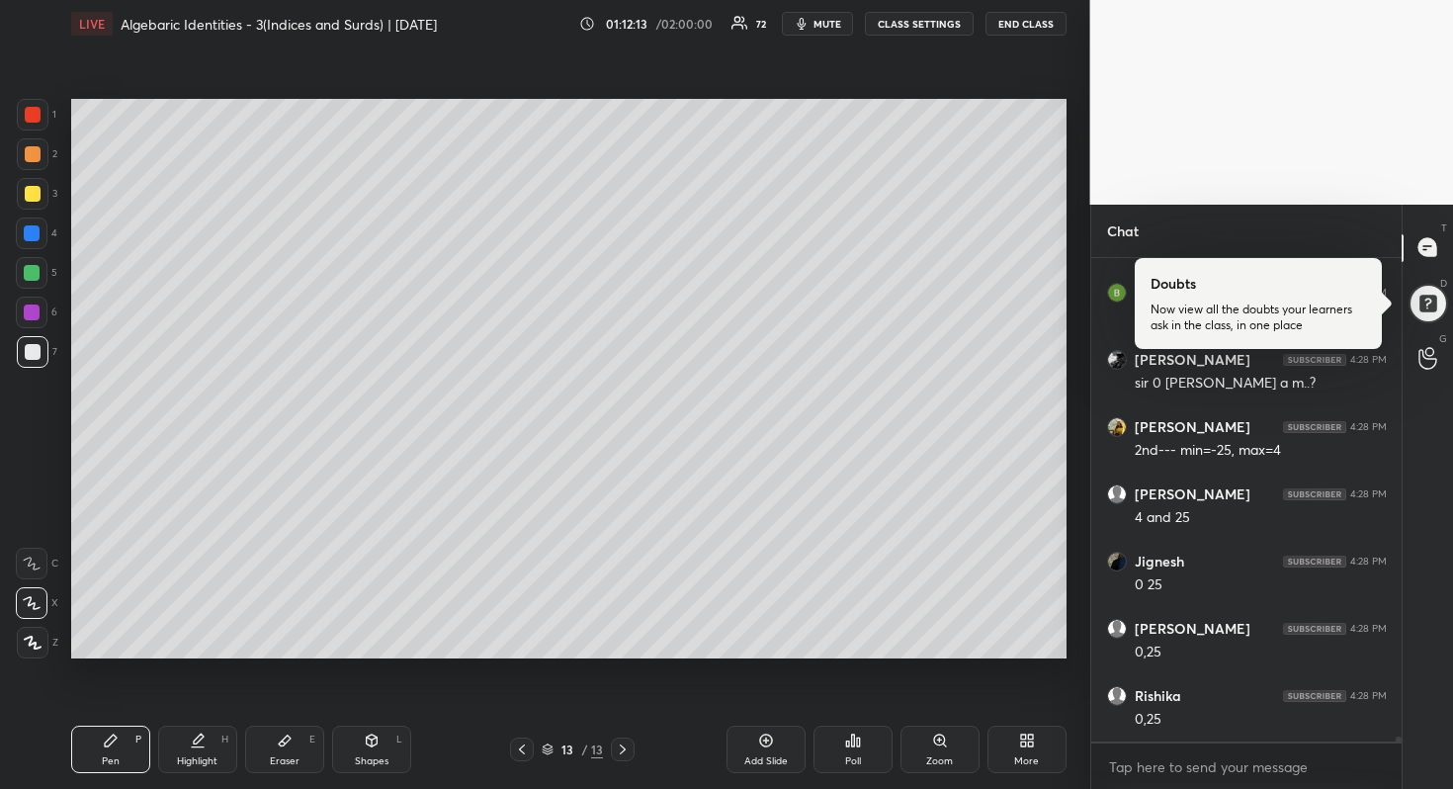
scroll to position [42929, 0]
click at [39, 240] on div at bounding box center [32, 234] width 32 height 32
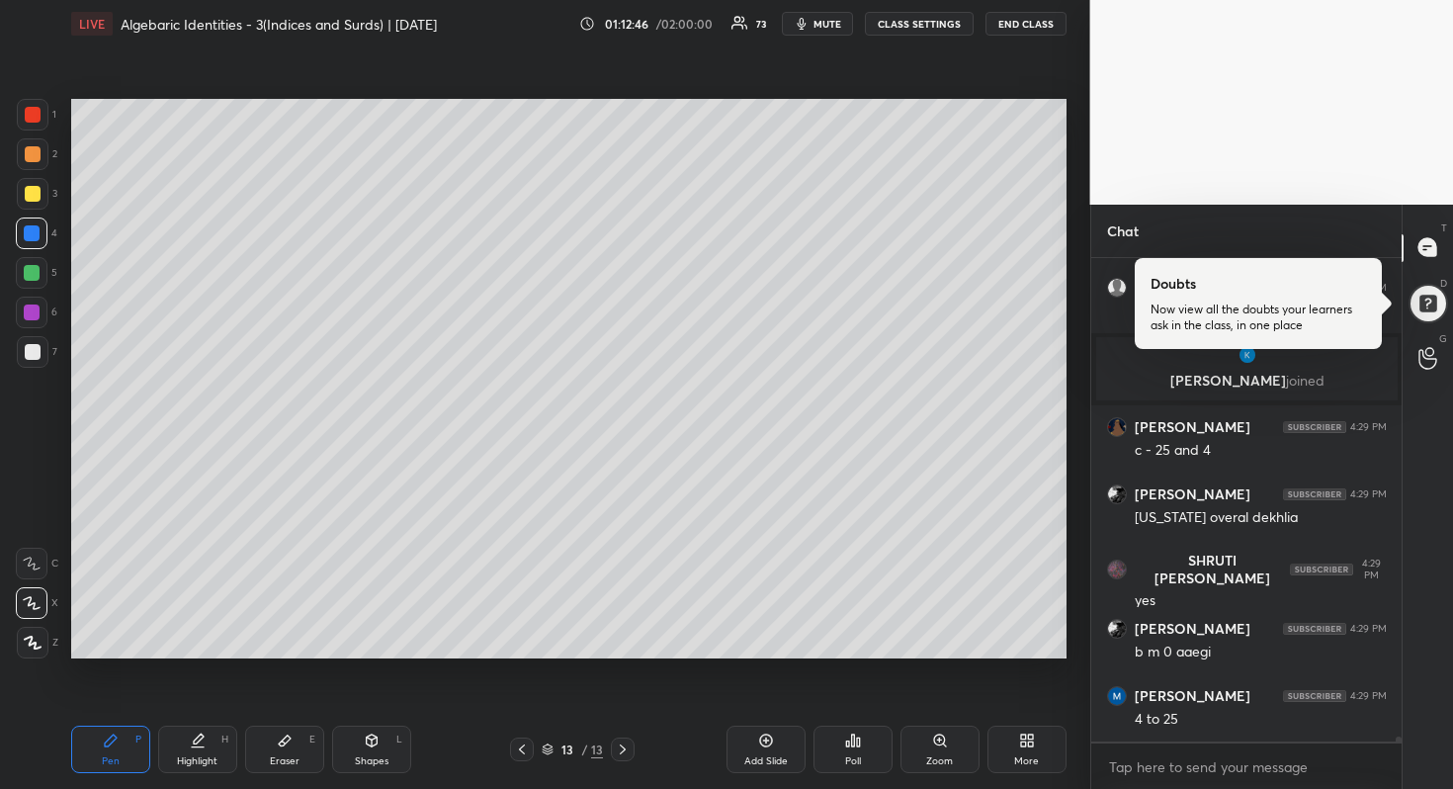
scroll to position [42928, 0]
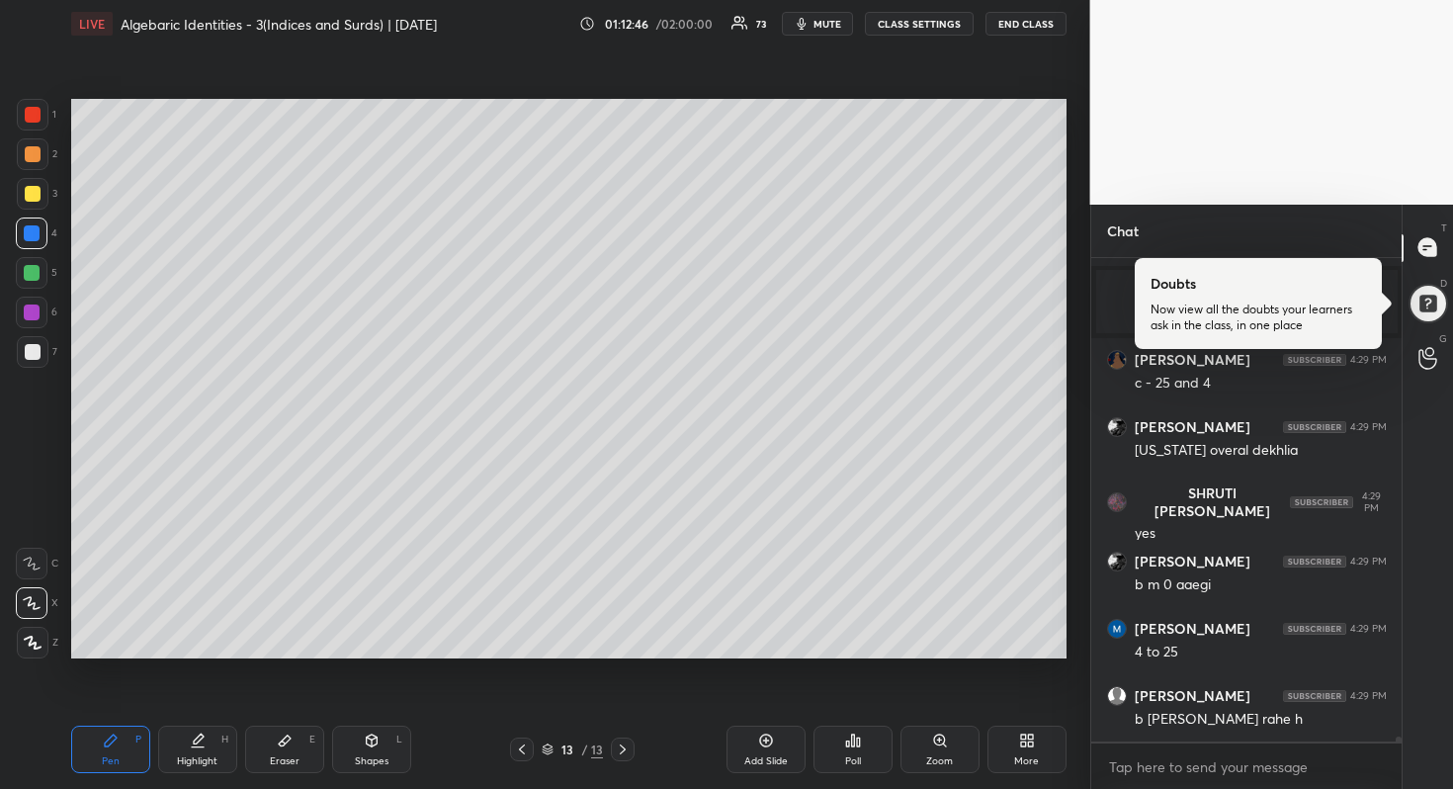
click at [31, 274] on div at bounding box center [32, 273] width 16 height 16
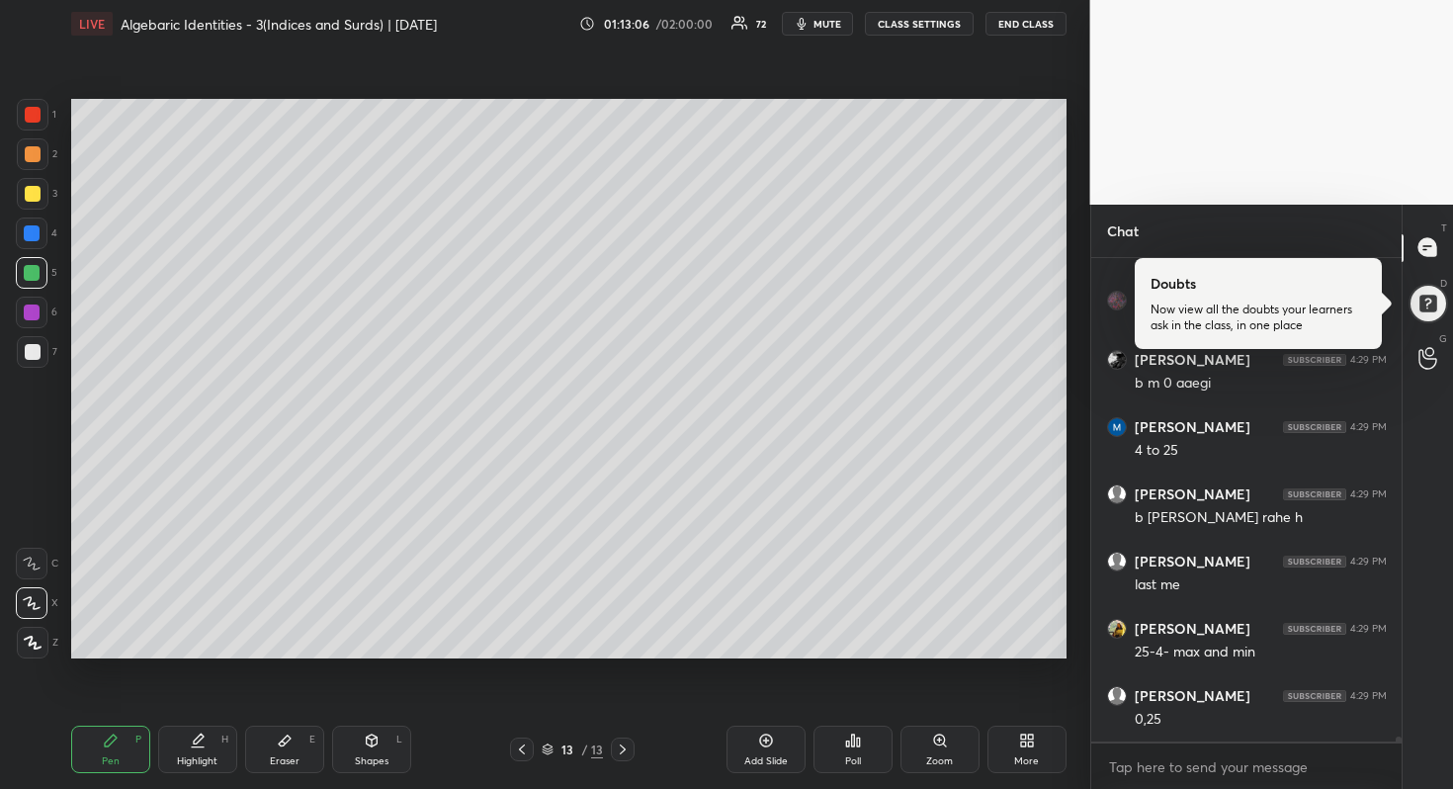
scroll to position [43150, 0]
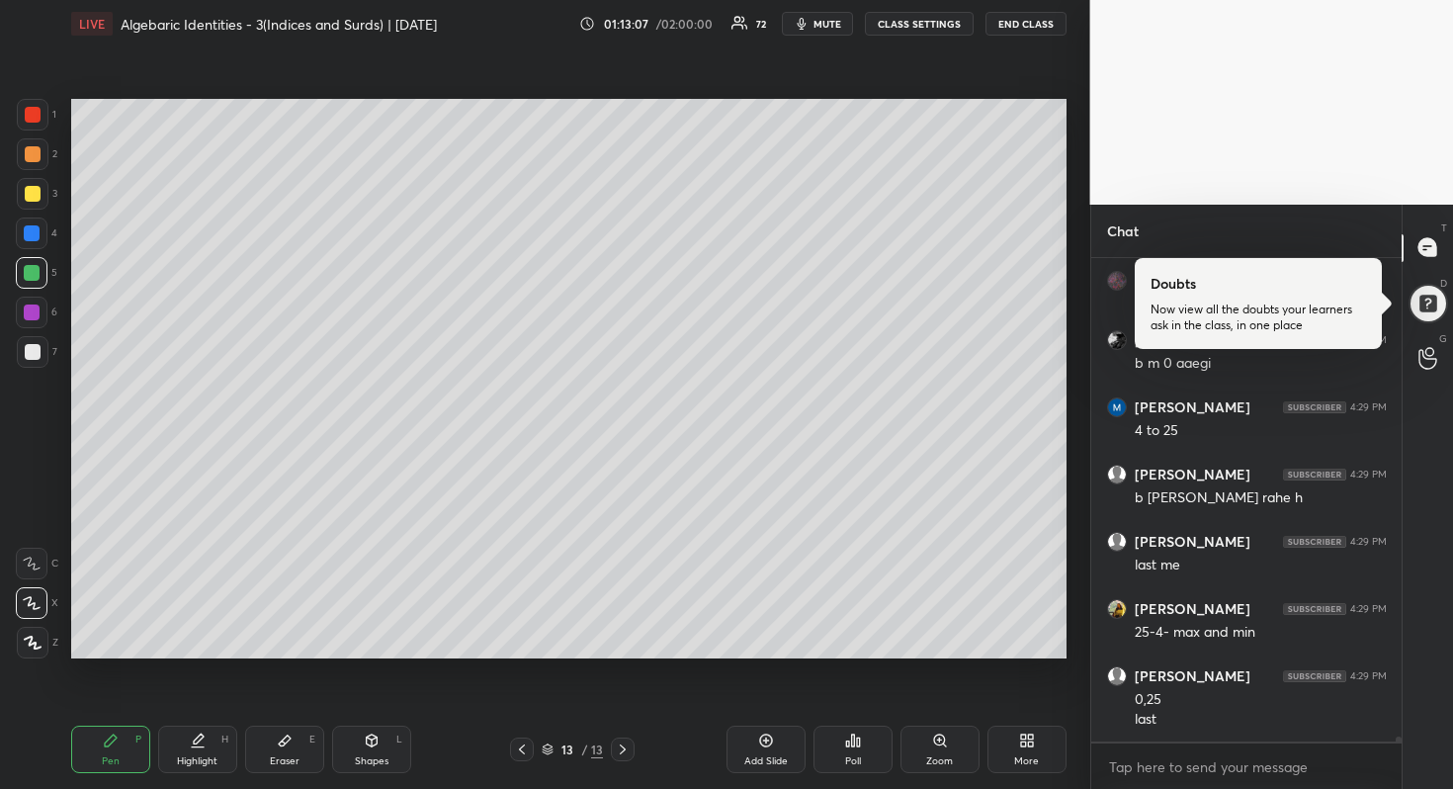
click at [42, 346] on div at bounding box center [33, 352] width 32 height 32
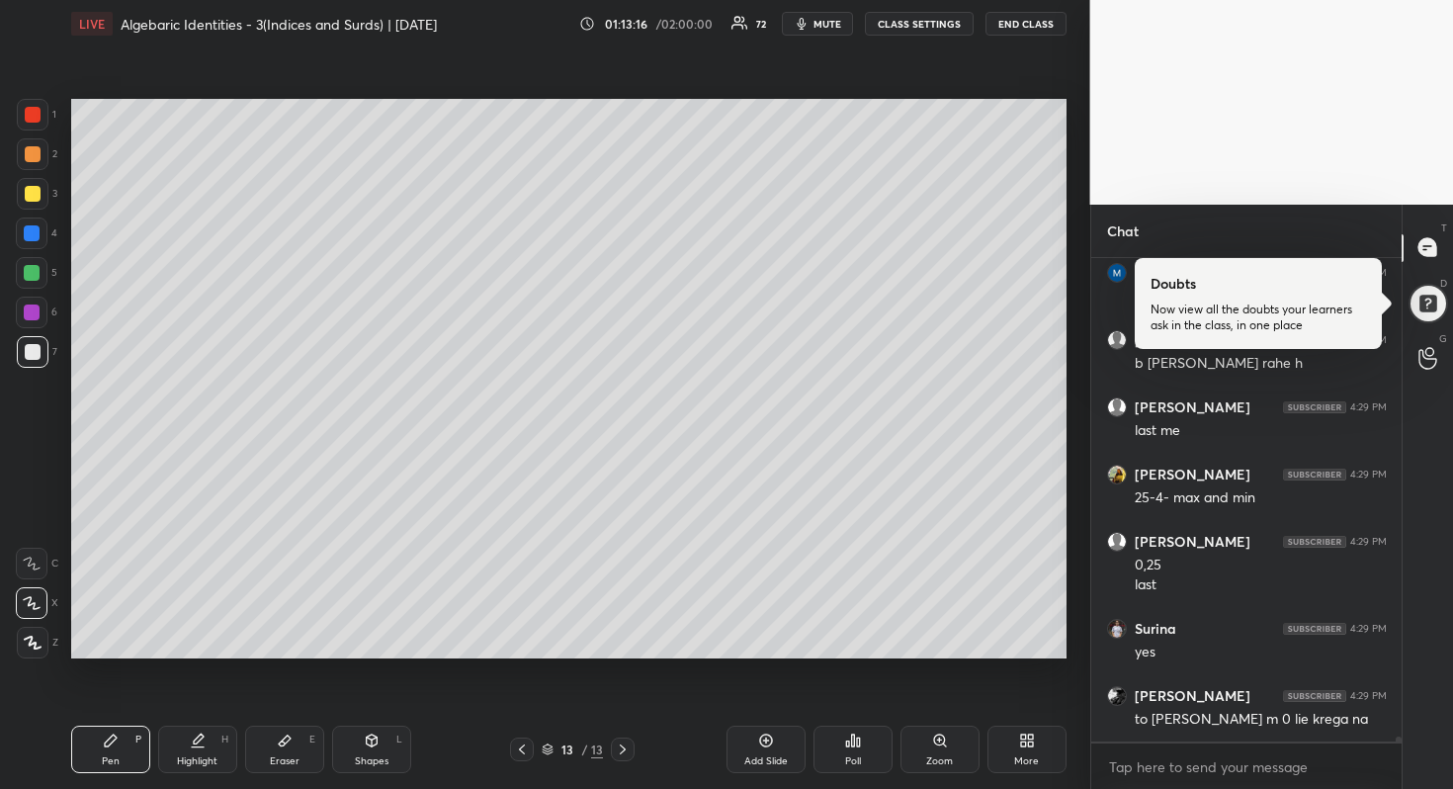
scroll to position [43352, 0]
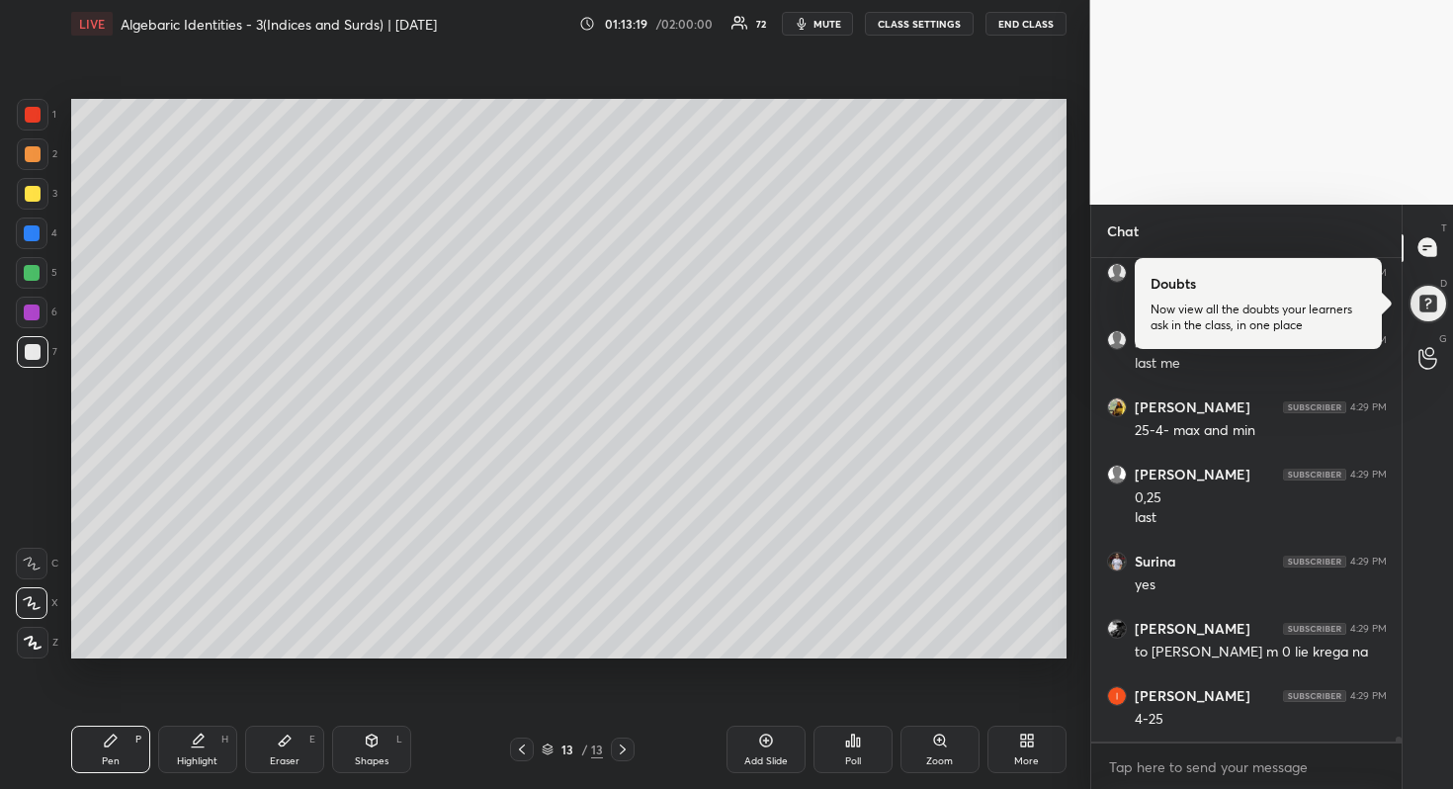
click at [26, 128] on div at bounding box center [33, 115] width 32 height 32
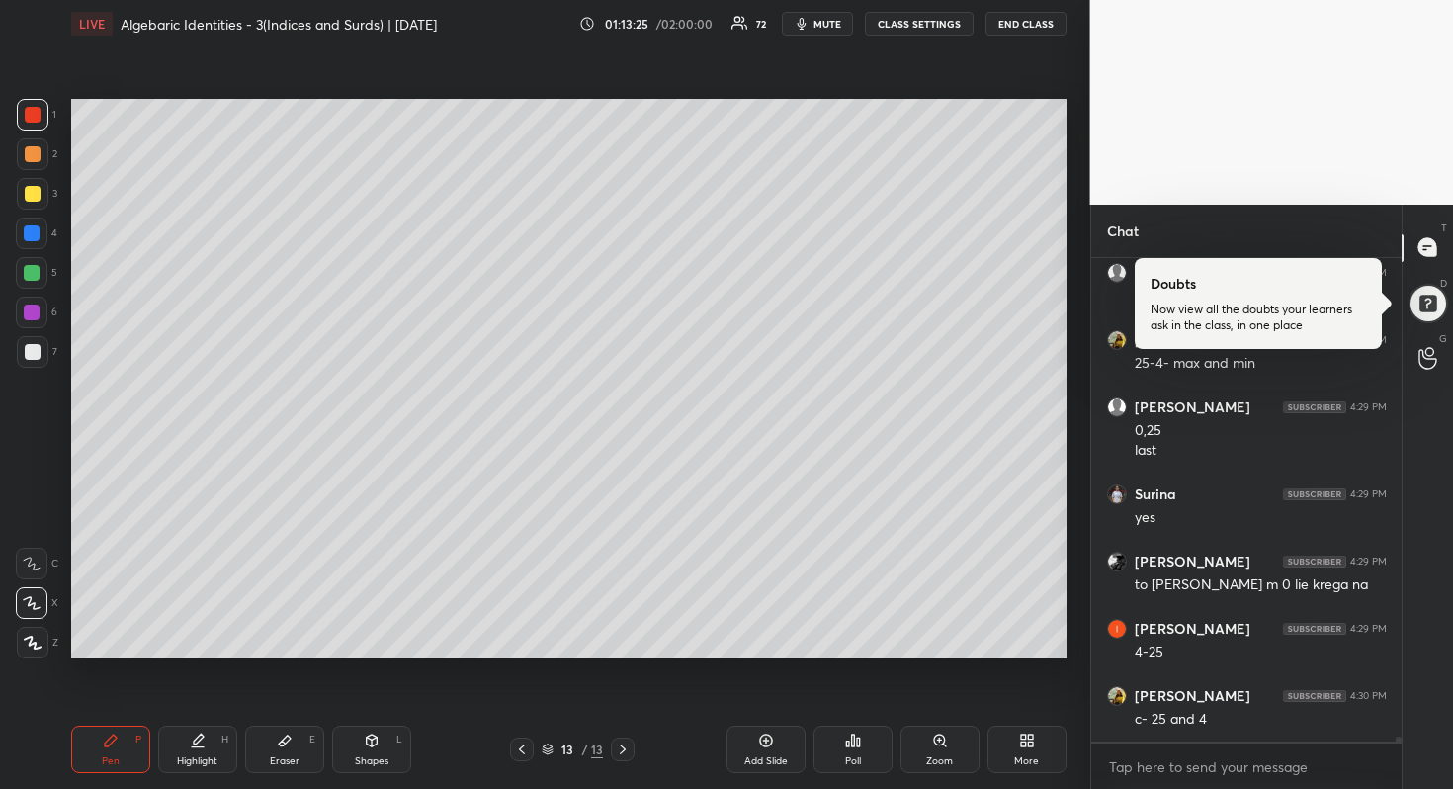
scroll to position [43486, 0]
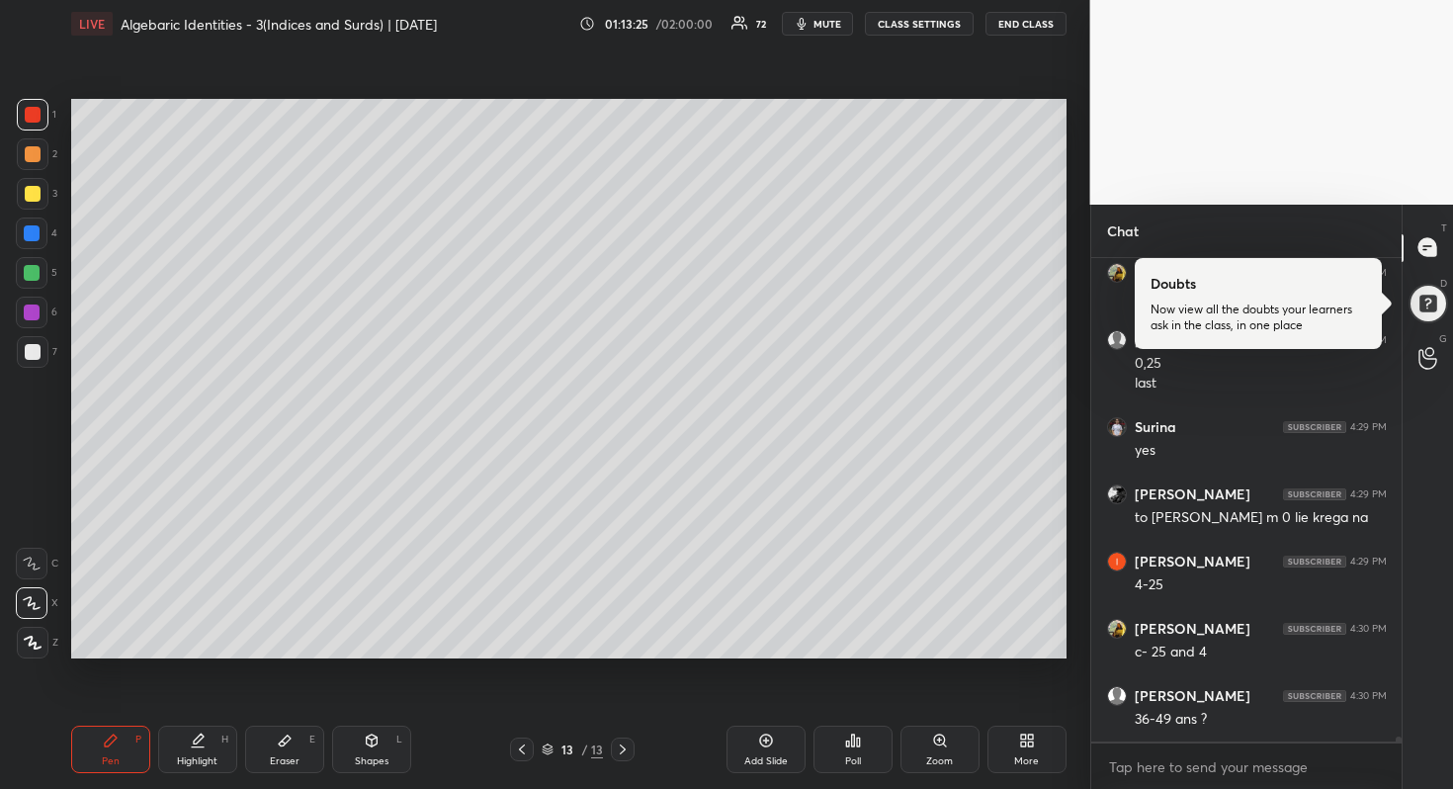
drag, startPoint x: 22, startPoint y: 281, endPoint x: 53, endPoint y: 287, distance: 32.2
click at [22, 281] on div at bounding box center [32, 273] width 32 height 32
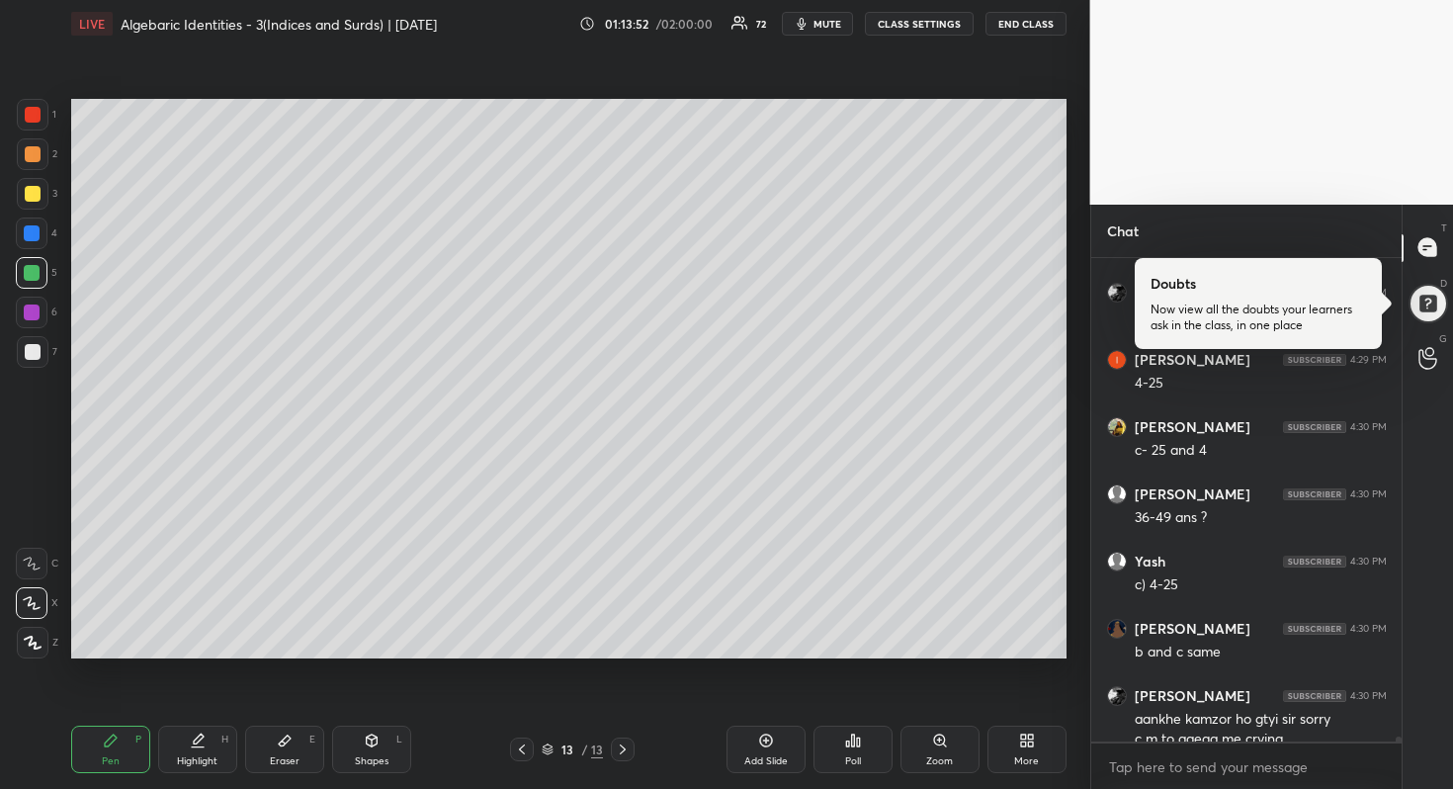
scroll to position [43707, 0]
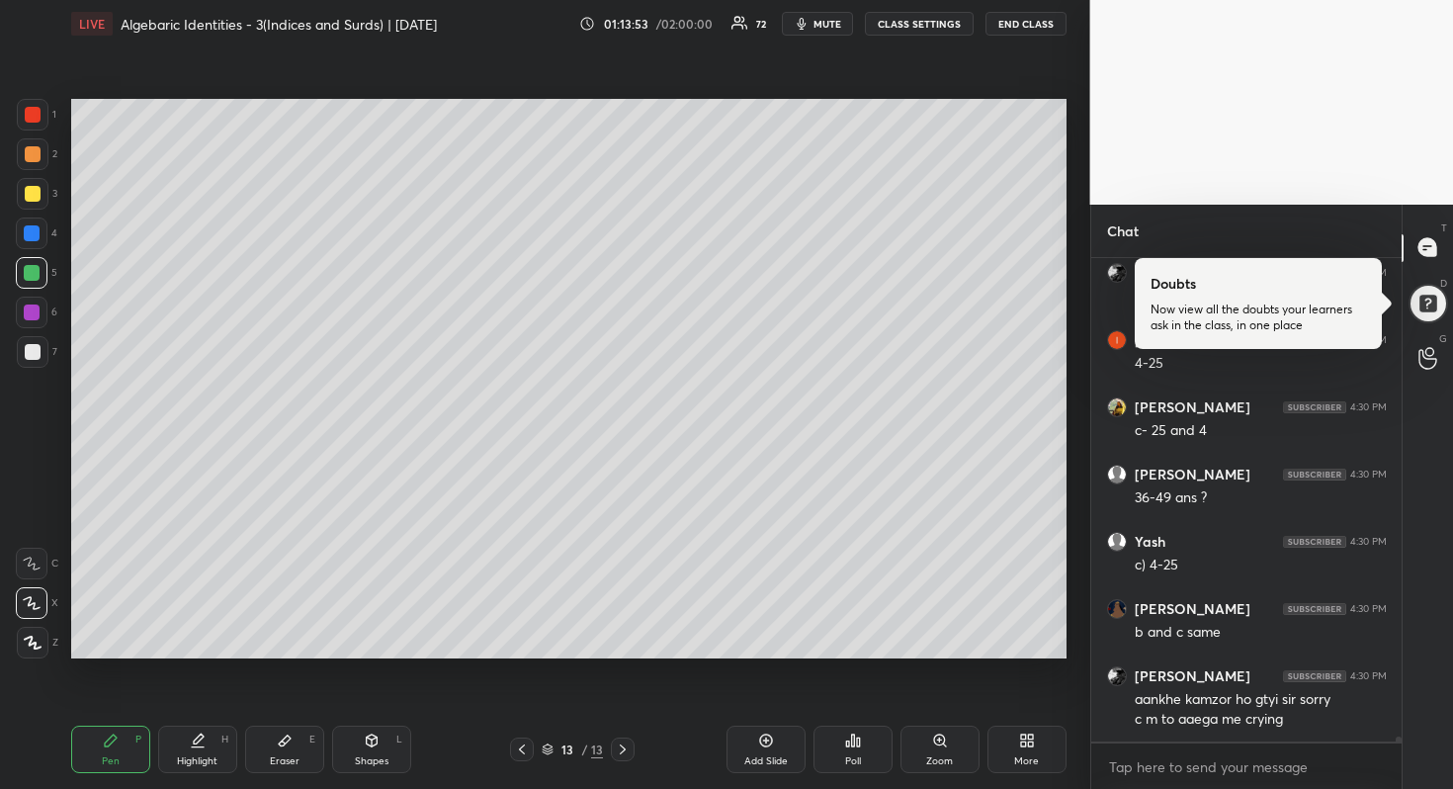
drag, startPoint x: 28, startPoint y: 342, endPoint x: 58, endPoint y: 334, distance: 31.7
click at [29, 342] on div at bounding box center [33, 352] width 32 height 32
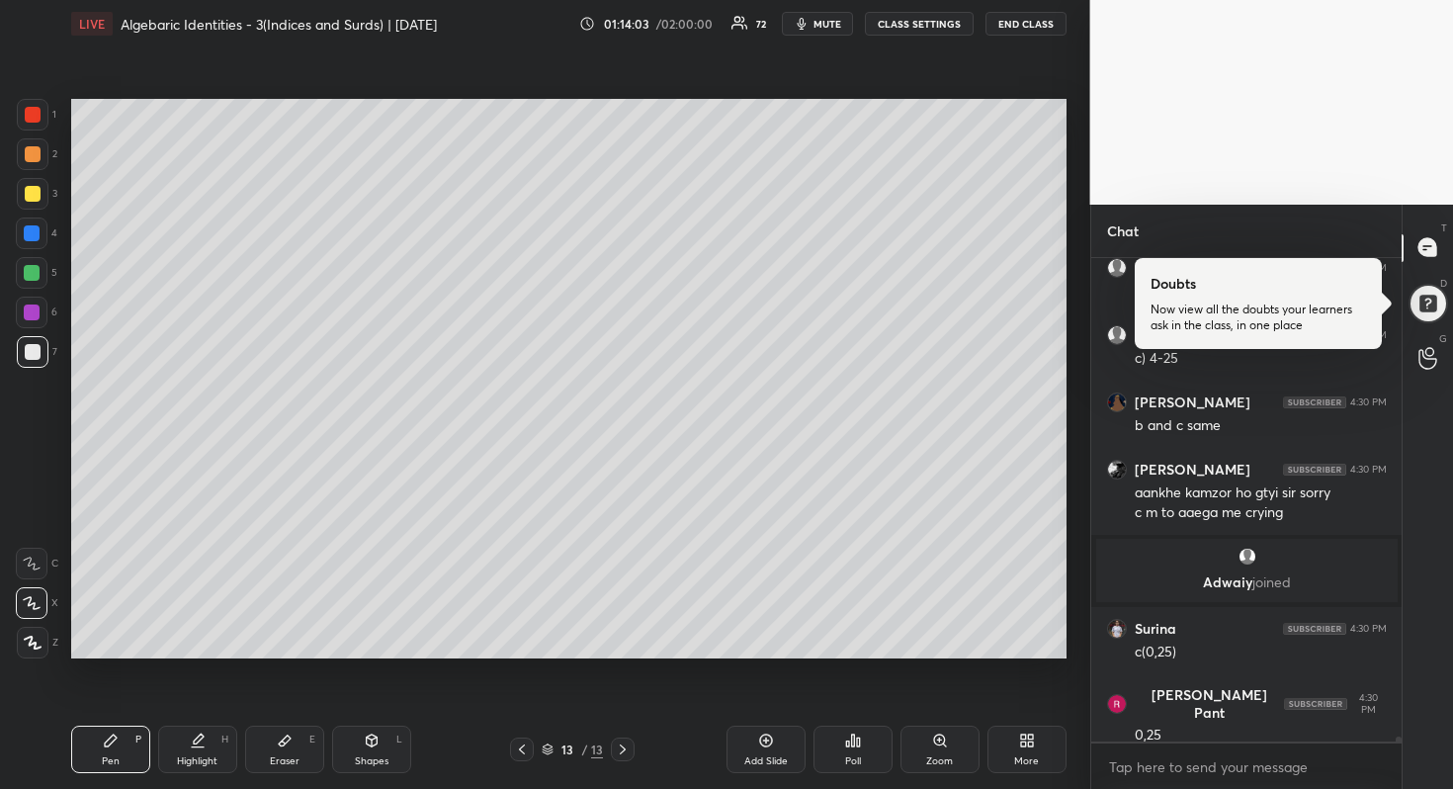
scroll to position [43661, 0]
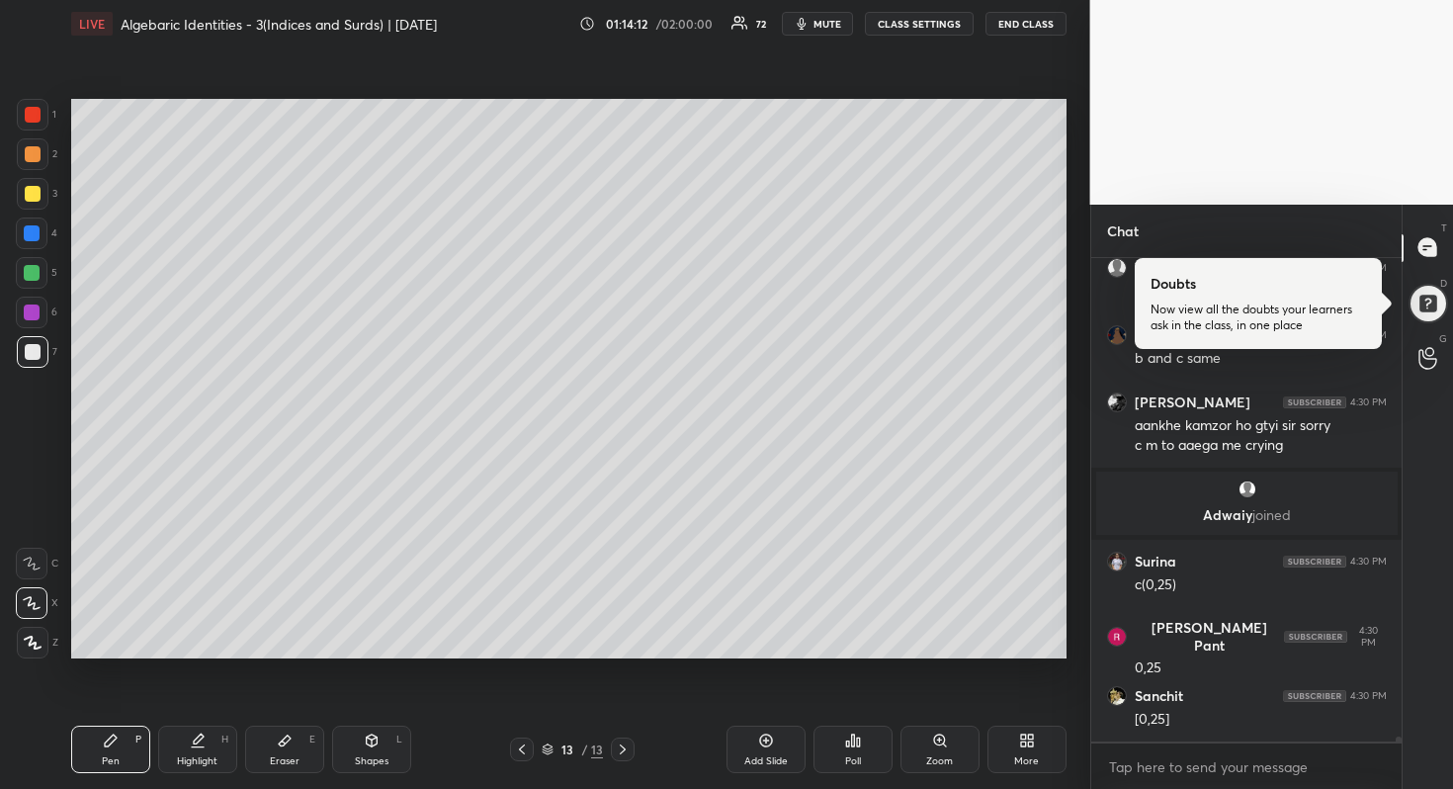
drag, startPoint x: 766, startPoint y: 760, endPoint x: 768, endPoint y: 741, distance: 19.9
click at [766, 759] on div "Add Slide" at bounding box center [767, 761] width 44 height 10
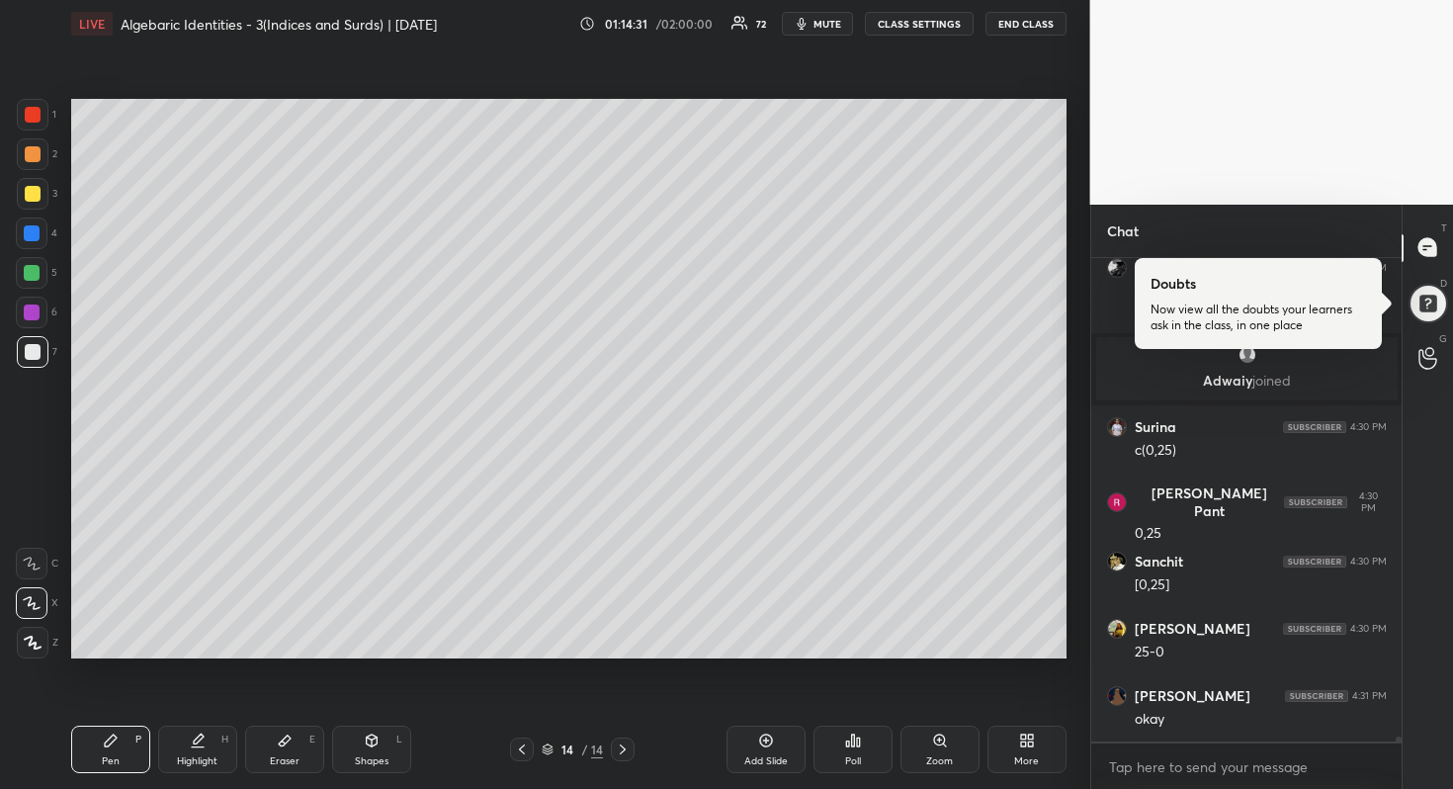
scroll to position [43863, 0]
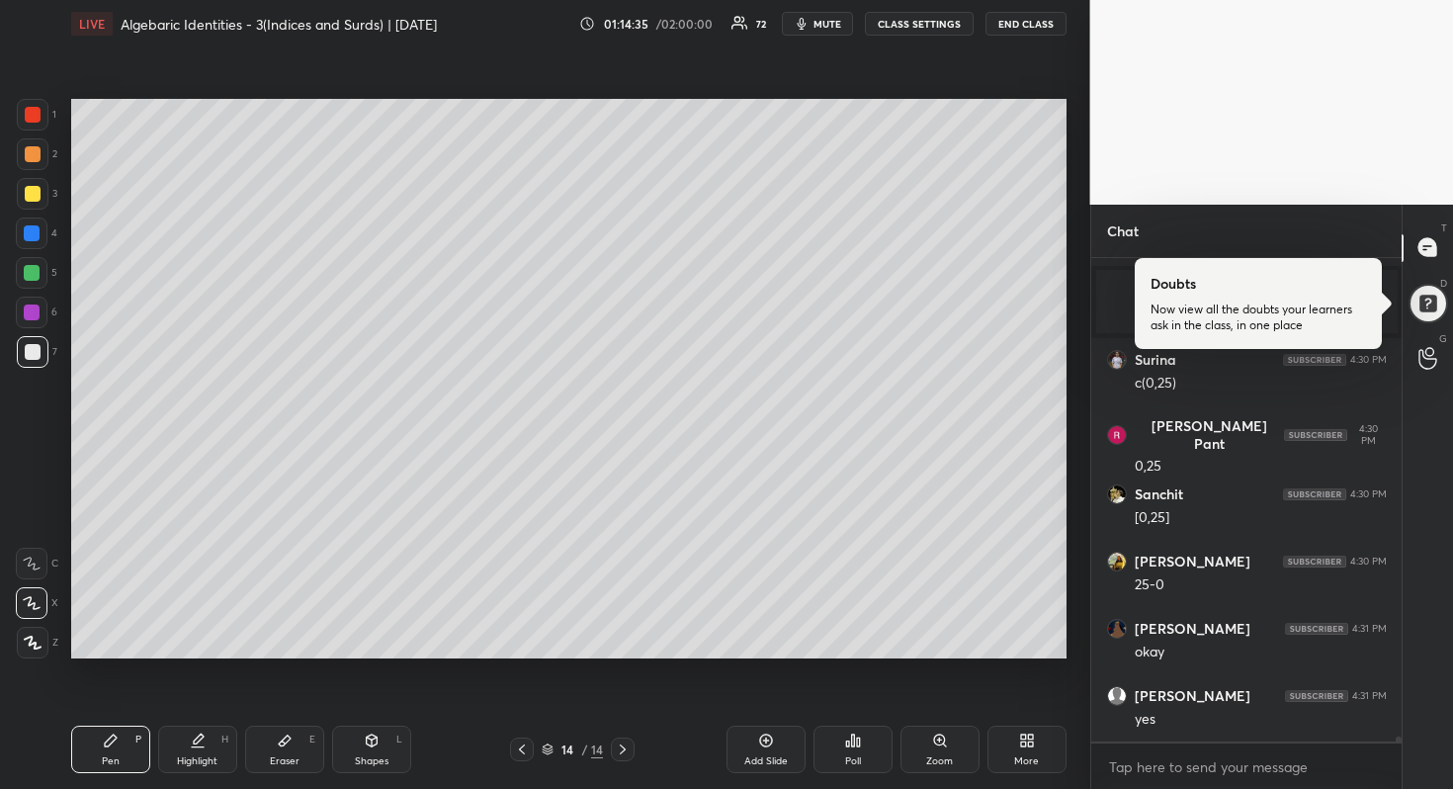
drag, startPoint x: 33, startPoint y: 272, endPoint x: 68, endPoint y: 269, distance: 35.7
click at [35, 272] on div at bounding box center [32, 273] width 16 height 16
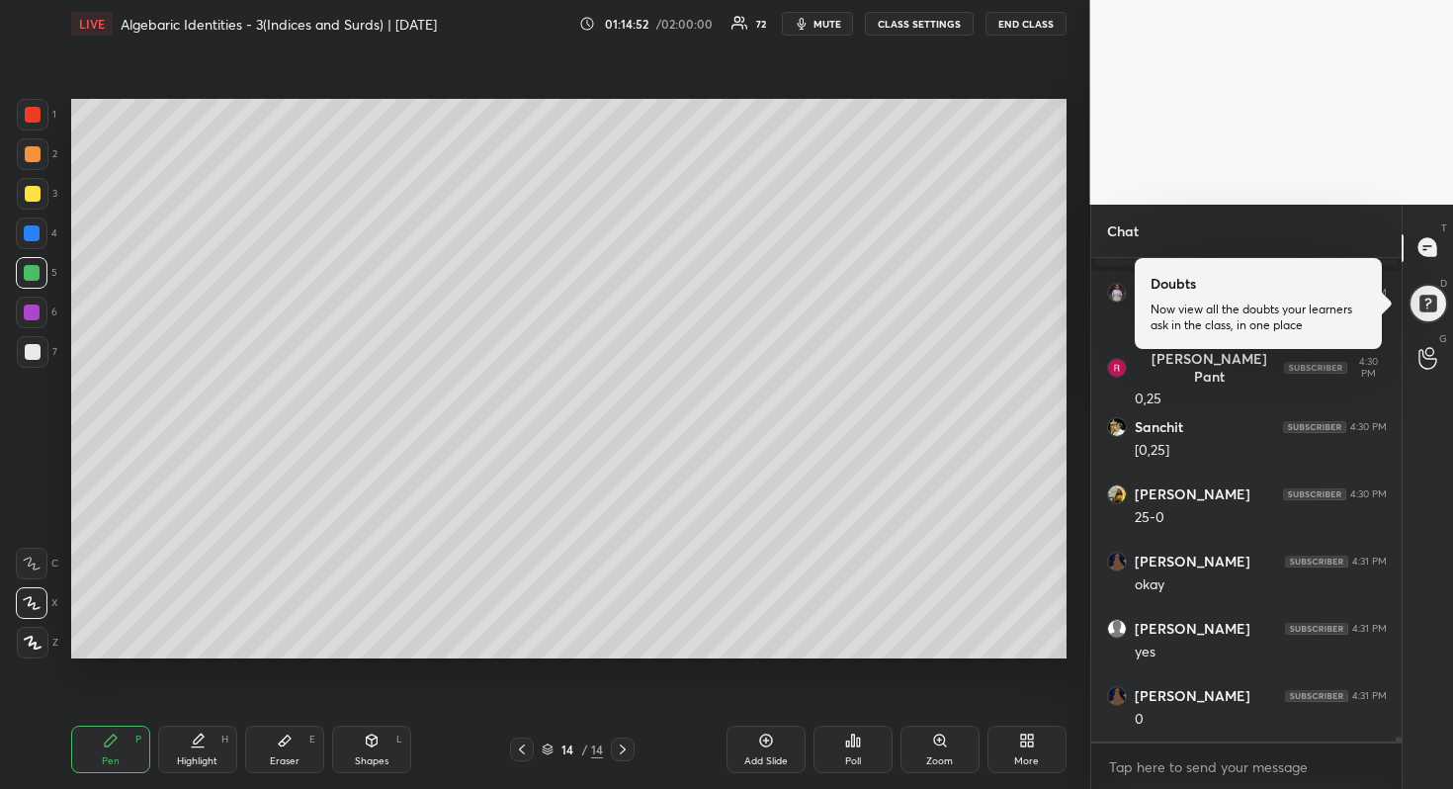
scroll to position [43997, 0]
click at [32, 153] on div at bounding box center [33, 154] width 16 height 16
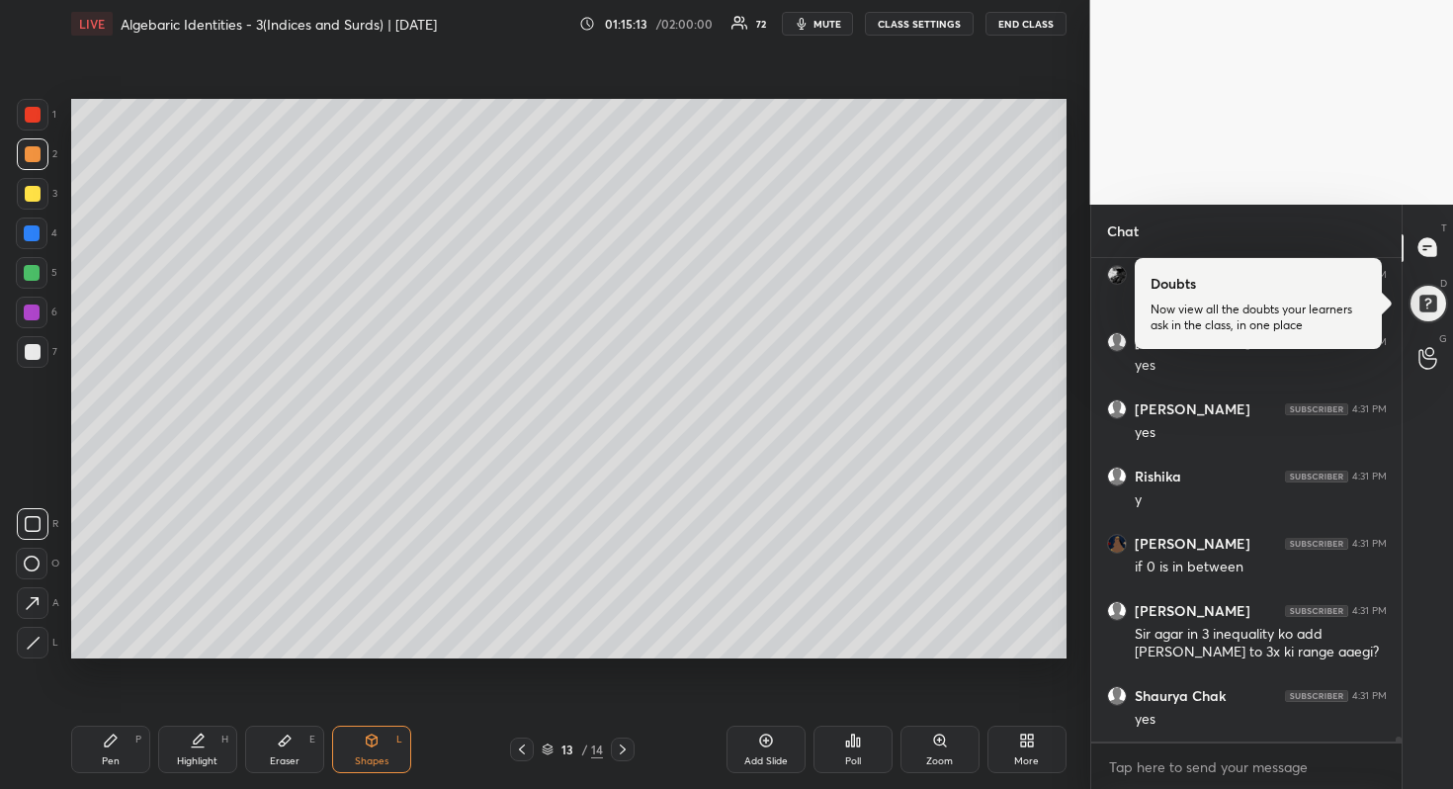
scroll to position [44755, 0]
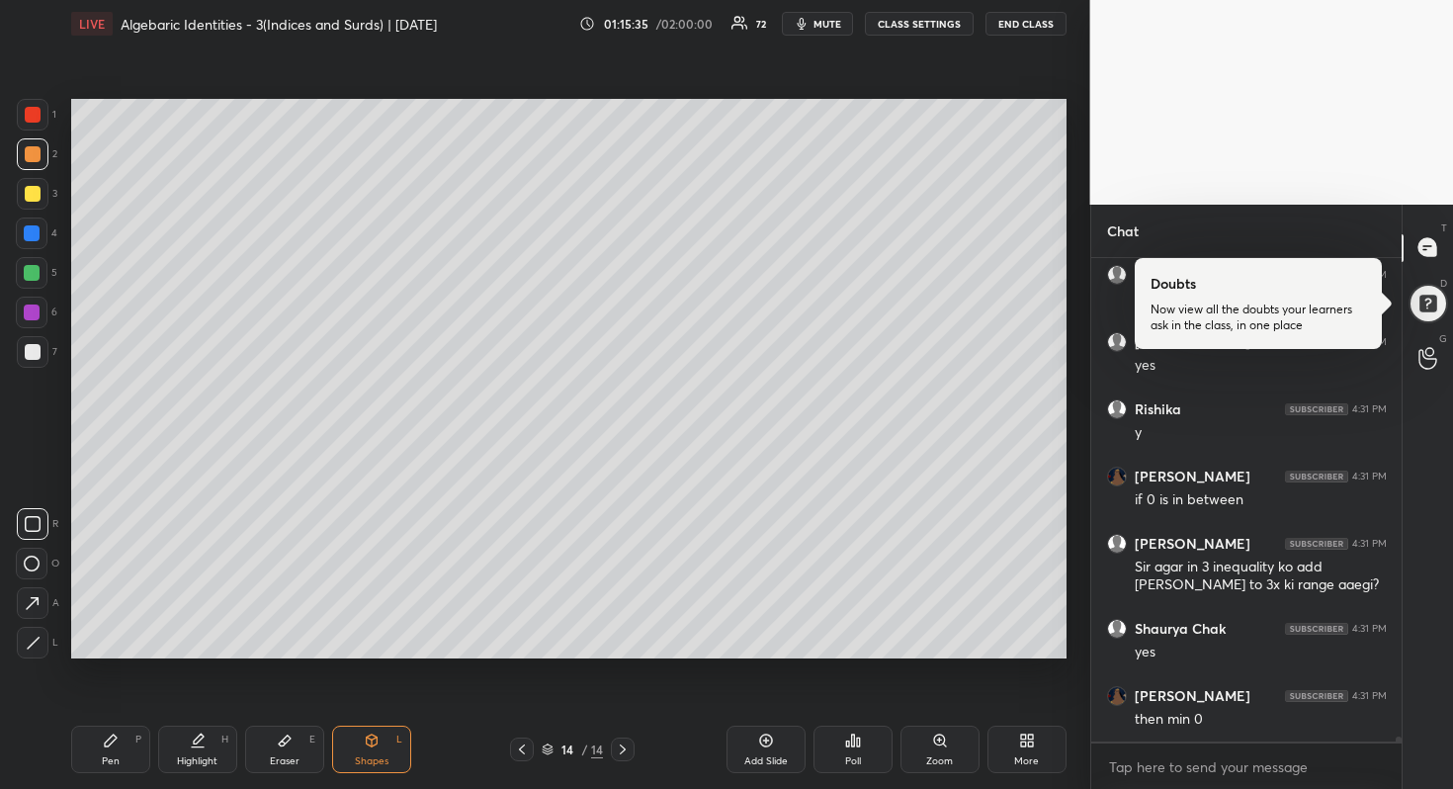
click at [776, 752] on div "Add Slide" at bounding box center [766, 749] width 79 height 47
drag, startPoint x: 129, startPoint y: 746, endPoint x: 146, endPoint y: 720, distance: 31.3
click at [125, 747] on div "Pen P" at bounding box center [110, 749] width 79 height 47
click at [31, 193] on div at bounding box center [33, 194] width 16 height 16
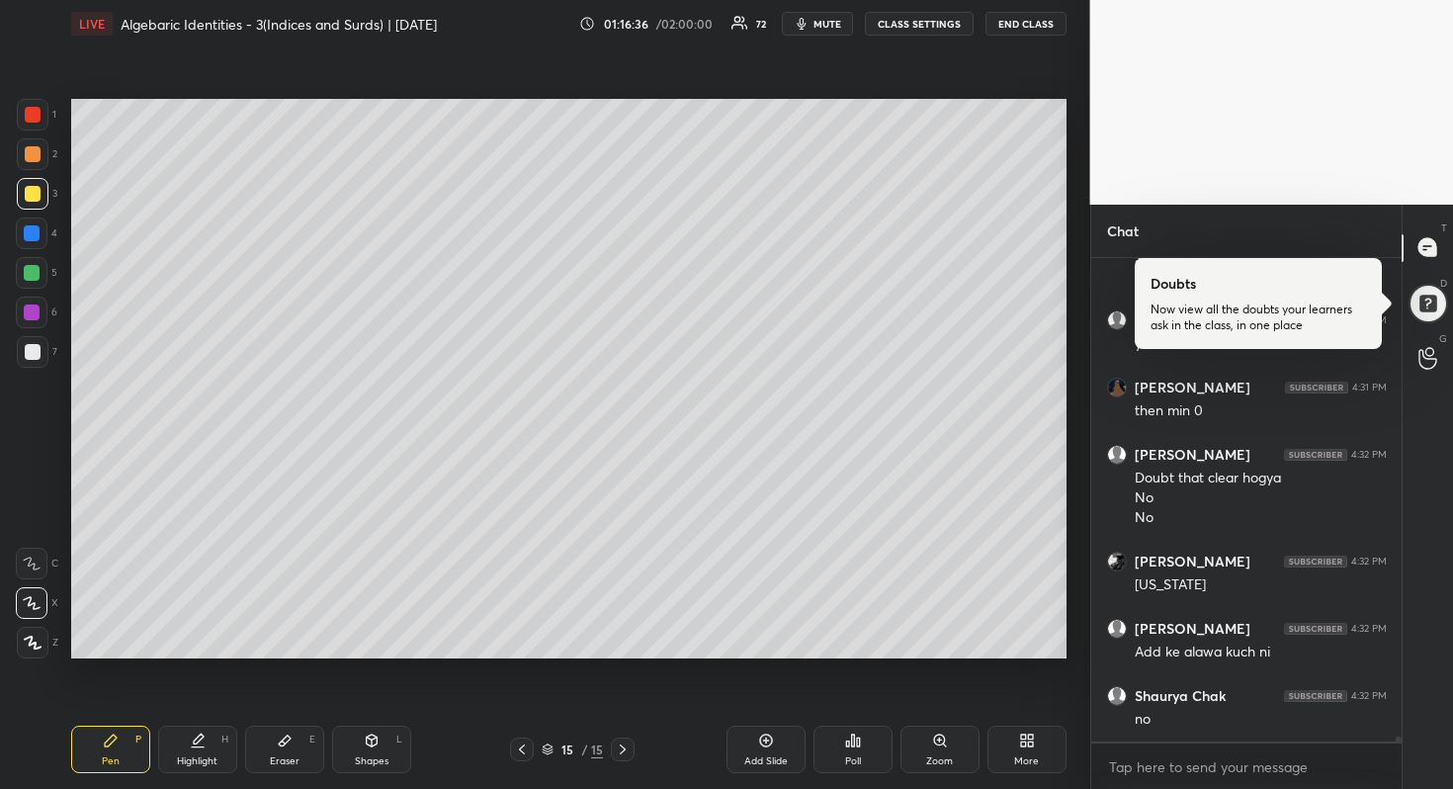
scroll to position [45130, 0]
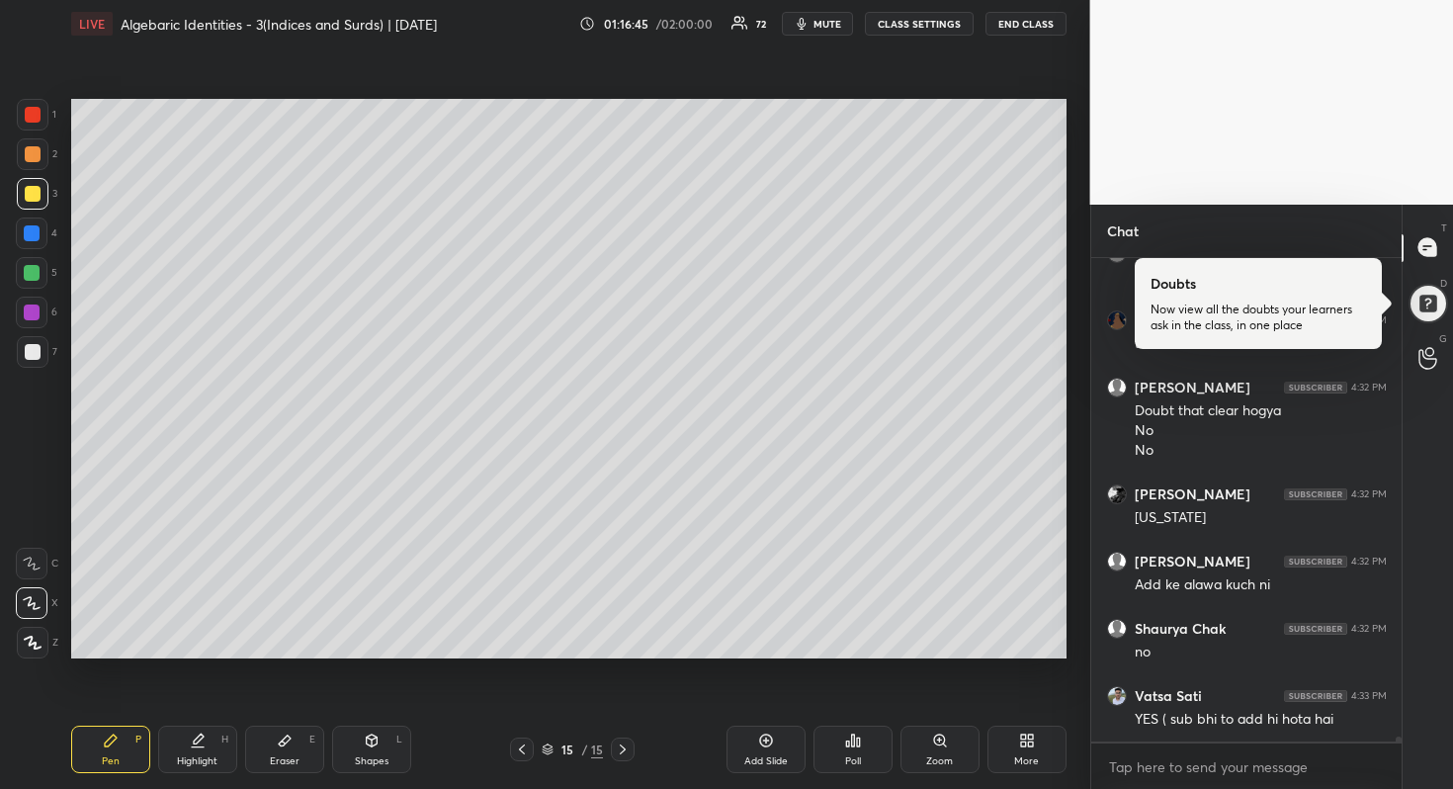
drag, startPoint x: 298, startPoint y: 752, endPoint x: 369, endPoint y: 678, distance: 102.8
click at [303, 748] on div "Eraser E" at bounding box center [284, 749] width 79 height 47
click at [126, 740] on div "Pen P" at bounding box center [110, 749] width 79 height 47
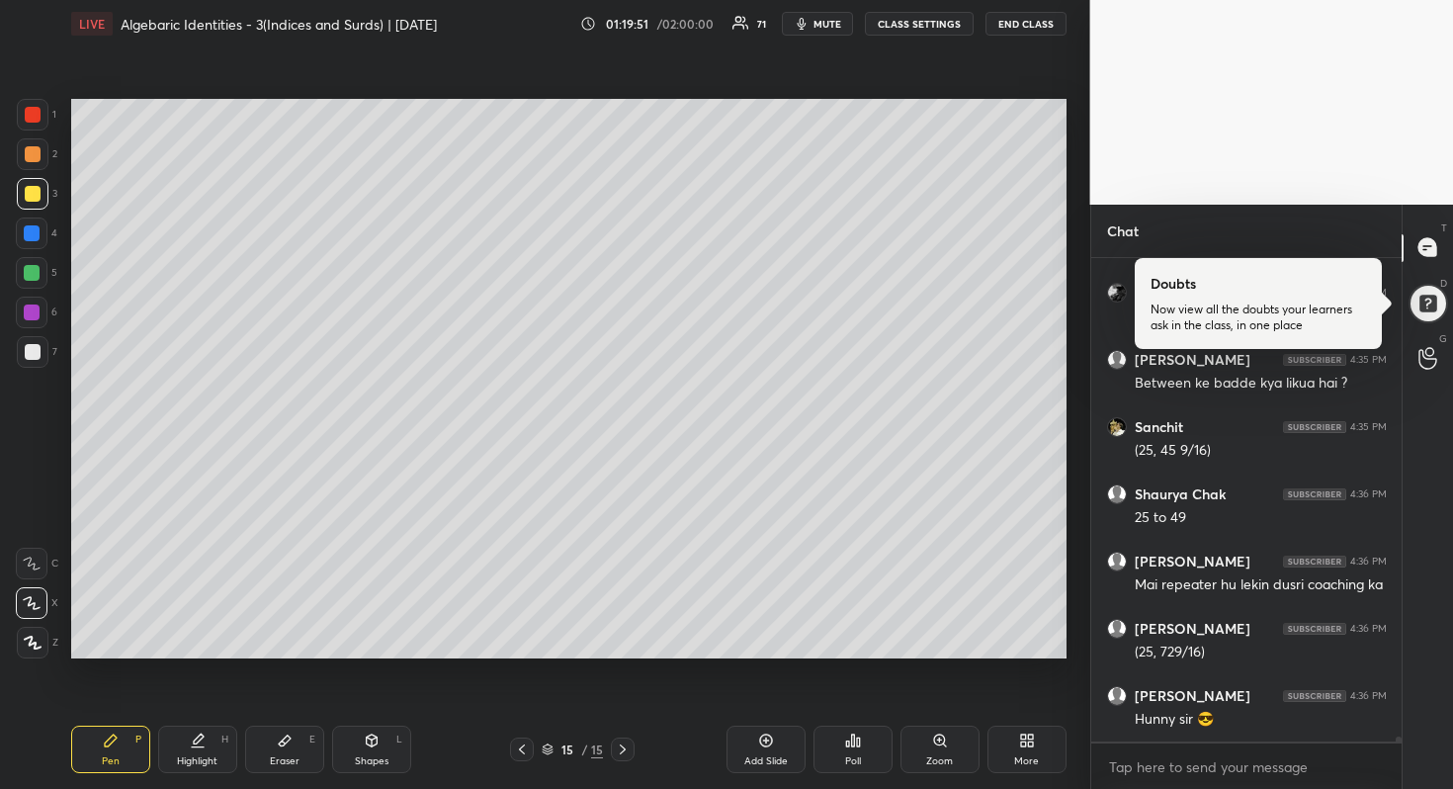
scroll to position [46744, 0]
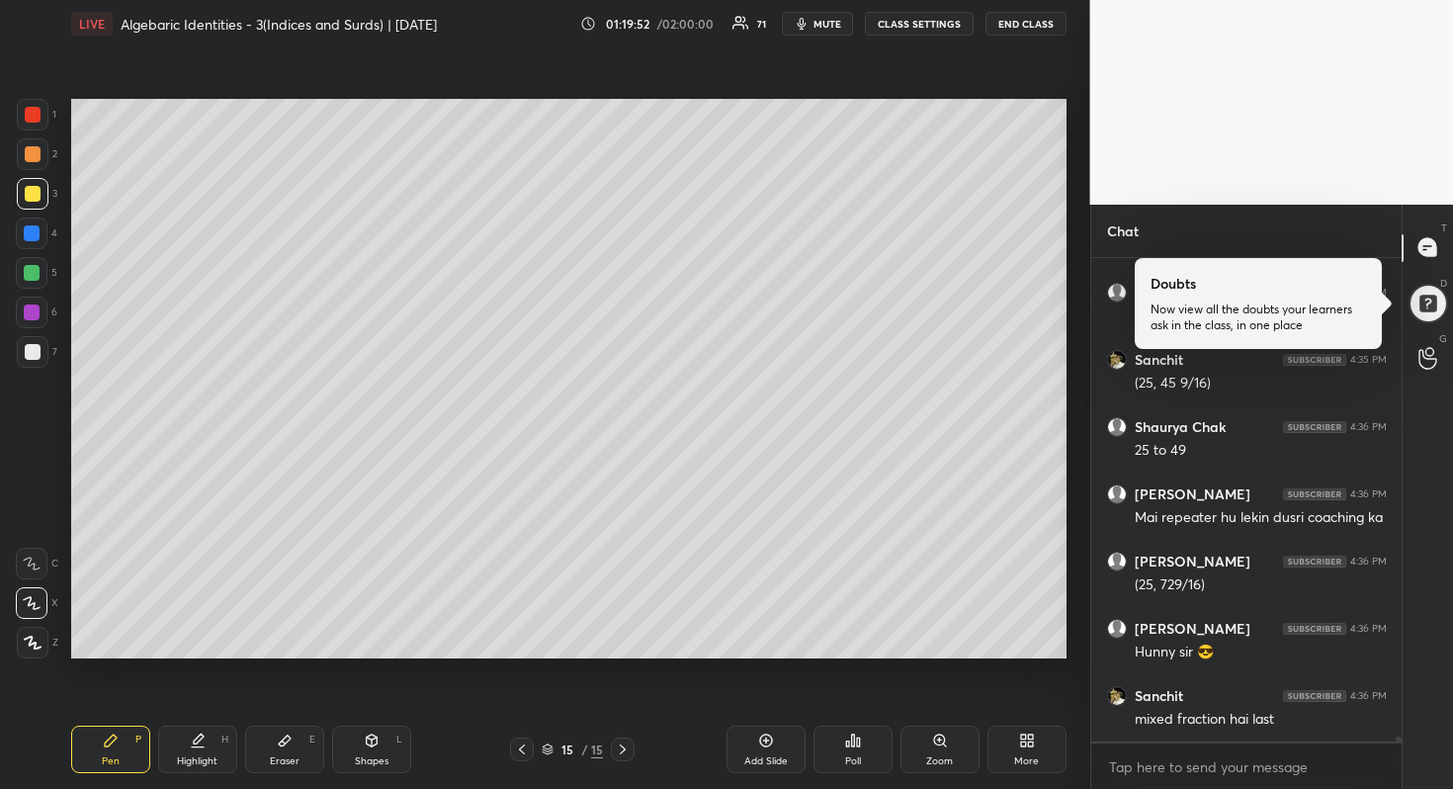
click at [37, 273] on div at bounding box center [32, 273] width 16 height 16
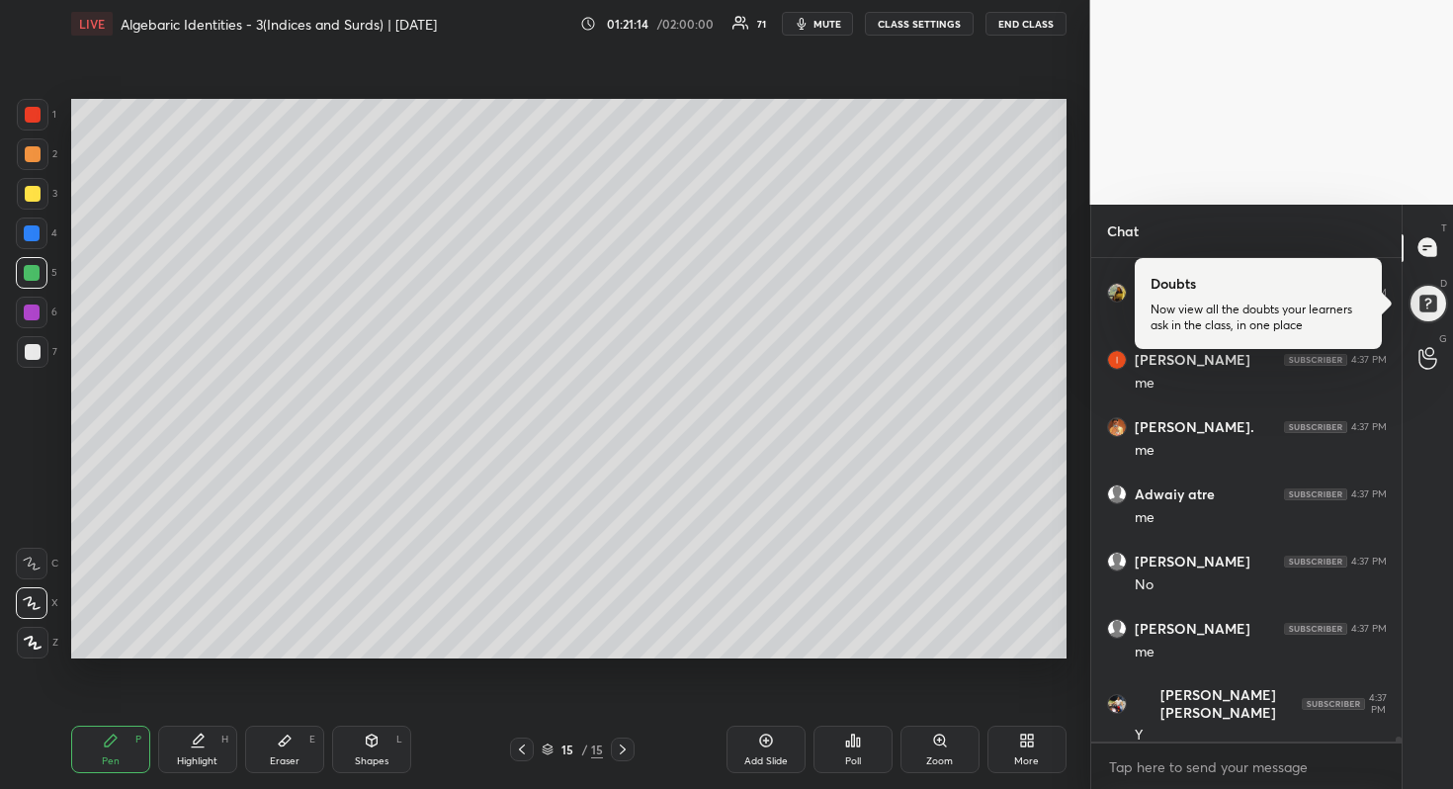
scroll to position [47907, 0]
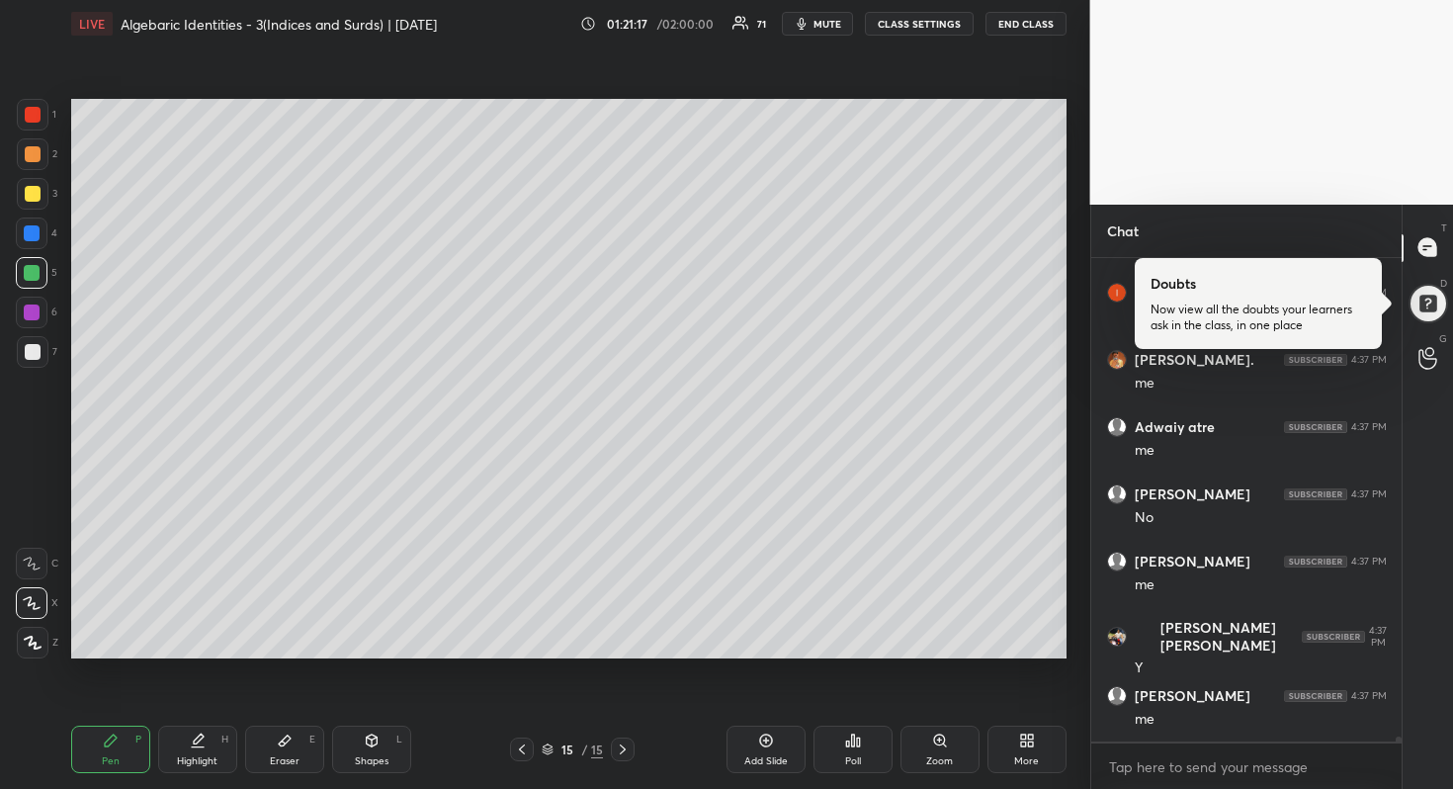
click at [39, 340] on div at bounding box center [33, 352] width 32 height 32
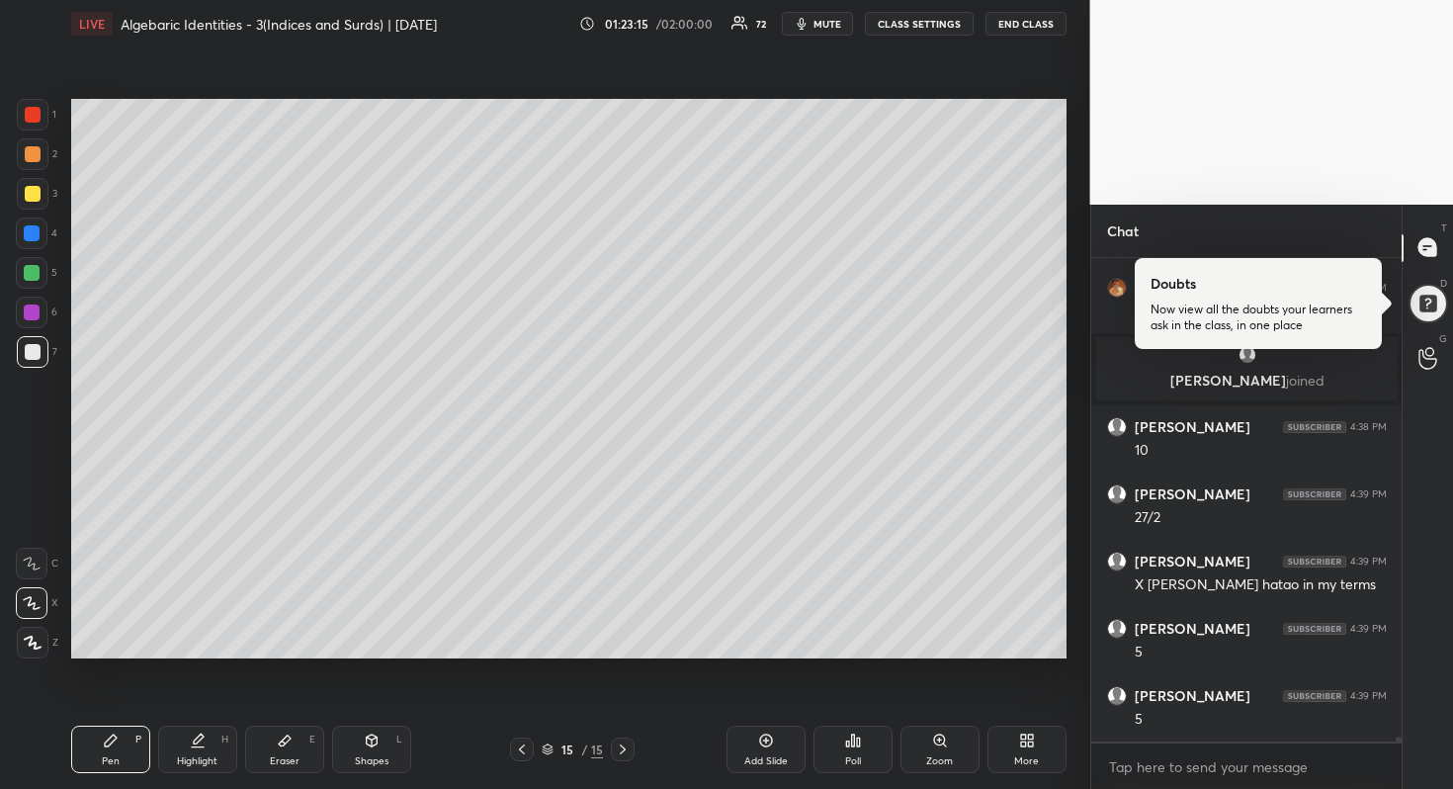
scroll to position [47546, 0]
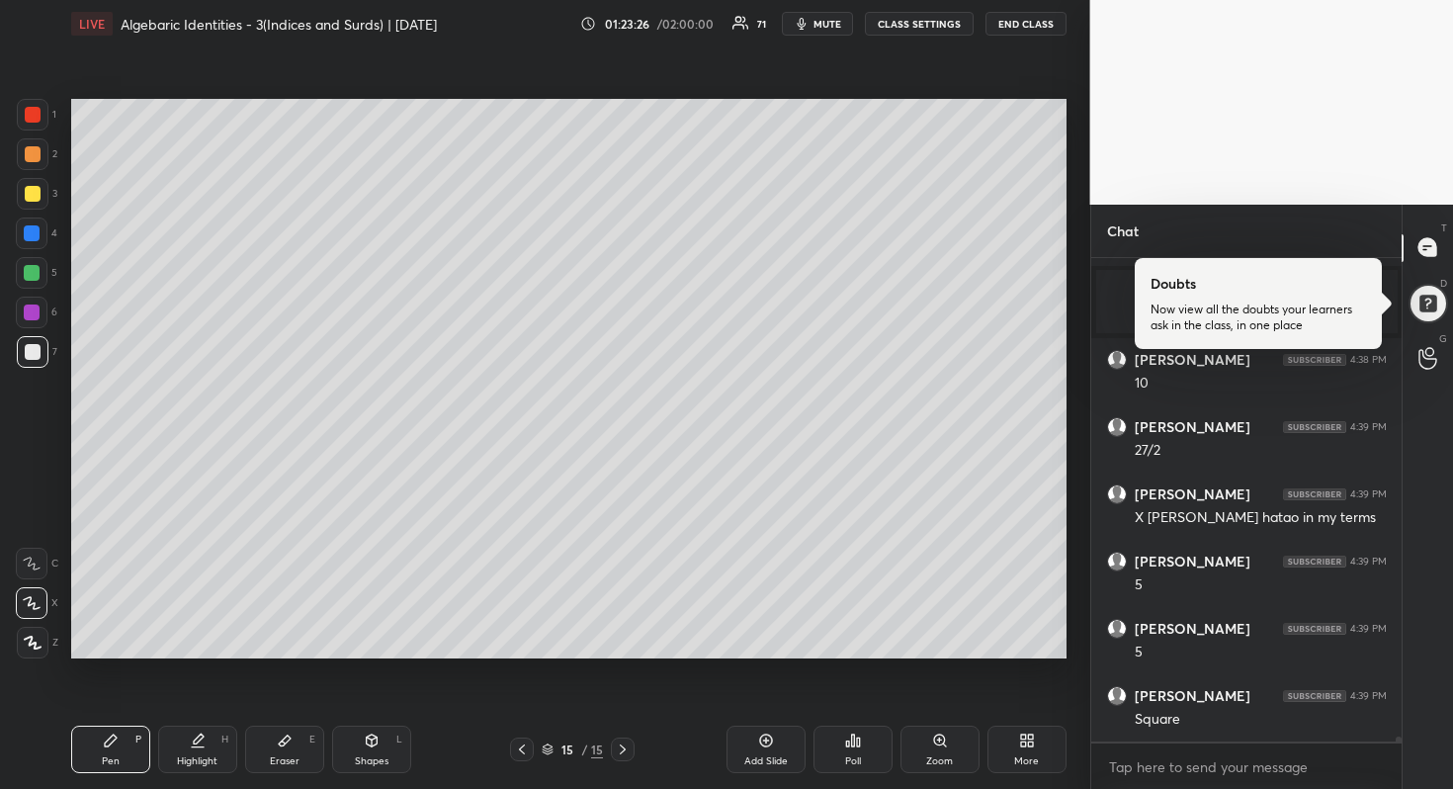
click at [39, 234] on div at bounding box center [32, 233] width 16 height 16
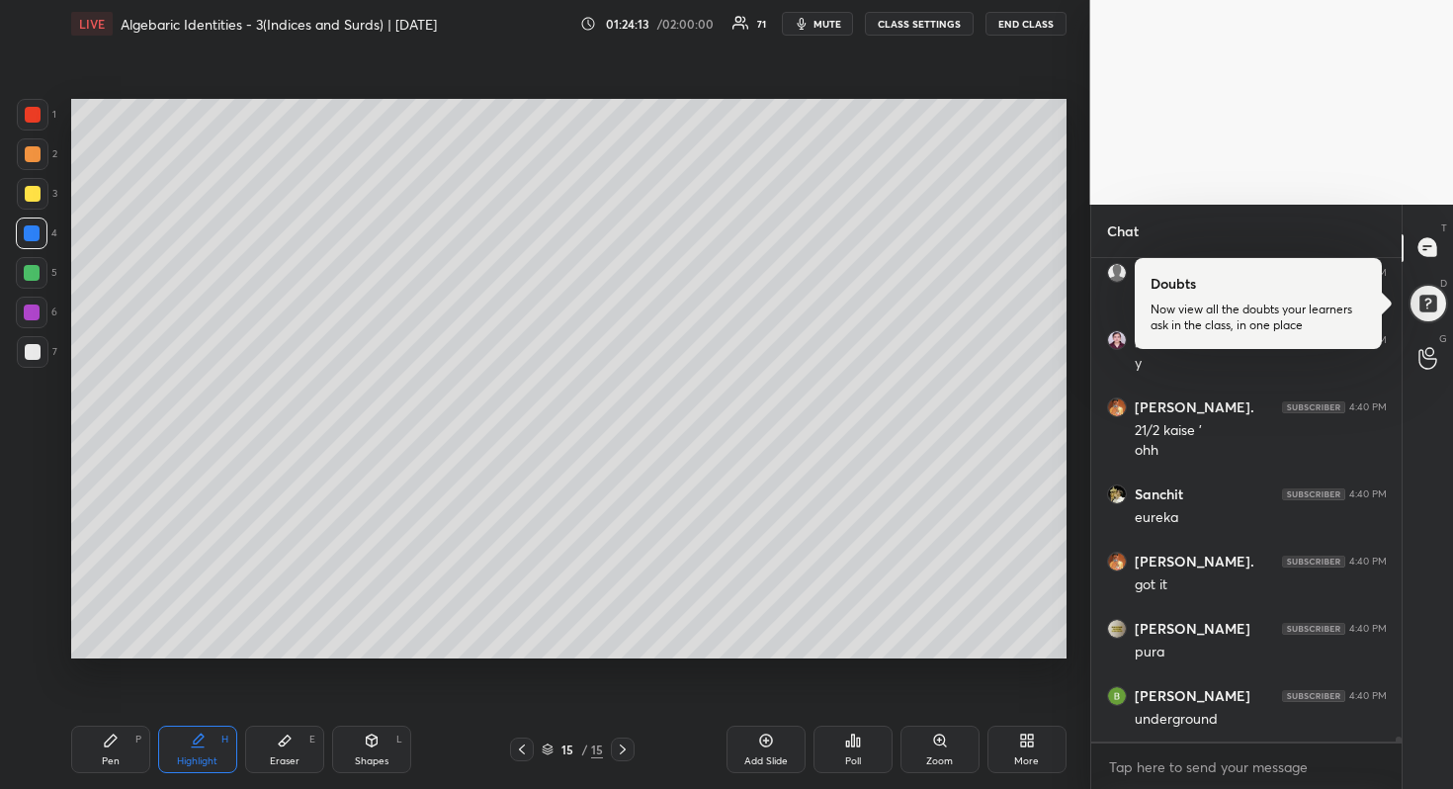
scroll to position [48641, 0]
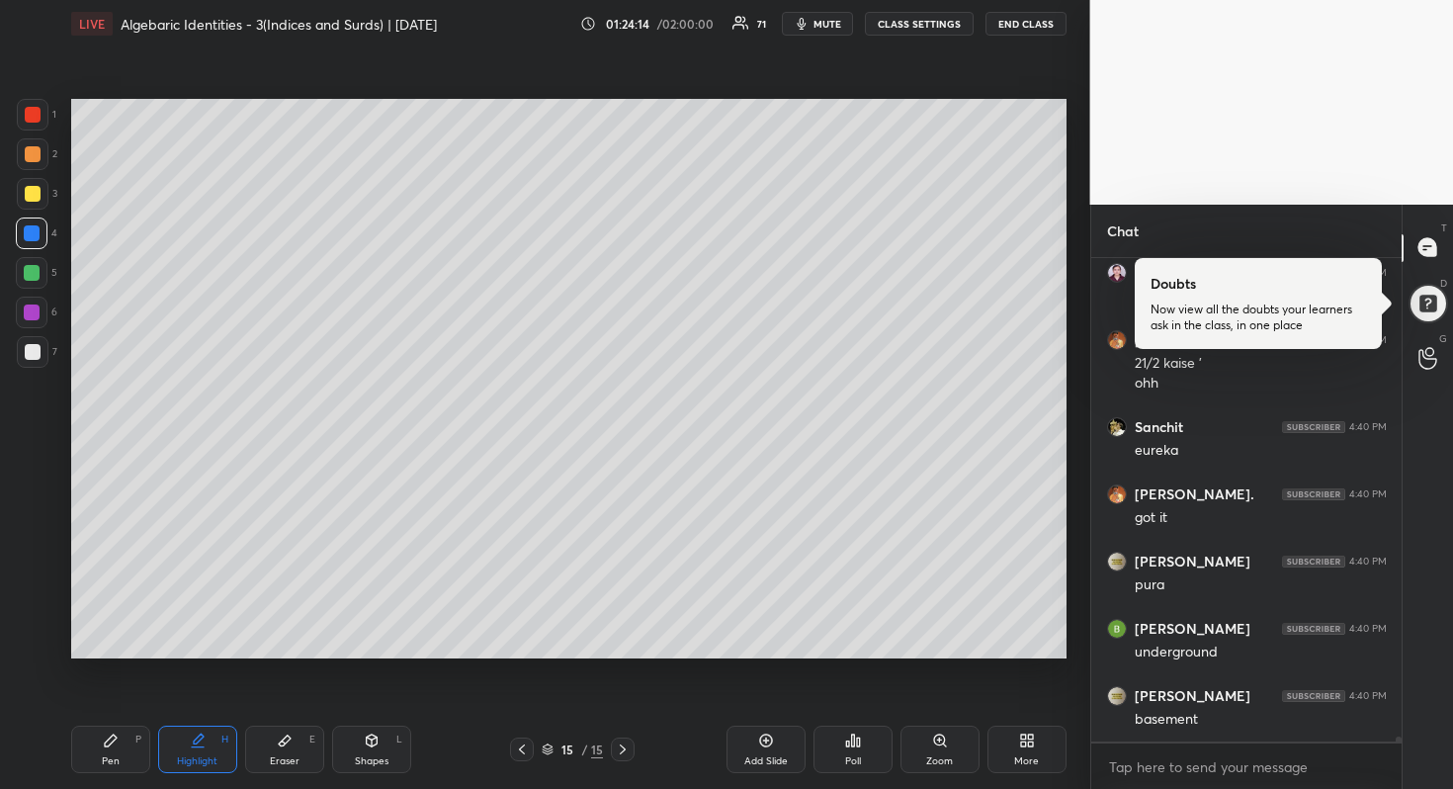
click at [757, 759] on div "Add Slide" at bounding box center [767, 761] width 44 height 10
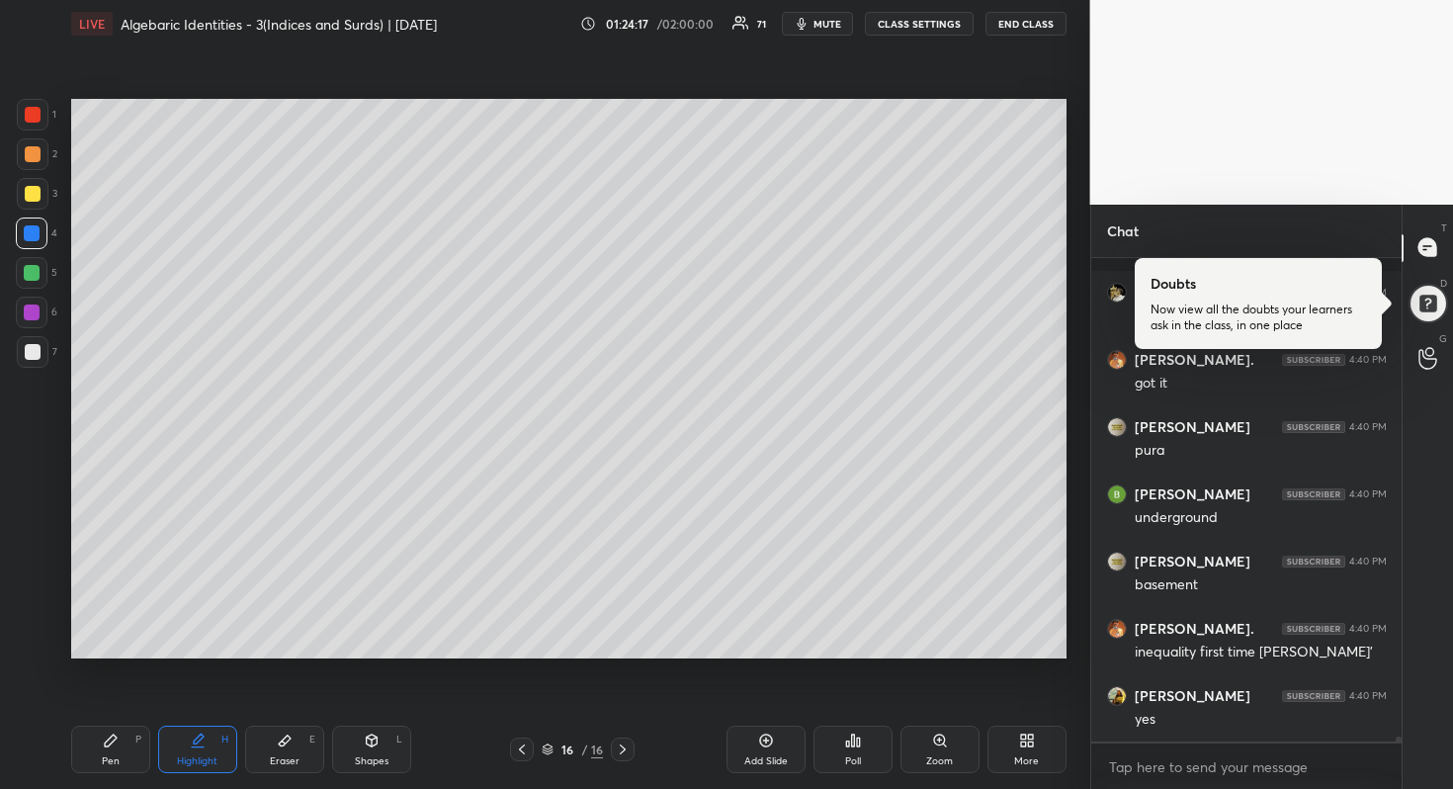
scroll to position [48910, 0]
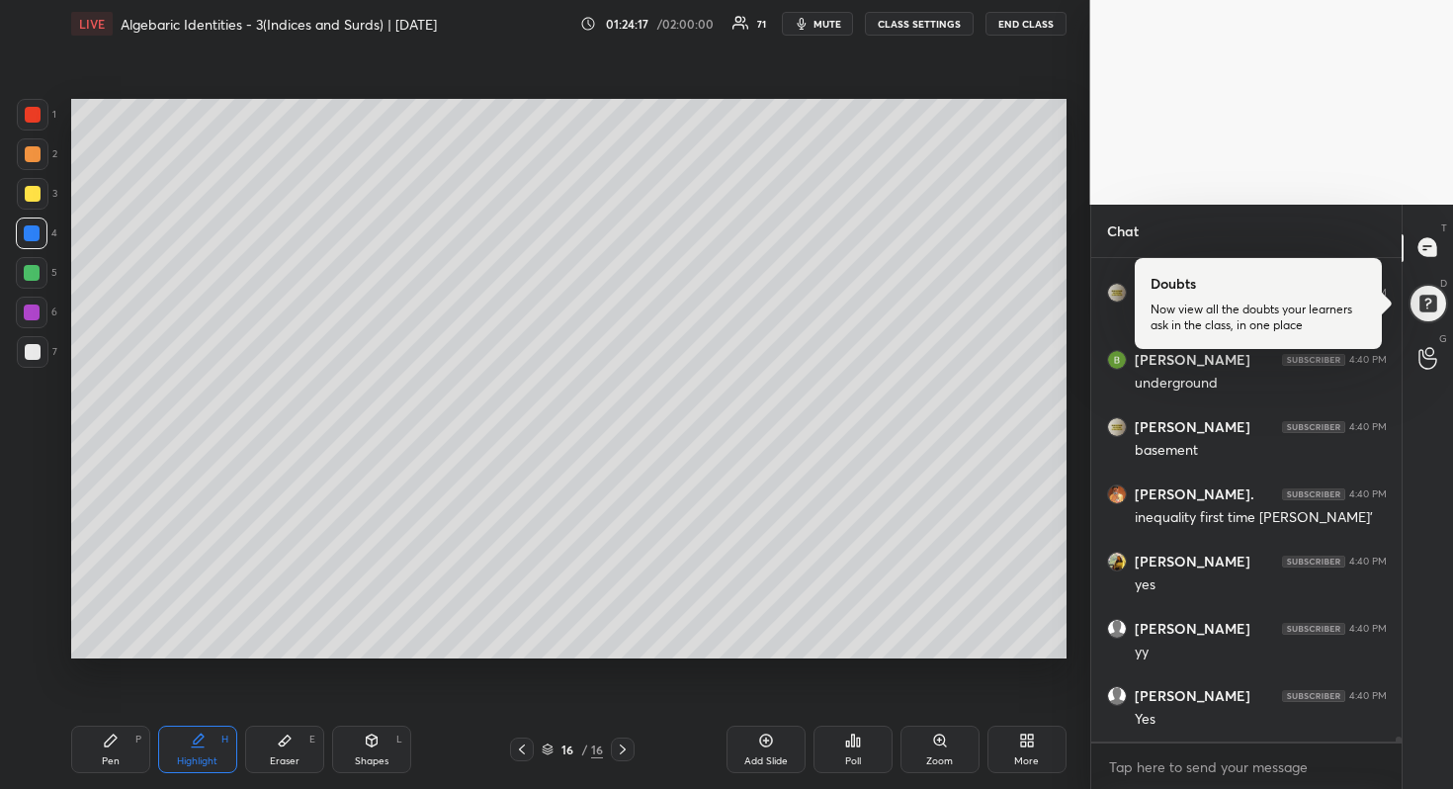
click at [40, 195] on div at bounding box center [33, 194] width 32 height 32
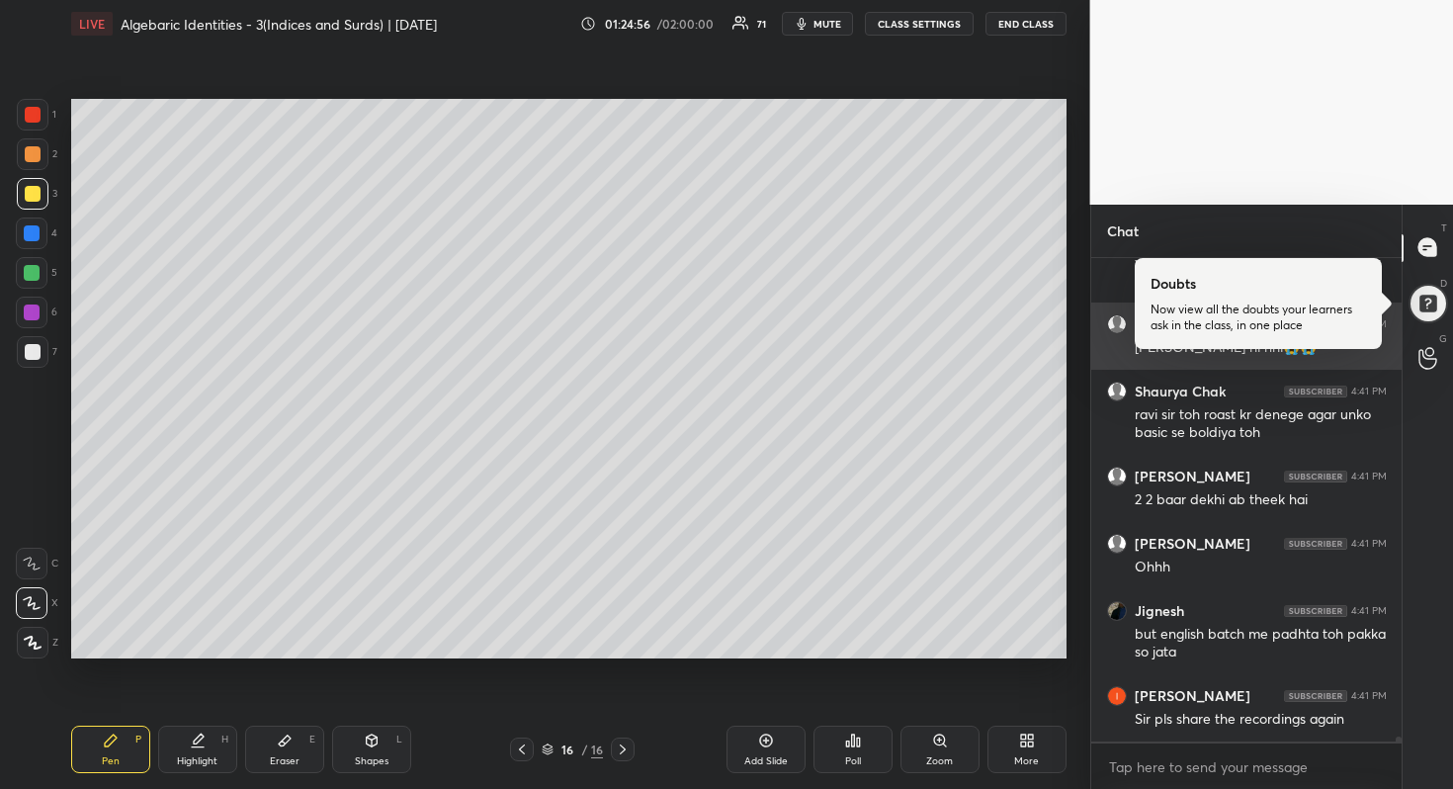
scroll to position [51151, 0]
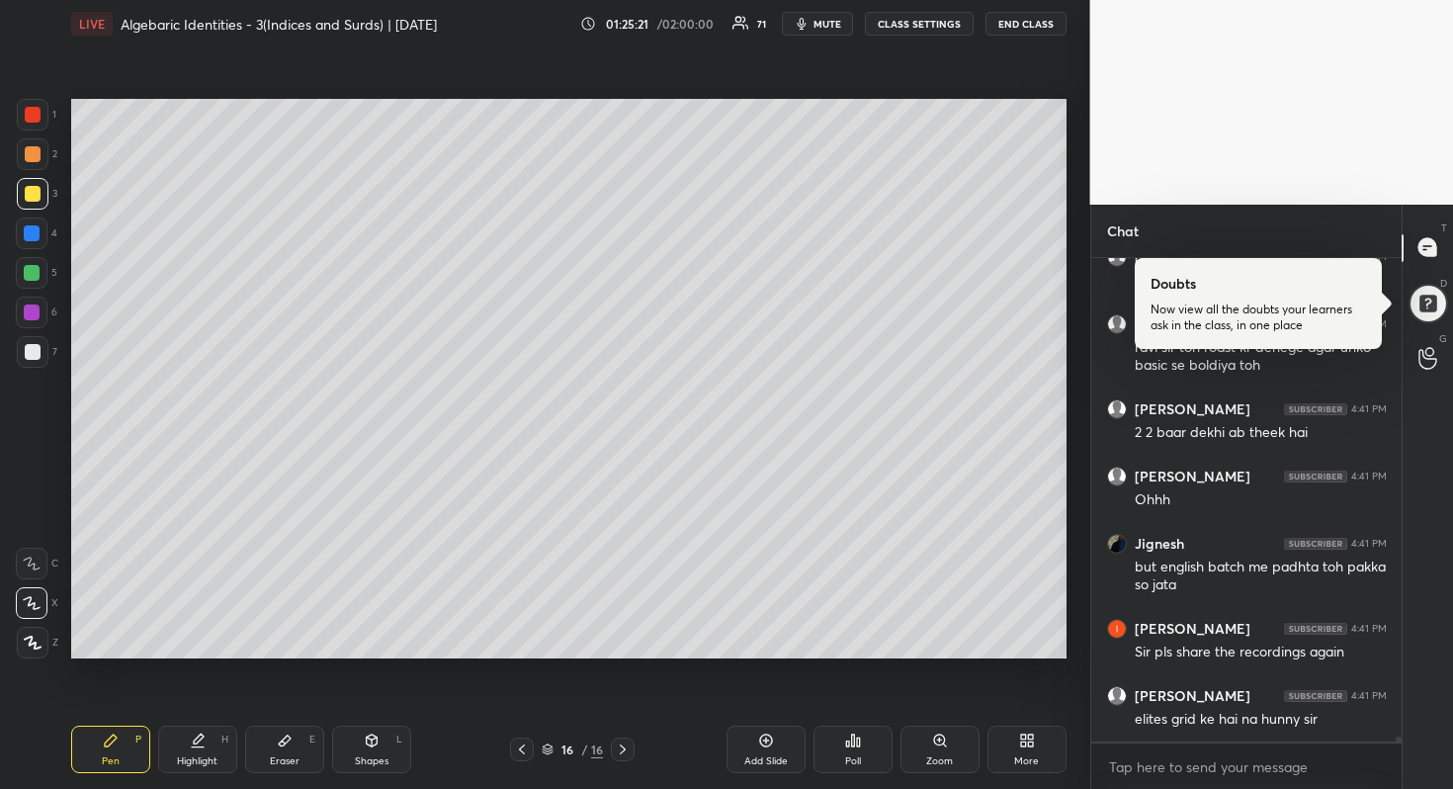
click at [34, 350] on div at bounding box center [33, 352] width 16 height 16
drag, startPoint x: 37, startPoint y: 200, endPoint x: 68, endPoint y: 202, distance: 31.7
click at [38, 200] on div at bounding box center [33, 194] width 16 height 16
drag, startPoint x: 35, startPoint y: 272, endPoint x: 60, endPoint y: 261, distance: 27.9
click at [35, 272] on div at bounding box center [32, 273] width 16 height 16
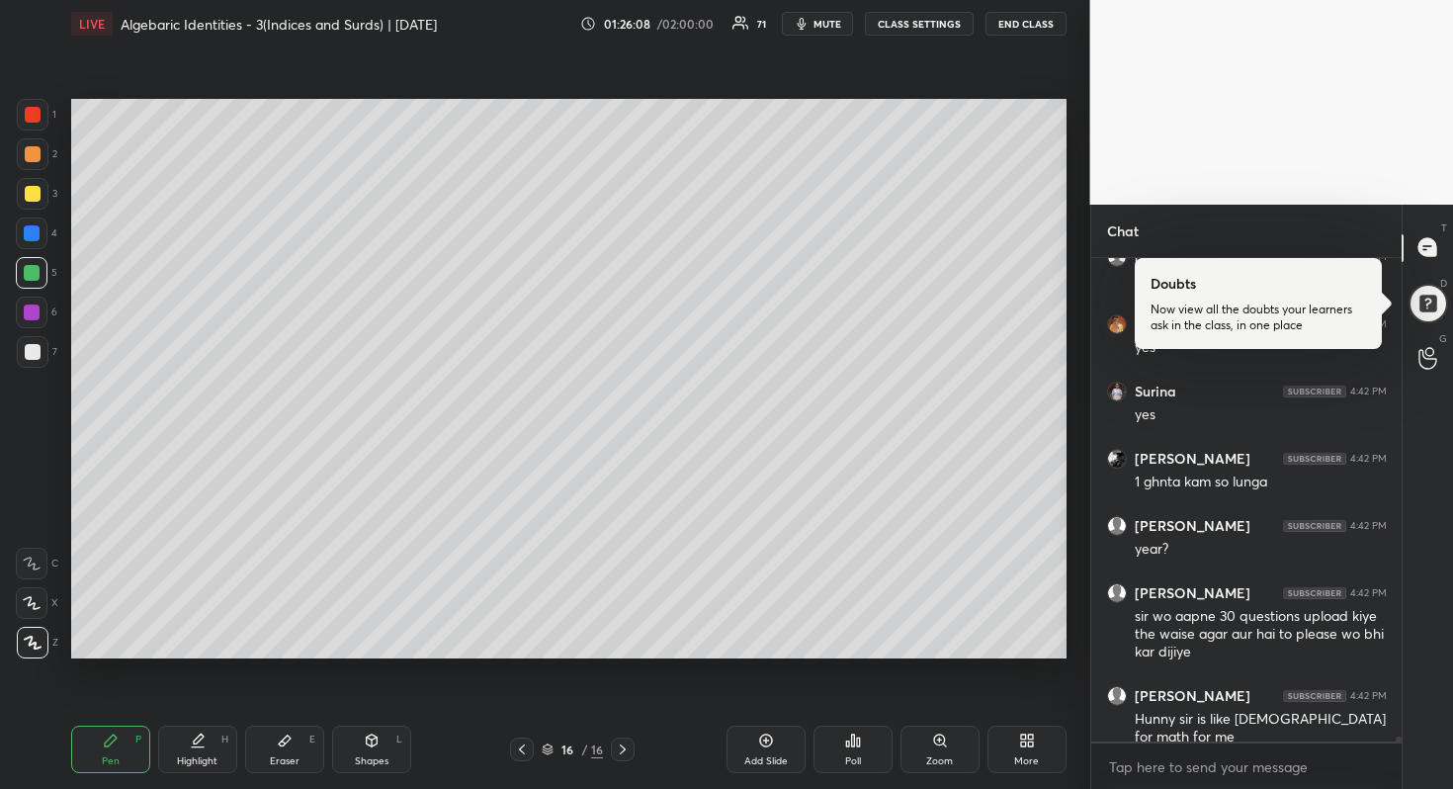
scroll to position [51657, 0]
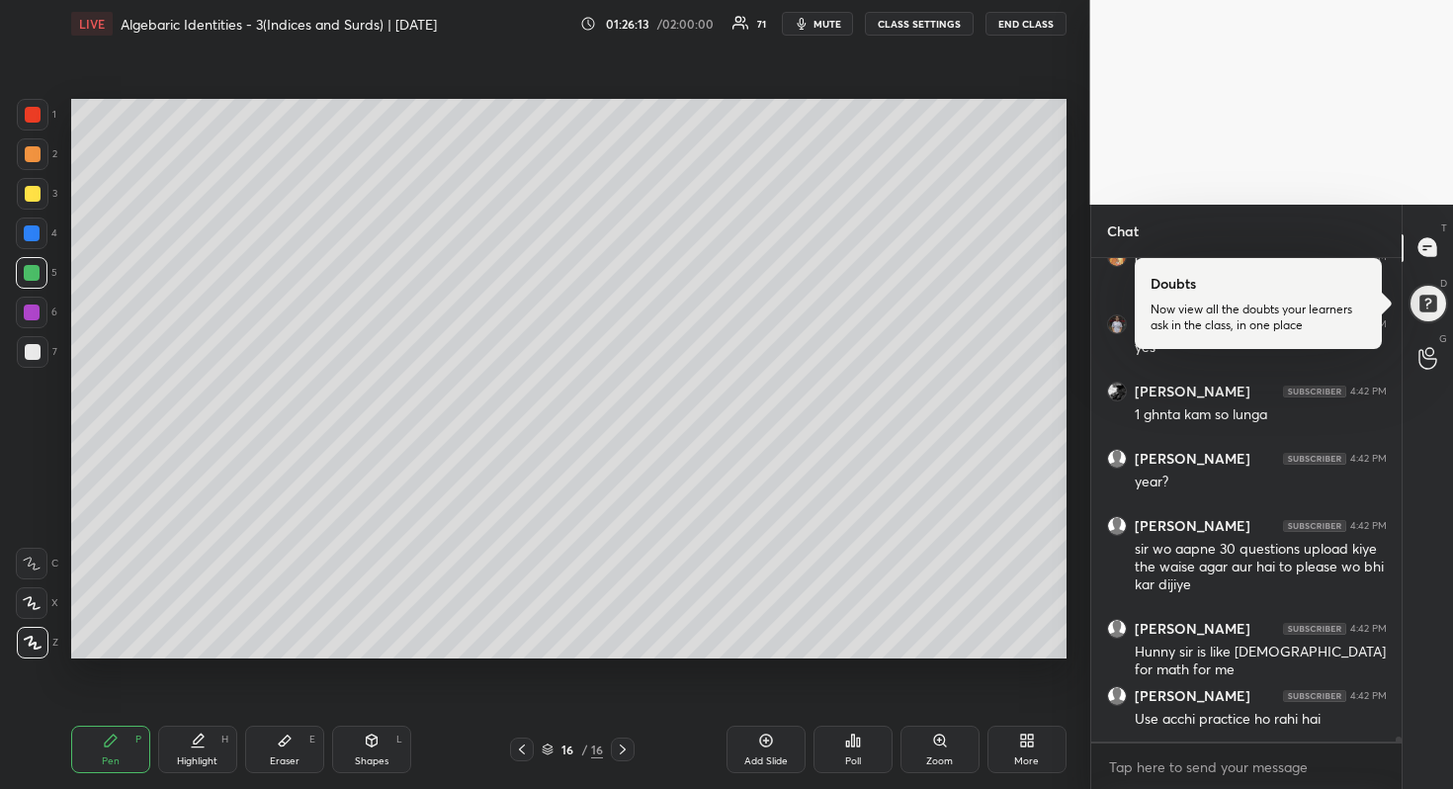
click at [39, 349] on div at bounding box center [33, 352] width 16 height 16
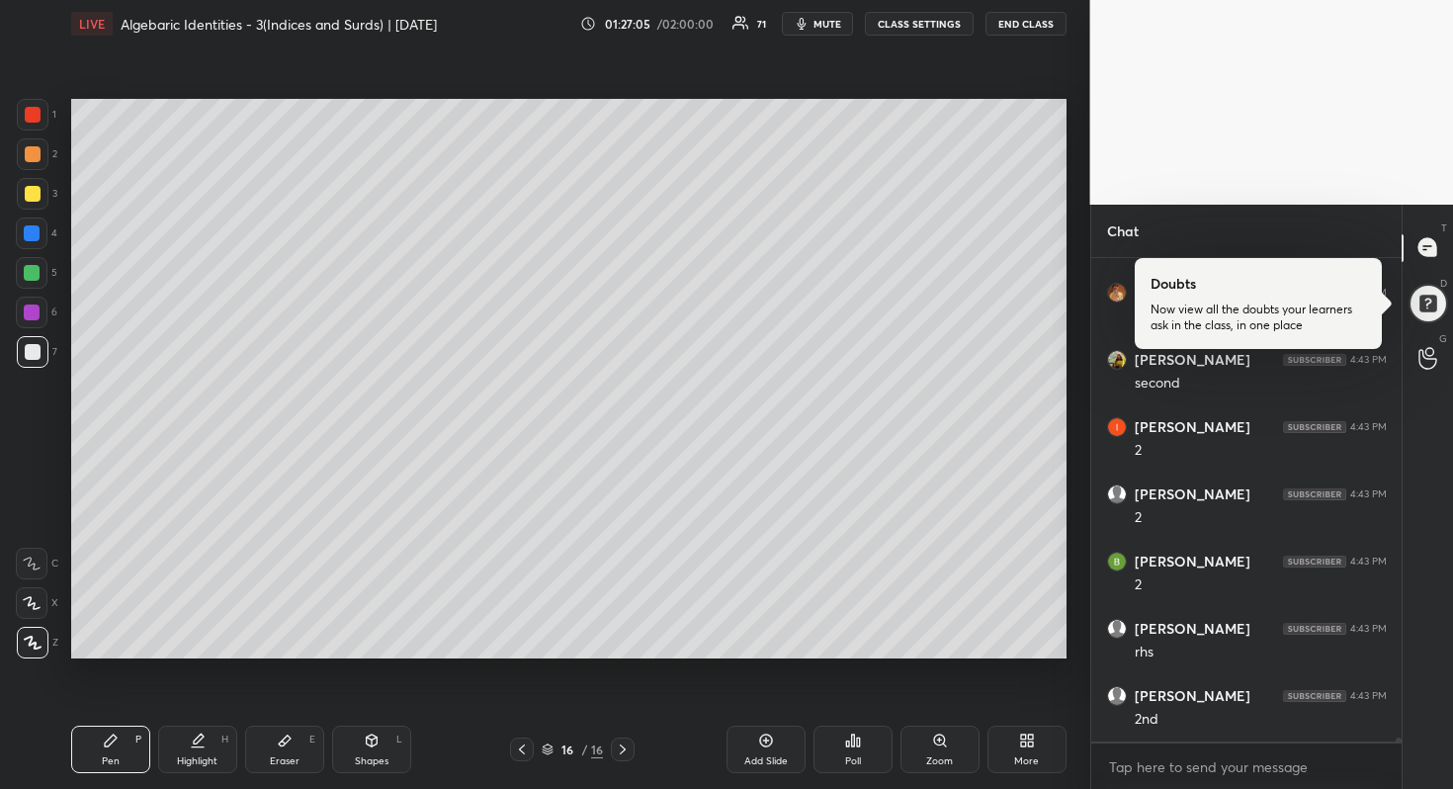
scroll to position [52733, 0]
click at [31, 274] on div at bounding box center [32, 273] width 16 height 16
drag, startPoint x: 31, startPoint y: 346, endPoint x: 62, endPoint y: 334, distance: 33.8
click at [32, 346] on div at bounding box center [33, 352] width 16 height 16
click at [33, 600] on icon at bounding box center [32, 603] width 18 height 14
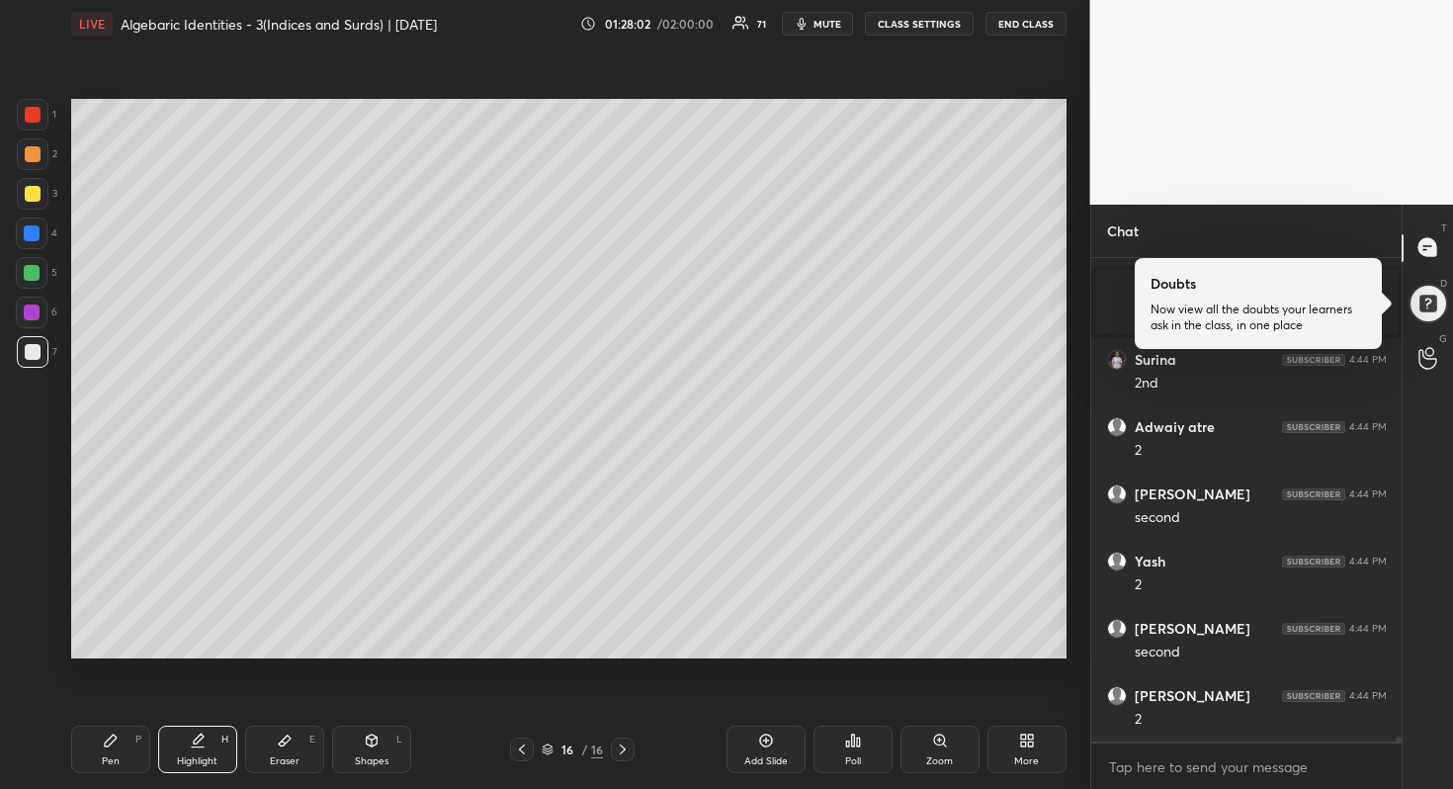
scroll to position [51894, 0]
click at [35, 196] on div at bounding box center [33, 194] width 16 height 16
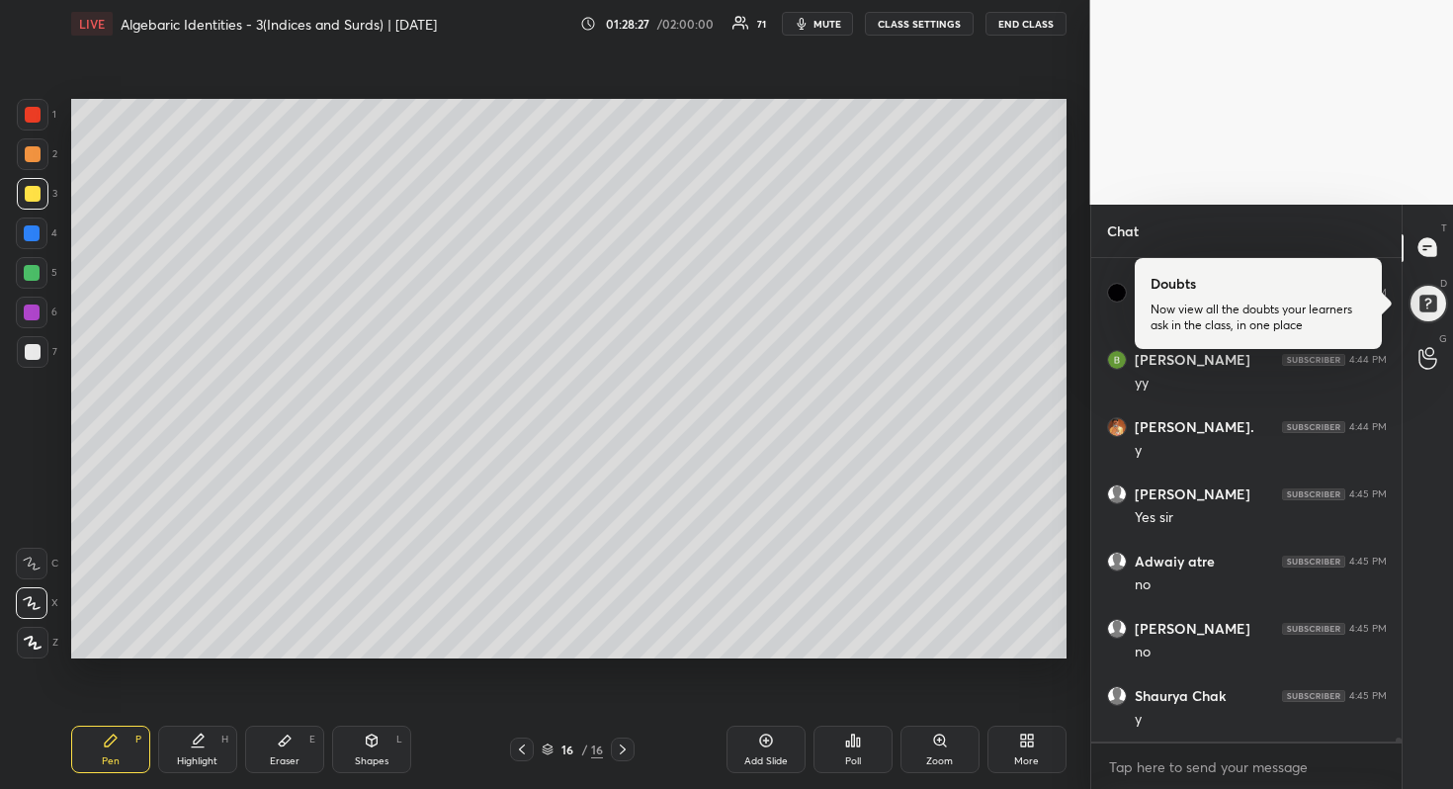
scroll to position [52634, 0]
click at [755, 746] on div "Add Slide" at bounding box center [766, 749] width 79 height 47
drag, startPoint x: 31, startPoint y: 261, endPoint x: 40, endPoint y: 255, distance: 10.7
click at [32, 261] on div at bounding box center [32, 273] width 32 height 32
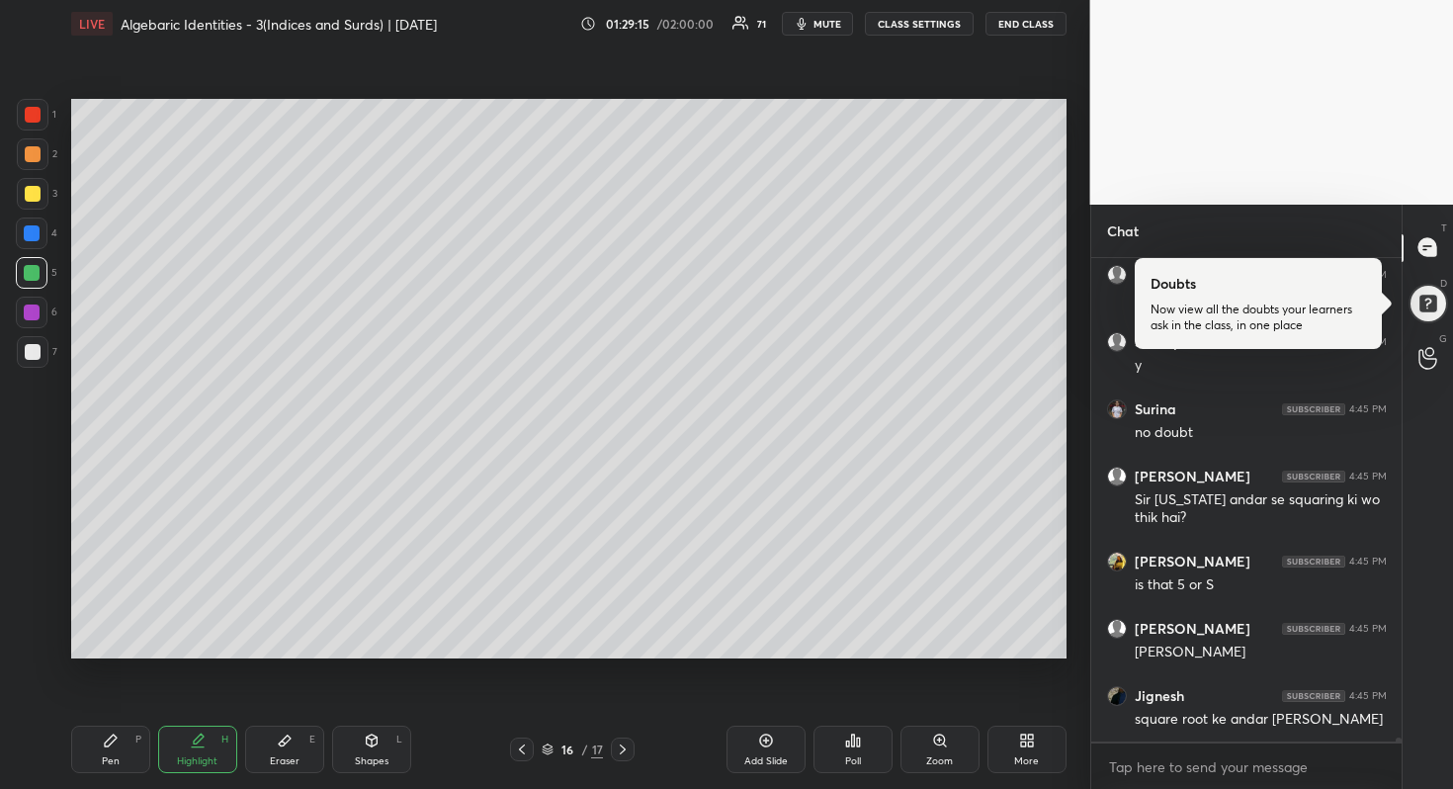
scroll to position [52988, 0]
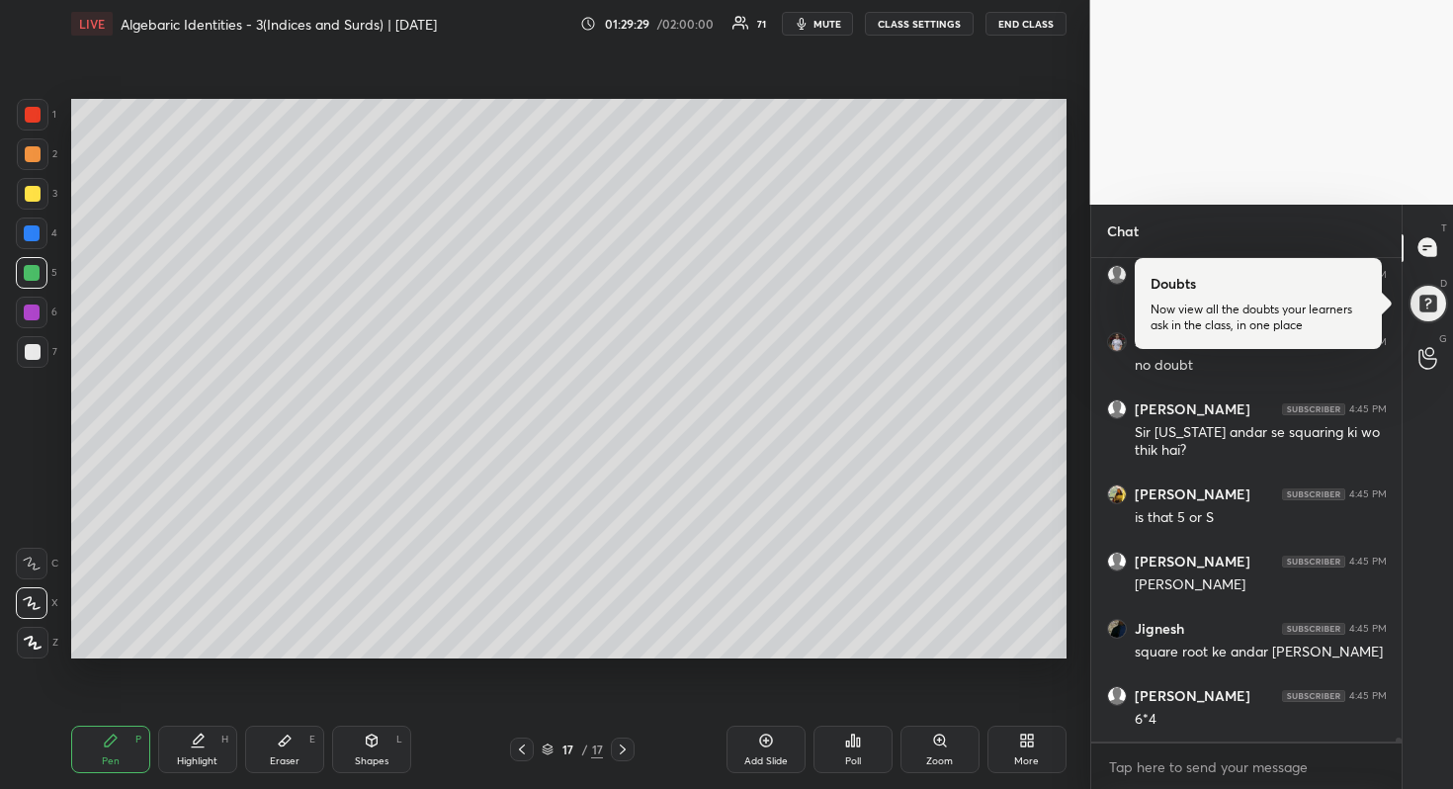
click at [301, 746] on div "Eraser E" at bounding box center [284, 749] width 79 height 47
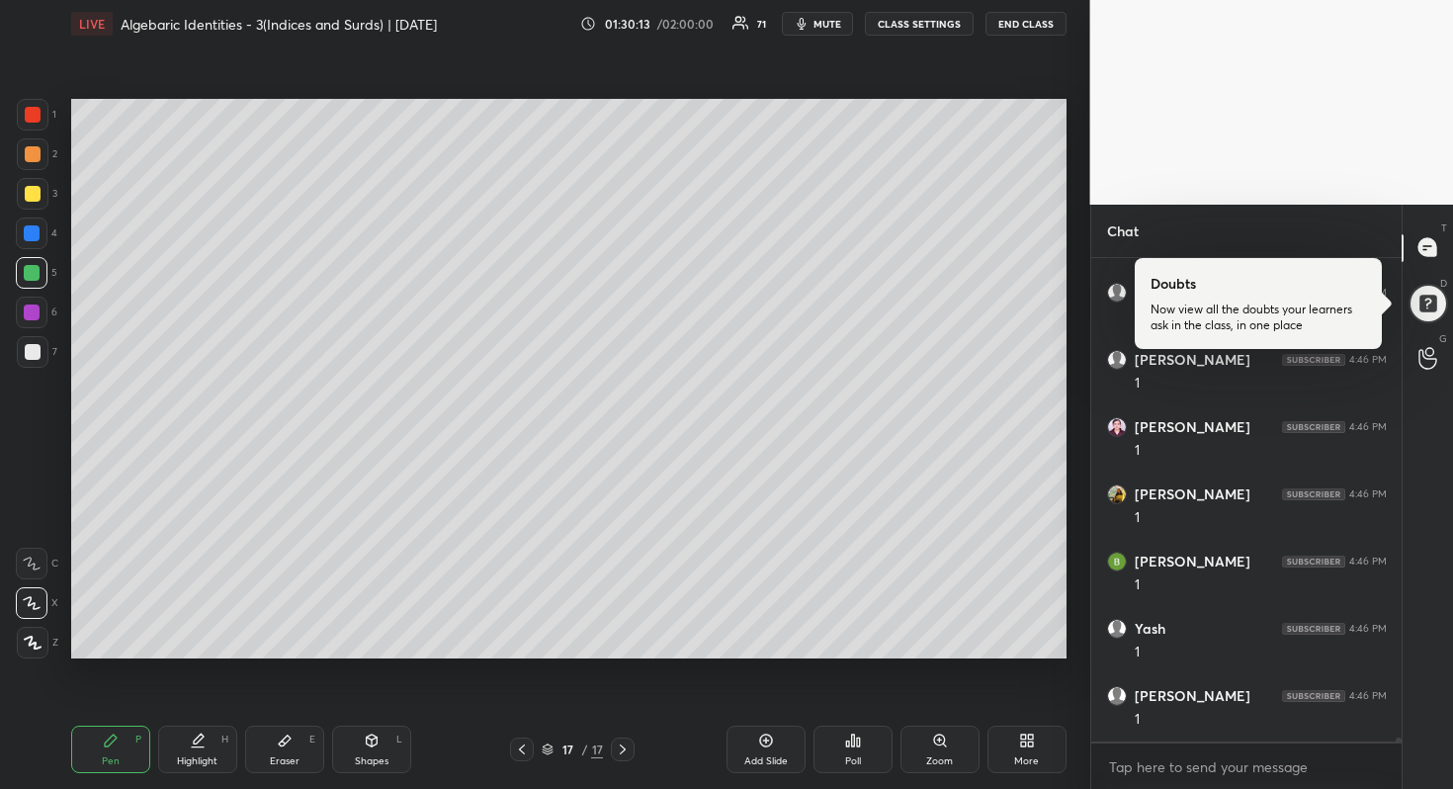
scroll to position [53728, 0]
click at [35, 354] on div at bounding box center [33, 352] width 16 height 16
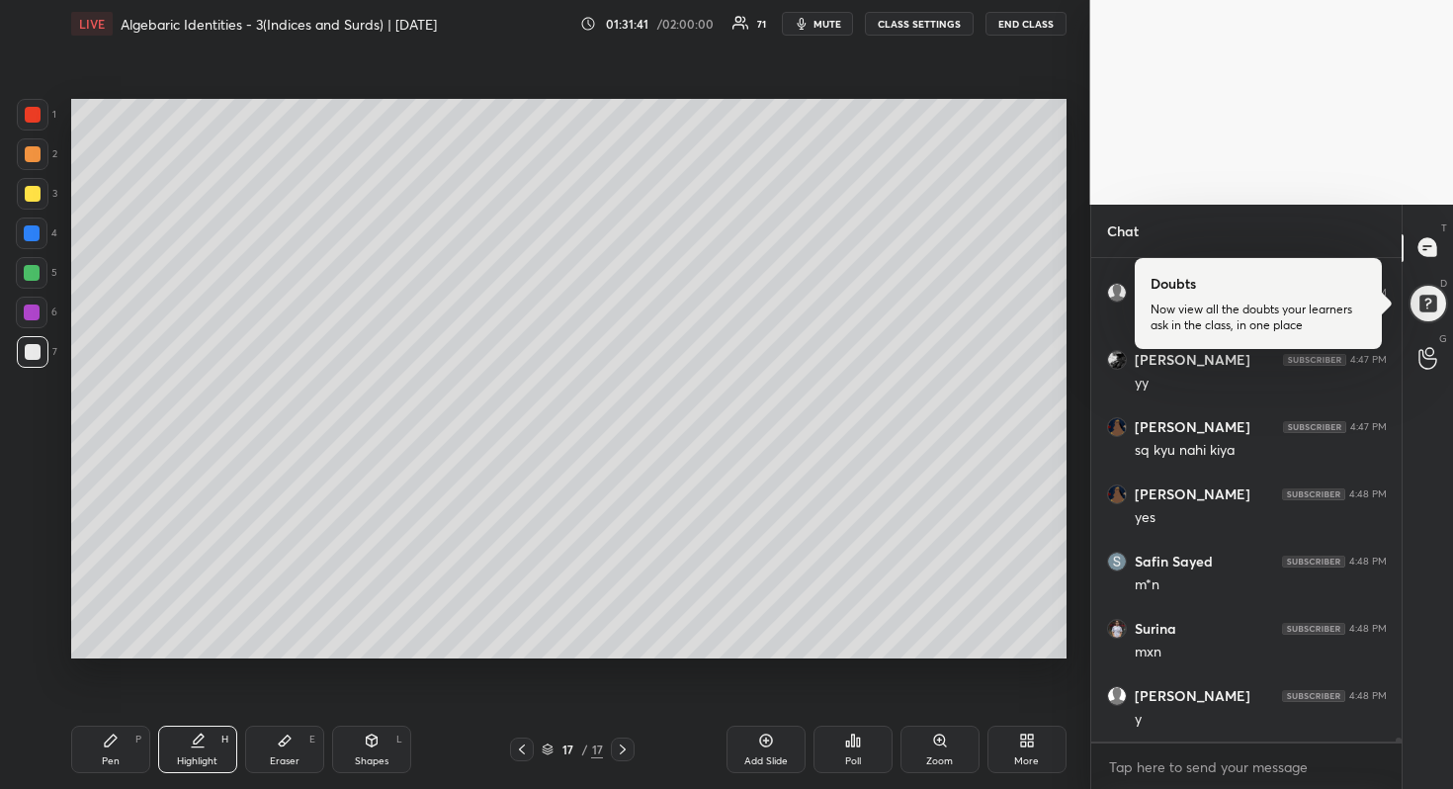
scroll to position [54344, 0]
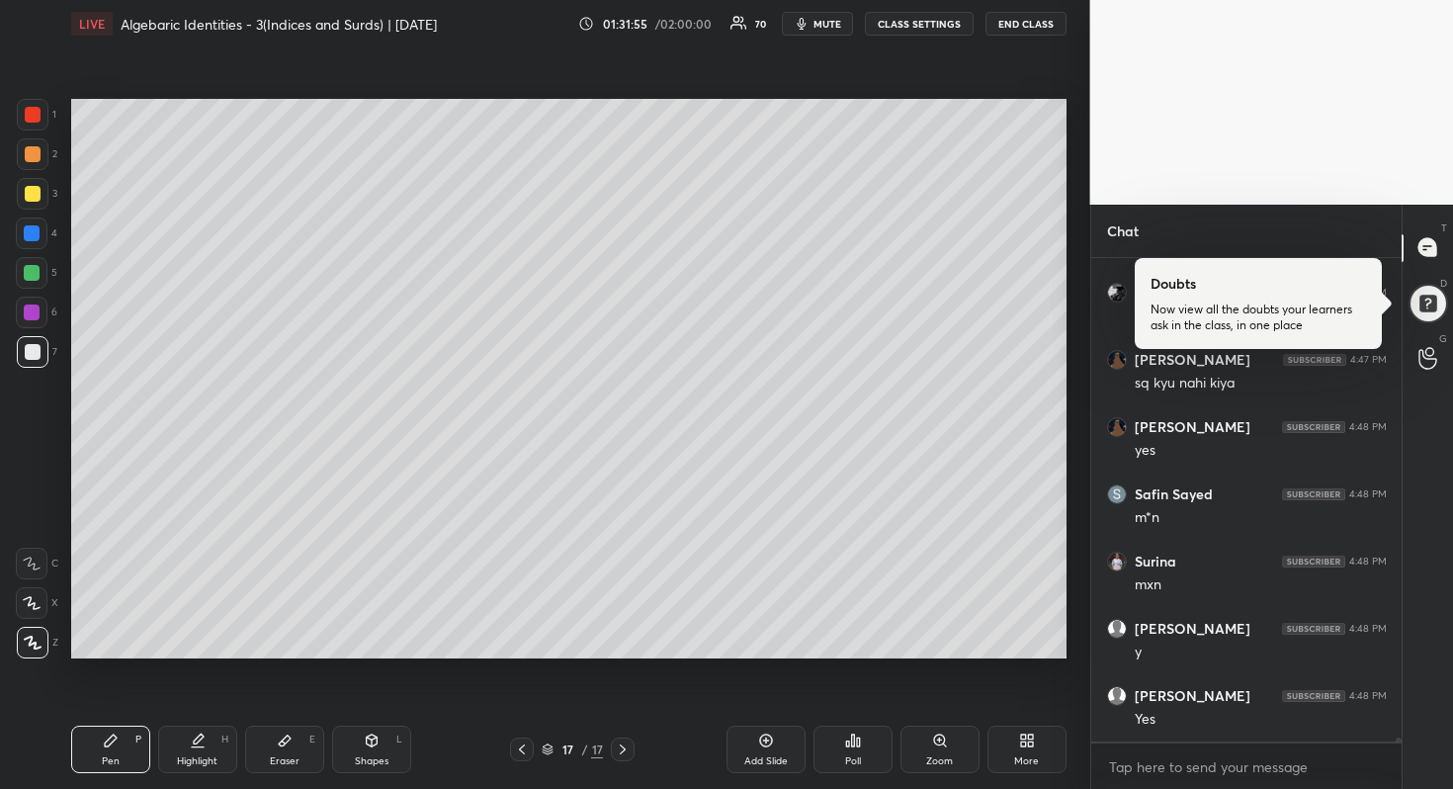
click at [39, 591] on div at bounding box center [32, 603] width 32 height 32
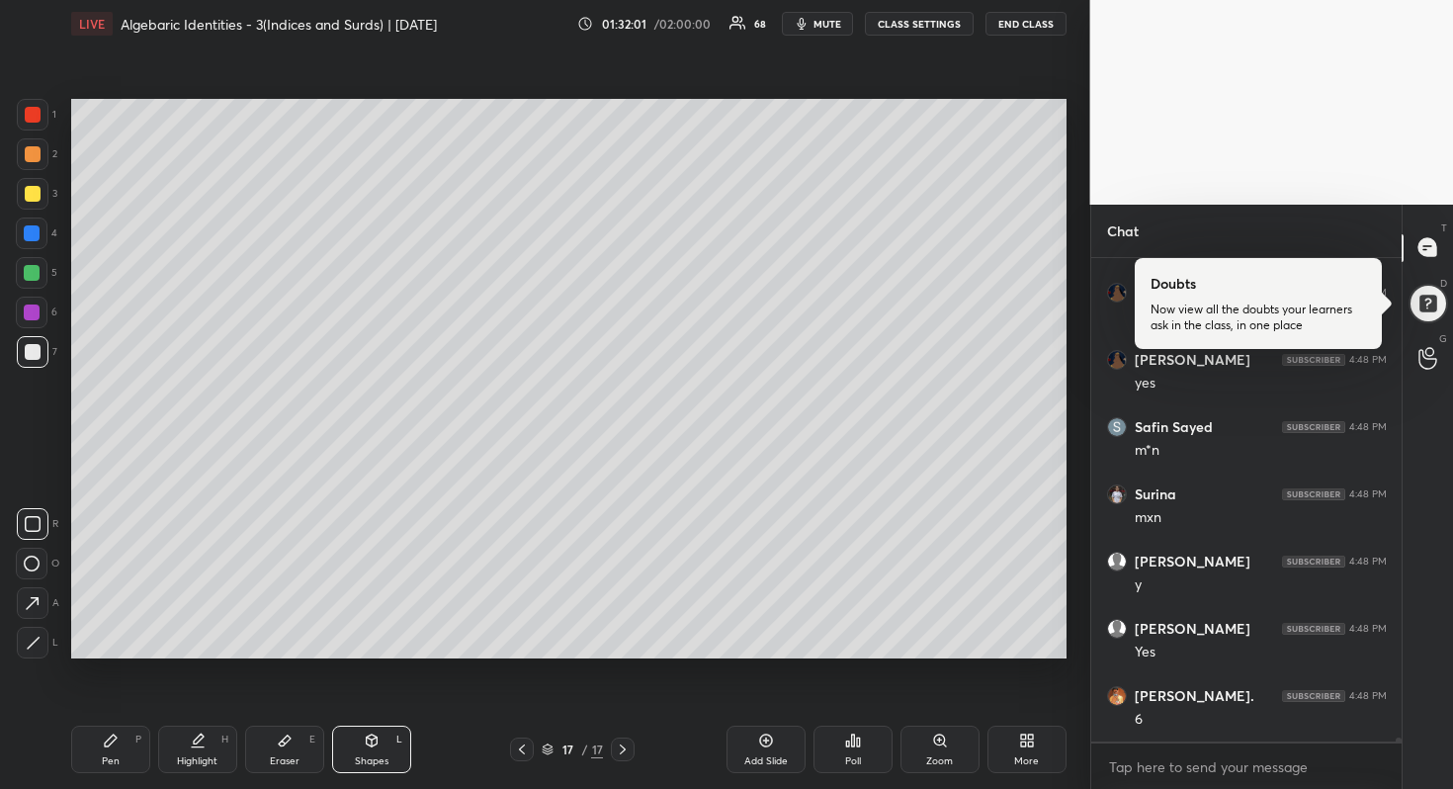
scroll to position [54478, 0]
click at [37, 274] on div at bounding box center [32, 273] width 16 height 16
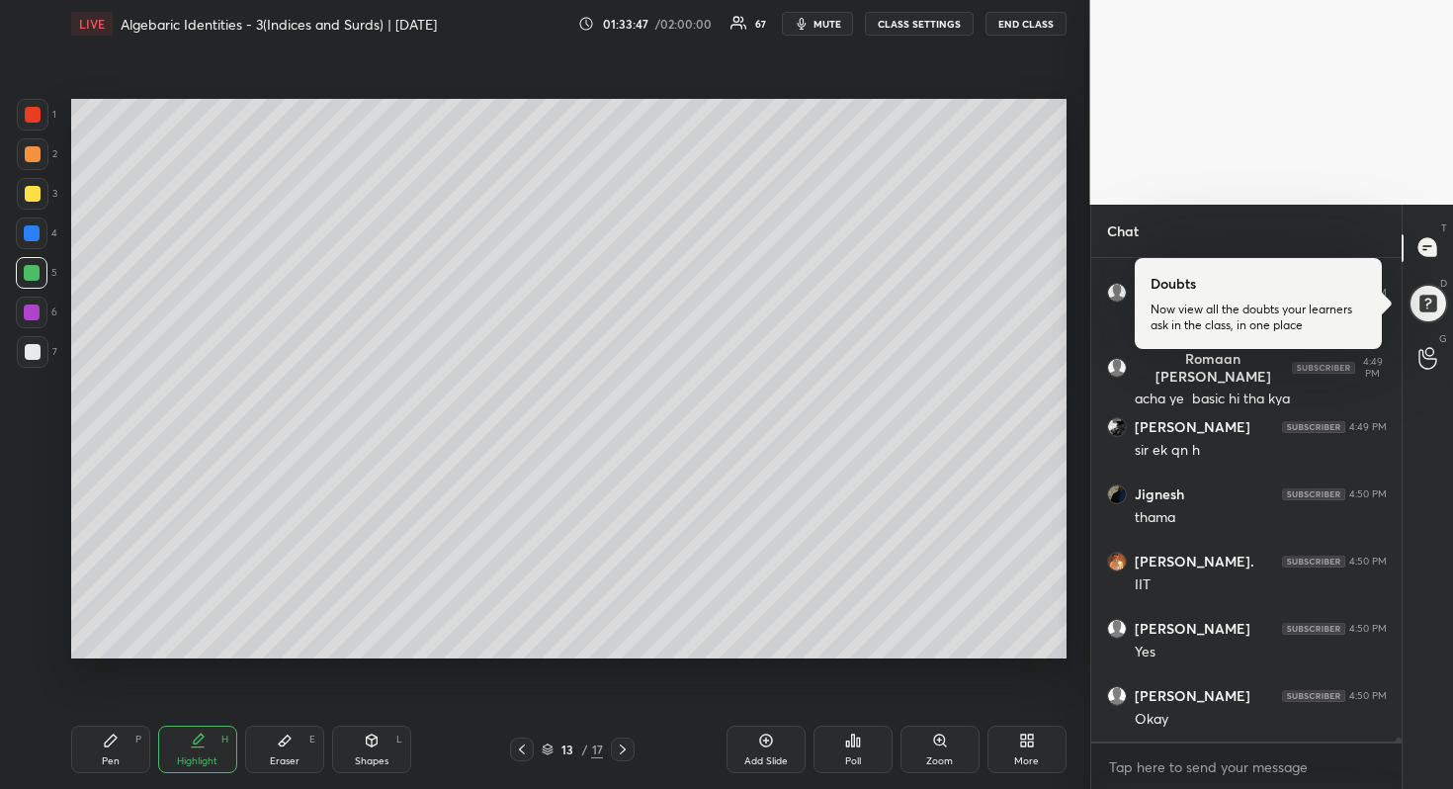
scroll to position [55945, 0]
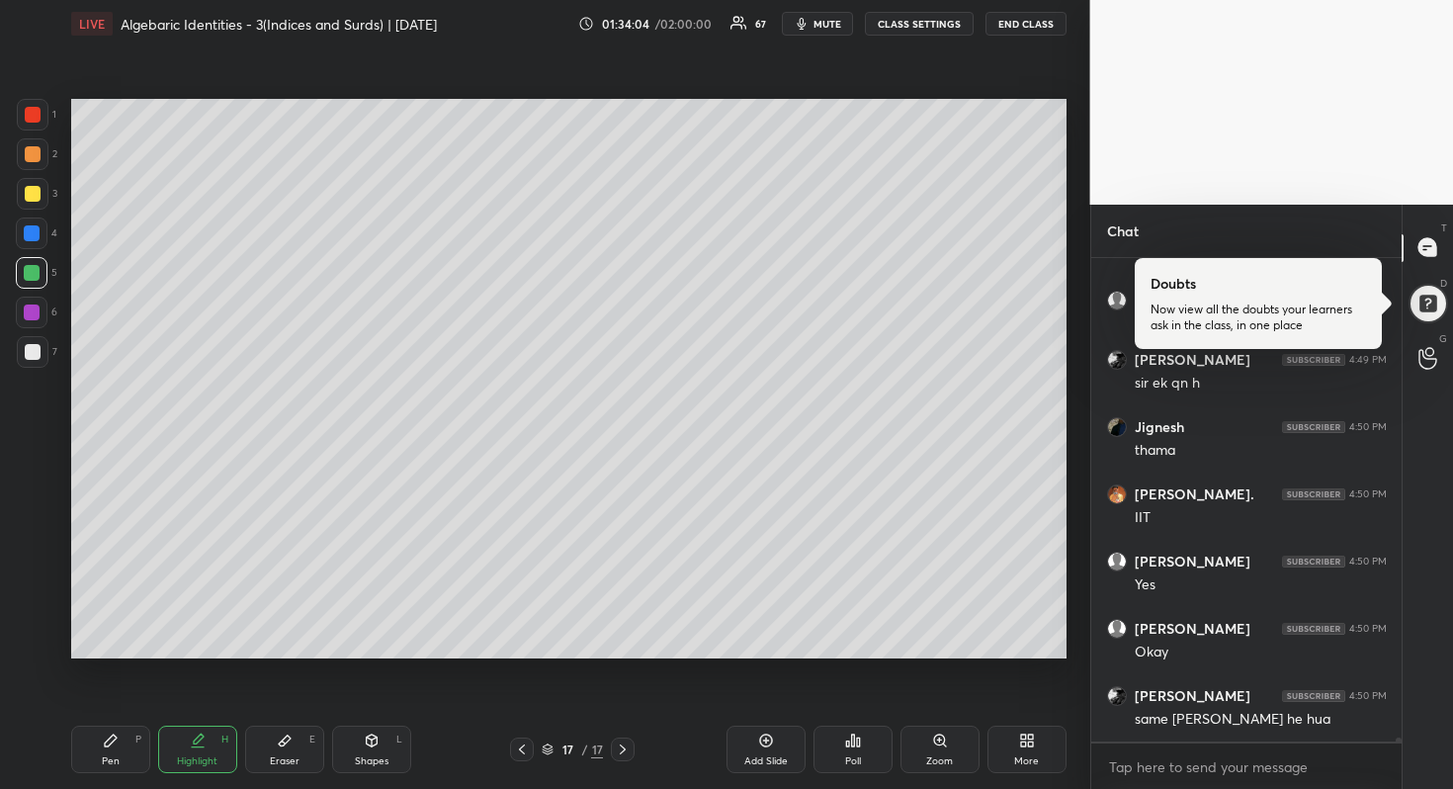
click at [628, 751] on icon at bounding box center [623, 750] width 16 height 16
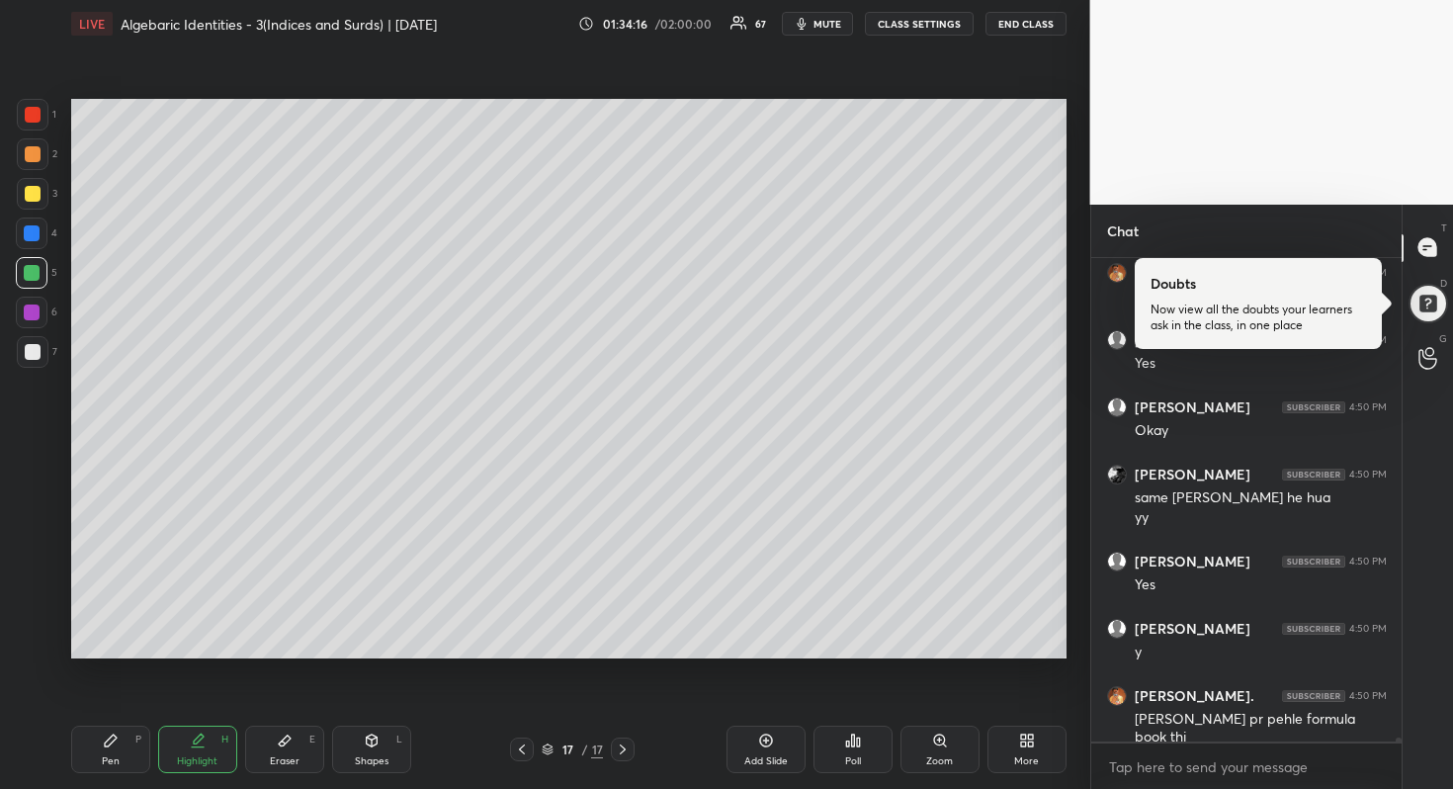
scroll to position [56234, 0]
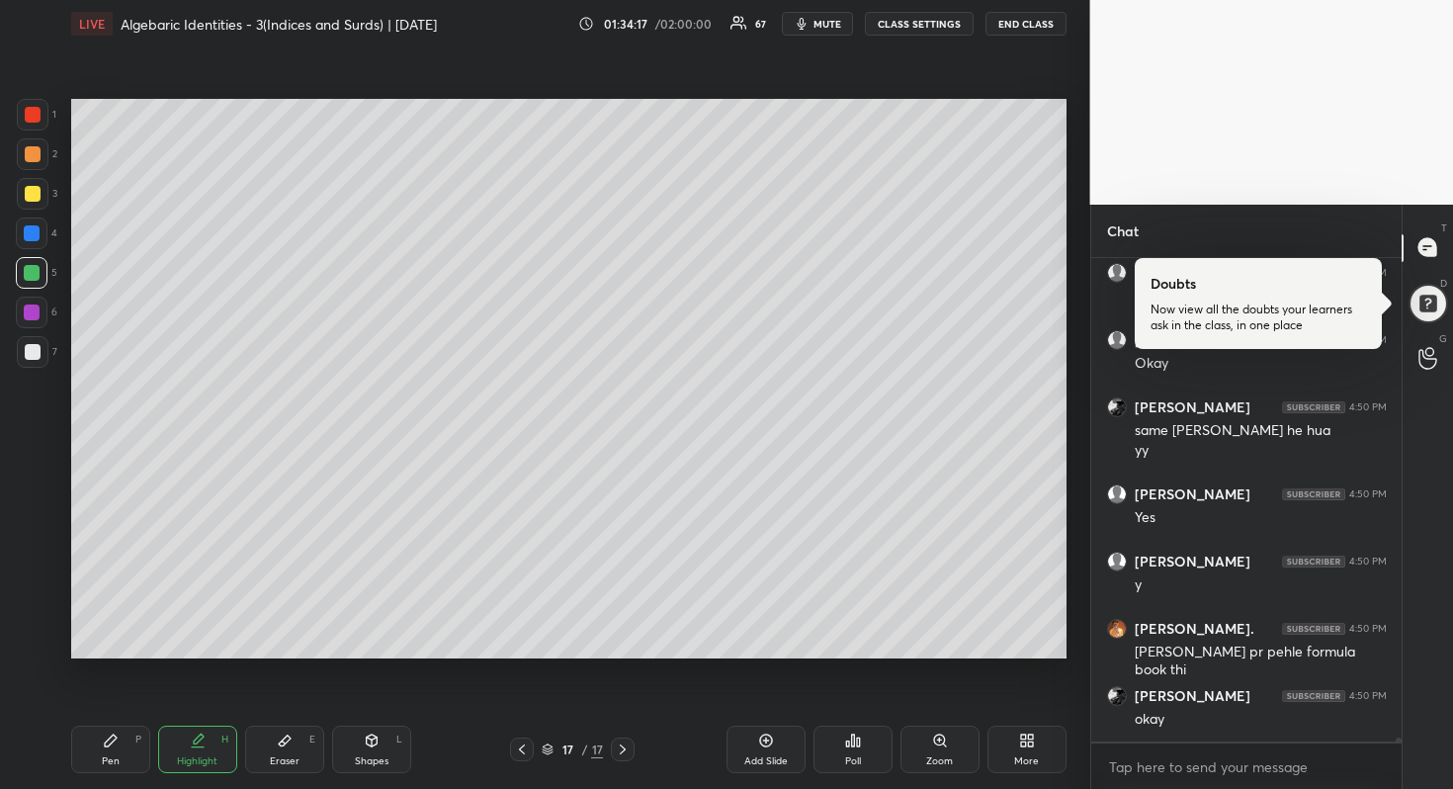
click at [765, 739] on icon at bounding box center [766, 741] width 6 height 6
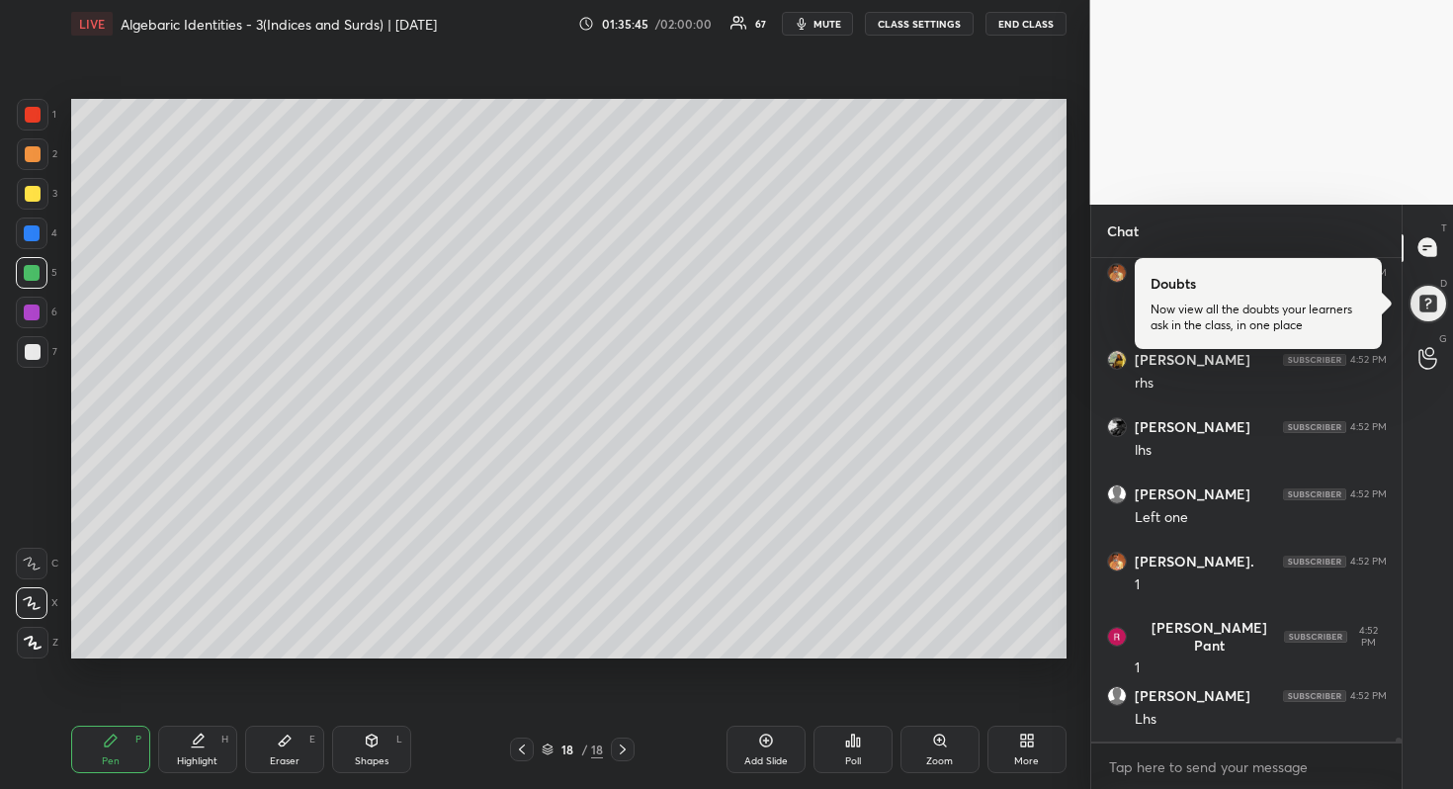
scroll to position [57251, 0]
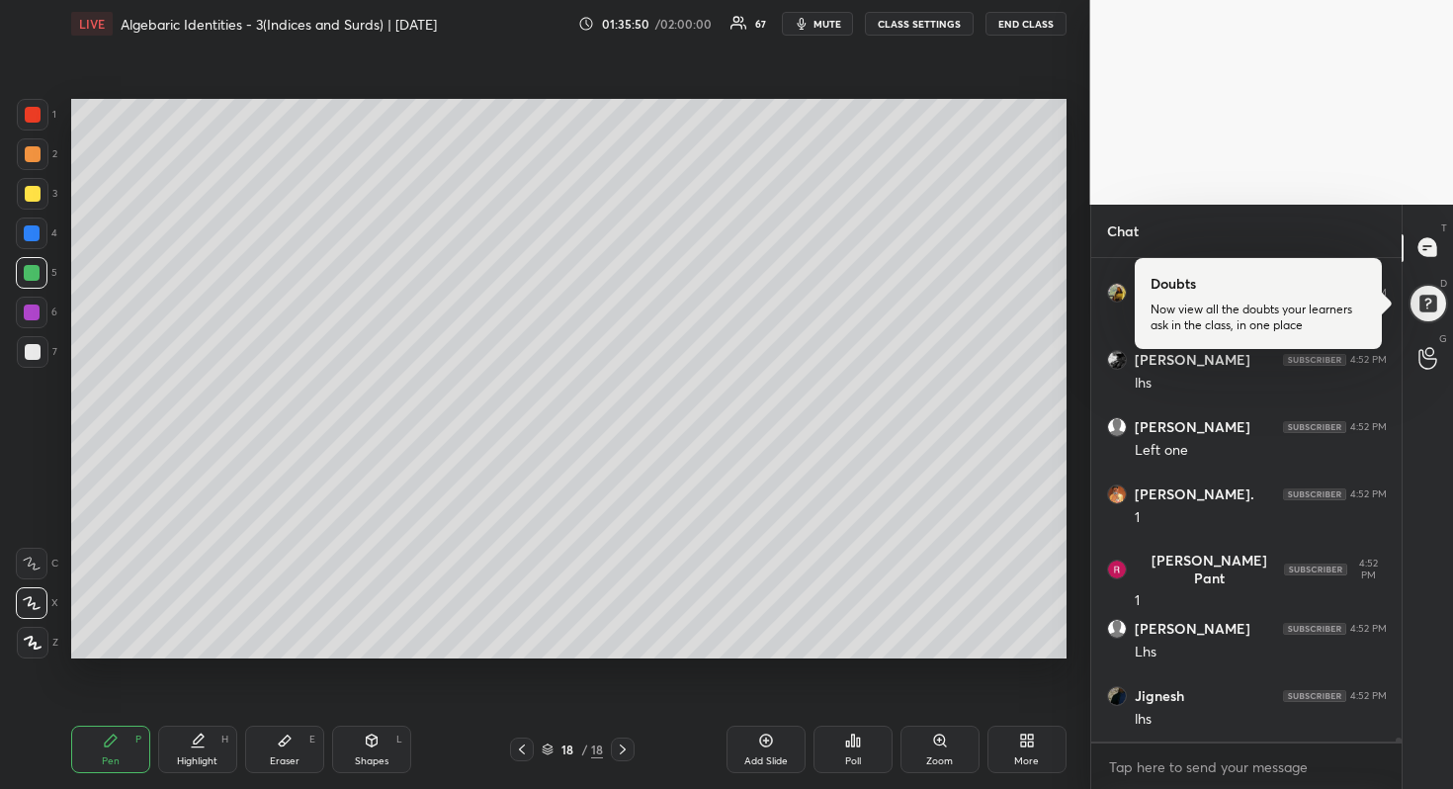
click at [35, 192] on div at bounding box center [33, 194] width 16 height 16
click at [39, 352] on div at bounding box center [33, 352] width 16 height 16
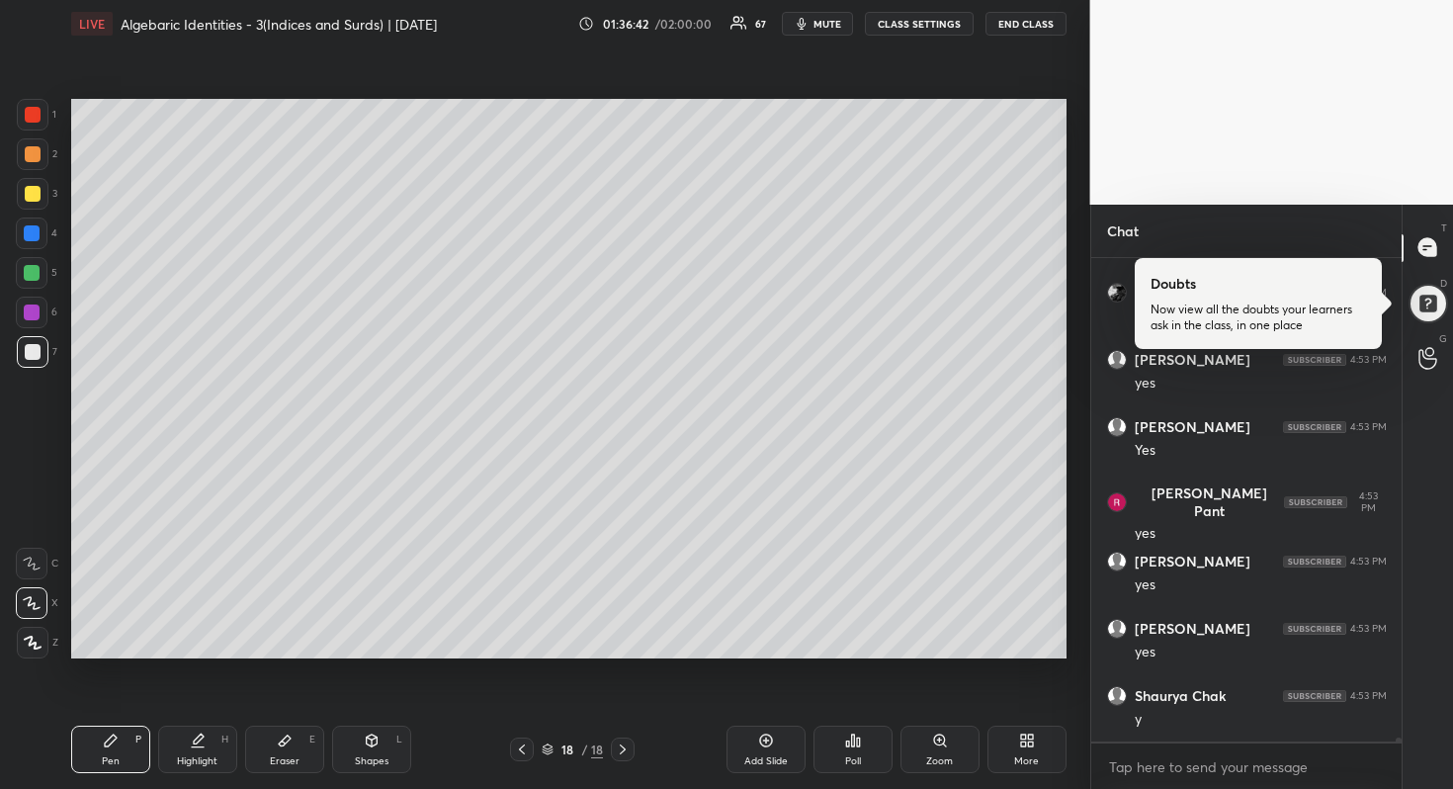
scroll to position [57990, 0]
drag, startPoint x: 29, startPoint y: 278, endPoint x: 62, endPoint y: 268, distance: 35.0
click at [30, 277] on div at bounding box center [32, 273] width 16 height 16
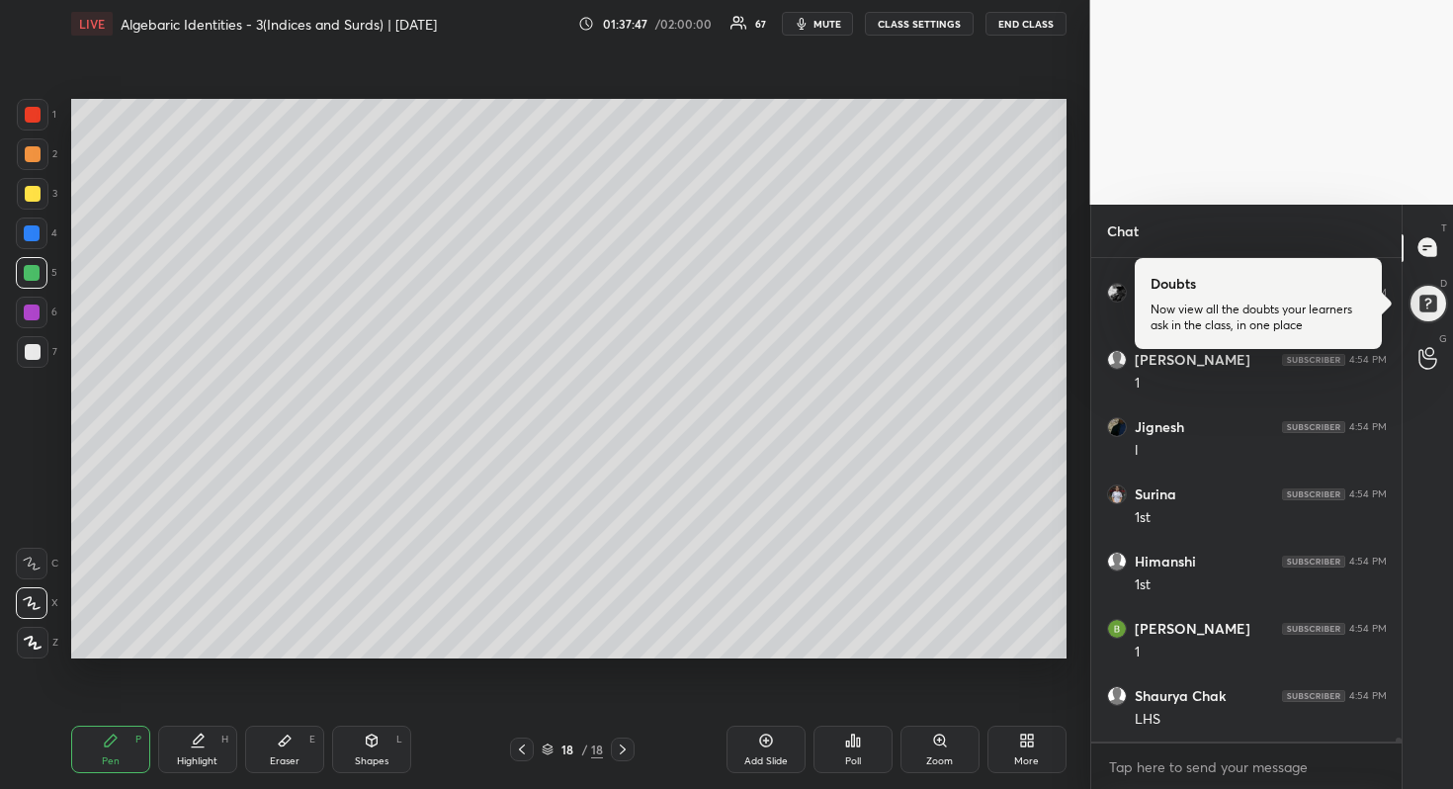
scroll to position [58622, 0]
drag, startPoint x: 34, startPoint y: 353, endPoint x: 57, endPoint y: 344, distance: 25.3
click at [34, 353] on div at bounding box center [33, 352] width 16 height 16
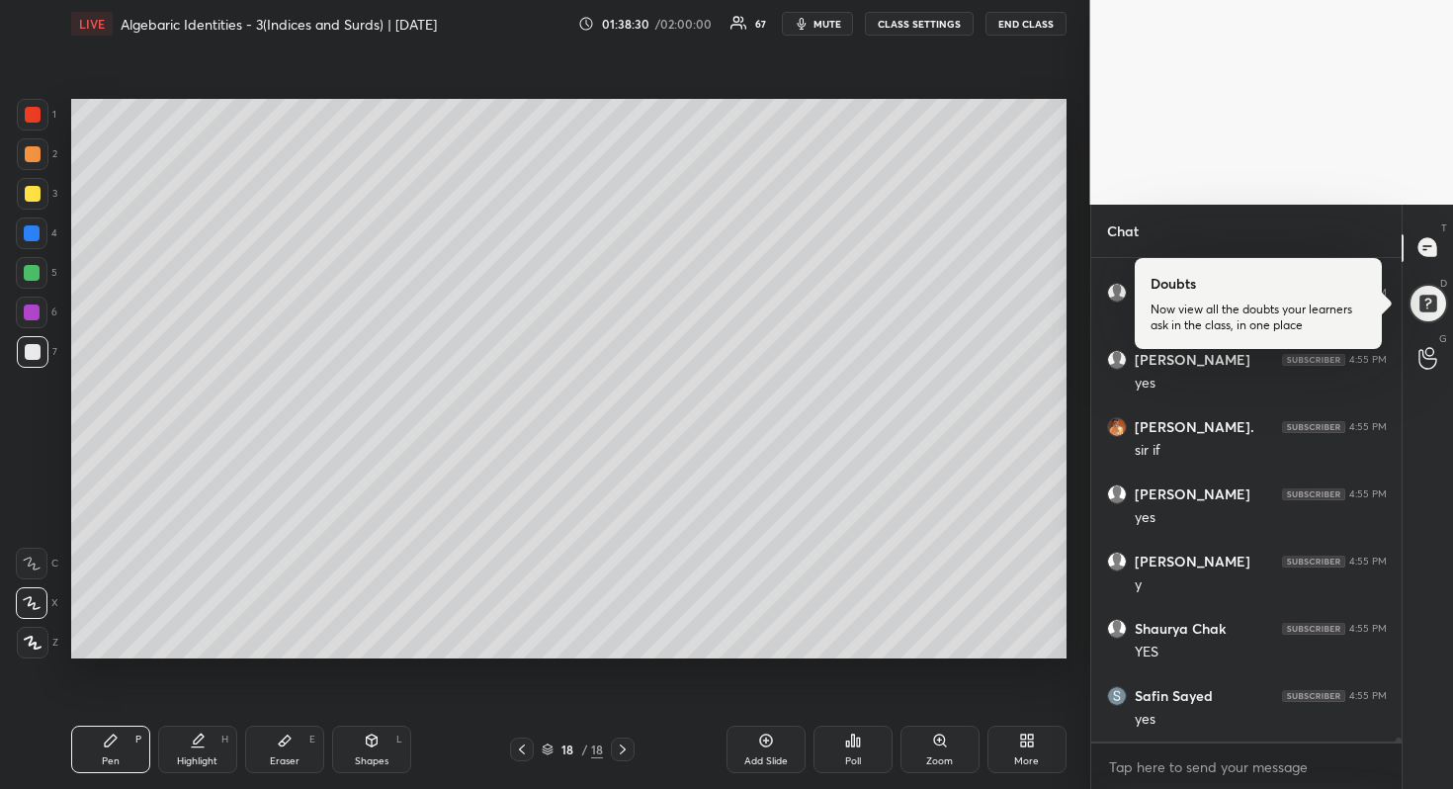
click at [774, 756] on div "Add Slide" at bounding box center [767, 761] width 44 height 10
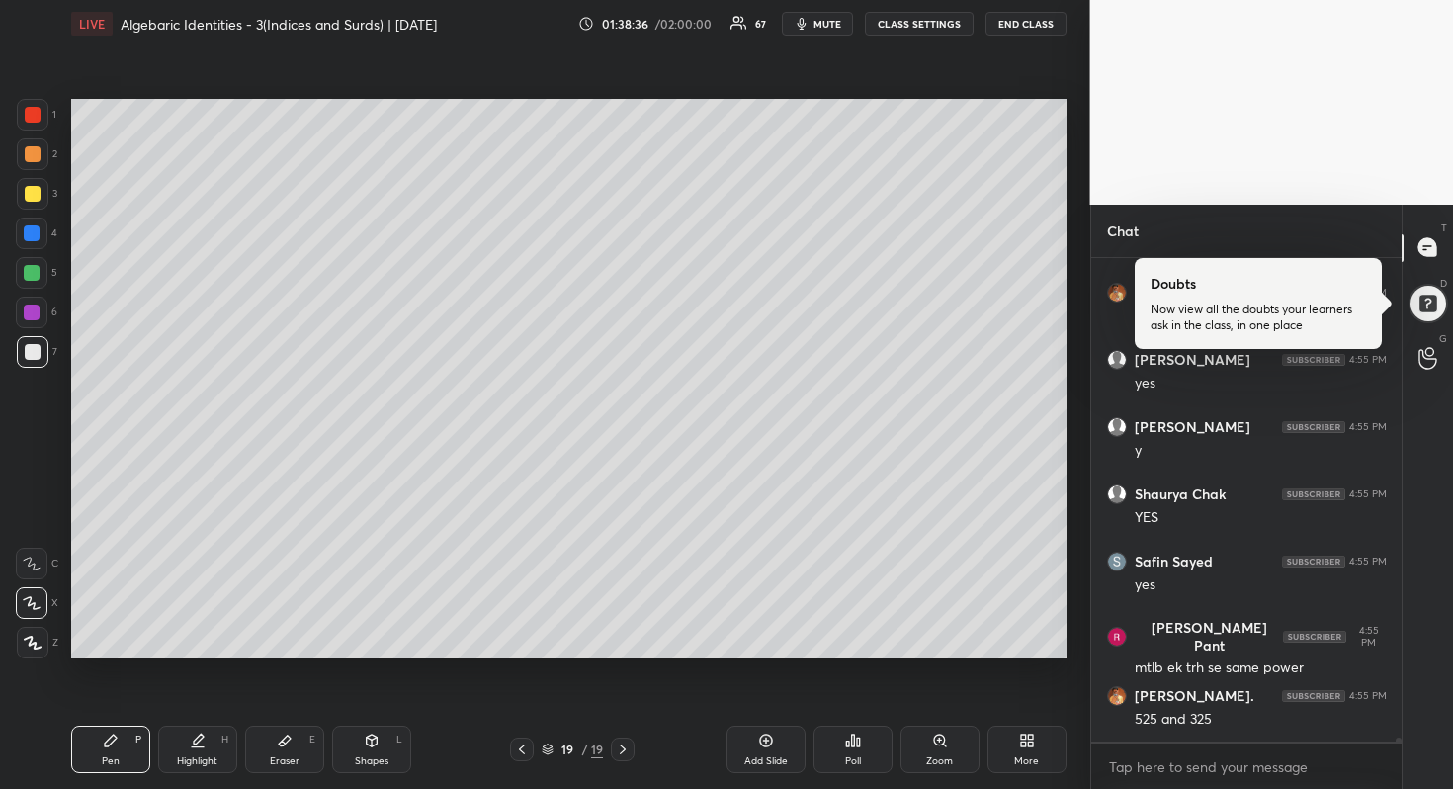
click at [37, 194] on div at bounding box center [33, 194] width 16 height 16
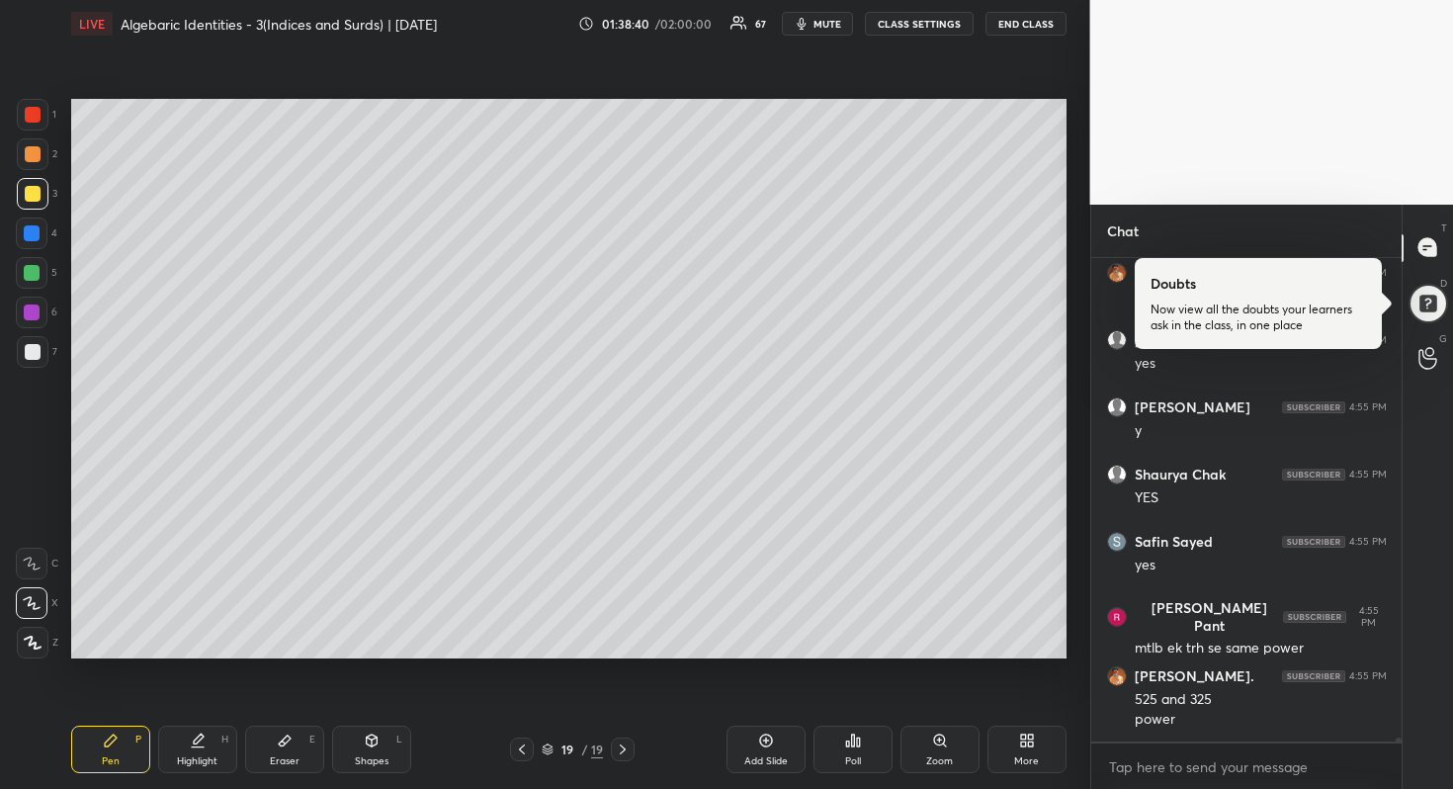
scroll to position [59737, 0]
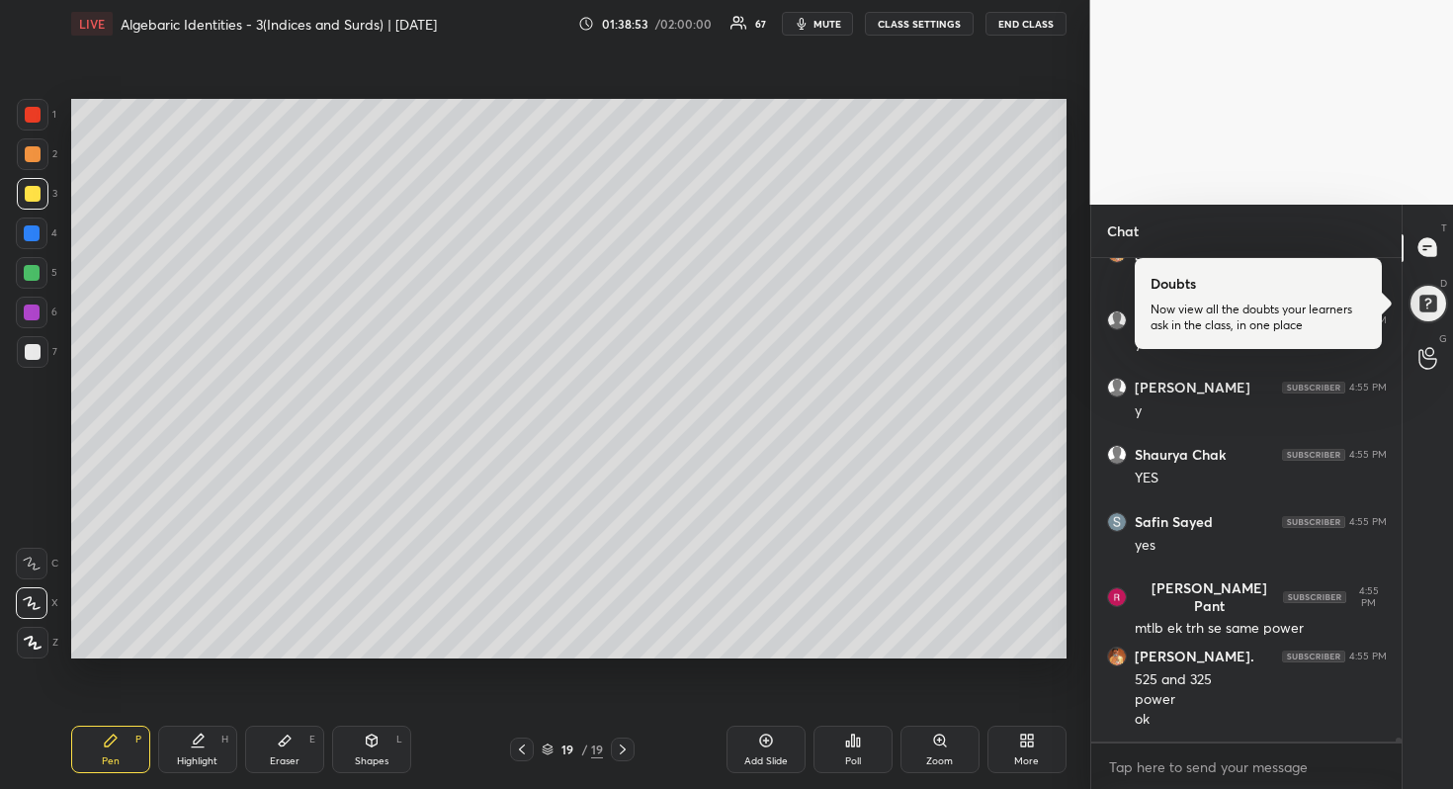
drag, startPoint x: 30, startPoint y: 226, endPoint x: 67, endPoint y: 215, distance: 39.4
click at [31, 226] on div at bounding box center [32, 233] width 16 height 16
click at [33, 353] on div at bounding box center [33, 352] width 16 height 16
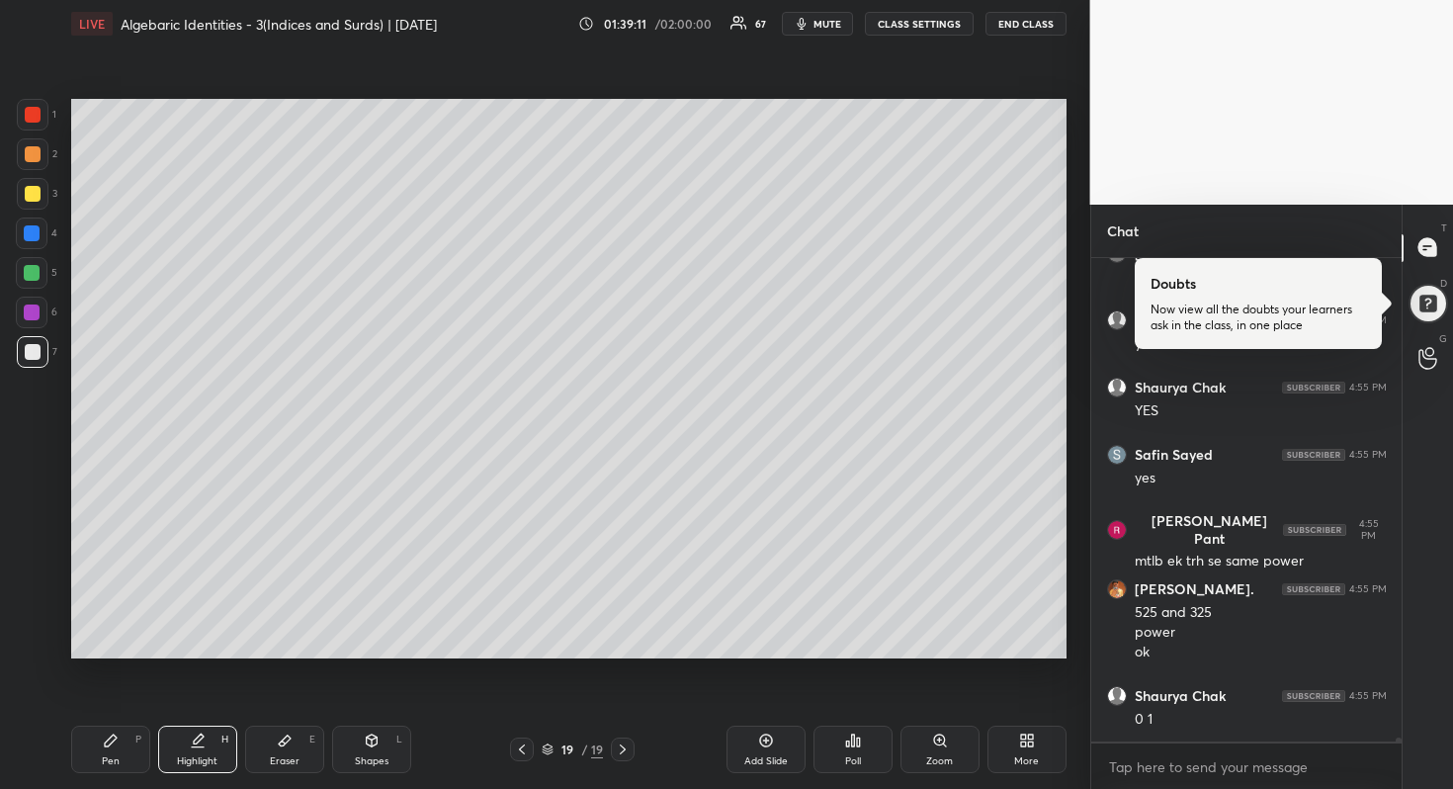
drag, startPoint x: 285, startPoint y: 745, endPoint x: 289, endPoint y: 734, distance: 11.6
click at [286, 744] on icon at bounding box center [285, 741] width 16 height 16
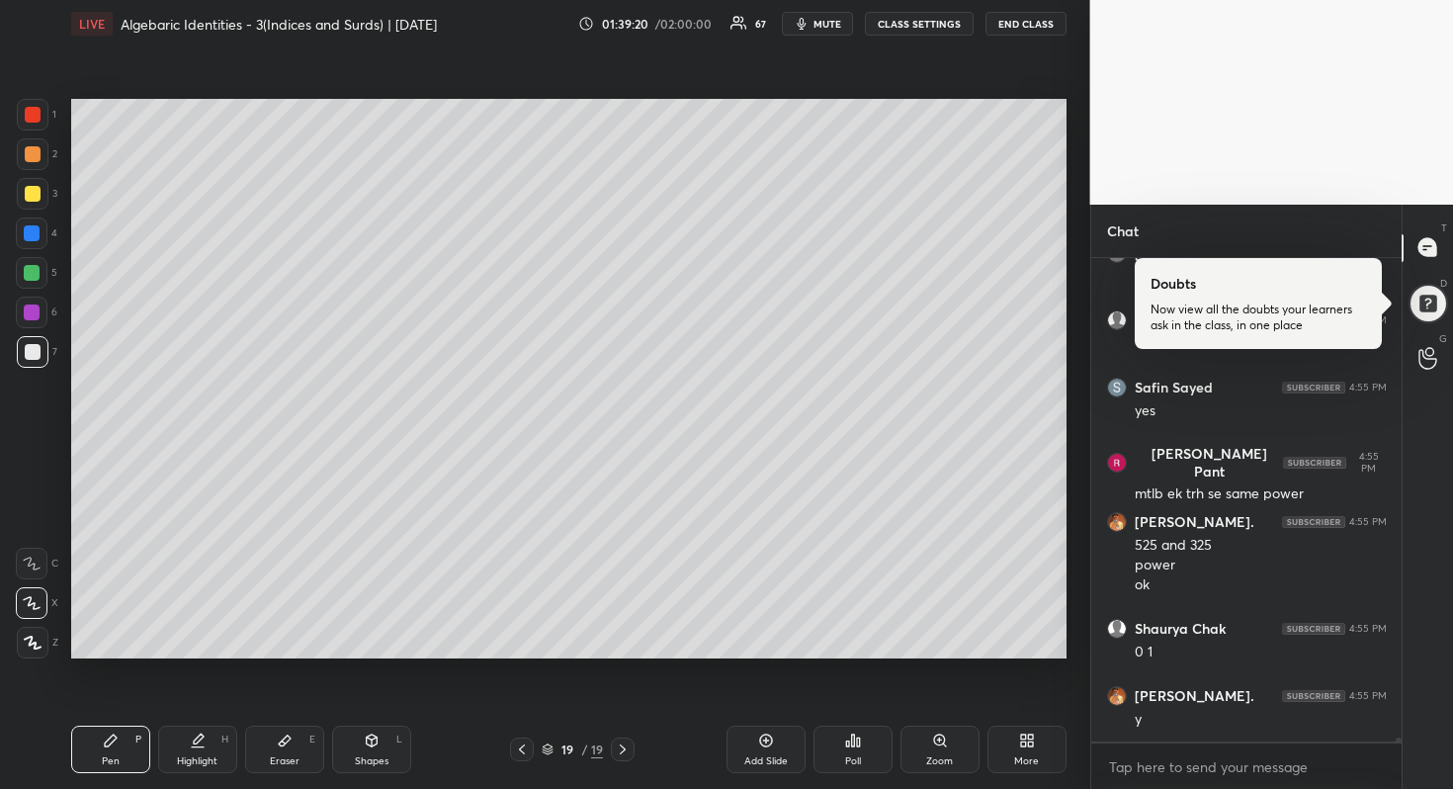
drag, startPoint x: 37, startPoint y: 272, endPoint x: 64, endPoint y: 293, distance: 34.6
click at [39, 274] on div at bounding box center [32, 273] width 16 height 16
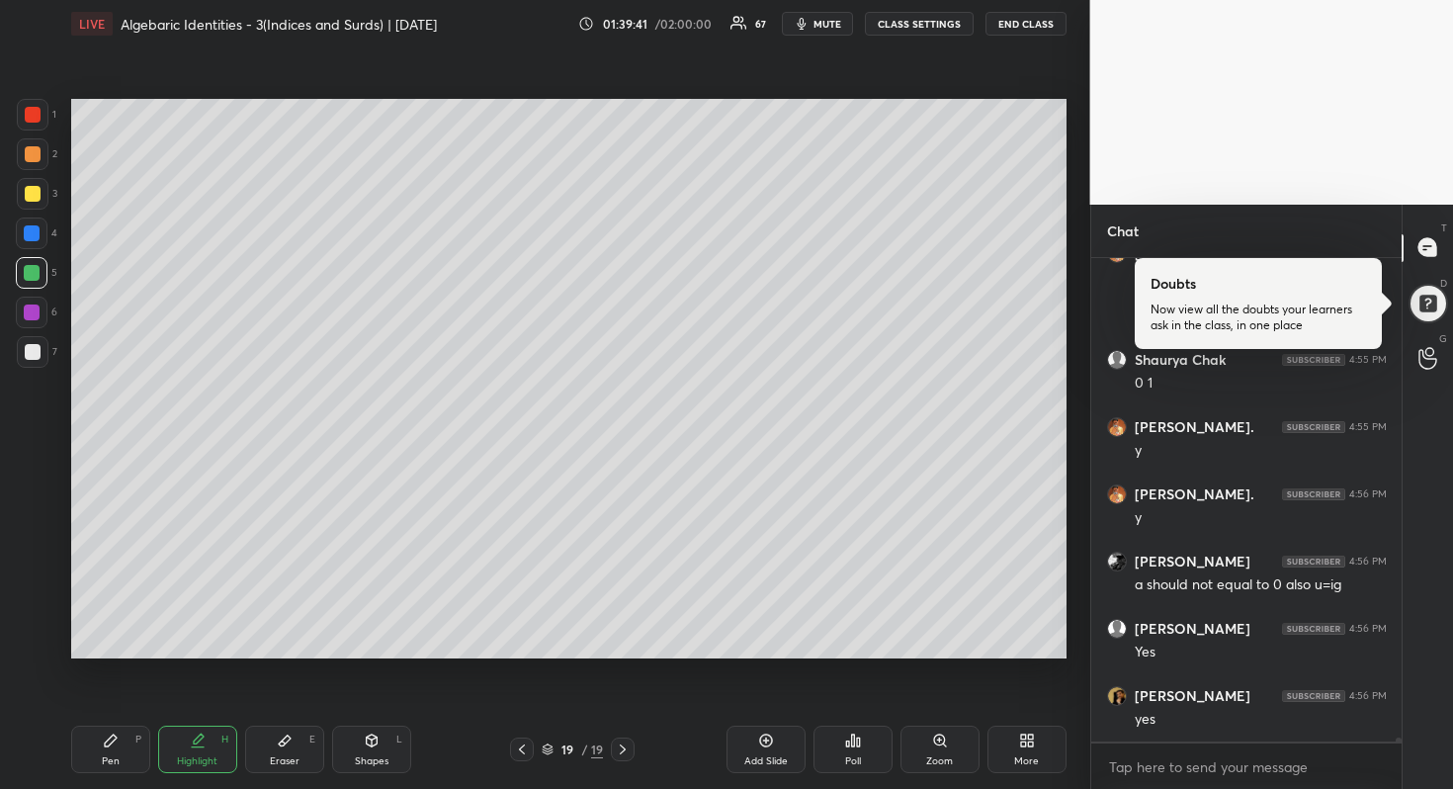
scroll to position [60208, 0]
drag, startPoint x: 33, startPoint y: 362, endPoint x: 57, endPoint y: 348, distance: 28.3
click at [35, 361] on div at bounding box center [33, 352] width 32 height 32
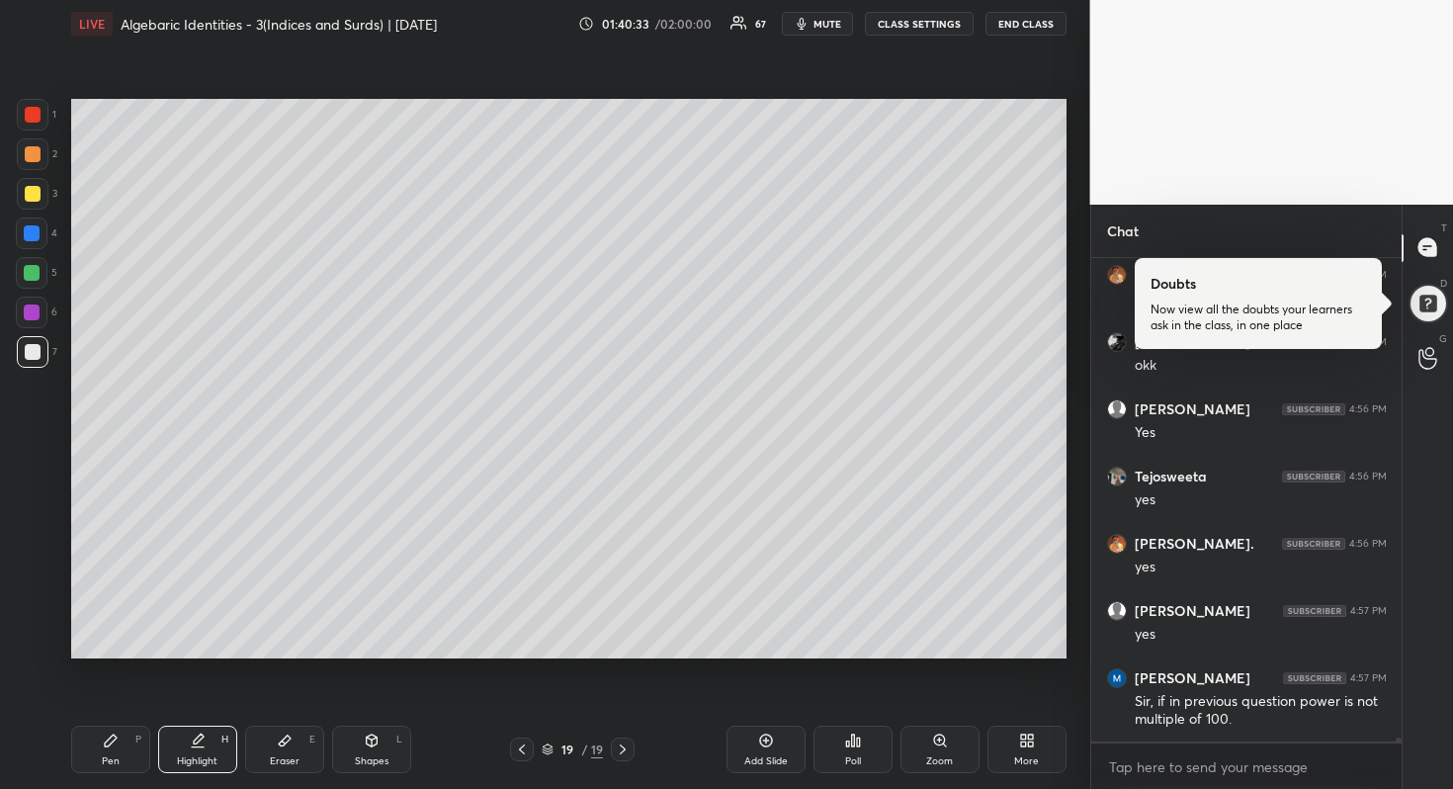
scroll to position [60764, 0]
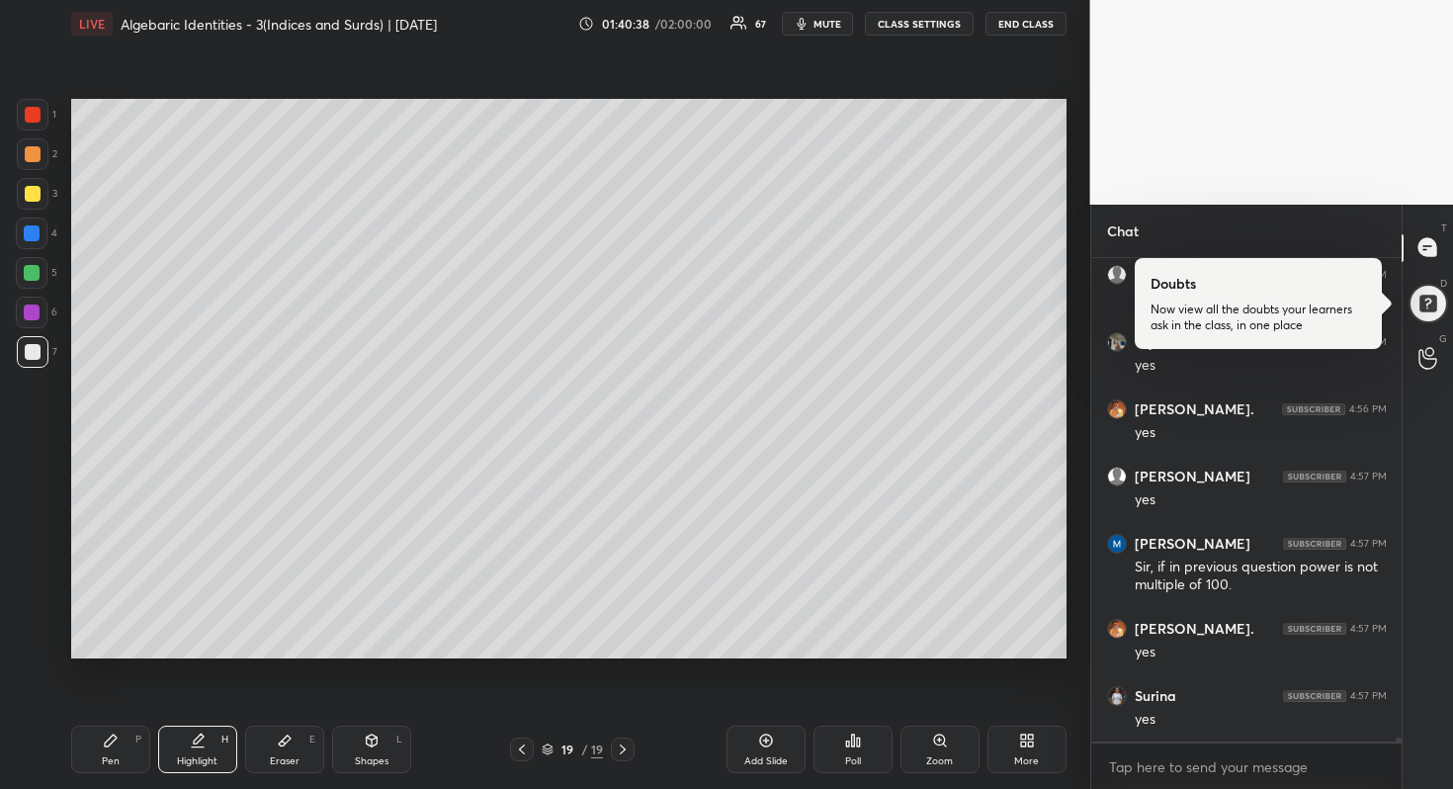
click at [785, 748] on div "Add Slide" at bounding box center [766, 749] width 79 height 47
click at [33, 189] on div at bounding box center [33, 194] width 16 height 16
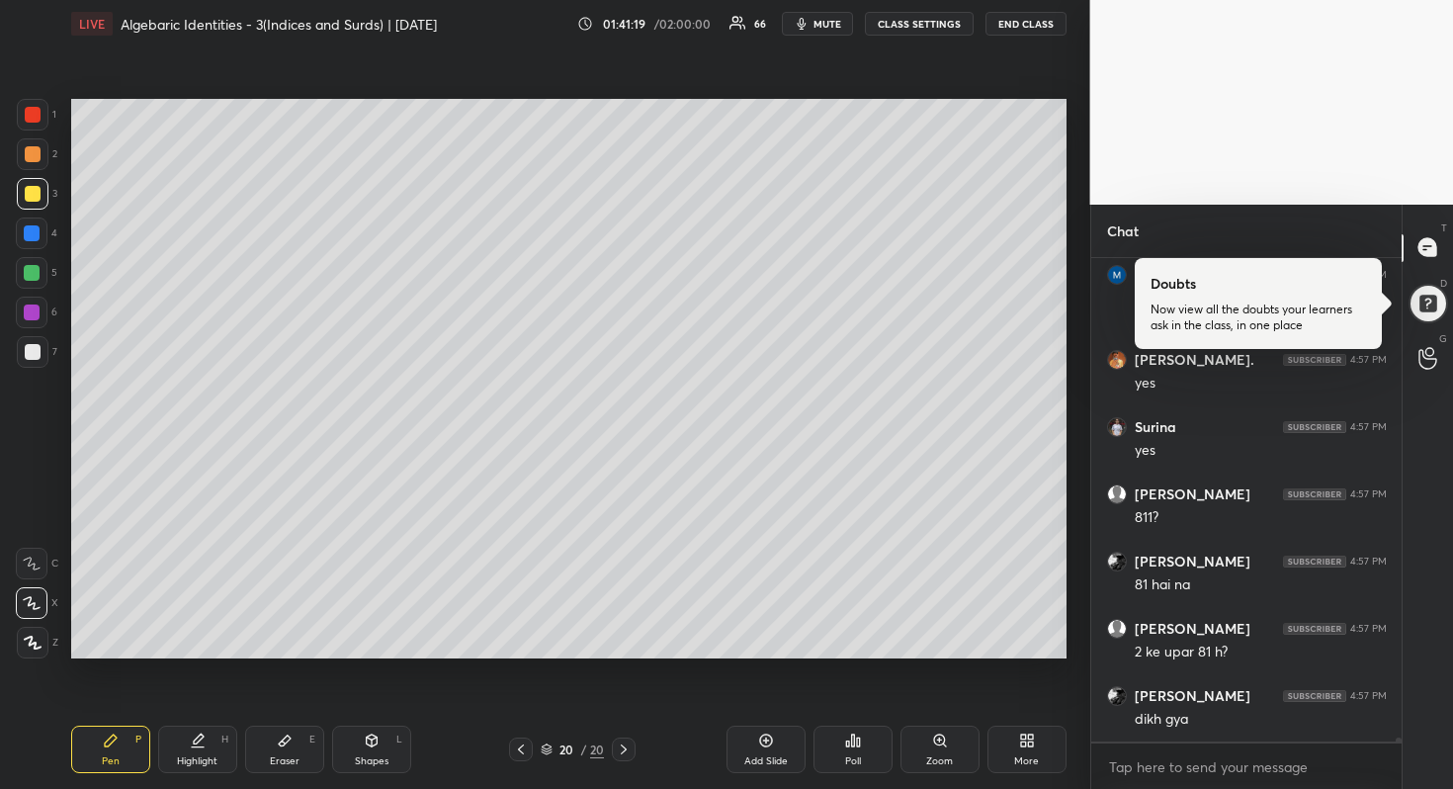
scroll to position [61052, 0]
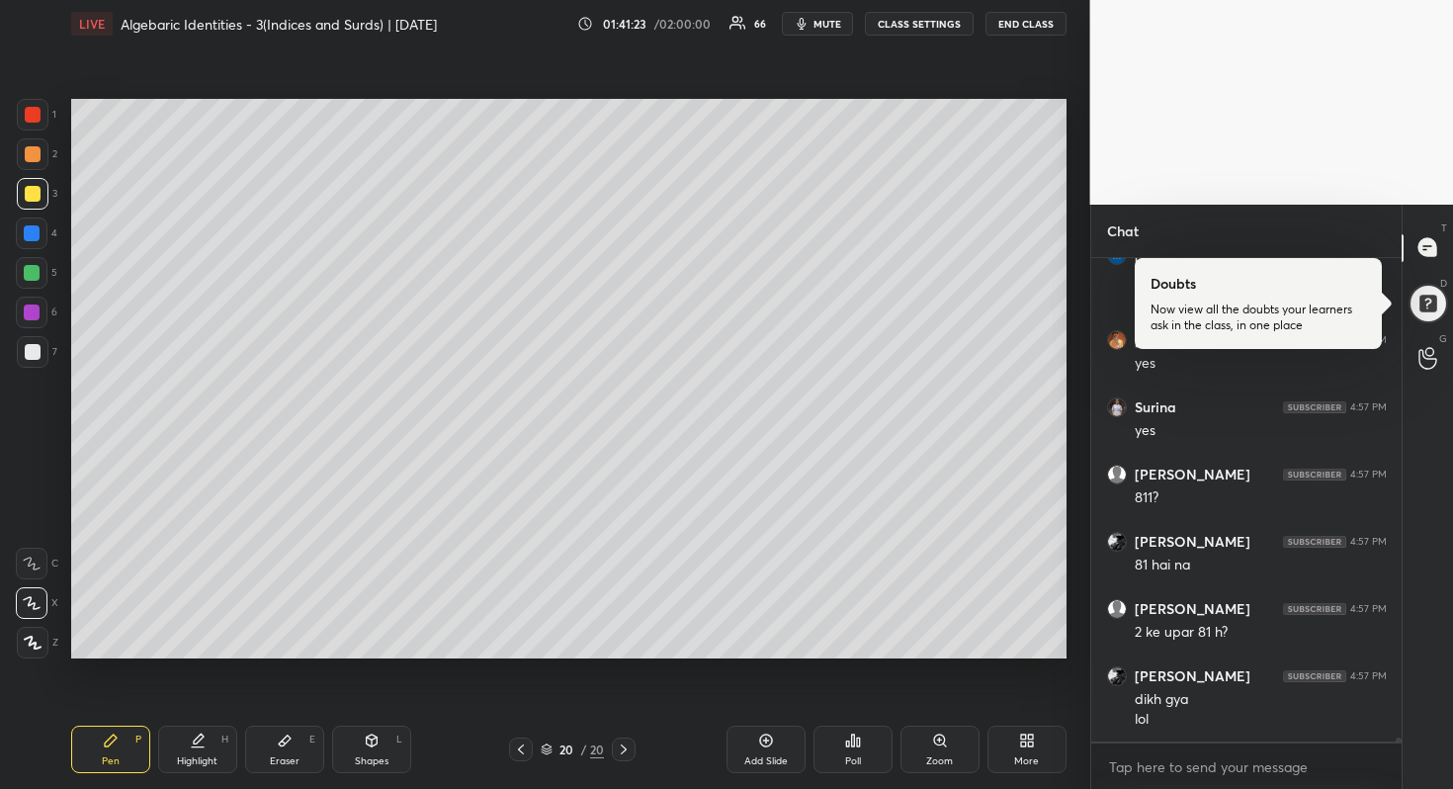
click at [36, 160] on div at bounding box center [33, 154] width 16 height 16
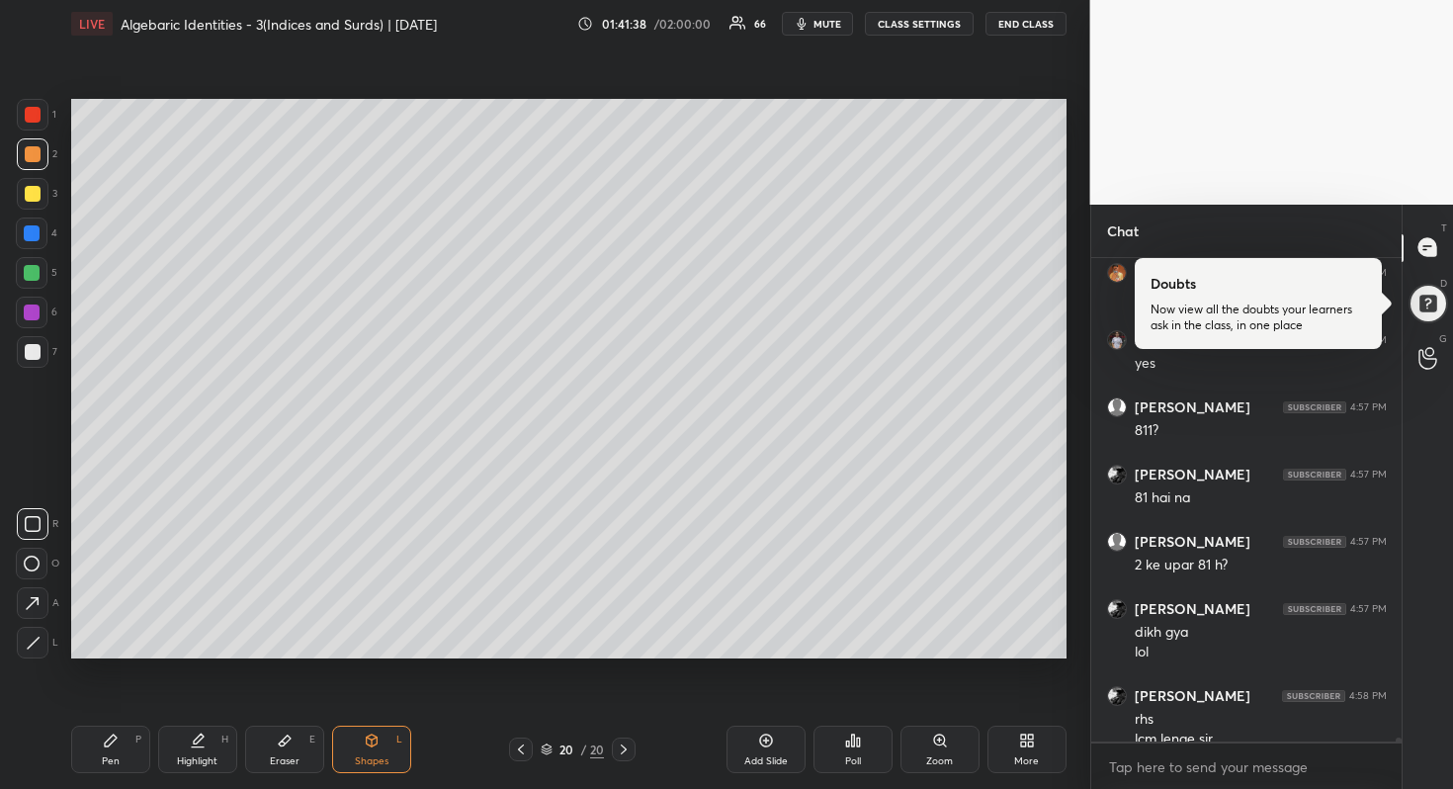
click at [31, 284] on div at bounding box center [32, 273] width 32 height 32
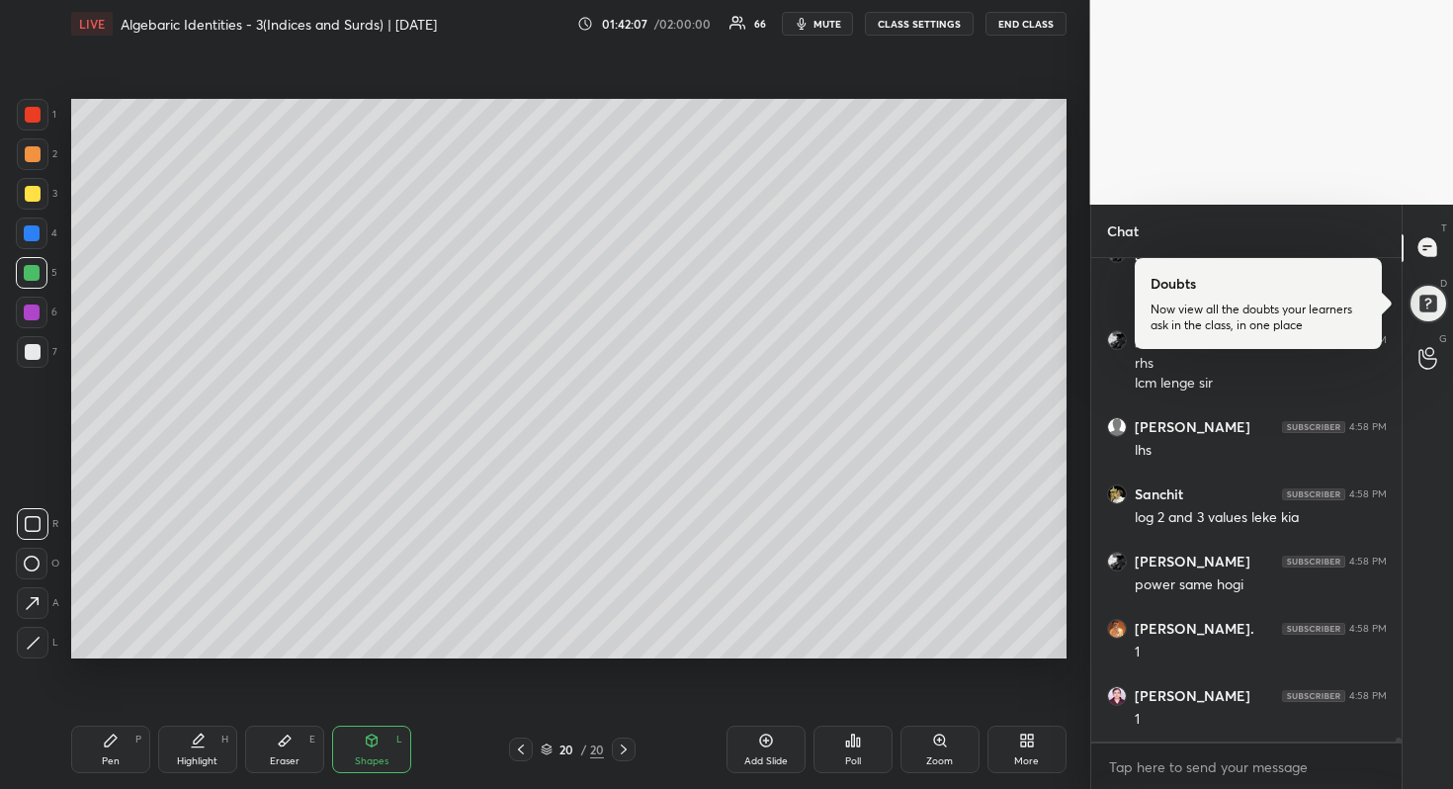
scroll to position [61543, 0]
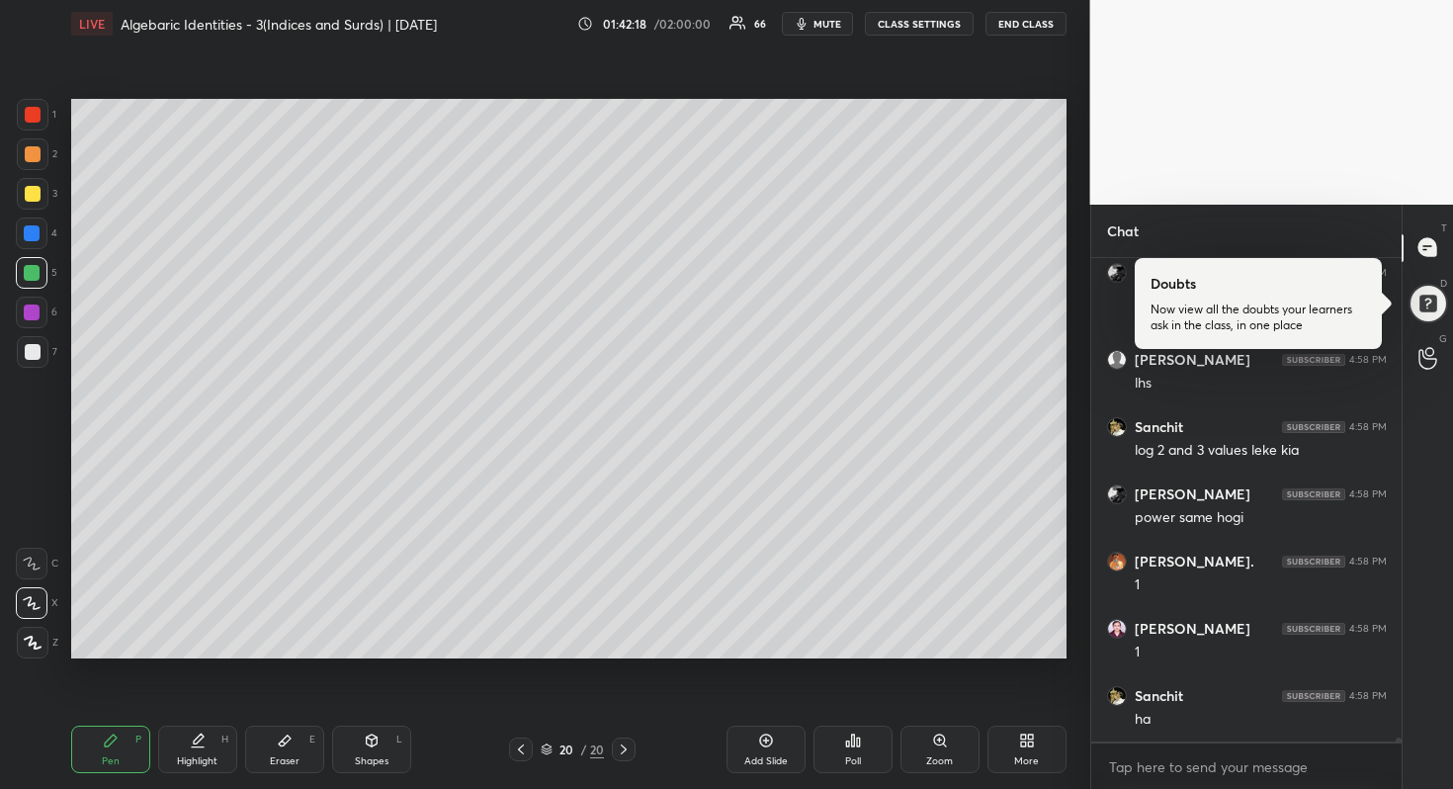
click at [44, 277] on div at bounding box center [32, 273] width 32 height 32
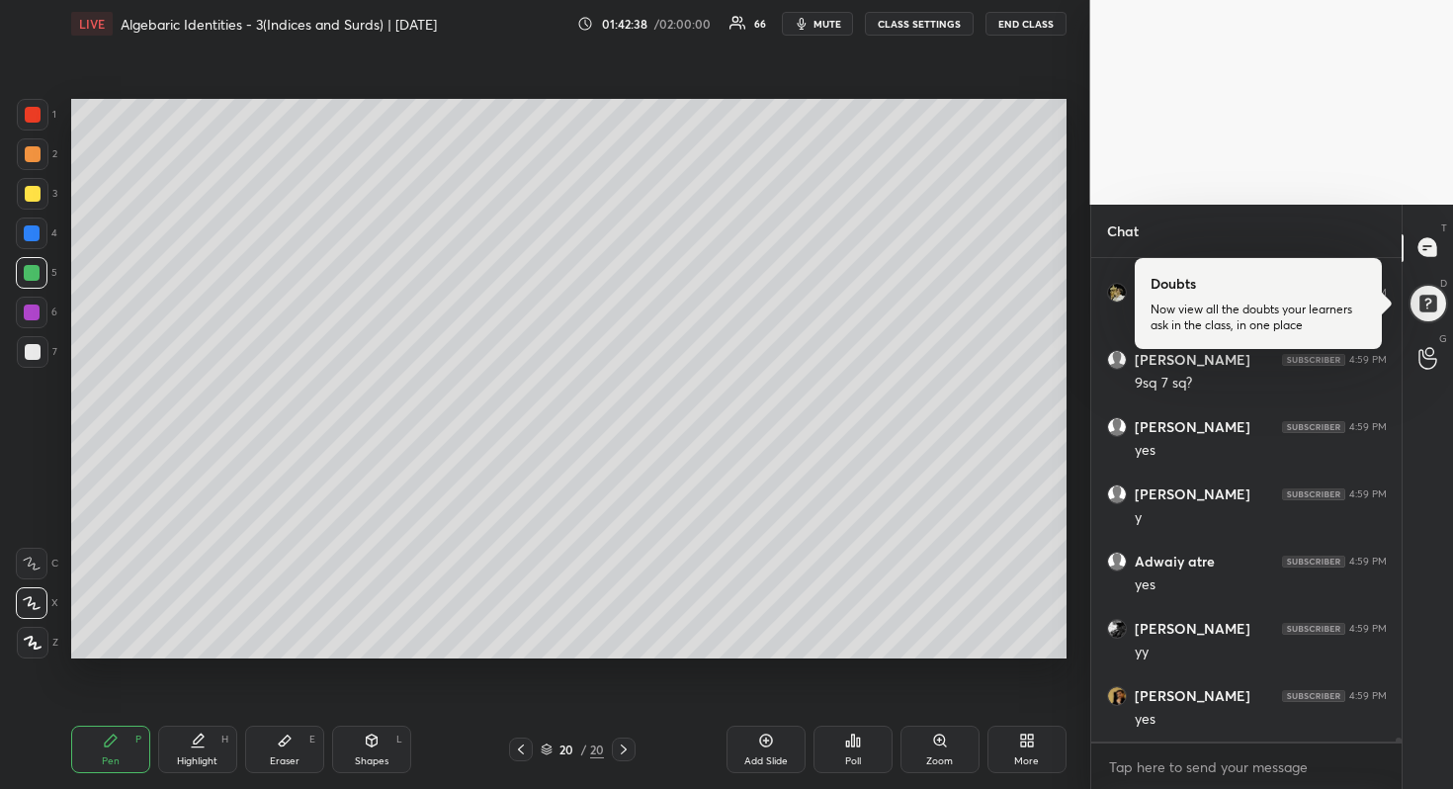
scroll to position [62014, 0]
drag, startPoint x: 293, startPoint y: 751, endPoint x: 301, endPoint y: 742, distance: 12.7
click at [298, 746] on div "Eraser E" at bounding box center [284, 749] width 79 height 47
drag, startPoint x: 29, startPoint y: 237, endPoint x: 40, endPoint y: 241, distance: 11.6
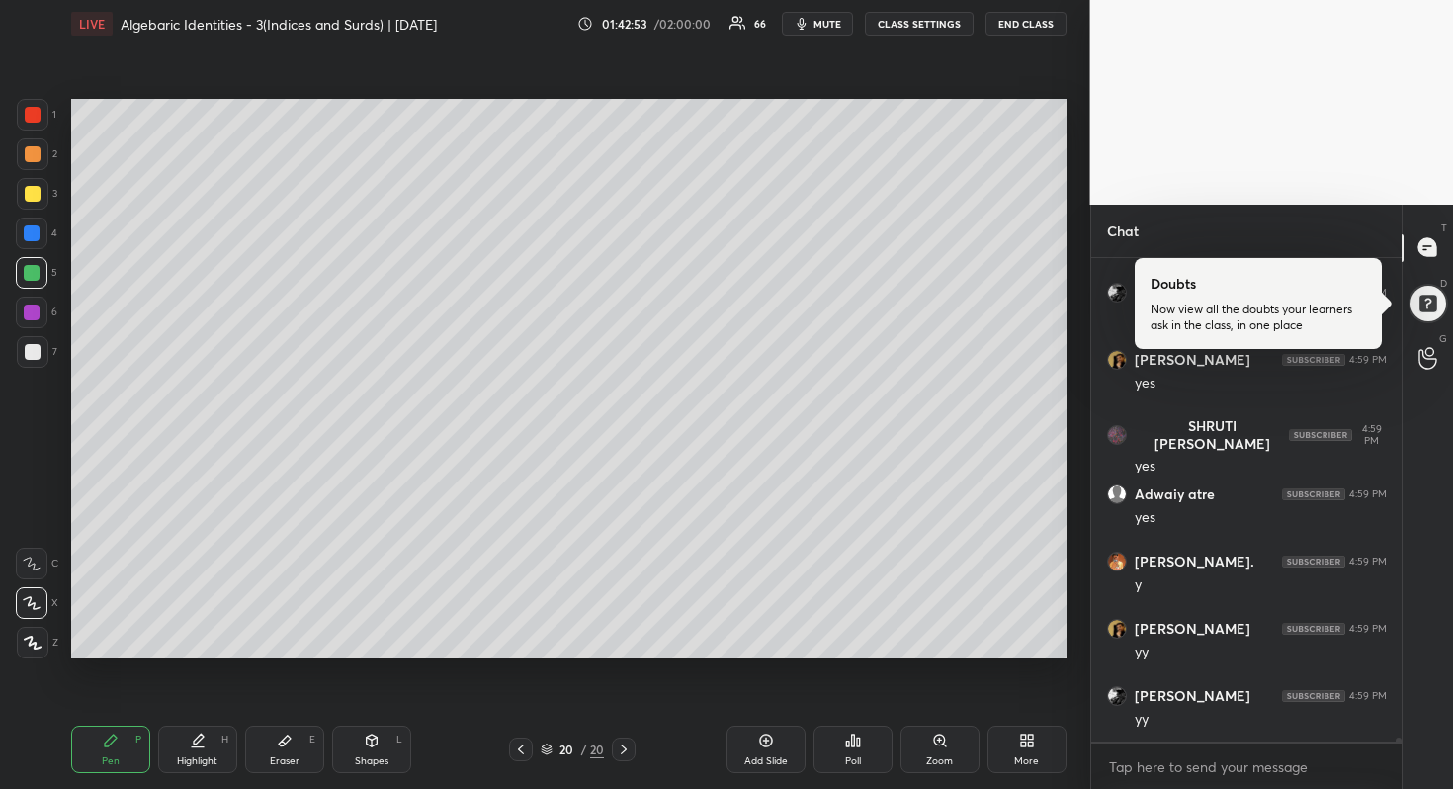
click at [29, 237] on div at bounding box center [32, 233] width 16 height 16
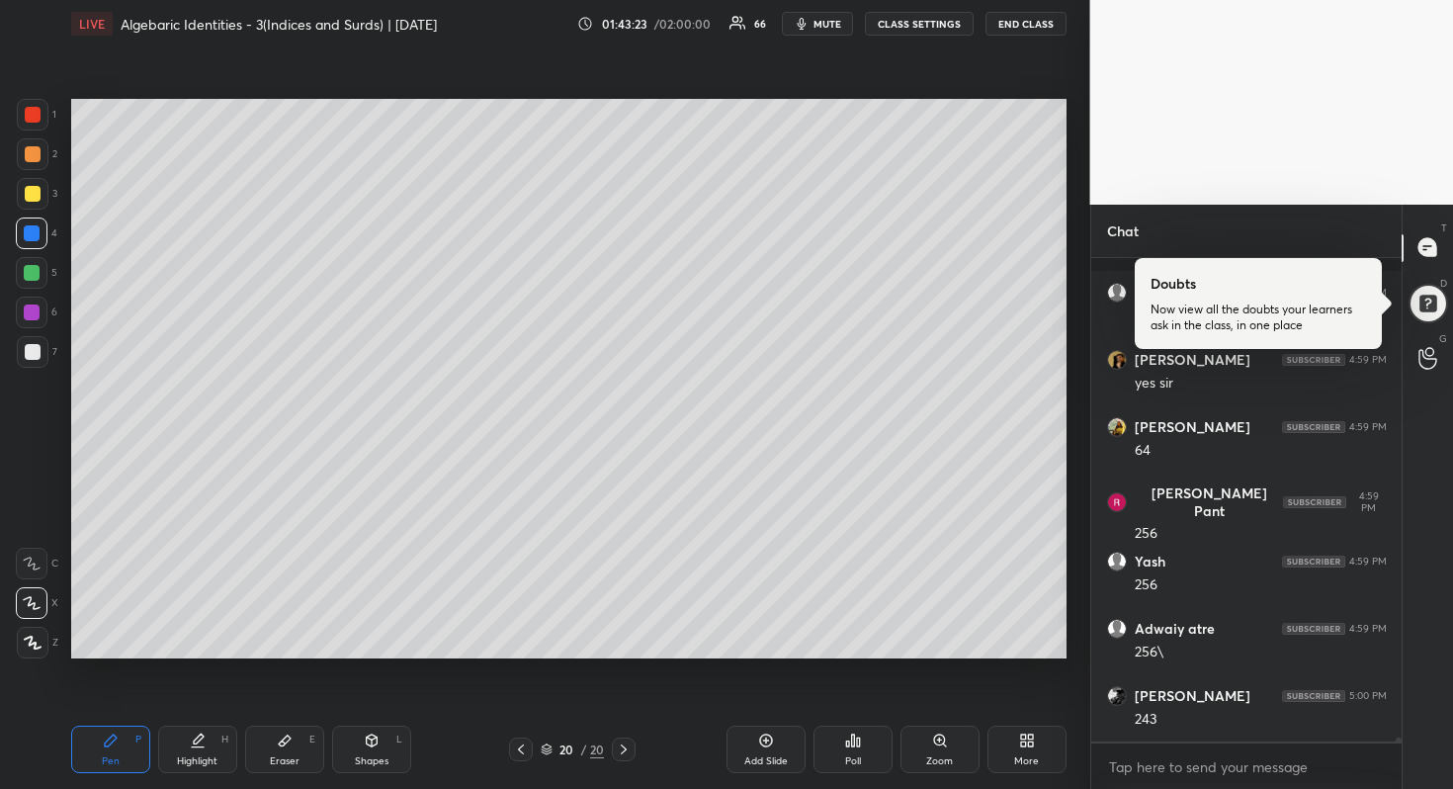
scroll to position [62975, 0]
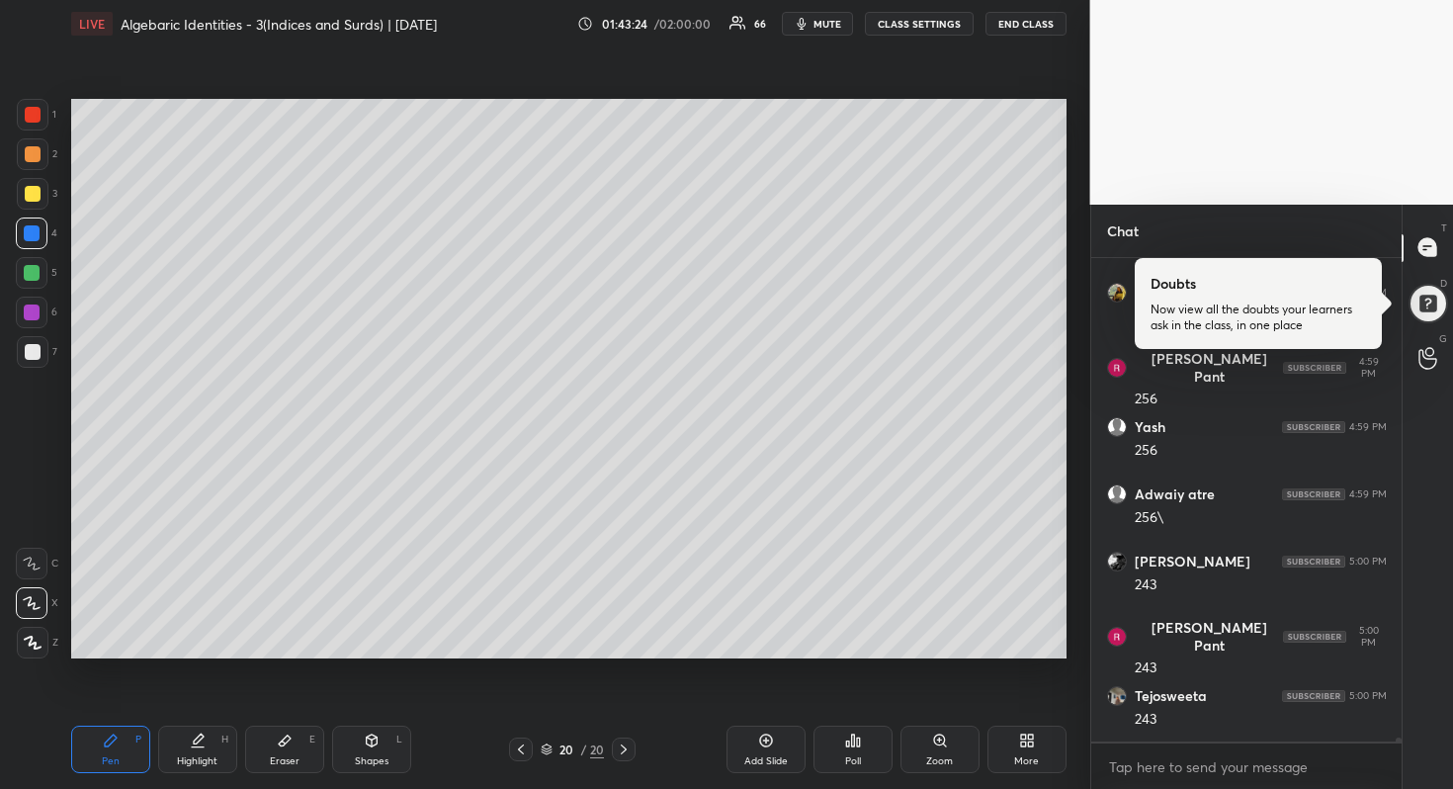
click at [35, 356] on div at bounding box center [33, 352] width 16 height 16
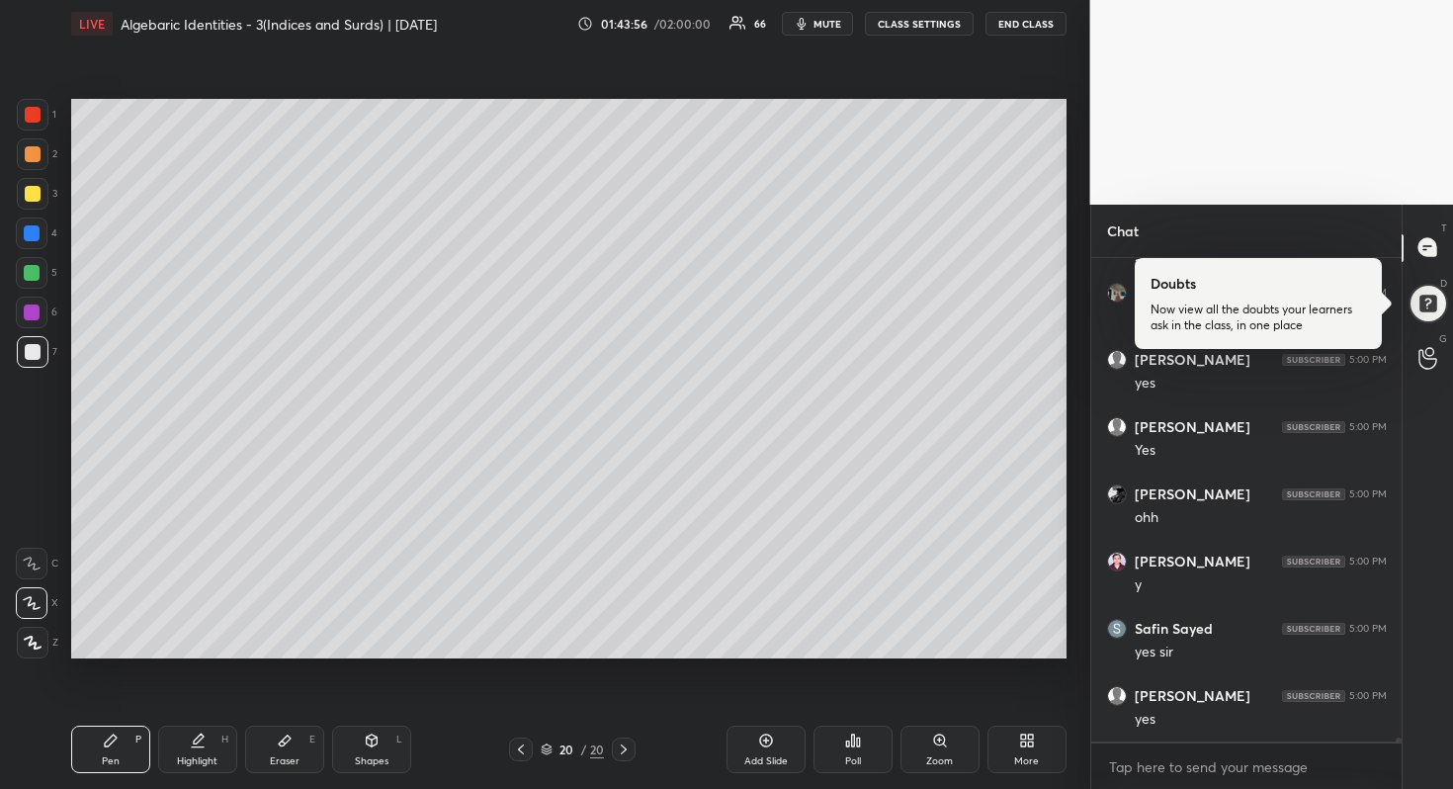
scroll to position [63445, 0]
drag, startPoint x: 21, startPoint y: 115, endPoint x: 58, endPoint y: 115, distance: 37.6
click at [22, 115] on div at bounding box center [33, 115] width 32 height 32
click at [760, 756] on div "Add Slide" at bounding box center [767, 761] width 44 height 10
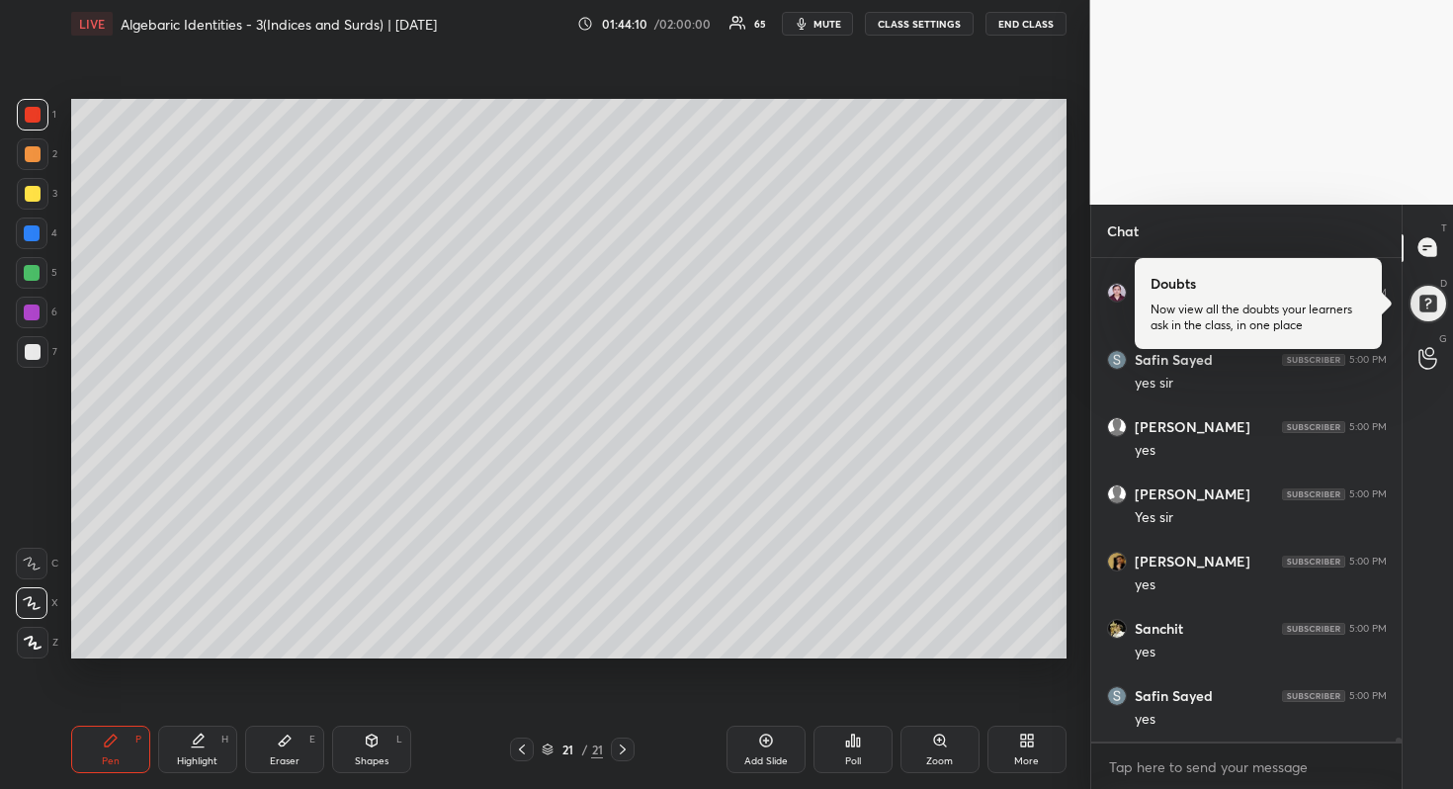
click at [36, 197] on div at bounding box center [33, 194] width 16 height 16
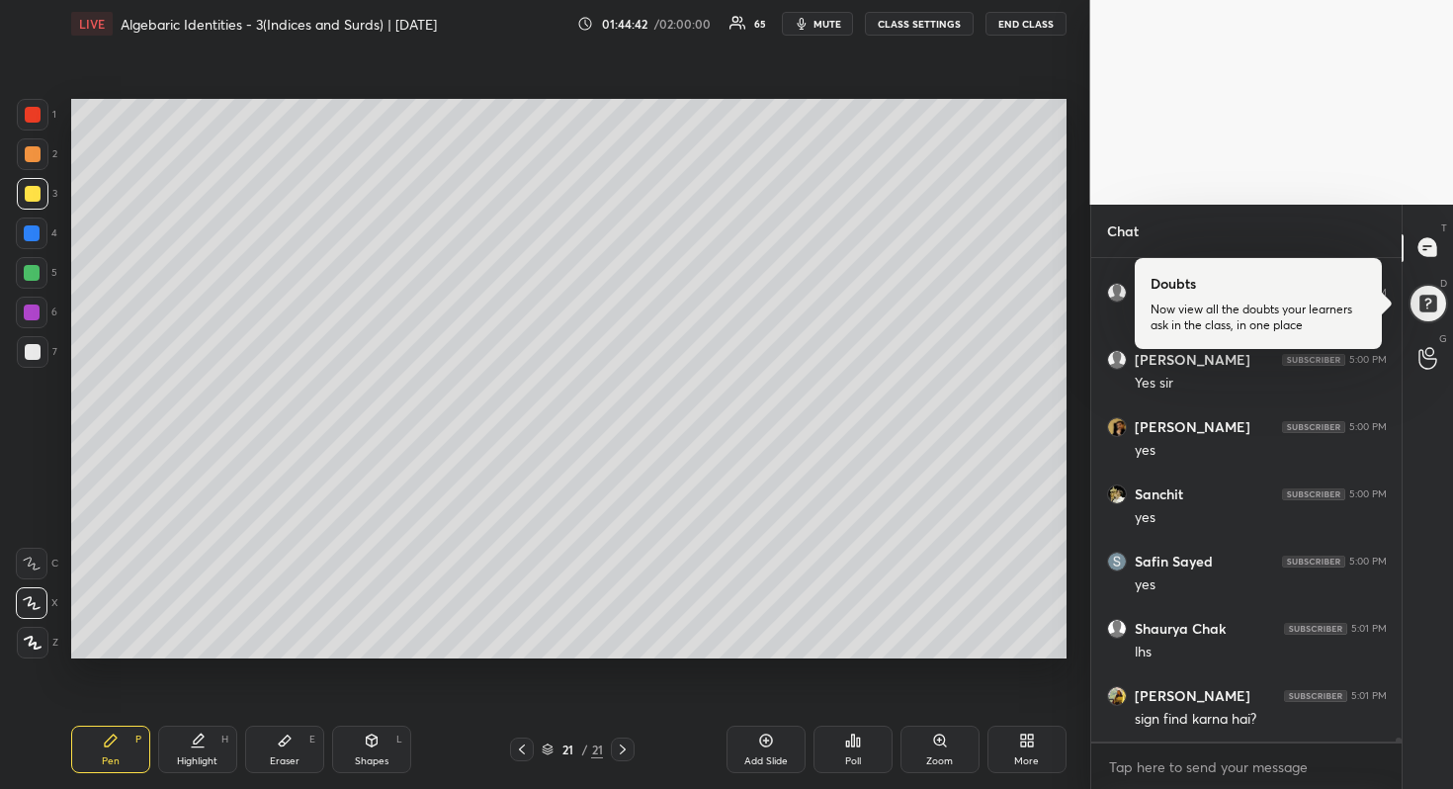
scroll to position [63849, 0]
drag, startPoint x: 292, startPoint y: 749, endPoint x: 302, endPoint y: 698, distance: 52.4
click at [294, 748] on div "Eraser E" at bounding box center [284, 749] width 79 height 47
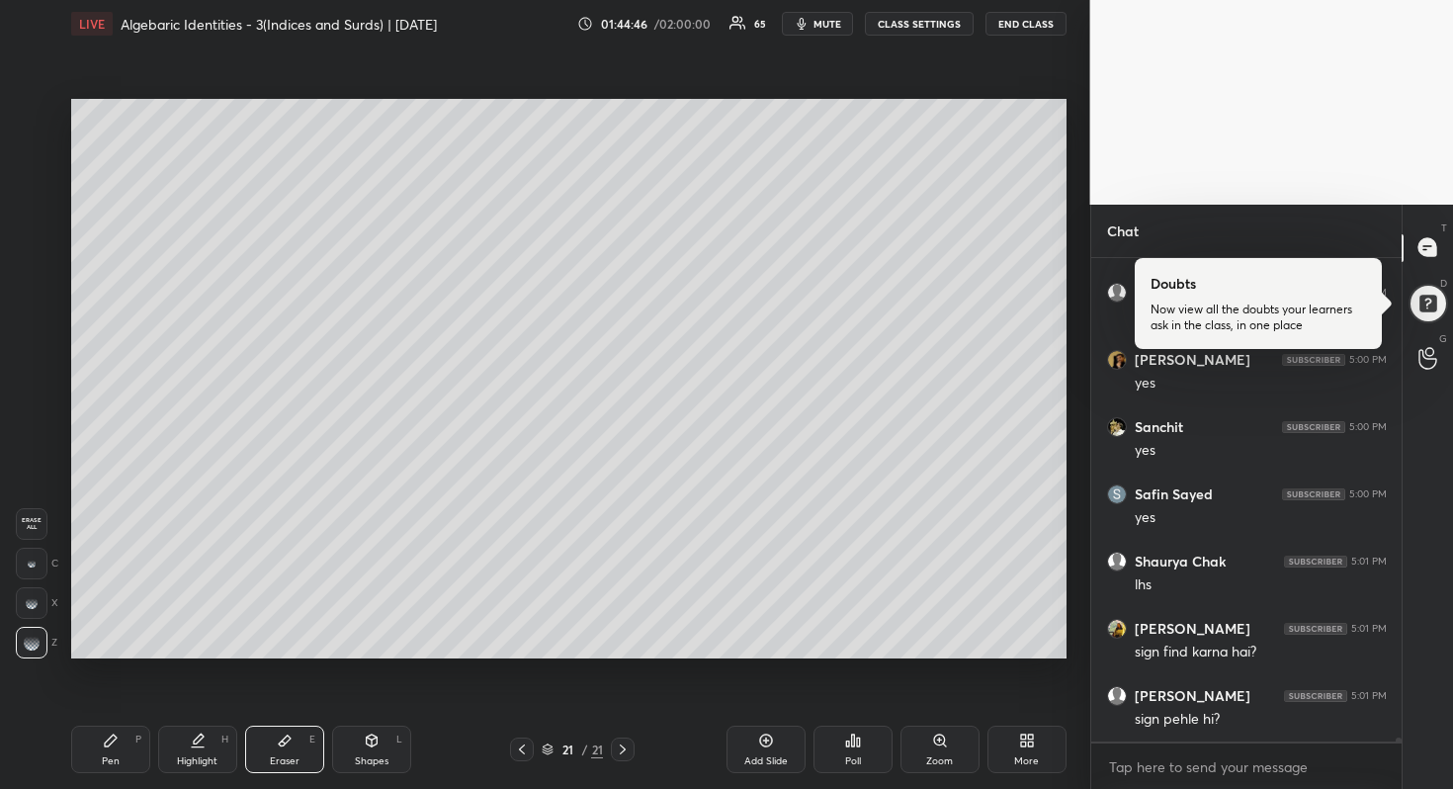
click at [132, 736] on div "Pen P" at bounding box center [110, 749] width 79 height 47
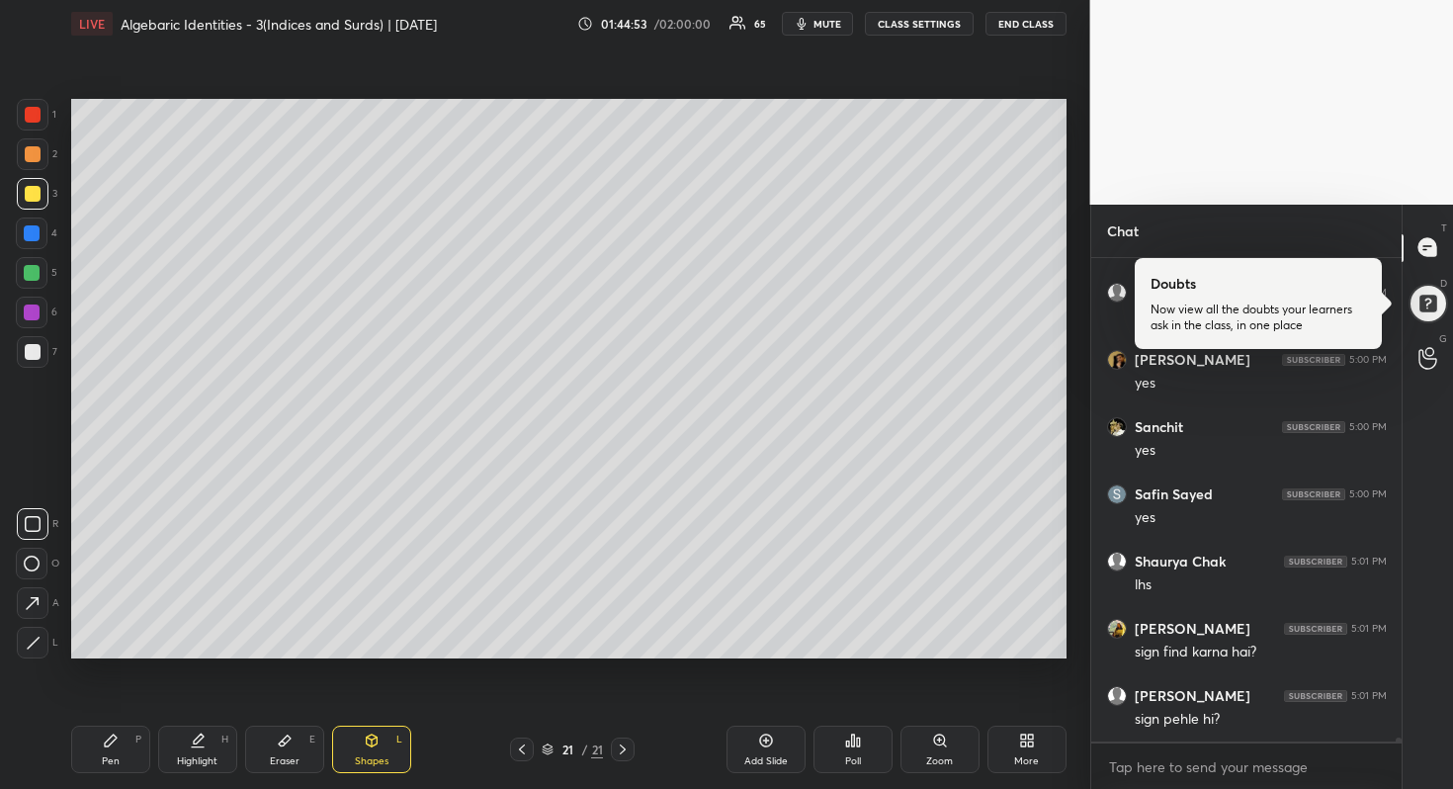
click at [100, 743] on div "Pen P" at bounding box center [110, 749] width 79 height 47
drag, startPoint x: 36, startPoint y: 344, endPoint x: 60, endPoint y: 340, distance: 25.0
click at [37, 344] on div at bounding box center [33, 352] width 16 height 16
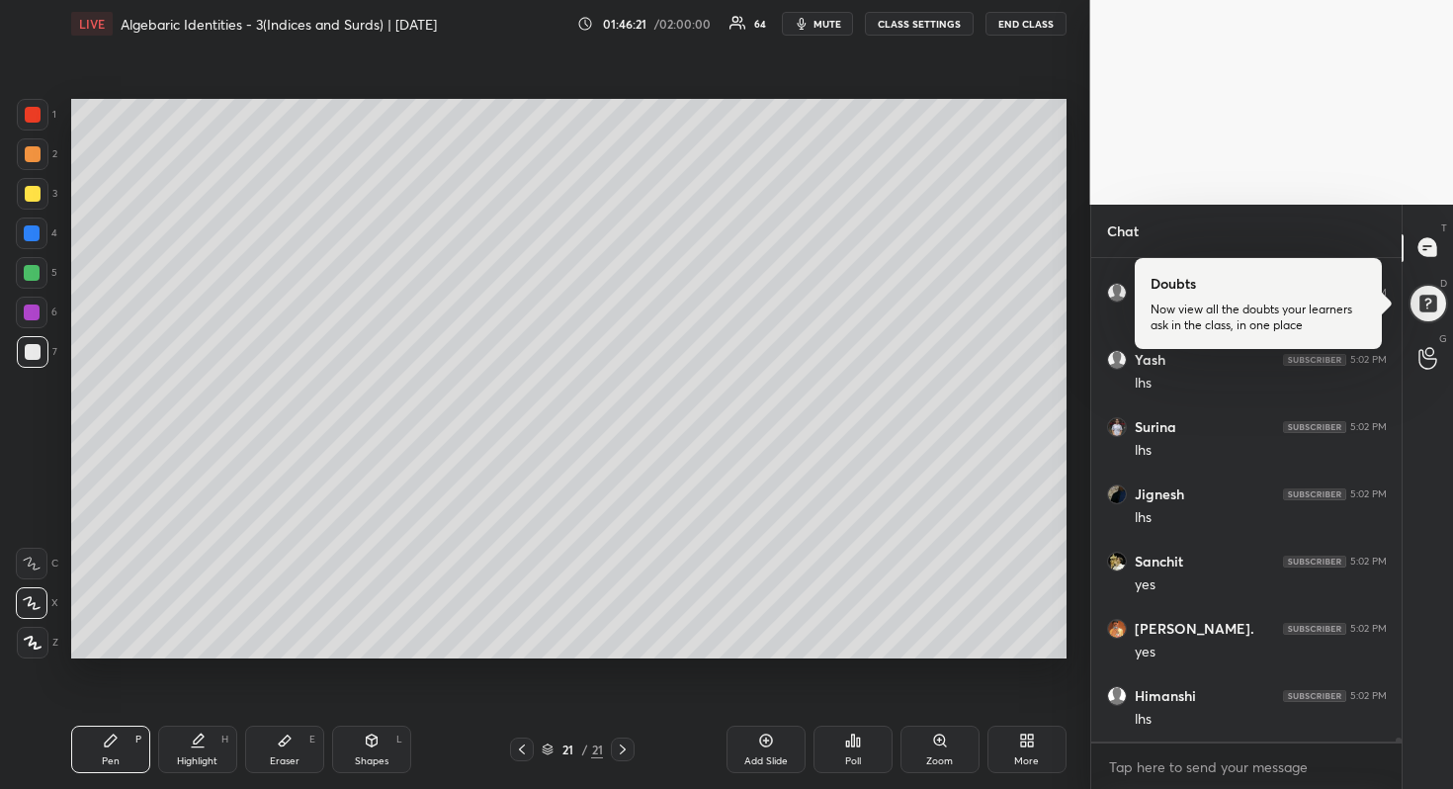
scroll to position [63409, 0]
click at [39, 273] on div at bounding box center [32, 273] width 32 height 32
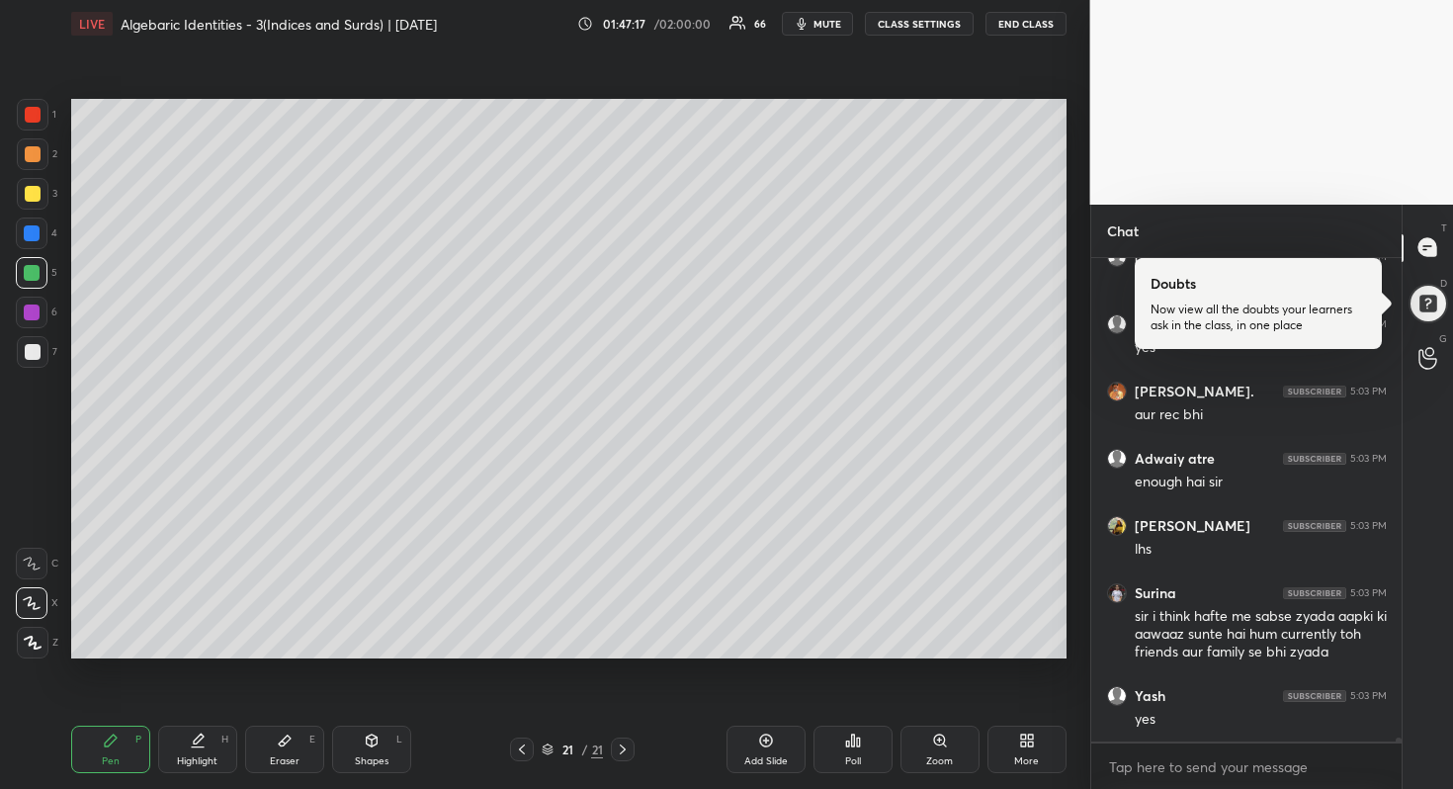
scroll to position [63915, 0]
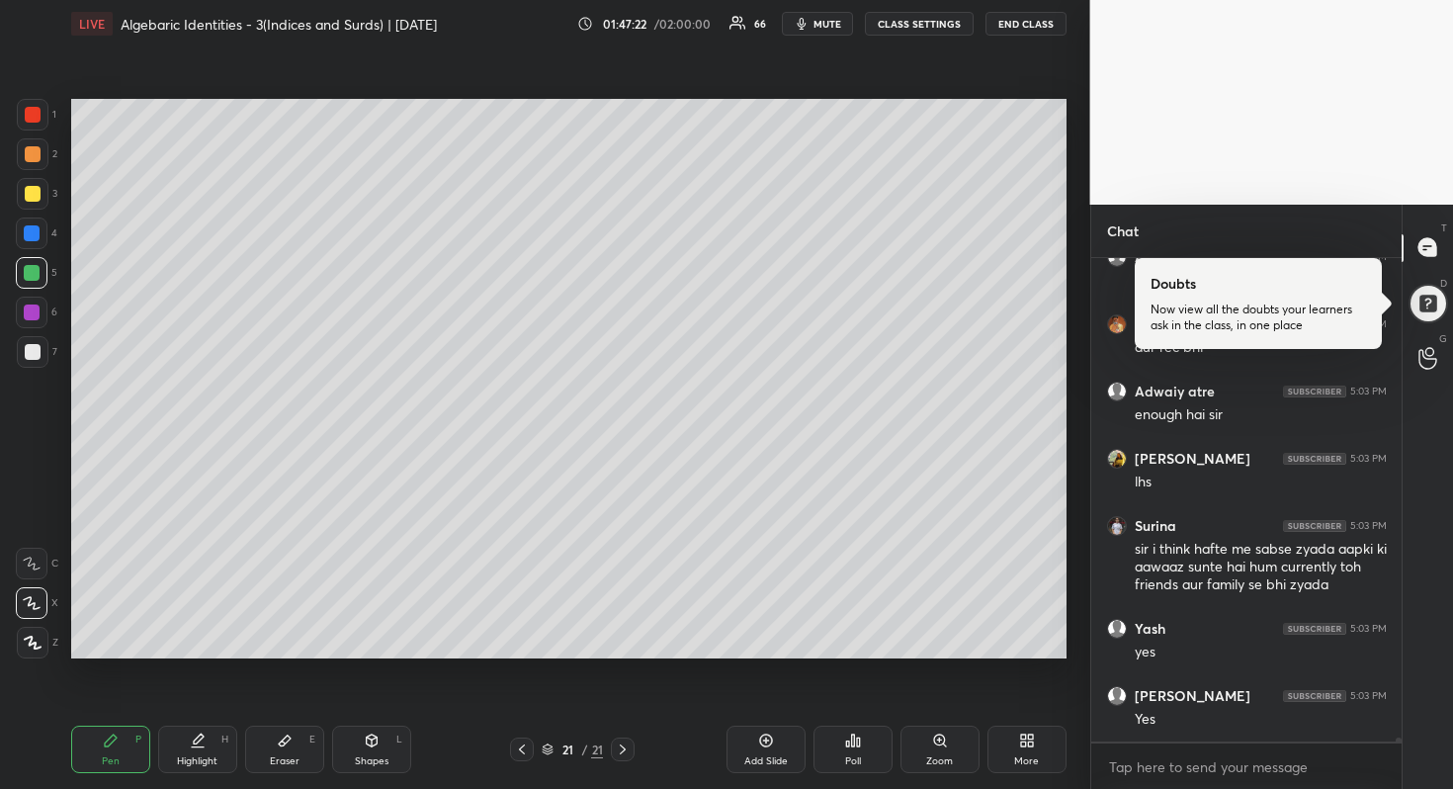
click at [31, 157] on div at bounding box center [33, 154] width 16 height 16
click at [32, 196] on div at bounding box center [33, 194] width 16 height 16
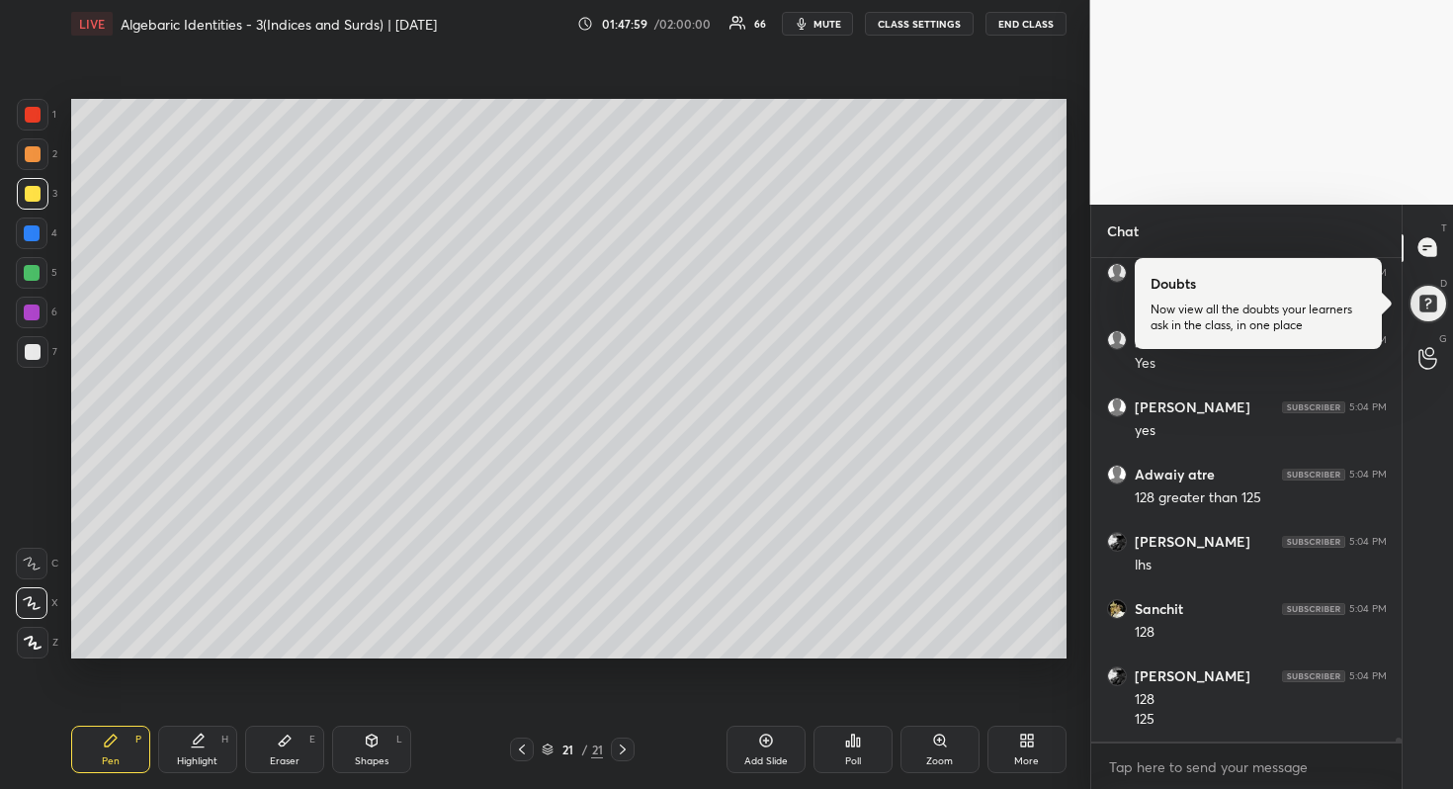
scroll to position [64338, 0]
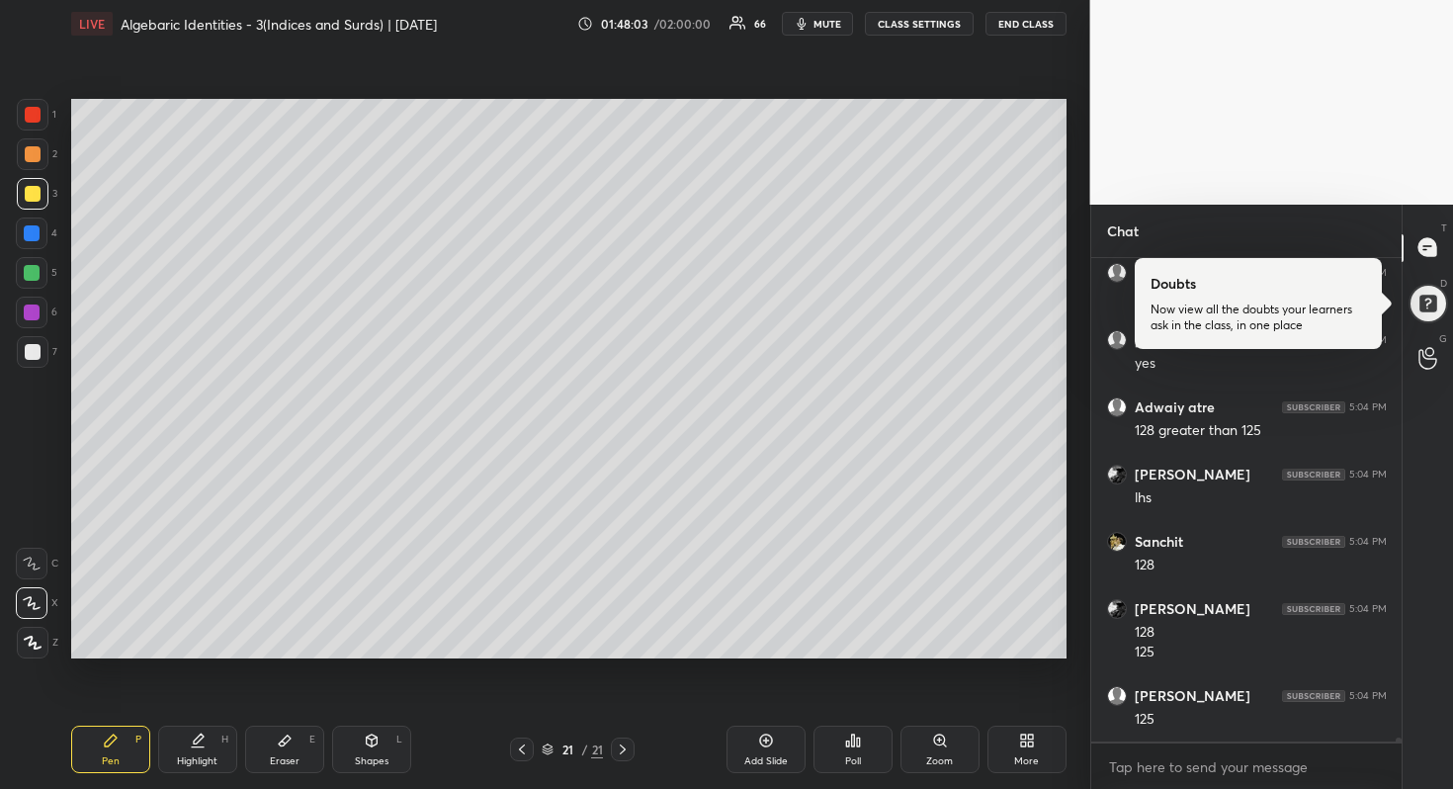
click at [32, 349] on div at bounding box center [33, 352] width 16 height 16
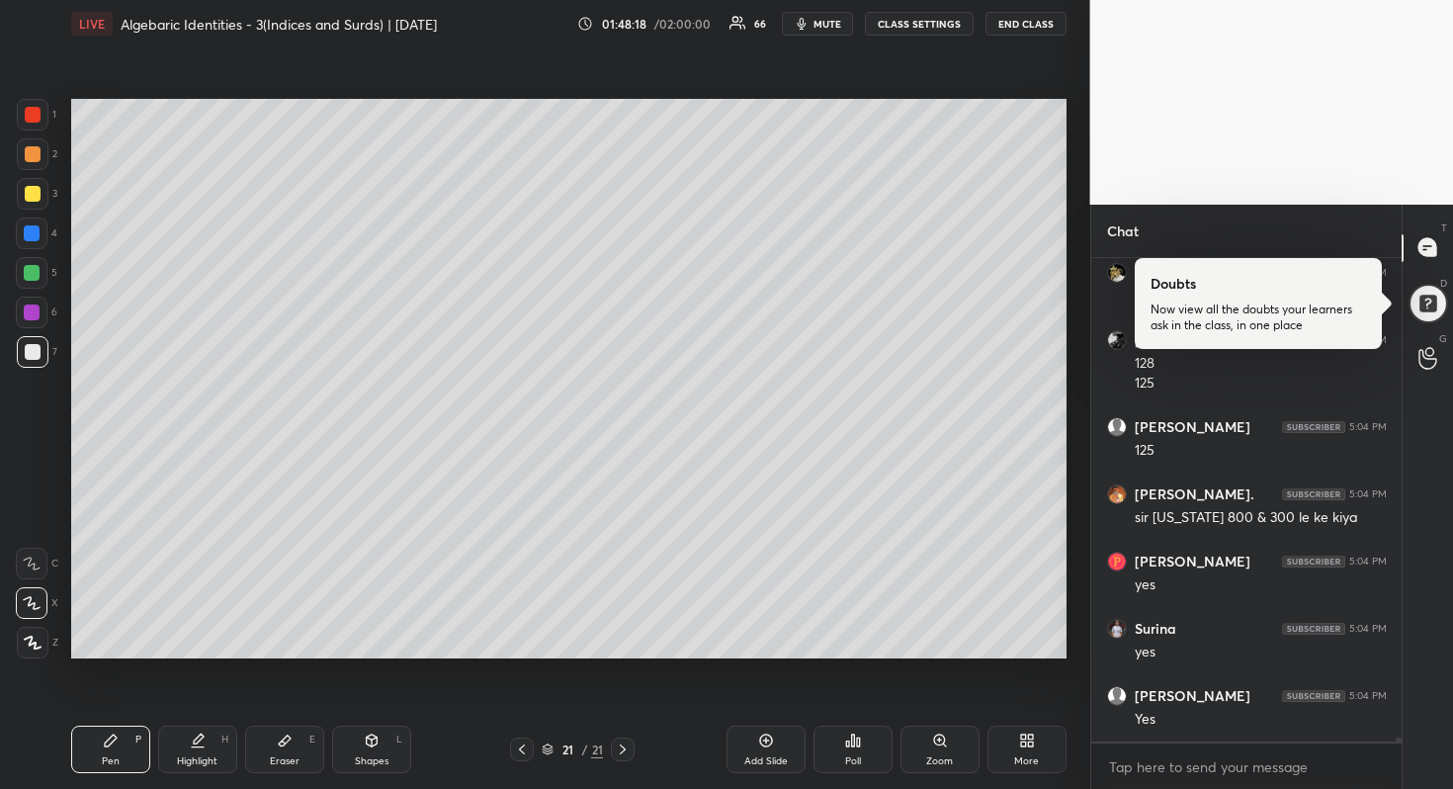
scroll to position [64674, 0]
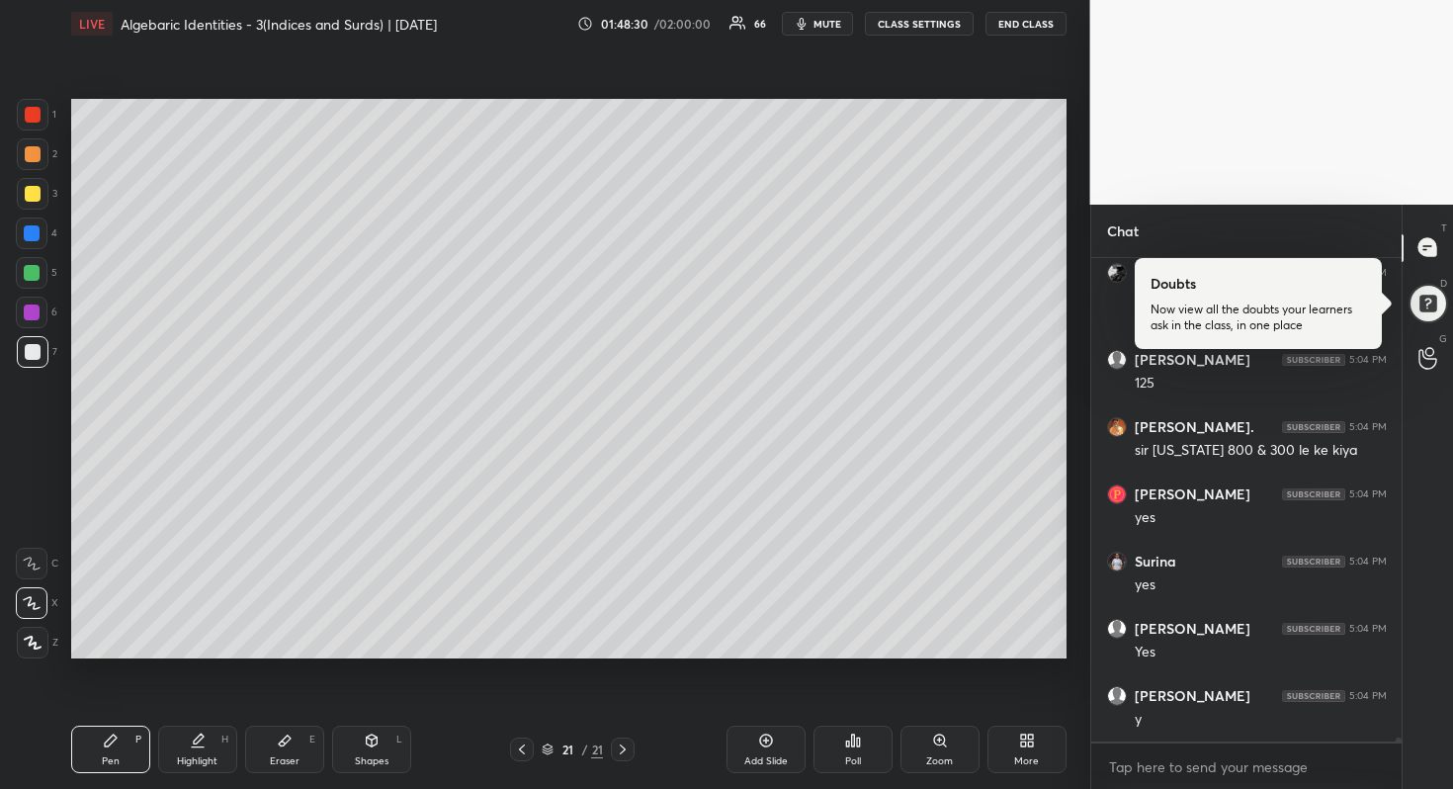
click at [37, 230] on div at bounding box center [32, 233] width 16 height 16
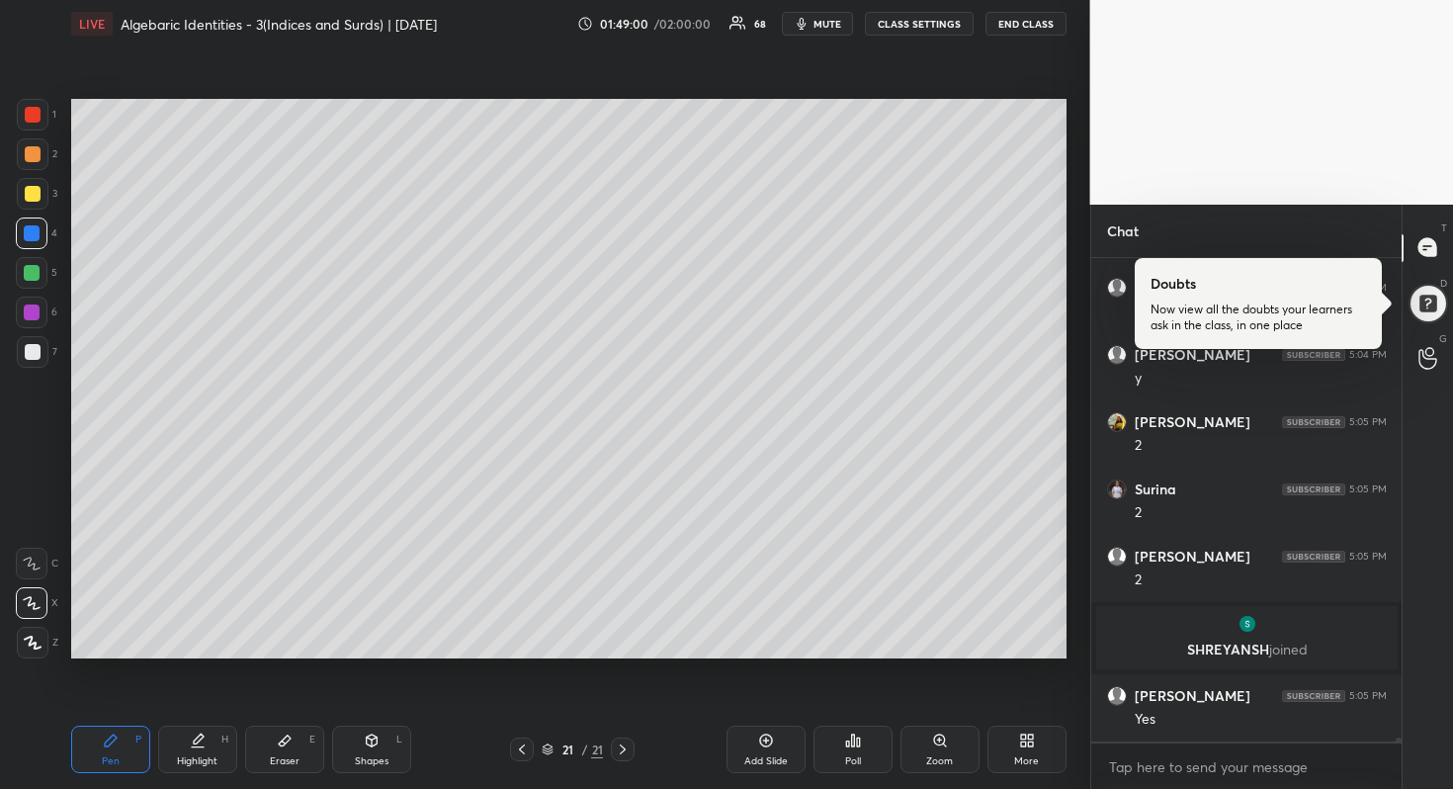
scroll to position [64468, 0]
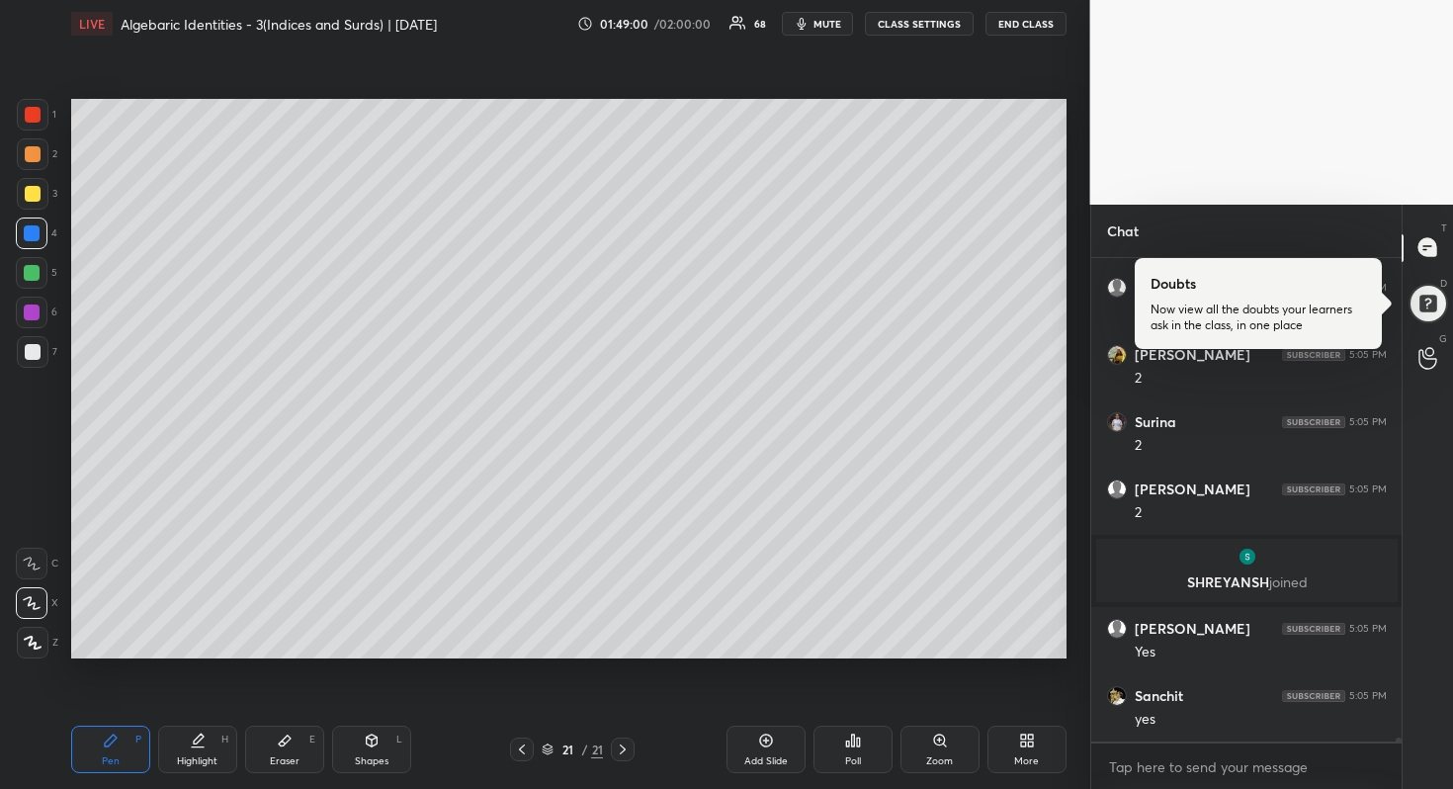
click at [36, 272] on div at bounding box center [32, 273] width 16 height 16
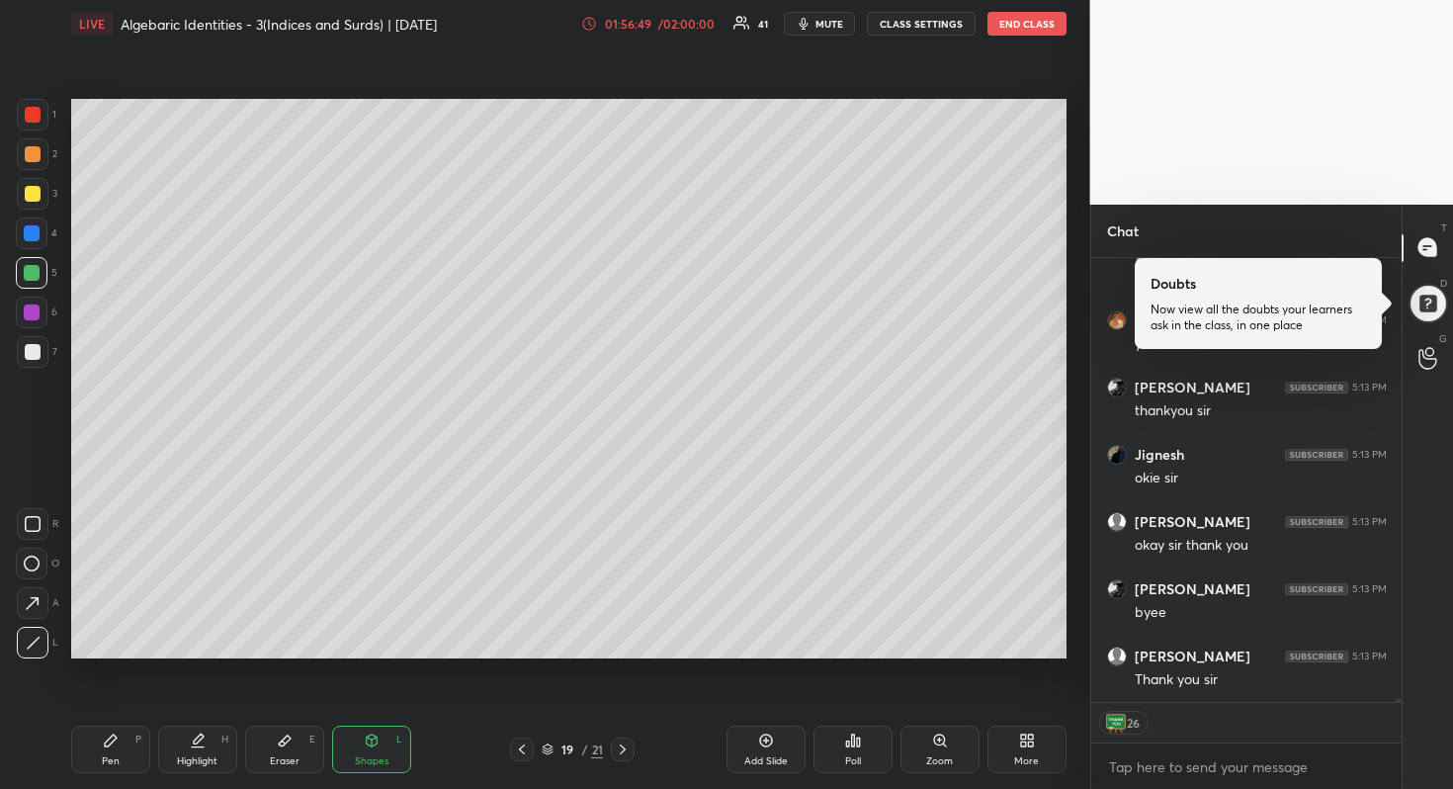
scroll to position [70612, 0]
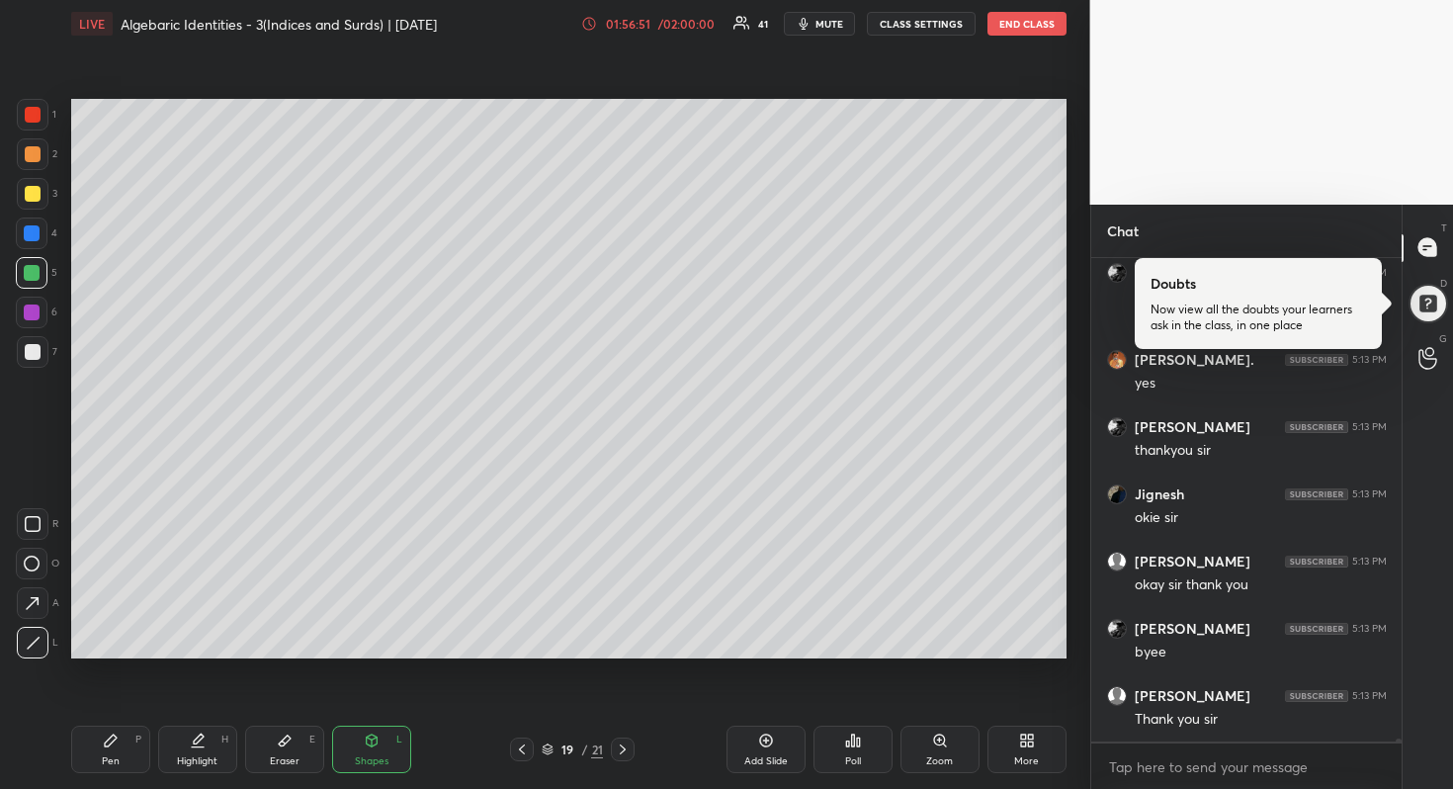
click at [1024, 29] on button "END CLASS" at bounding box center [1027, 24] width 79 height 24
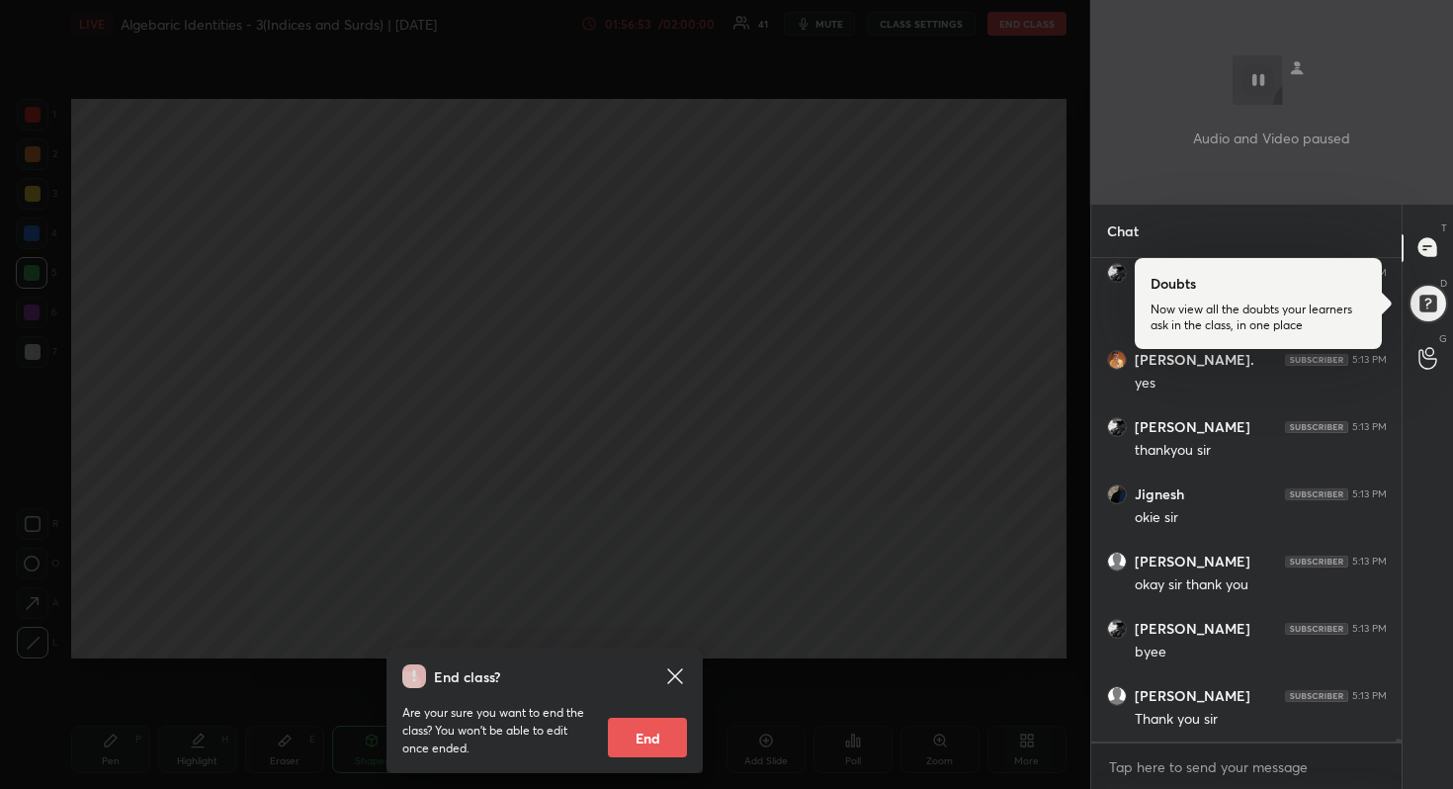
click at [657, 728] on button "End" at bounding box center [647, 738] width 79 height 40
type textarea "x"
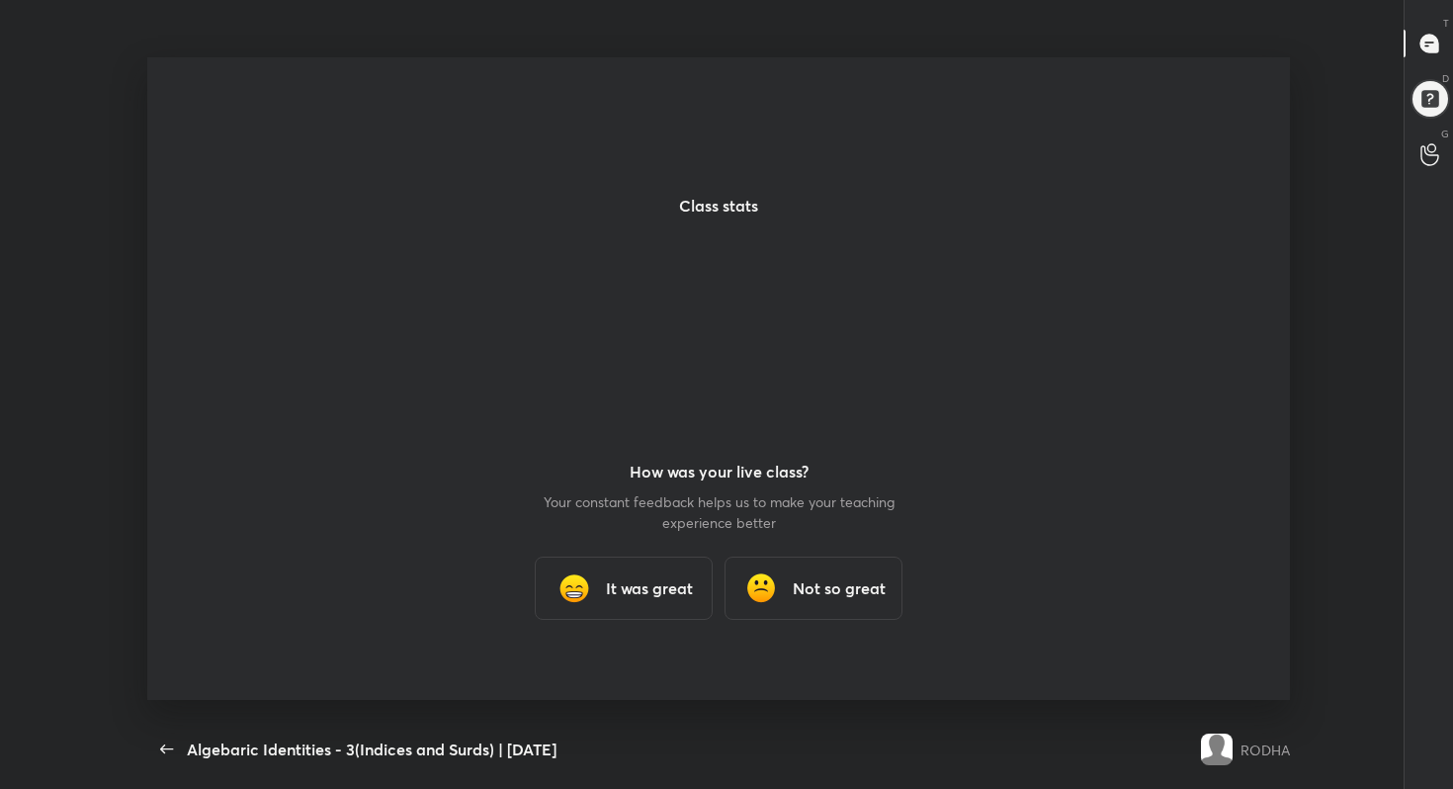
scroll to position [98214, 97459]
